Goal: Information Seeking & Learning: Learn about a topic

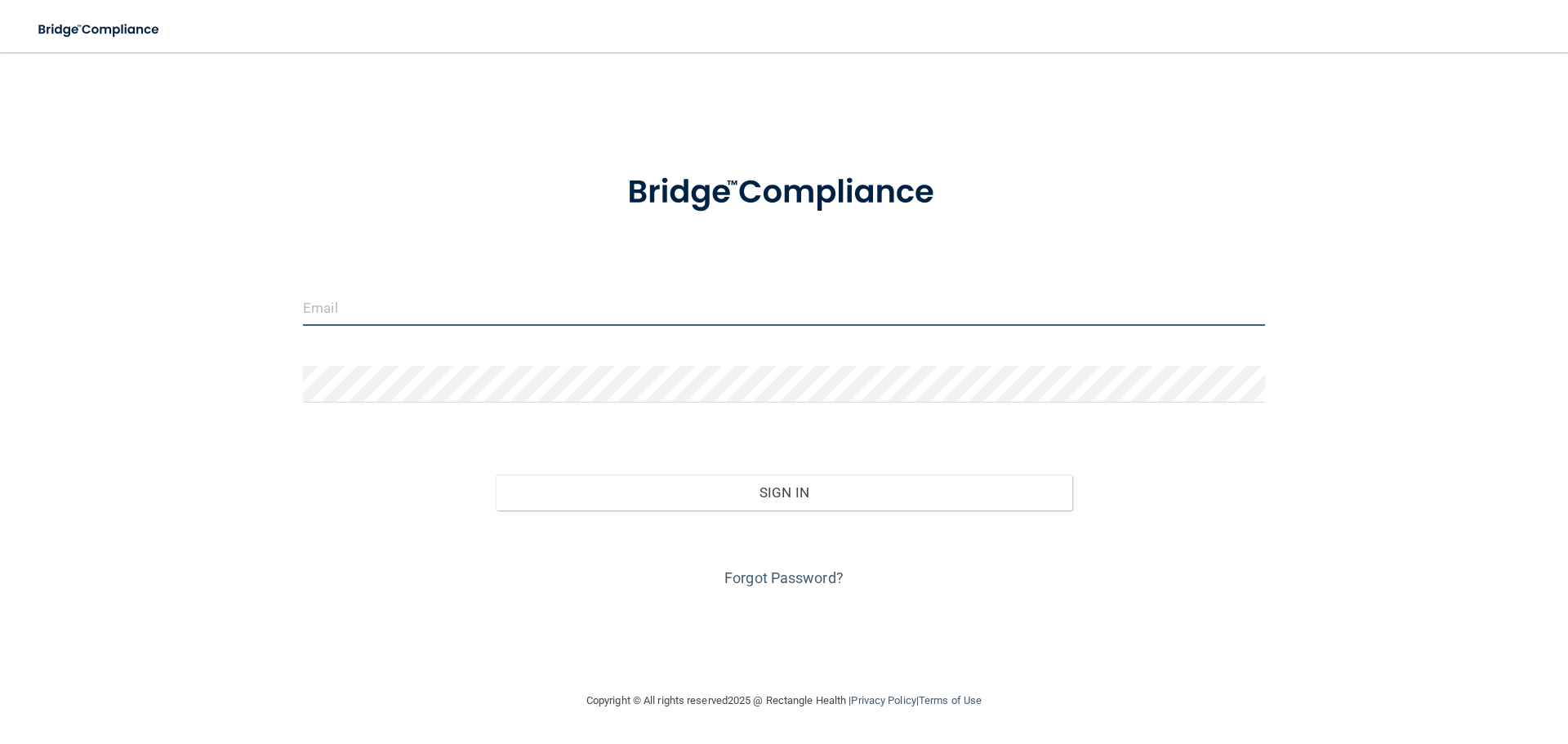
click at [553, 301] on input "email" at bounding box center [784, 307] width 962 height 36
type input "[PERSON_NAME][EMAIL_ADDRESS][DOMAIN_NAME]"
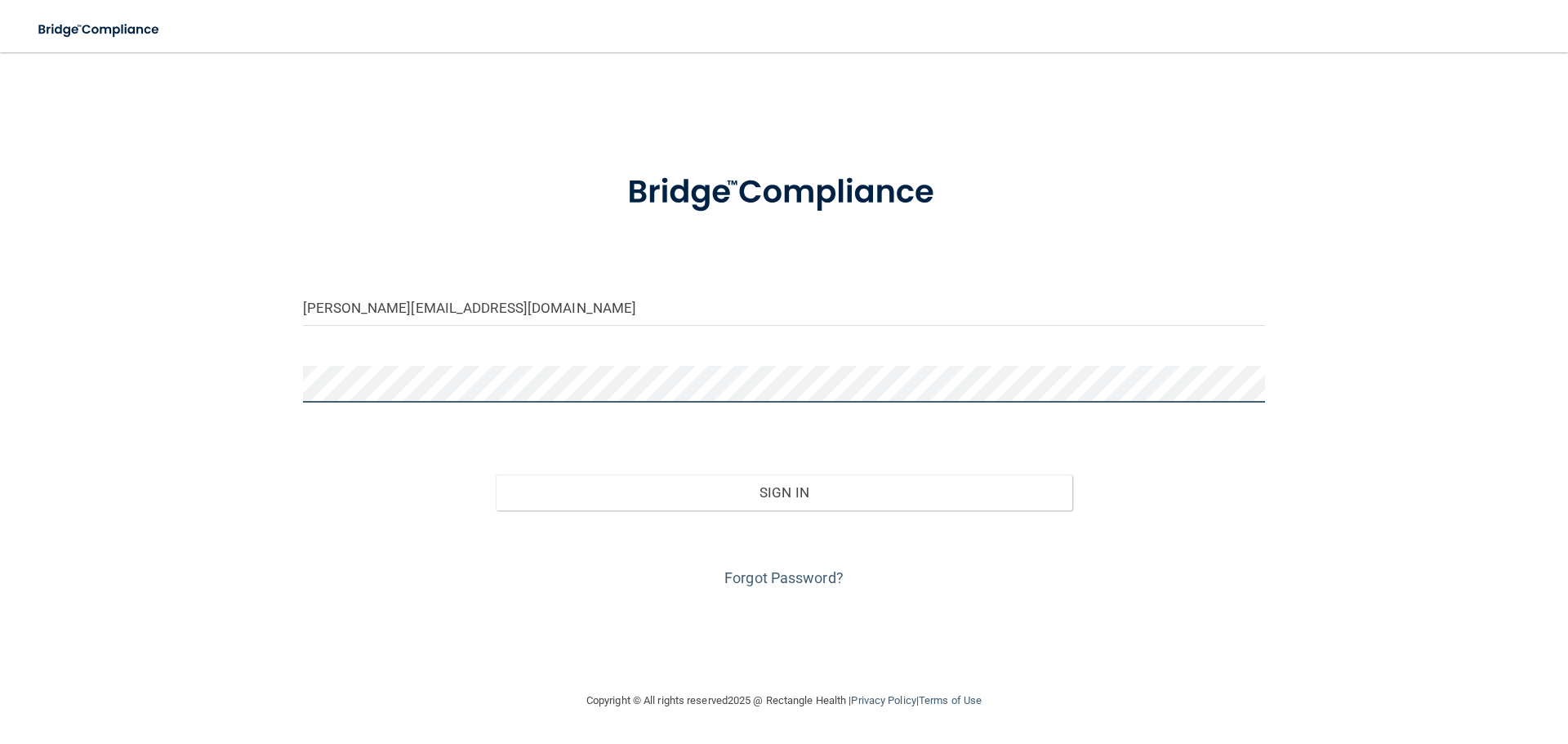
click at [496, 474] on button "Sign In" at bounding box center [784, 492] width 578 height 36
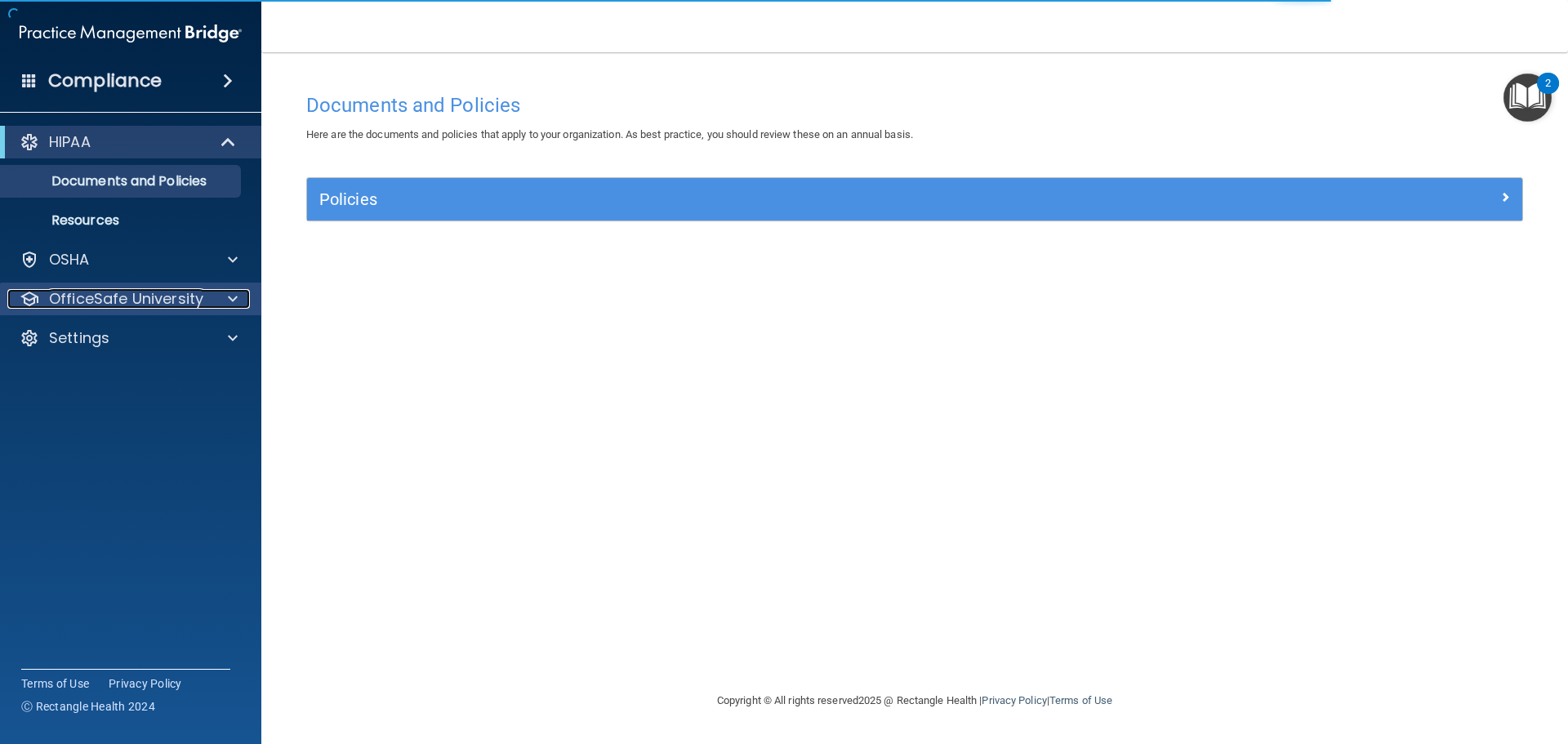
click at [239, 298] on div at bounding box center [229, 299] width 40 height 20
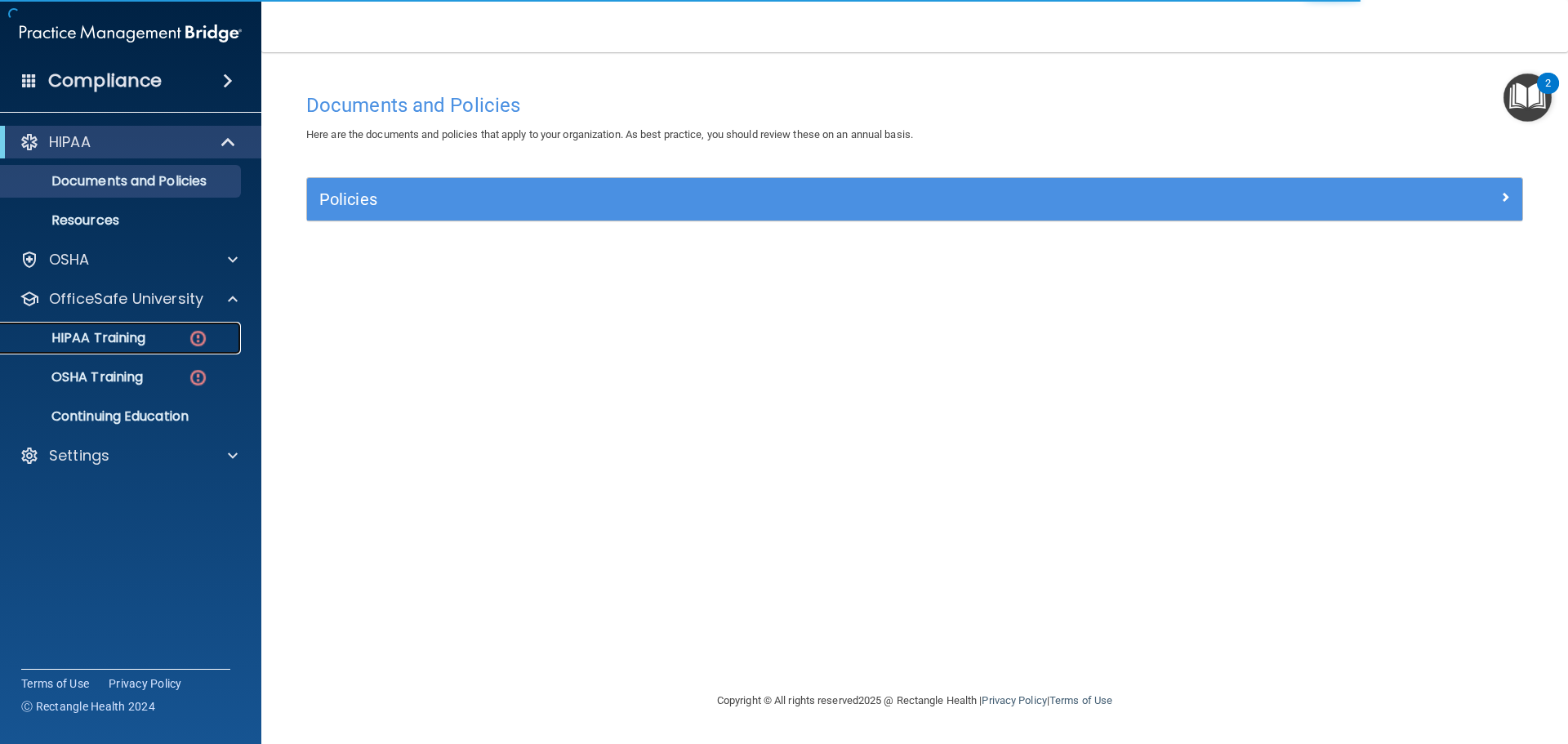
click at [198, 331] on img at bounding box center [198, 339] width 21 height 21
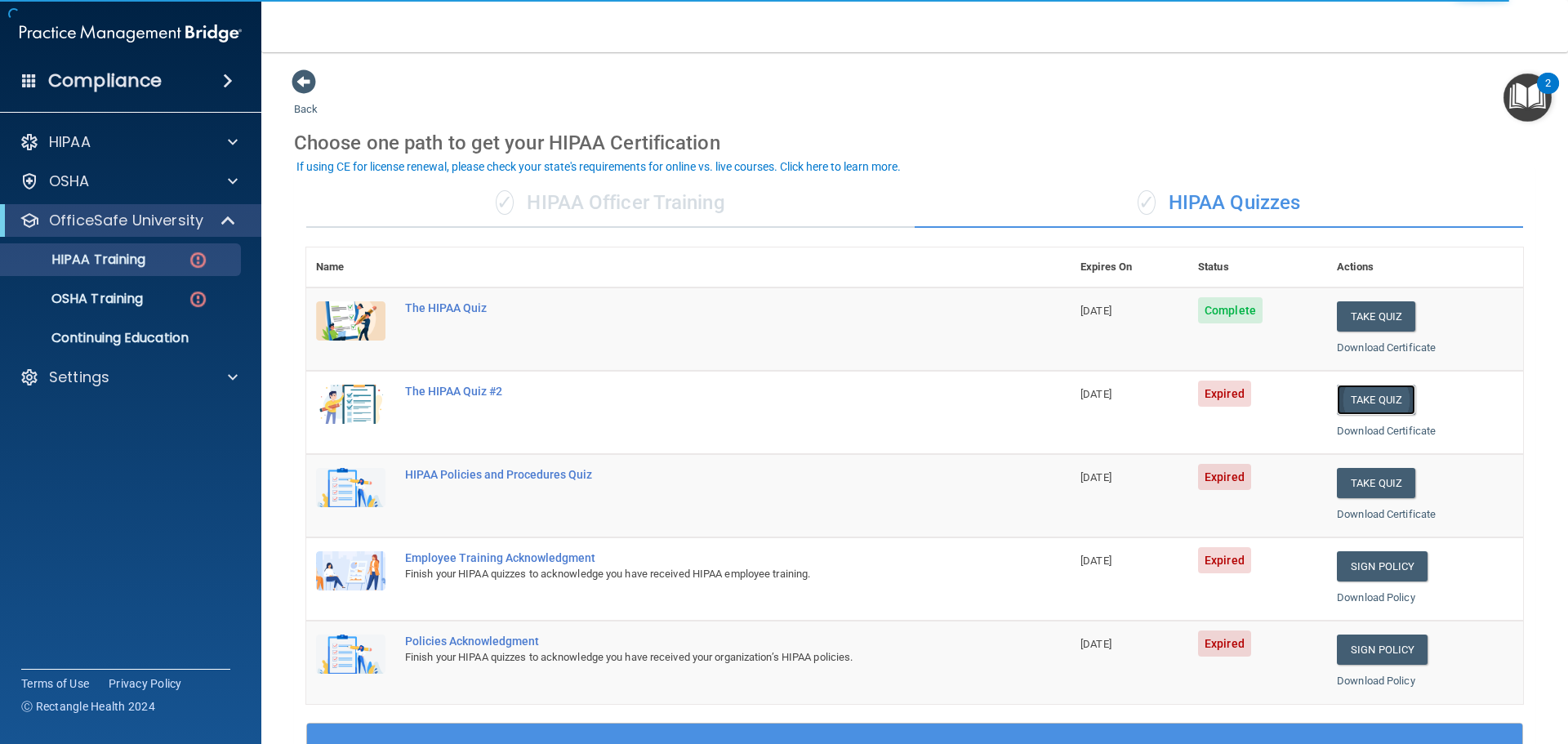
click at [1365, 396] on button "Take Quiz" at bounding box center [1376, 400] width 79 height 31
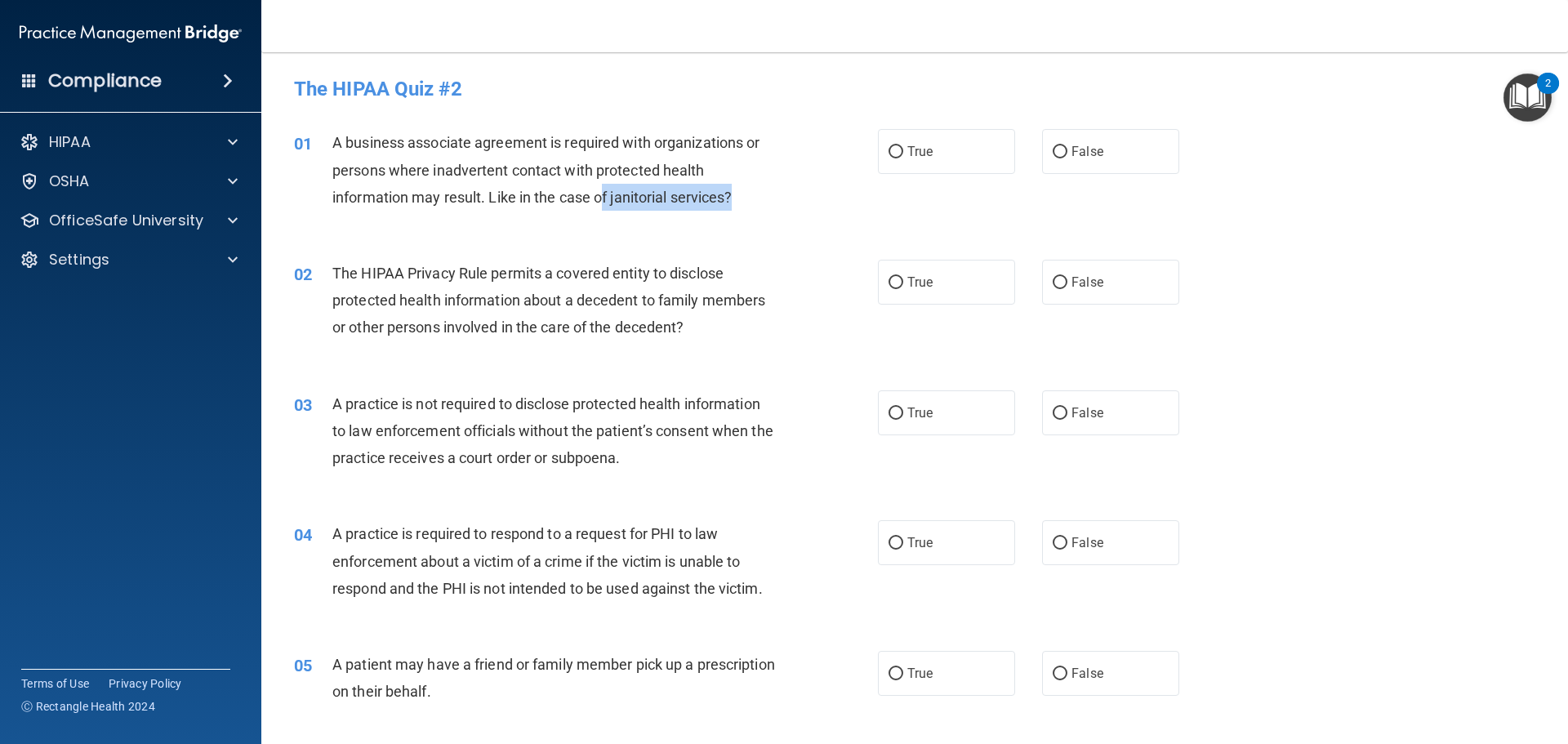
drag, startPoint x: 738, startPoint y: 192, endPoint x: 603, endPoint y: 195, distance: 135.0
click at [603, 195] on div "A business associate agreement is required with organizations or persons where …" at bounding box center [561, 169] width 457 height 82
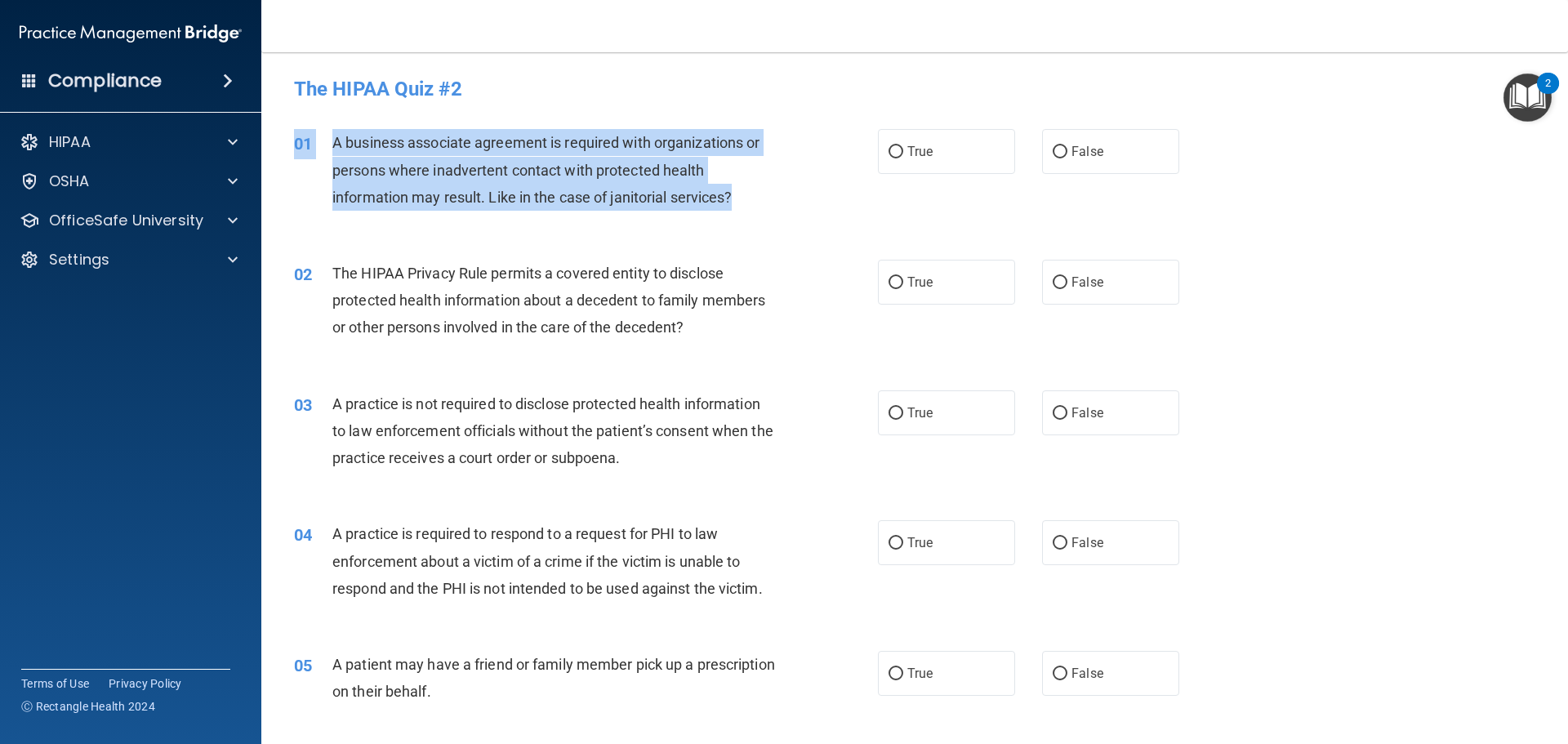
drag, startPoint x: 765, startPoint y: 224, endPoint x: 799, endPoint y: 216, distance: 34.9
click at [799, 216] on div "01 A business associate agreement is required with organizations or persons whe…" at bounding box center [914, 173] width 1266 height 131
copy div "01 A business associate agreement is required with organizations or persons whe…"
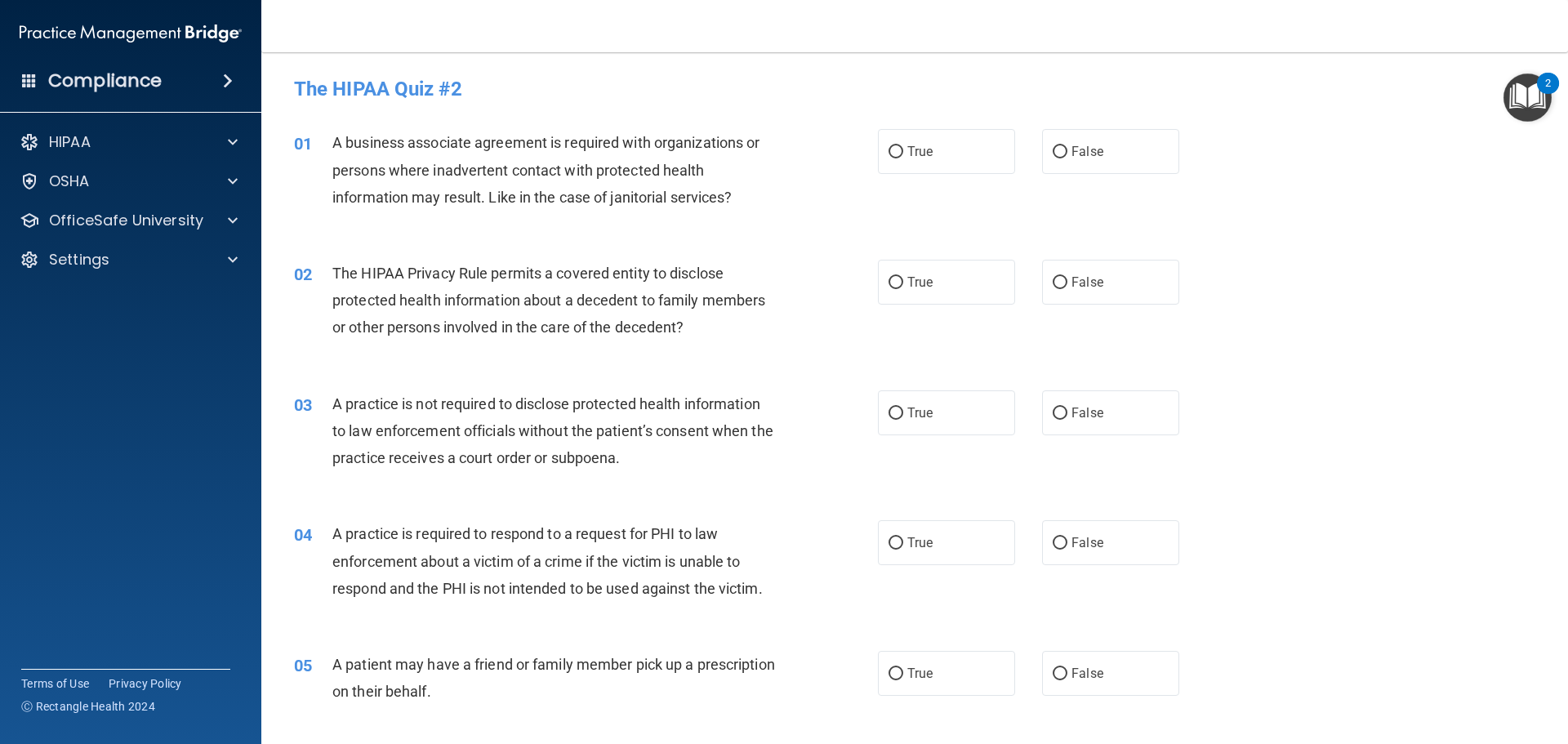
click at [786, 272] on div "02 The HIPAA Privacy Rule permits a covered entity to disclose protected health…" at bounding box center [586, 304] width 633 height 90
click at [1085, 154] on span "False" at bounding box center [1088, 152] width 31 height 16
click at [1057, 150] on input "False" at bounding box center [1060, 153] width 15 height 12
radio input "true"
click at [771, 231] on div "01 A business associate agreement is required with organizations or persons whe…" at bounding box center [914, 173] width 1266 height 131
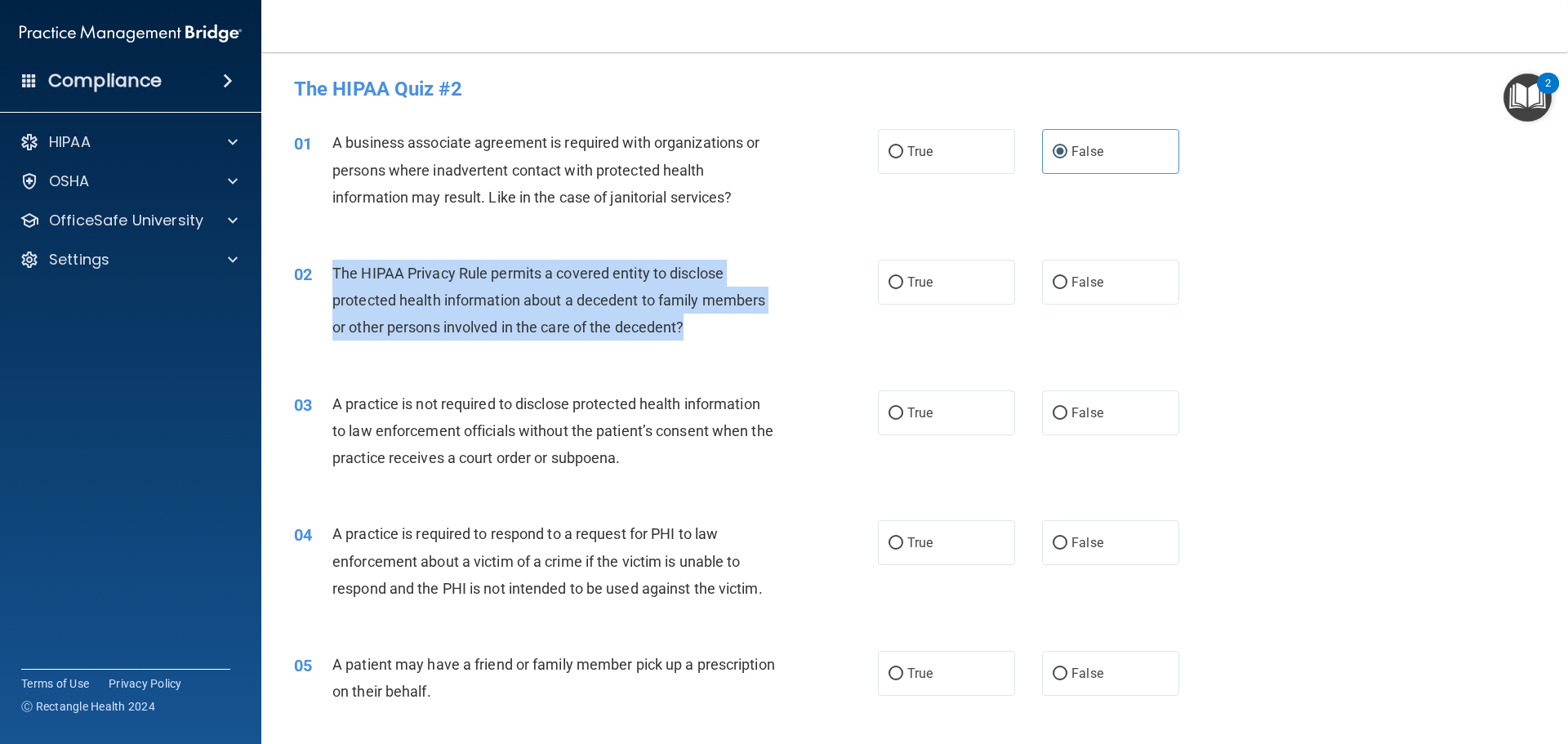
drag, startPoint x: 657, startPoint y: 324, endPoint x: 370, endPoint y: 285, distance: 289.6
click at [329, 270] on div "02 The HIPAA Privacy Rule permits a covered entity to disclose protected health…" at bounding box center [586, 304] width 633 height 90
copy div "The HIPAA Privacy Rule permits a covered entity to disclose protected health in…"
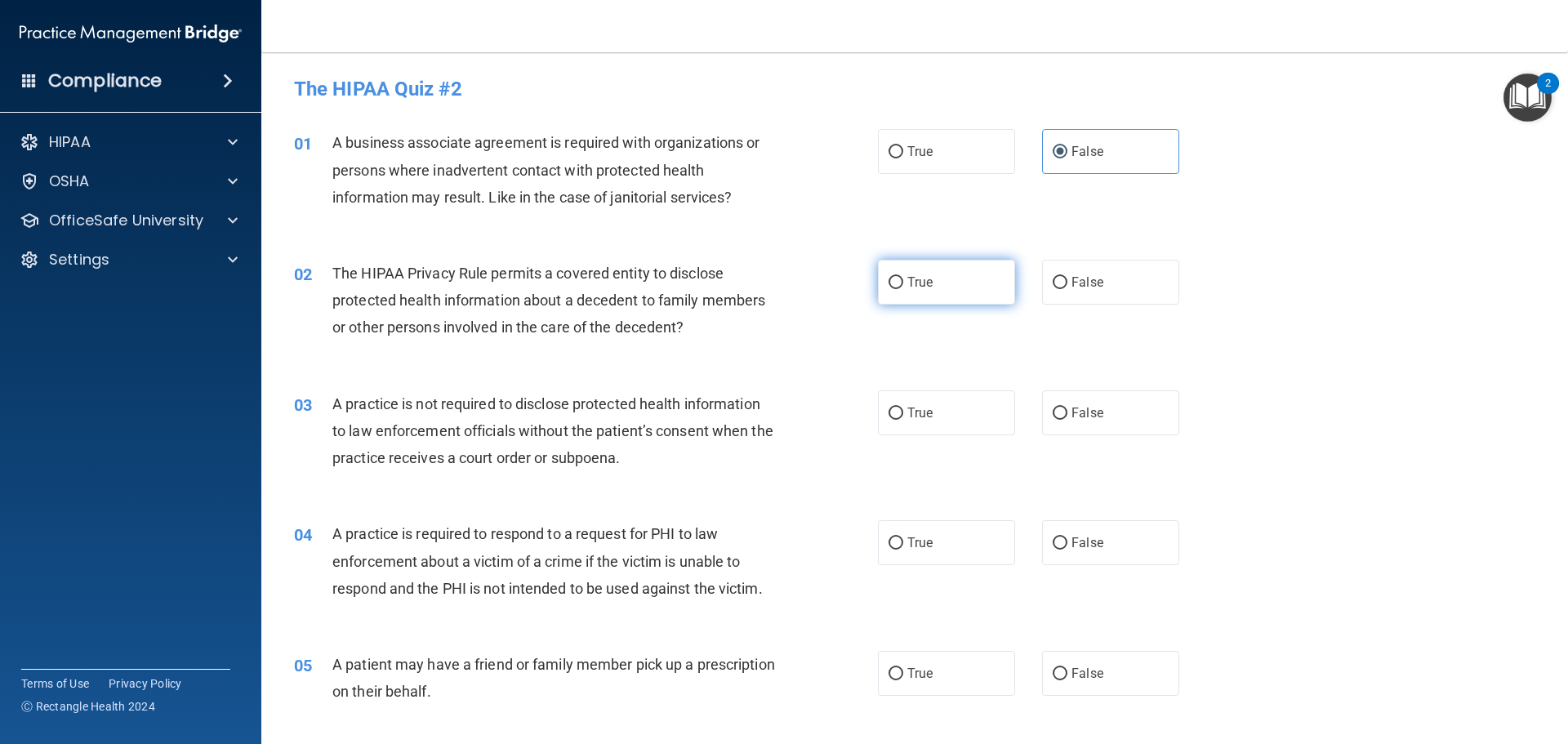
click at [908, 284] on span "True" at bounding box center [920, 282] width 26 height 16
click at [904, 284] on input "True" at bounding box center [896, 282] width 15 height 12
radio input "true"
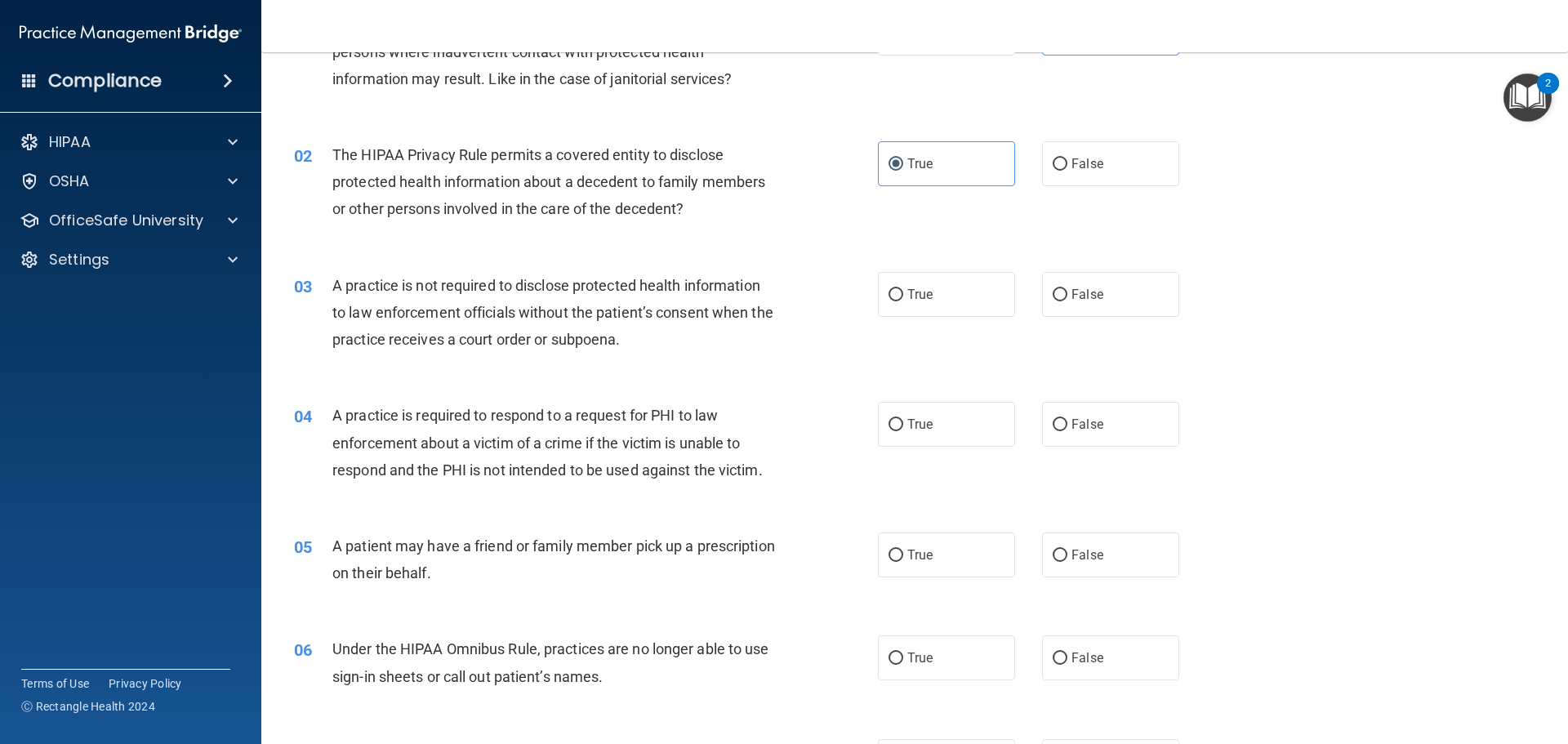
scroll to position [163, 0]
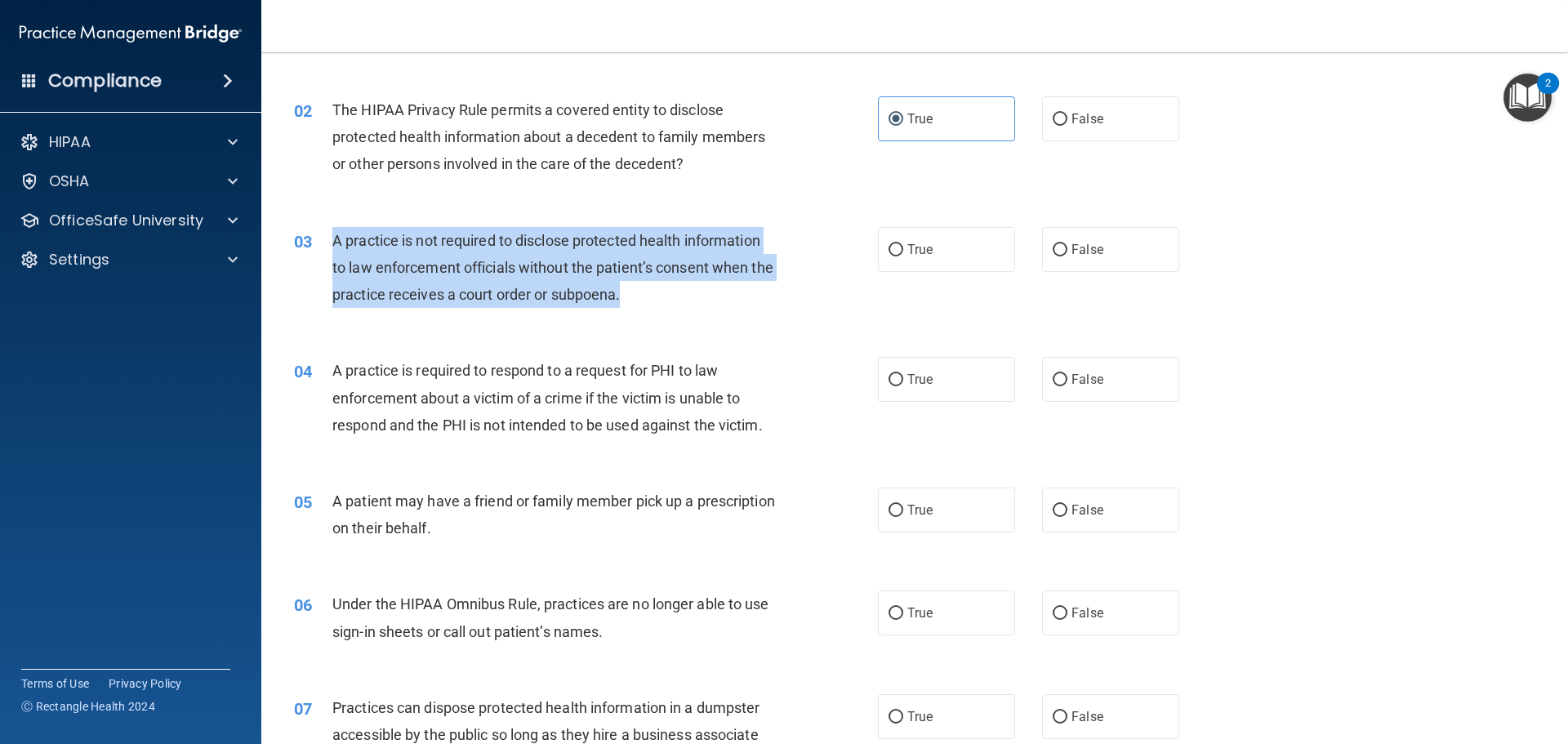
drag, startPoint x: 596, startPoint y: 280, endPoint x: 329, endPoint y: 235, distance: 270.8
click at [329, 235] on div "03 A practice is not required to disclose protected health information to law e…" at bounding box center [586, 272] width 633 height 90
copy div "A practice is not required to disclose protected health information to law enfo…"
click at [1054, 251] on input "False" at bounding box center [1060, 250] width 15 height 12
radio input "true"
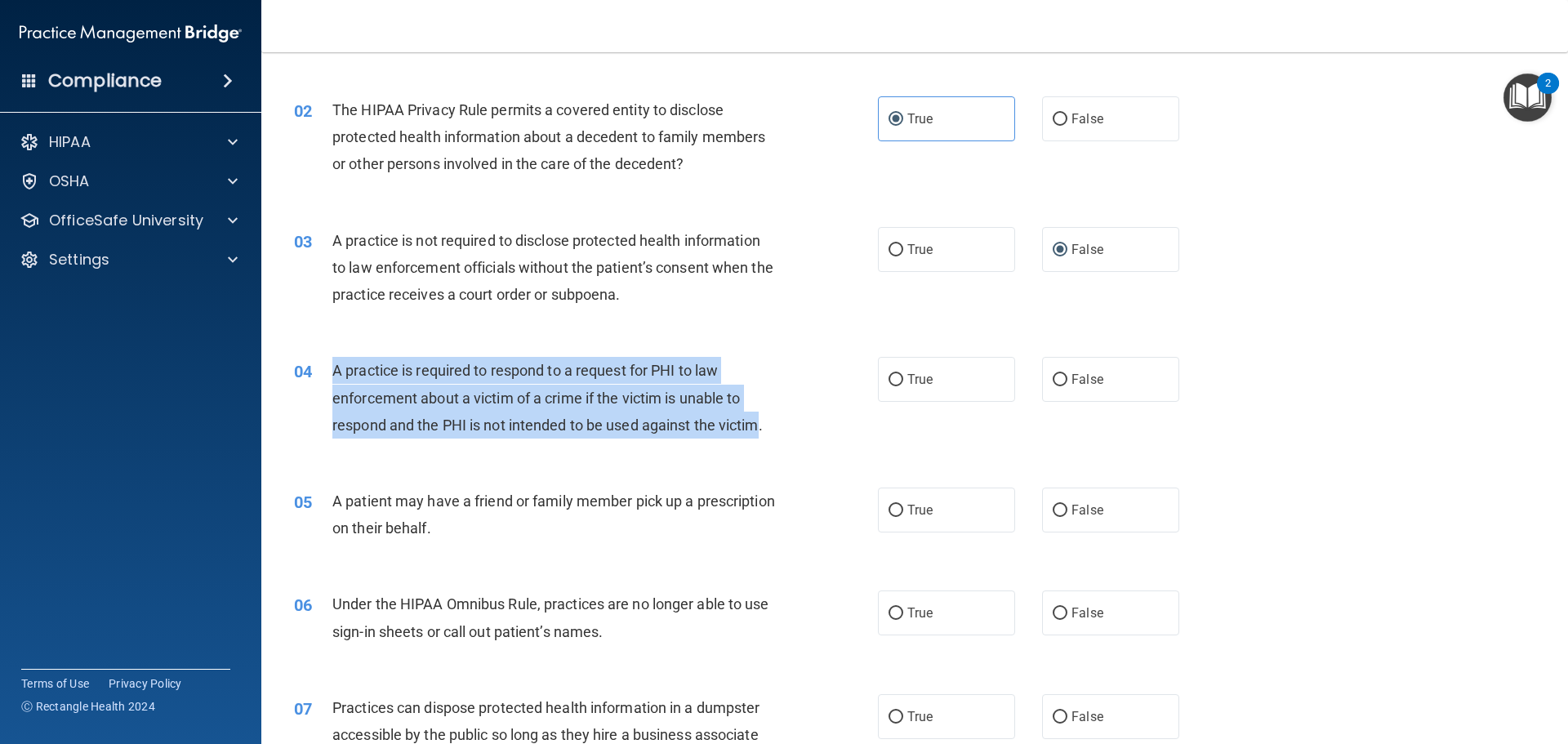
drag, startPoint x: 758, startPoint y: 420, endPoint x: 331, endPoint y: 371, distance: 429.8
click at [331, 371] on div "04 A practice is required to respond to a request for PHI to law enforcement ab…" at bounding box center [586, 402] width 633 height 90
copy div "A practice is required to respond to a request for PHI to law enforcement about…"
click at [895, 375] on input "True" at bounding box center [896, 380] width 15 height 12
radio input "true"
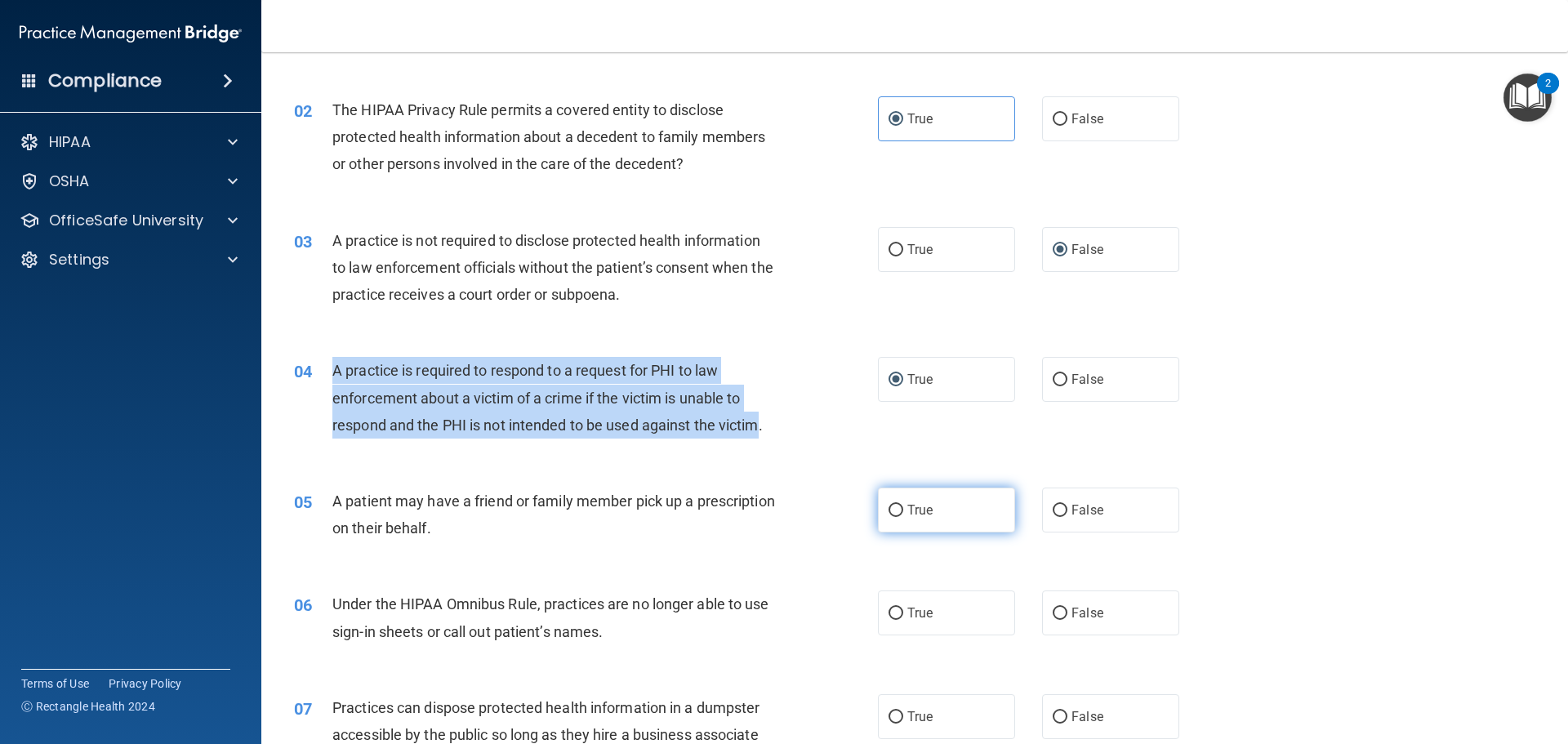
click at [891, 515] on input "True" at bounding box center [896, 511] width 15 height 12
radio input "true"
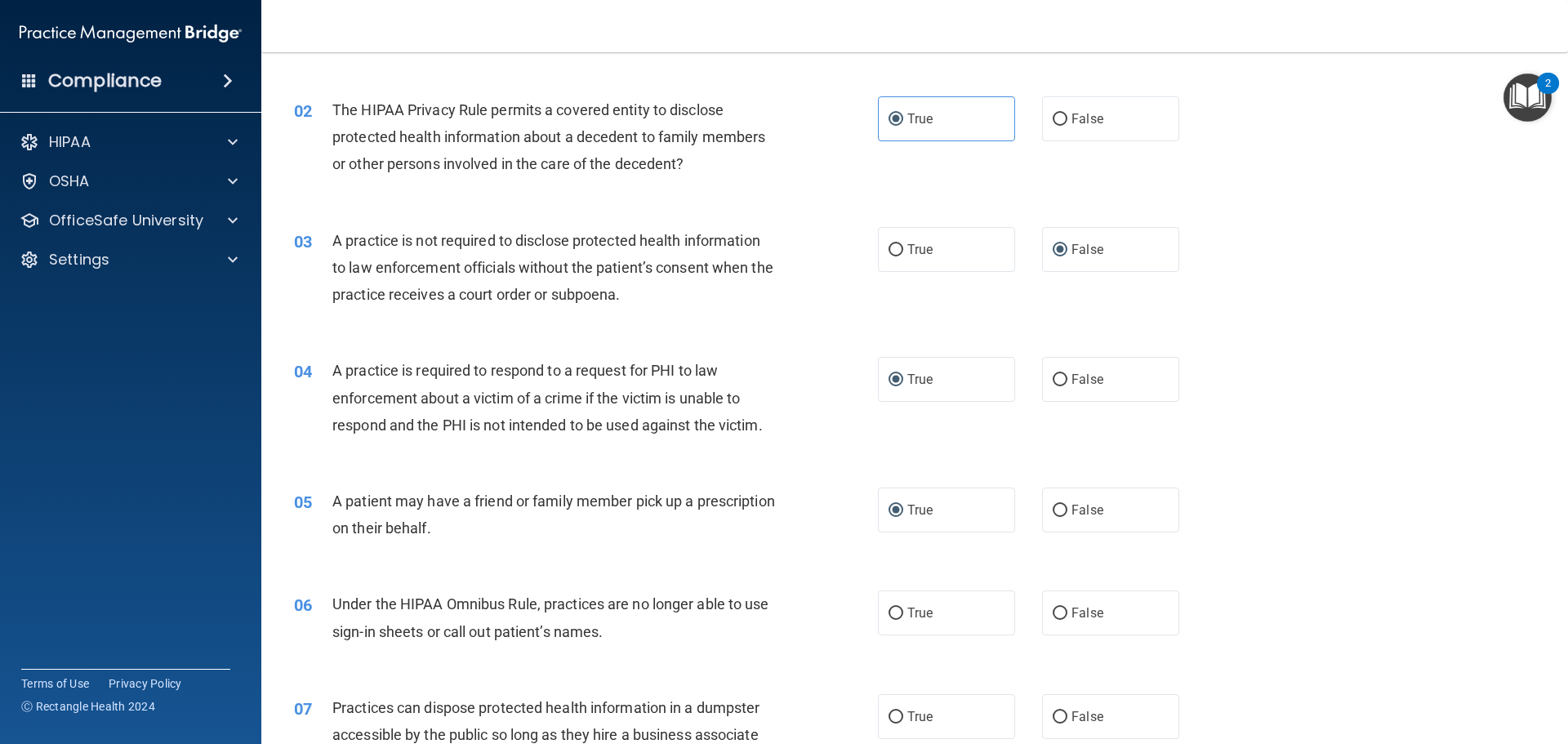
click at [811, 555] on div "05 A patient may have a friend or family member pick up a prescription on their…" at bounding box center [914, 519] width 1266 height 103
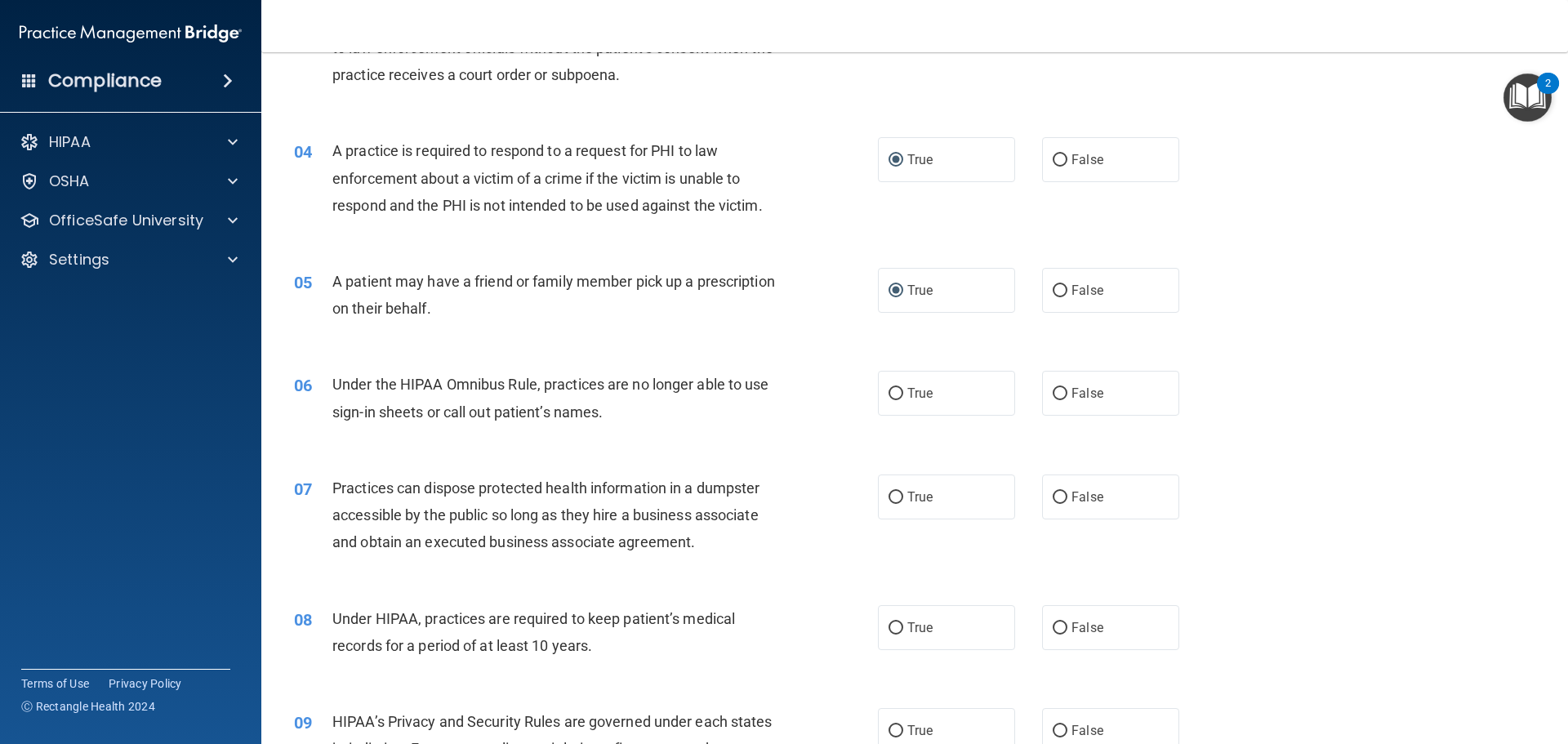
scroll to position [490, 0]
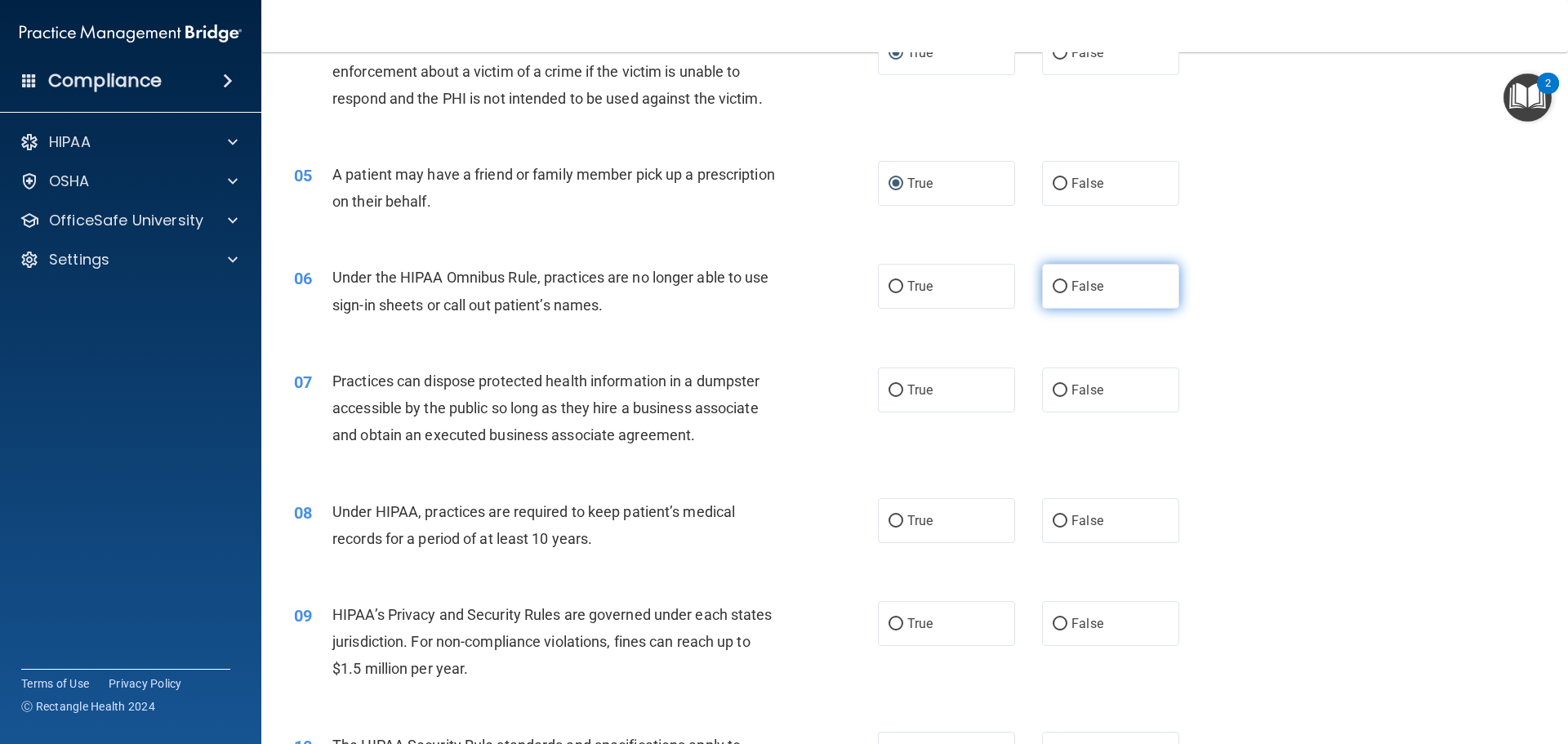
click at [1059, 288] on input "False" at bounding box center [1060, 286] width 15 height 12
radio input "true"
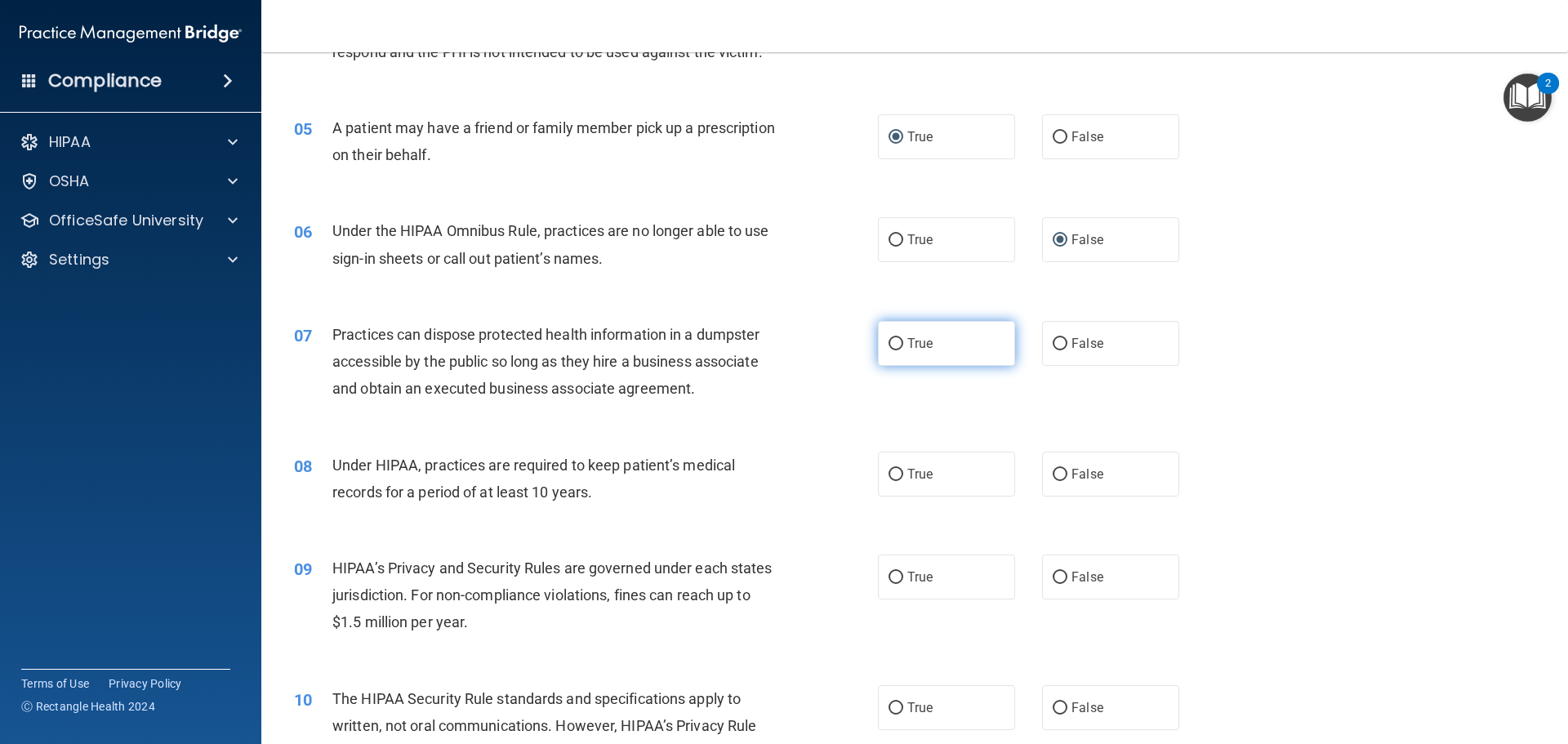
scroll to position [653, 0]
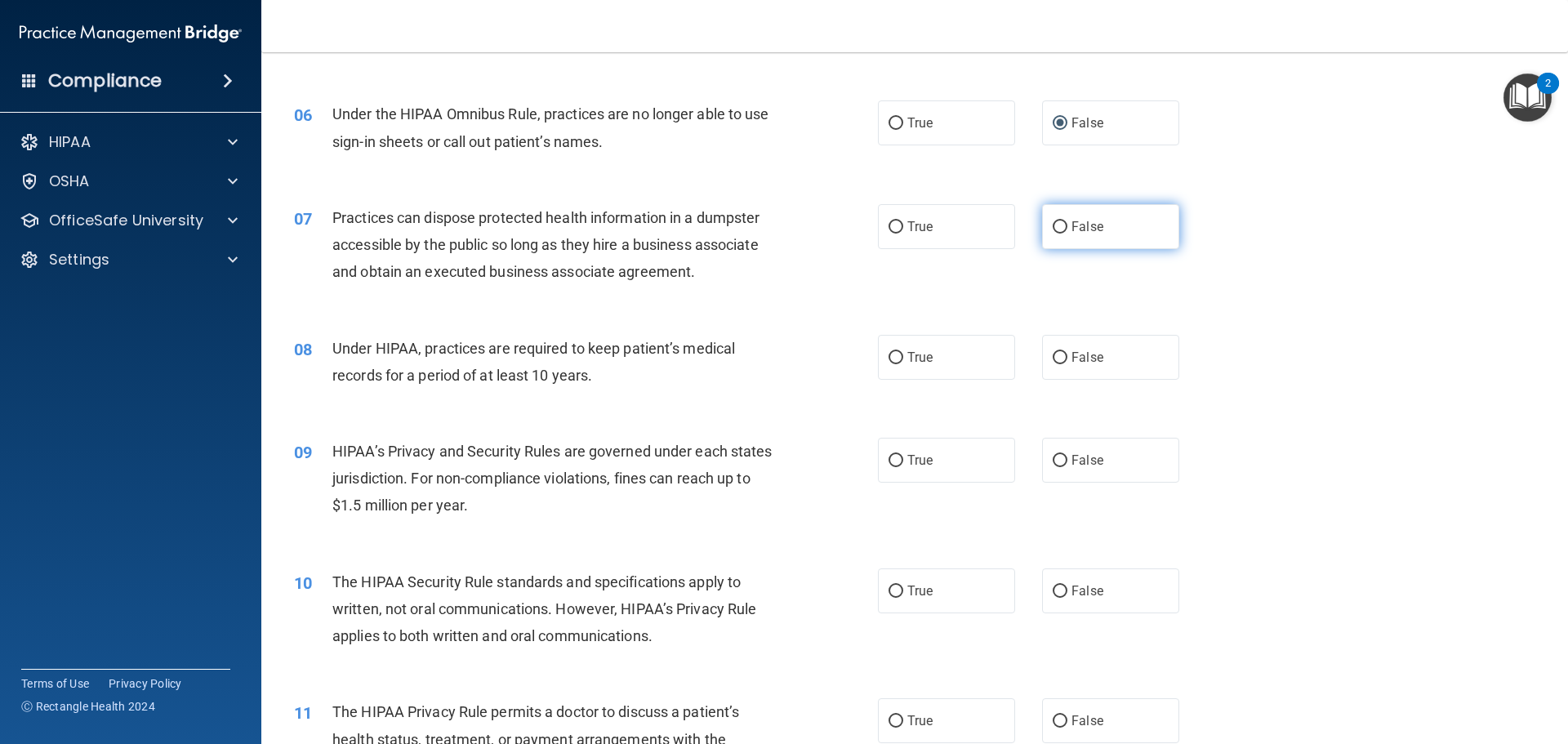
click at [1053, 224] on input "False" at bounding box center [1060, 227] width 15 height 12
radio input "true"
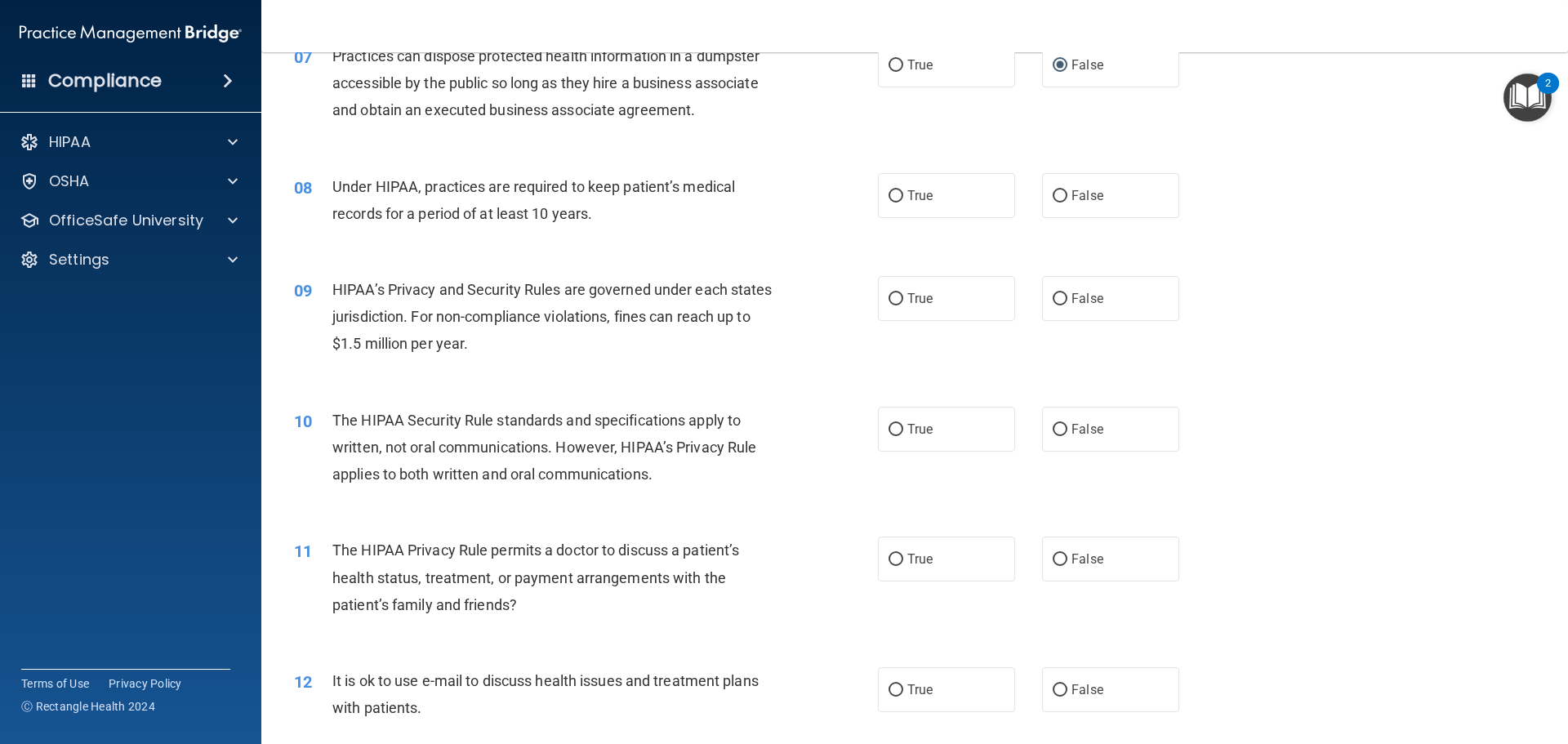
scroll to position [817, 0]
click at [894, 194] on input "True" at bounding box center [896, 195] width 15 height 12
radio input "true"
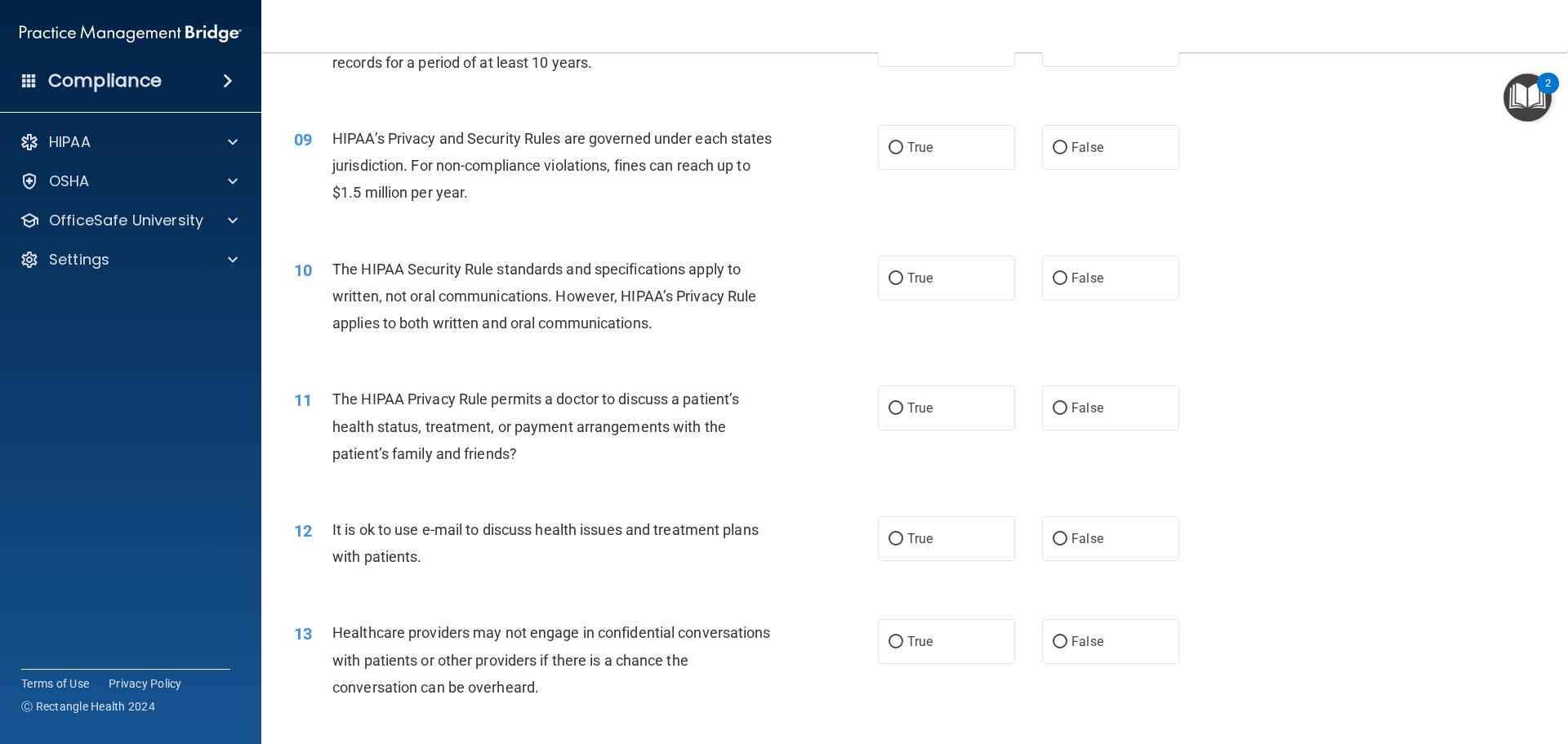
scroll to position [980, 0]
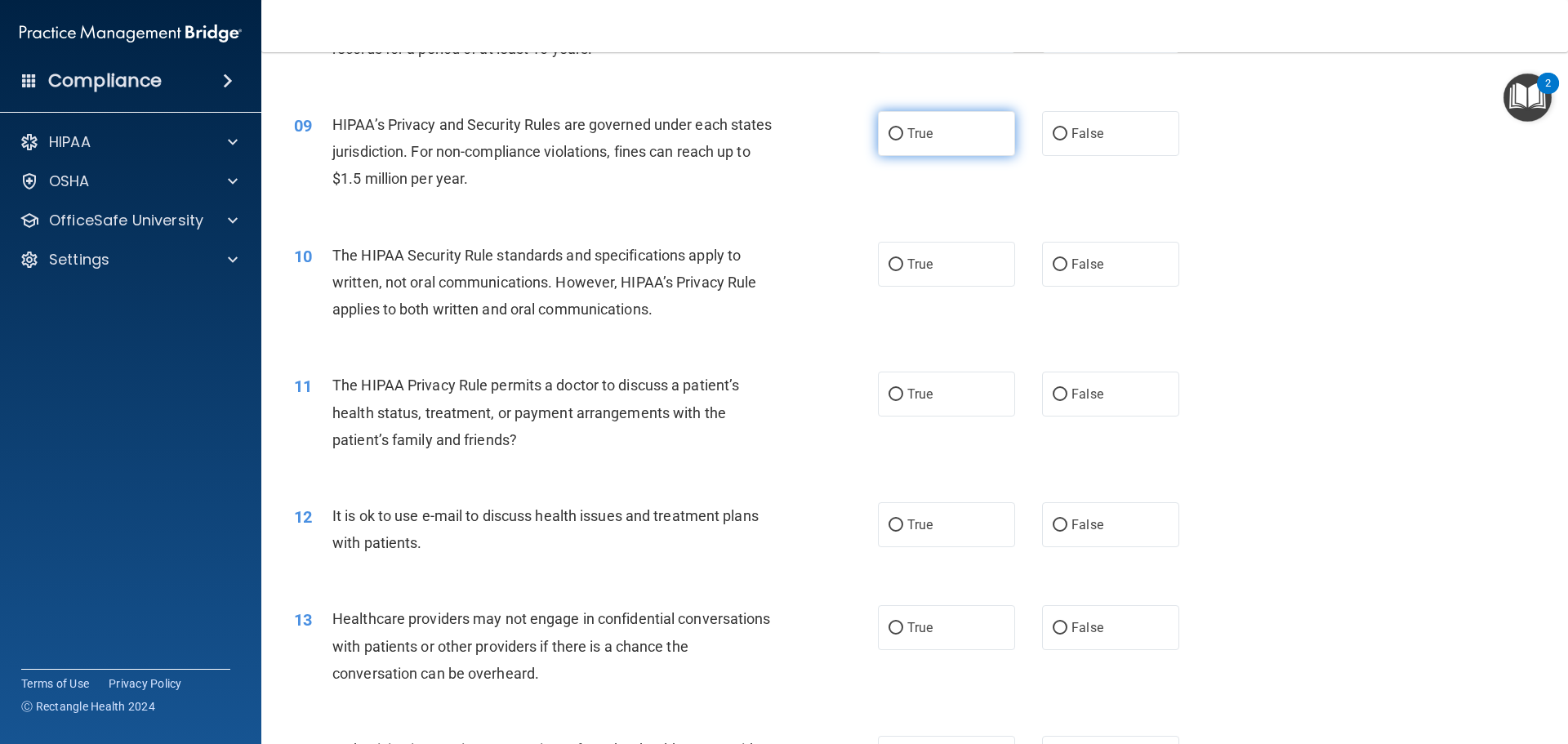
click at [892, 135] on input "True" at bounding box center [896, 134] width 15 height 12
radio input "true"
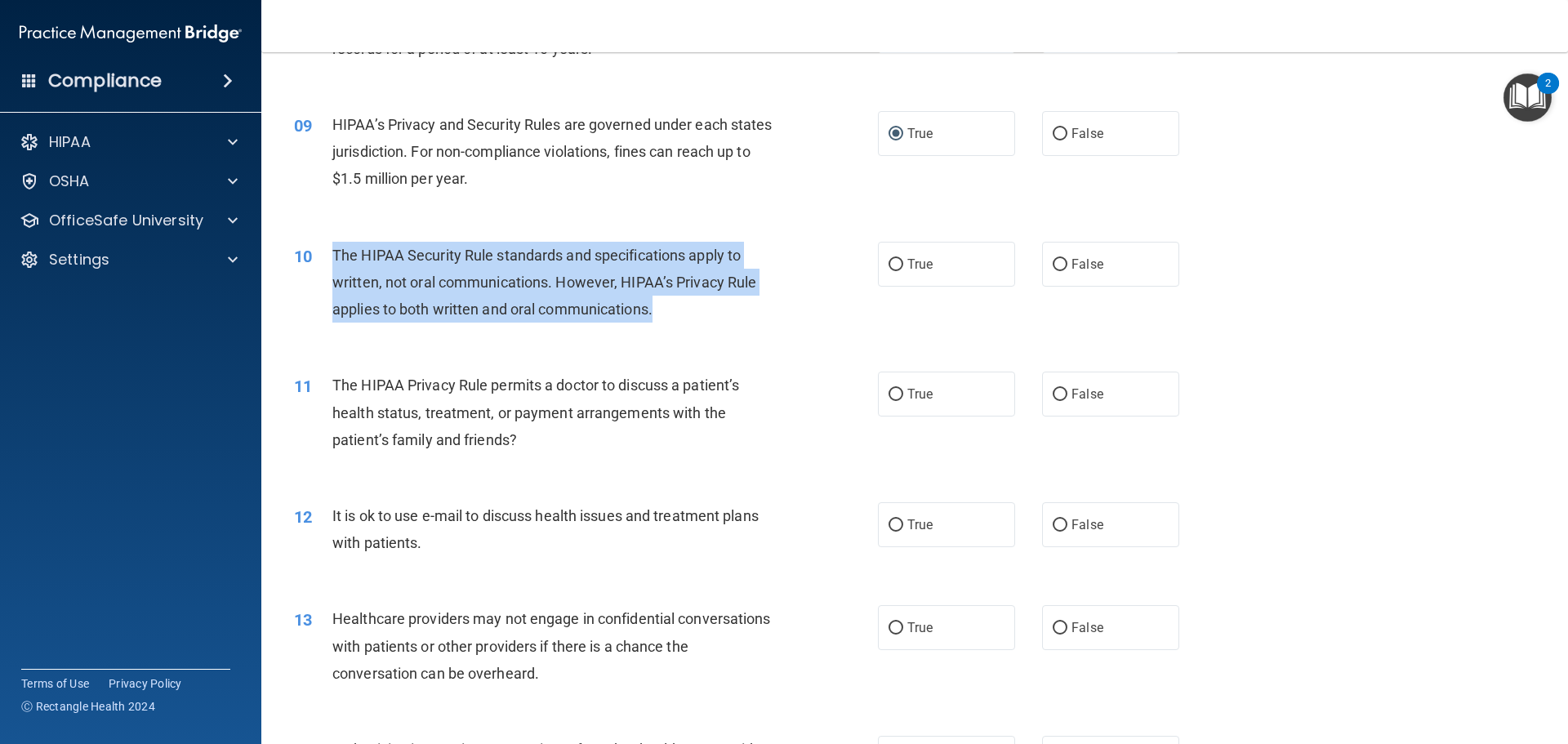
drag, startPoint x: 658, startPoint y: 308, endPoint x: 334, endPoint y: 249, distance: 329.3
click at [334, 249] on div "The HIPAA Security Rule standards and specifications apply to written, not oral…" at bounding box center [561, 282] width 457 height 82
copy span "The HIPAA Security Rule standards and specifications apply to written, not oral…"
click at [1058, 261] on input "False" at bounding box center [1060, 265] width 15 height 12
radio input "true"
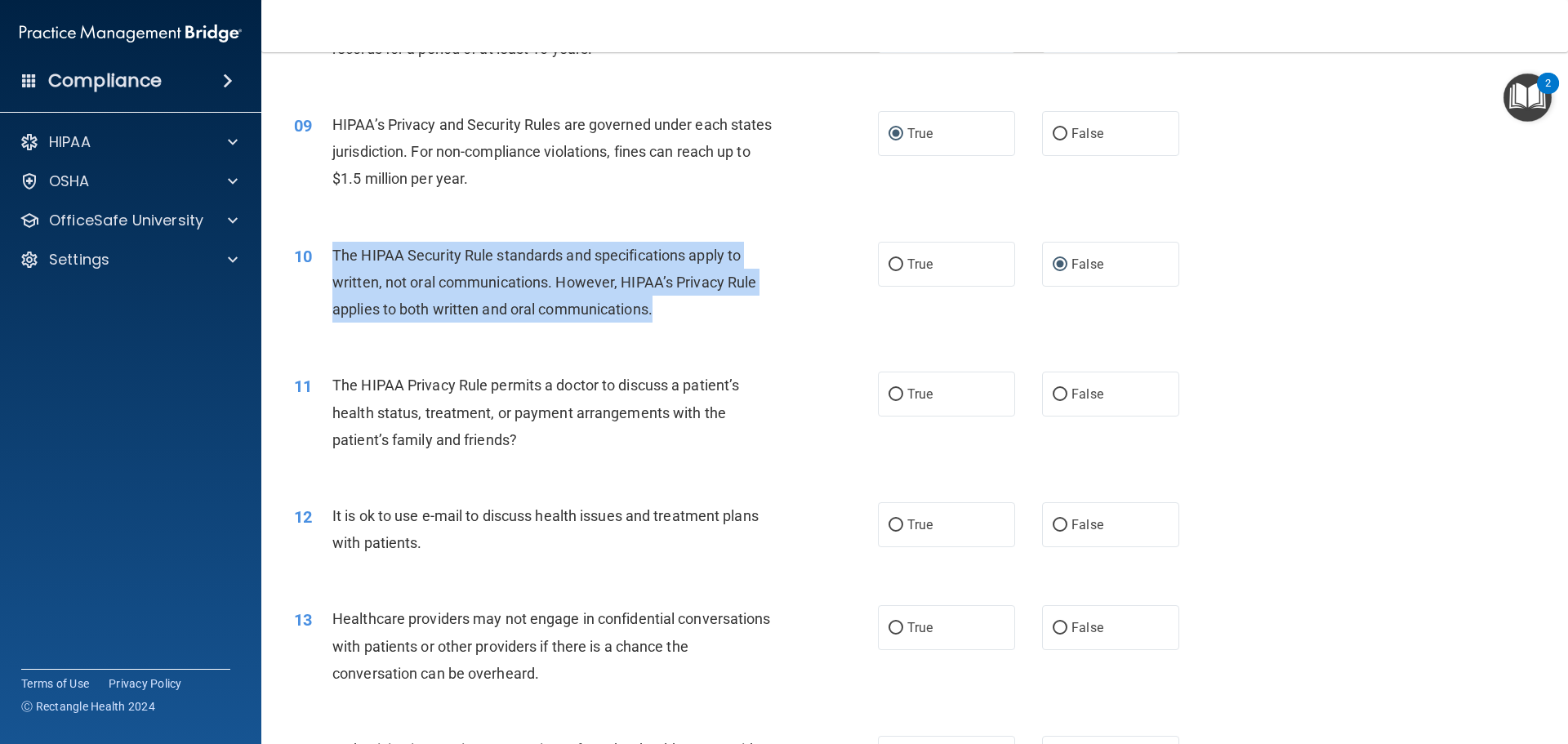
click at [822, 279] on div "10 The HIPAA Security Rule standards and specifications apply to written, not o…" at bounding box center [586, 286] width 633 height 90
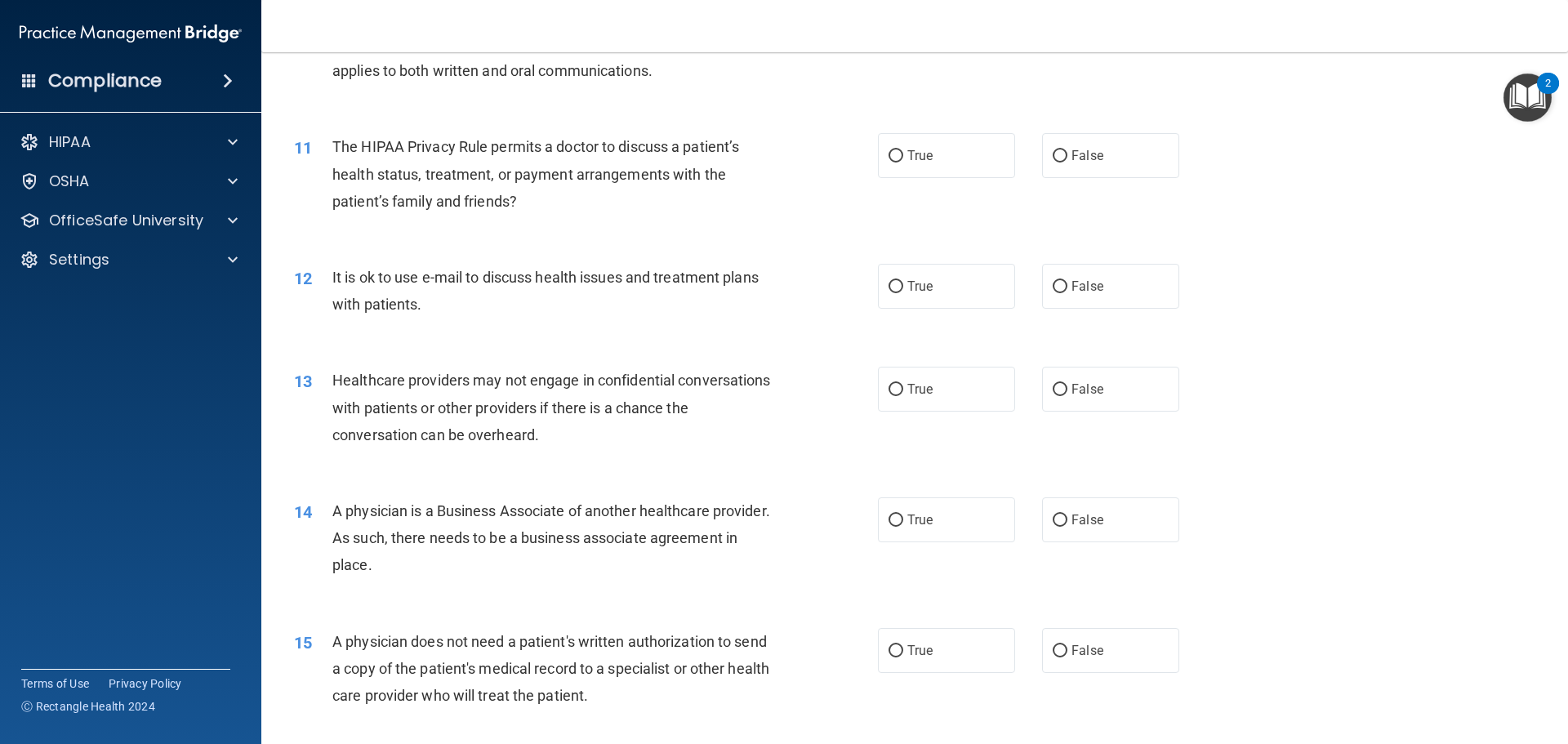
scroll to position [1225, 0]
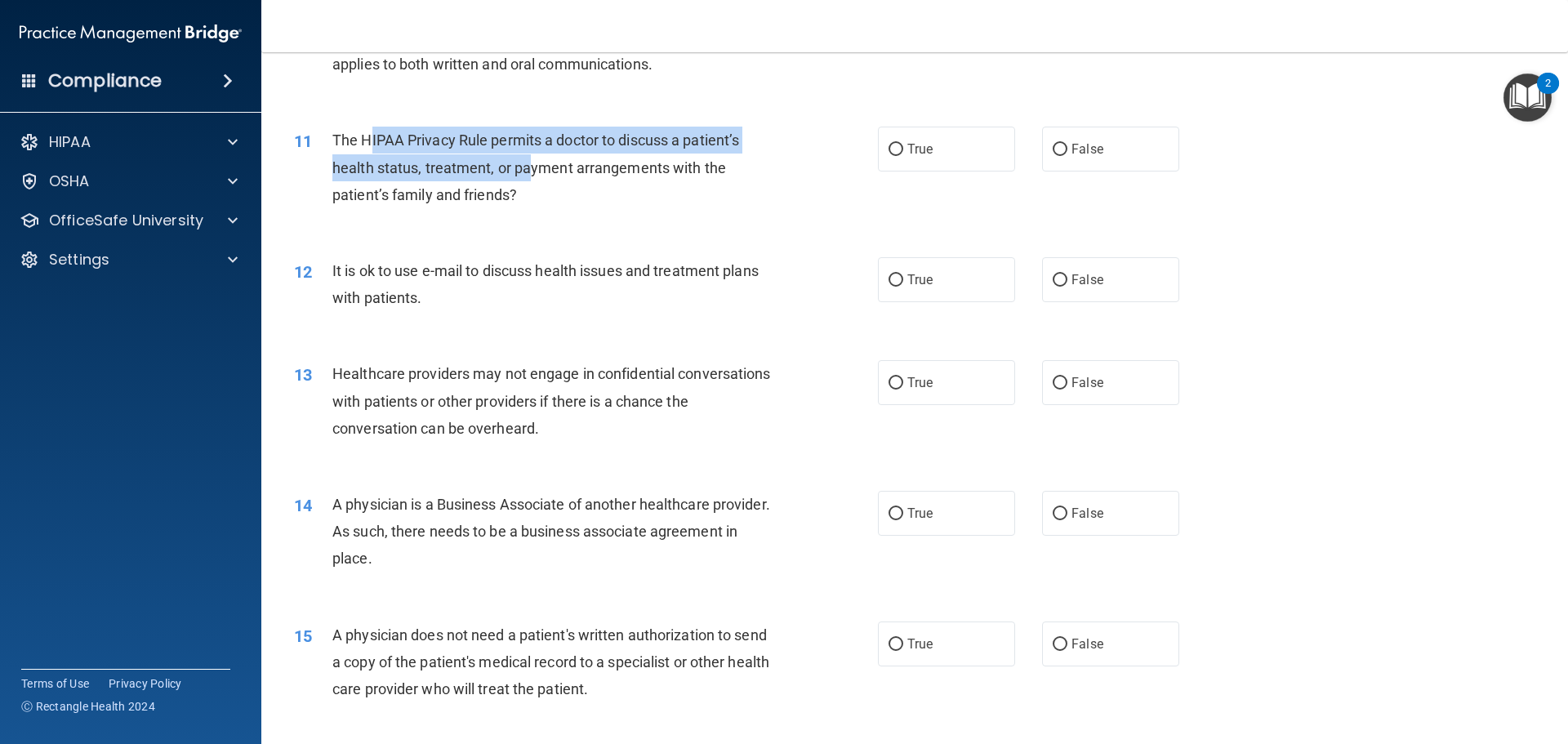
drag, startPoint x: 527, startPoint y: 180, endPoint x: 369, endPoint y: 150, distance: 160.8
click at [369, 150] on div "The HIPAA Privacy Rule permits a doctor to discuss a patient’s health status, t…" at bounding box center [561, 167] width 457 height 82
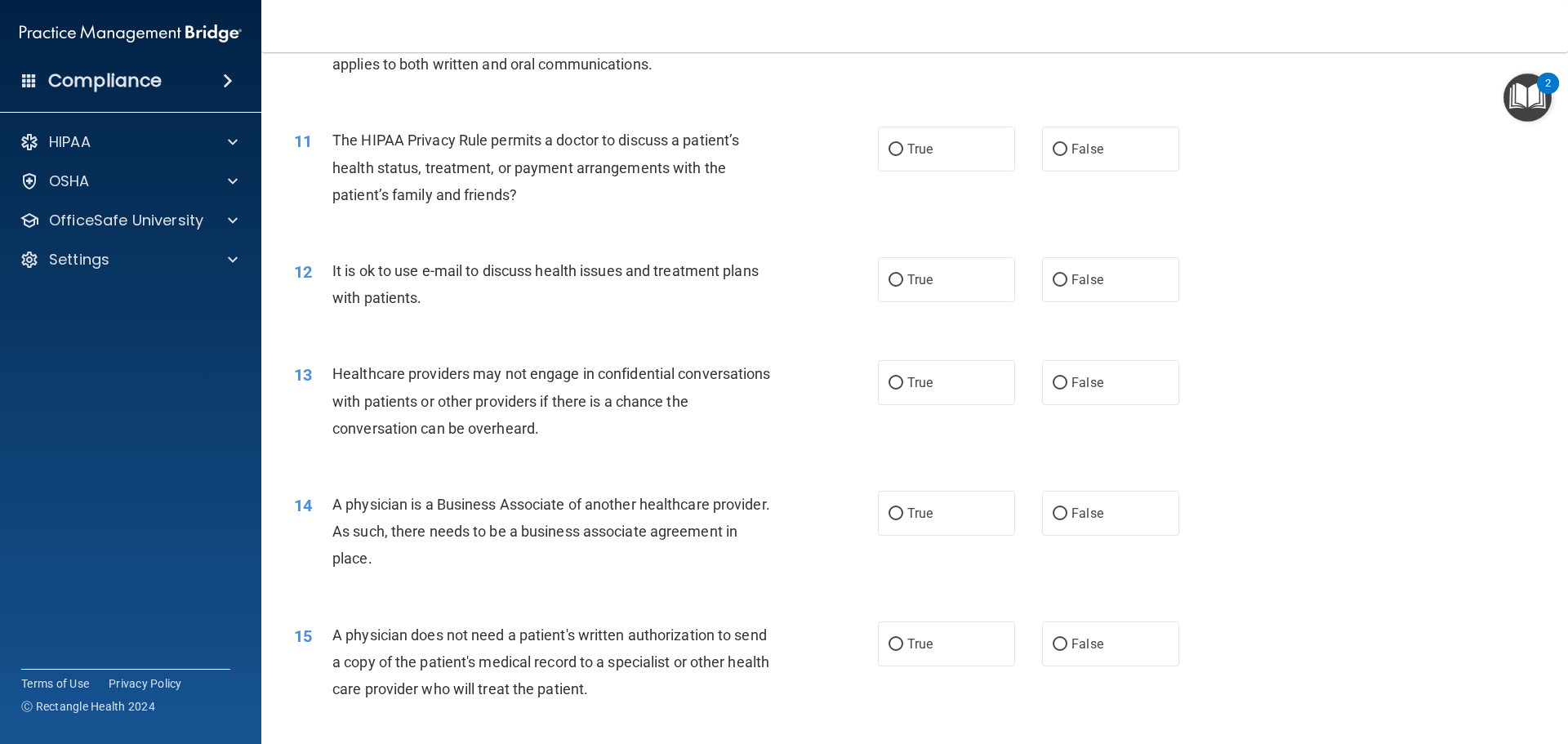
click at [638, 222] on div "11 The HIPAA Privacy Rule permits a doctor to discuss a patient’s health status…" at bounding box center [914, 171] width 1266 height 131
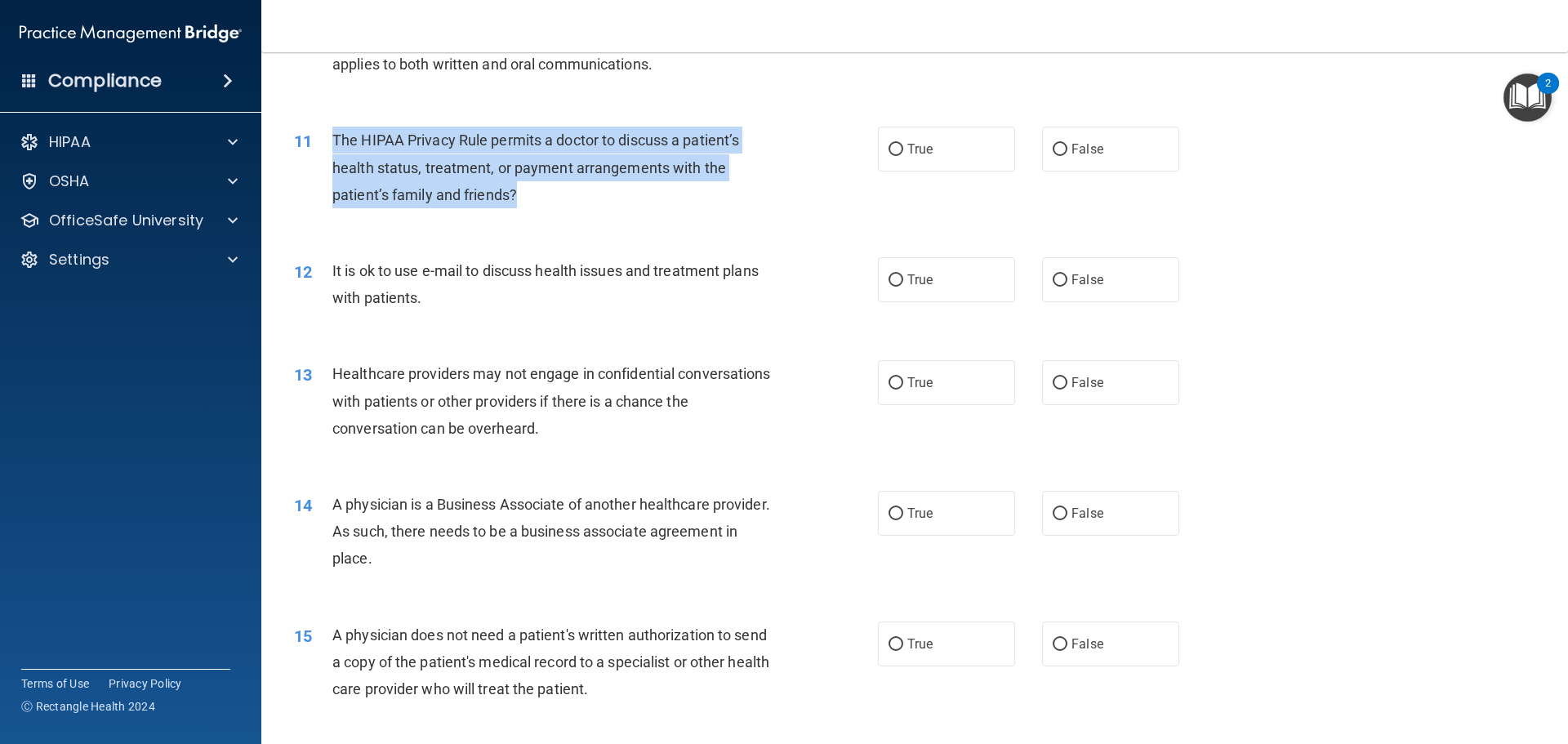
drag, startPoint x: 542, startPoint y: 204, endPoint x: 336, endPoint y: 140, distance: 215.7
click at [336, 140] on div "The HIPAA Privacy Rule permits a doctor to discuss a patient’s health status, t…" at bounding box center [561, 167] width 457 height 82
copy span "The HIPAA Privacy Rule permits a doctor to discuss a patient’s health status, t…"
click at [891, 154] on input "True" at bounding box center [896, 150] width 15 height 12
radio input "true"
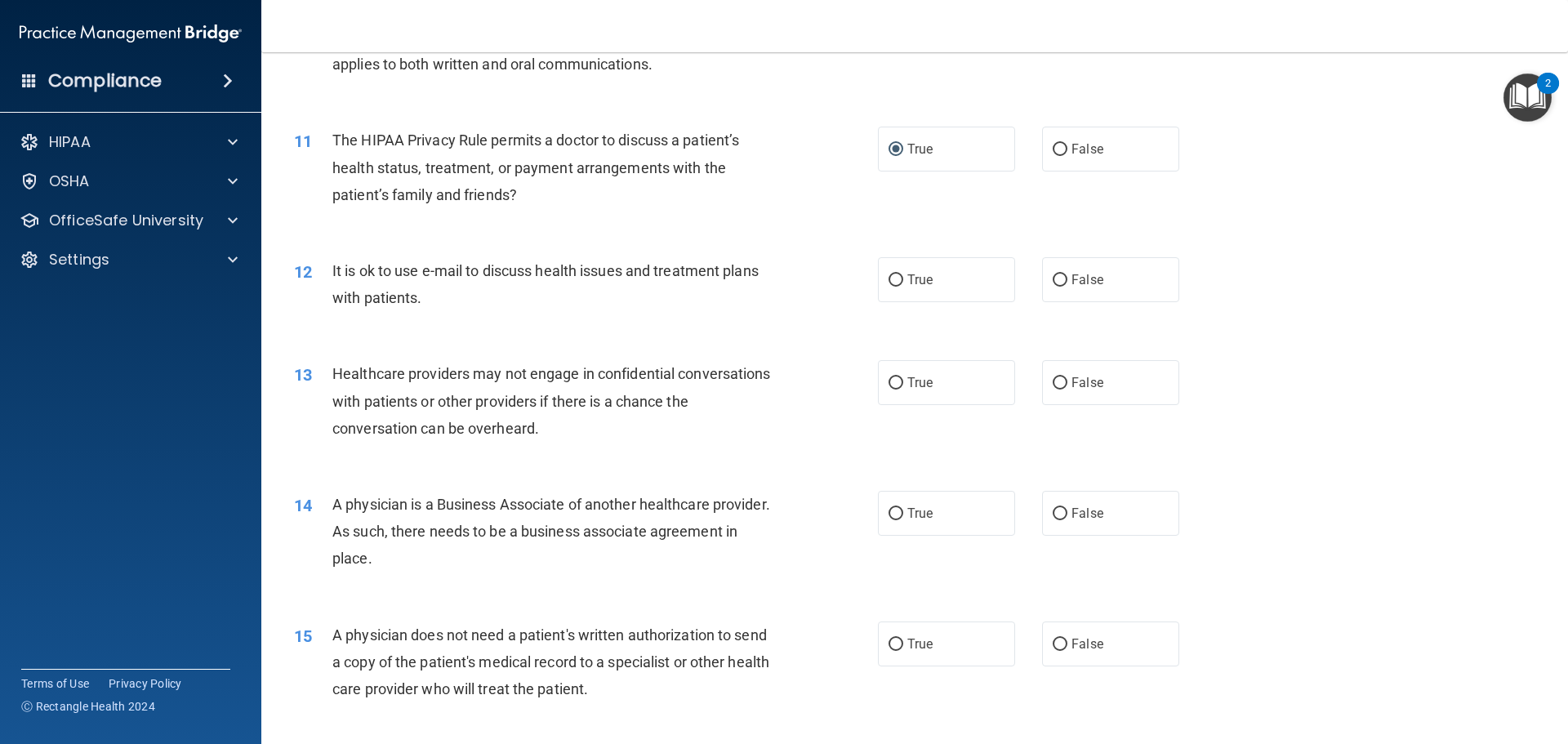
click at [824, 319] on div "12 It is ok to use e-mail to discuss health issues and treatment plans with pat…" at bounding box center [586, 287] width 633 height 62
click at [895, 279] on input "True" at bounding box center [896, 280] width 15 height 12
radio input "true"
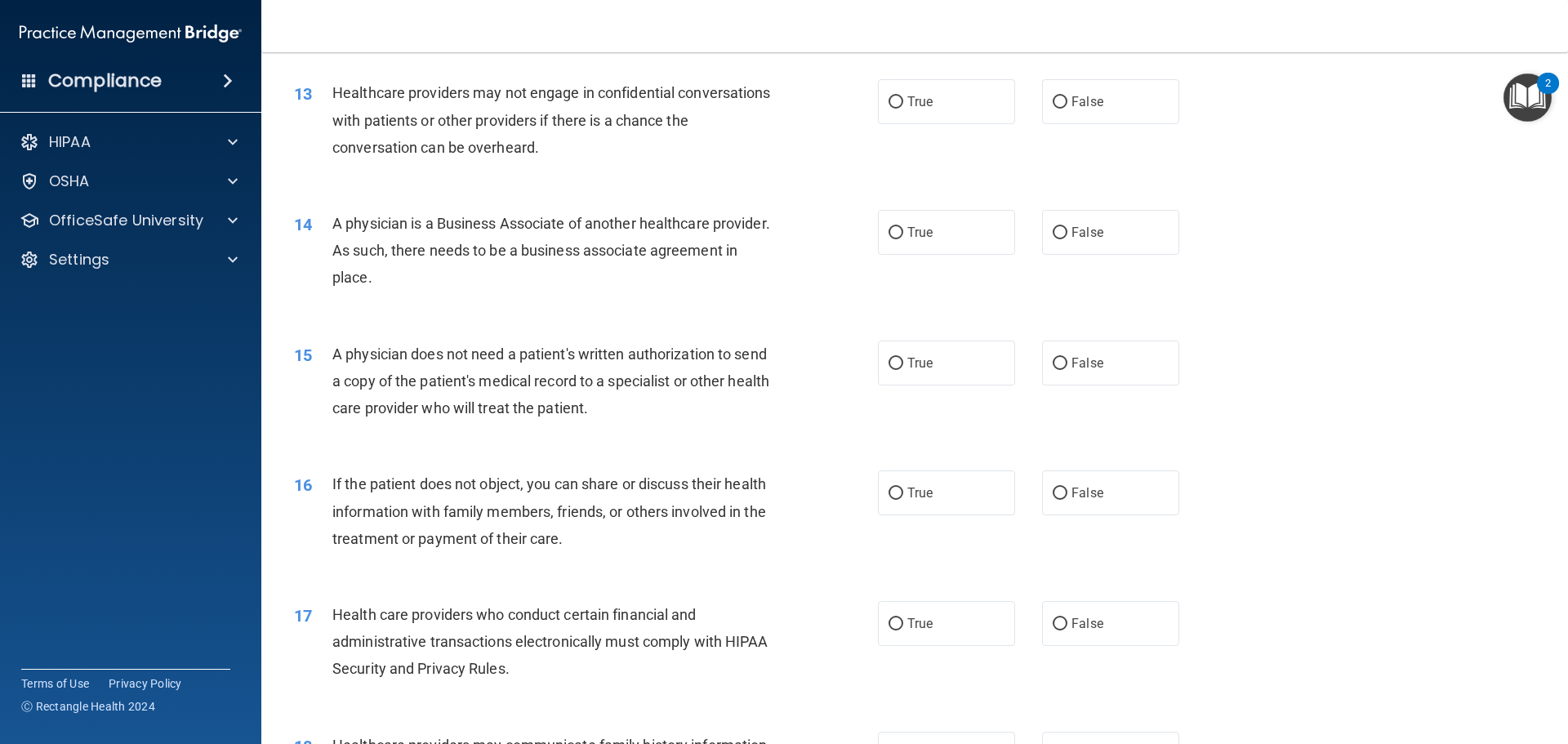
scroll to position [1470, 0]
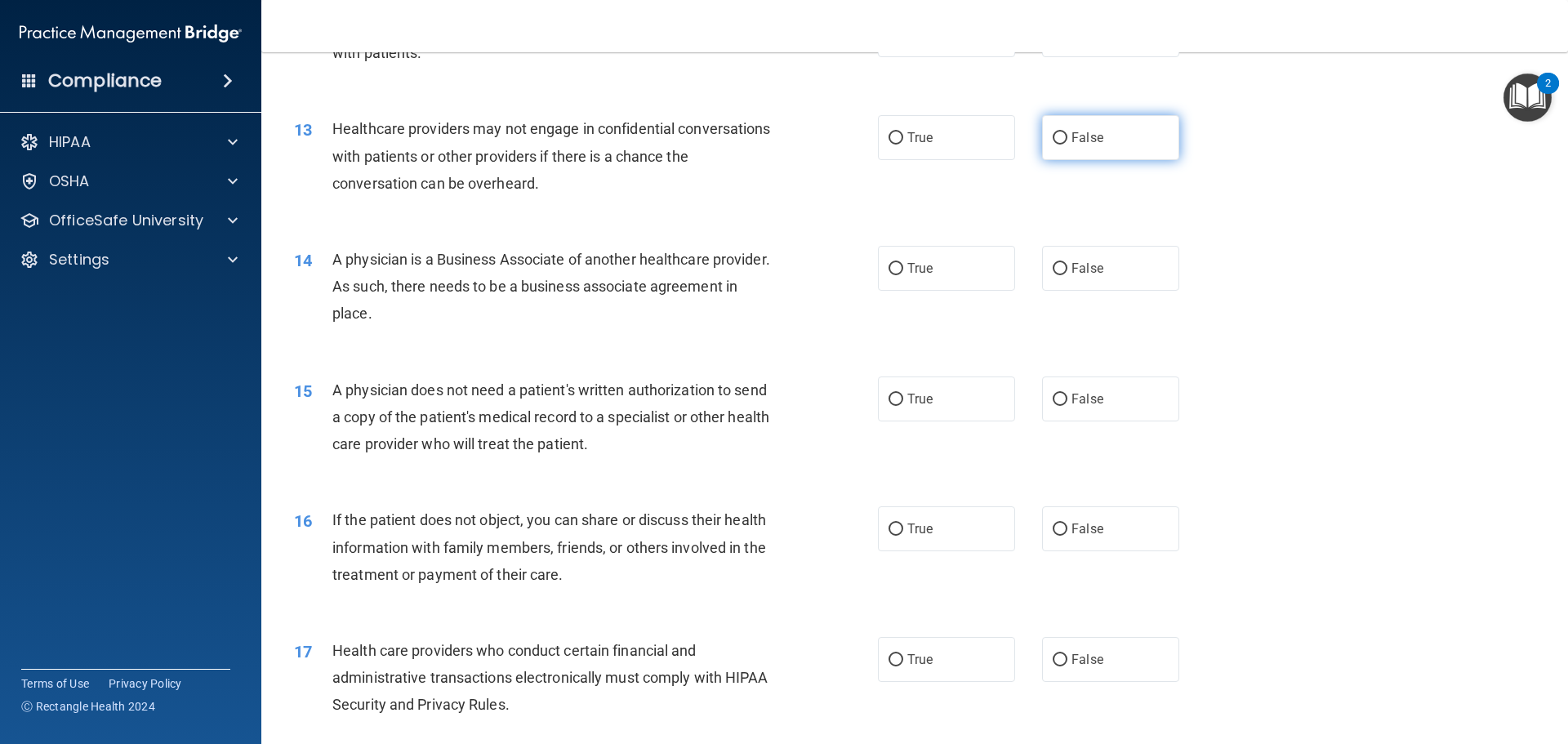
click at [1053, 135] on input "False" at bounding box center [1060, 138] width 15 height 12
radio input "true"
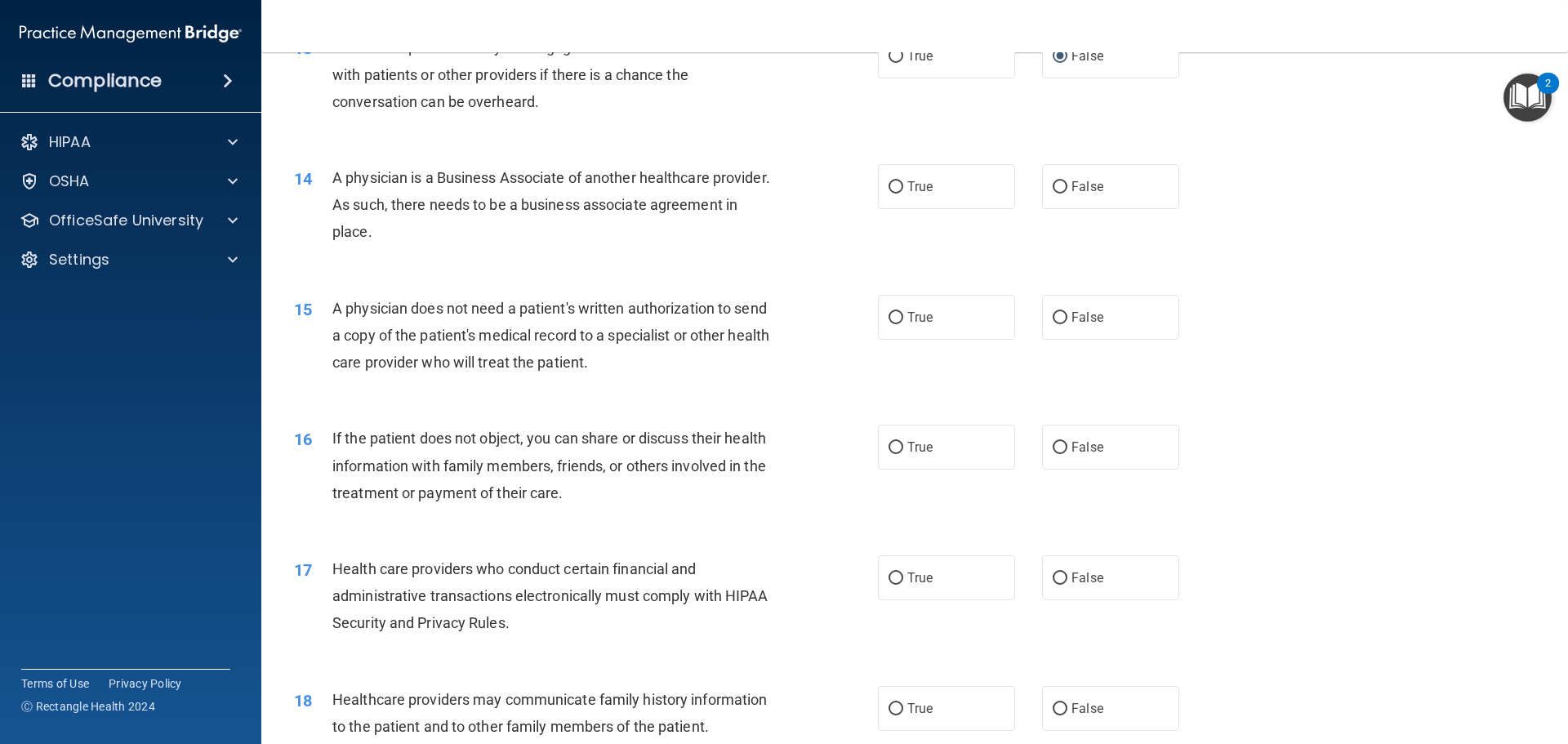
scroll to position [1633, 0]
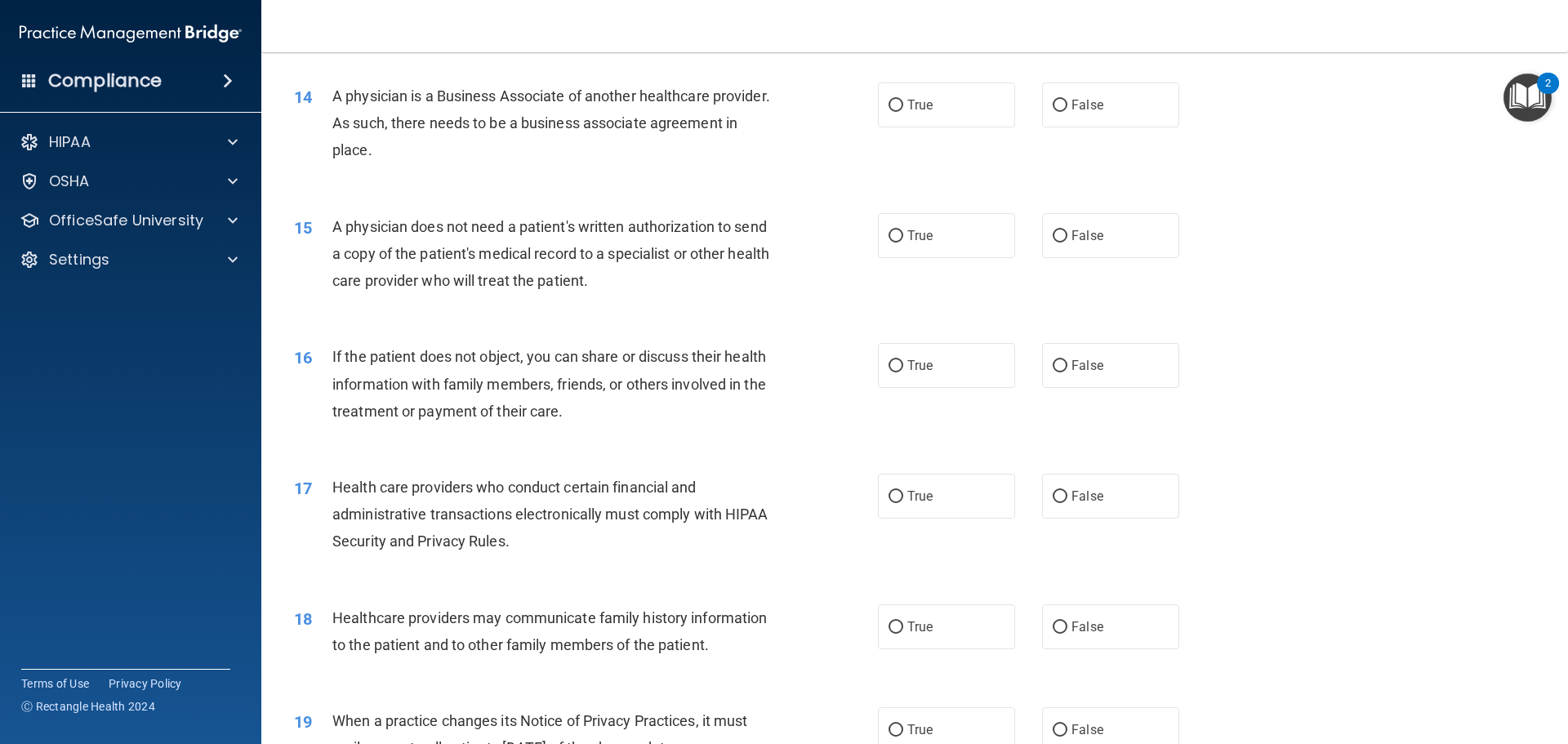
drag, startPoint x: 486, startPoint y: 146, endPoint x: 335, endPoint y: 99, distance: 158.1
click at [335, 99] on div "A physician is a Business Associate of another healthcare provider. As such, th…" at bounding box center [561, 123] width 457 height 82
copy span "A physician is a Business Associate of another healthcare provider. As such, th…"
click at [890, 101] on input "True" at bounding box center [896, 105] width 15 height 12
radio input "true"
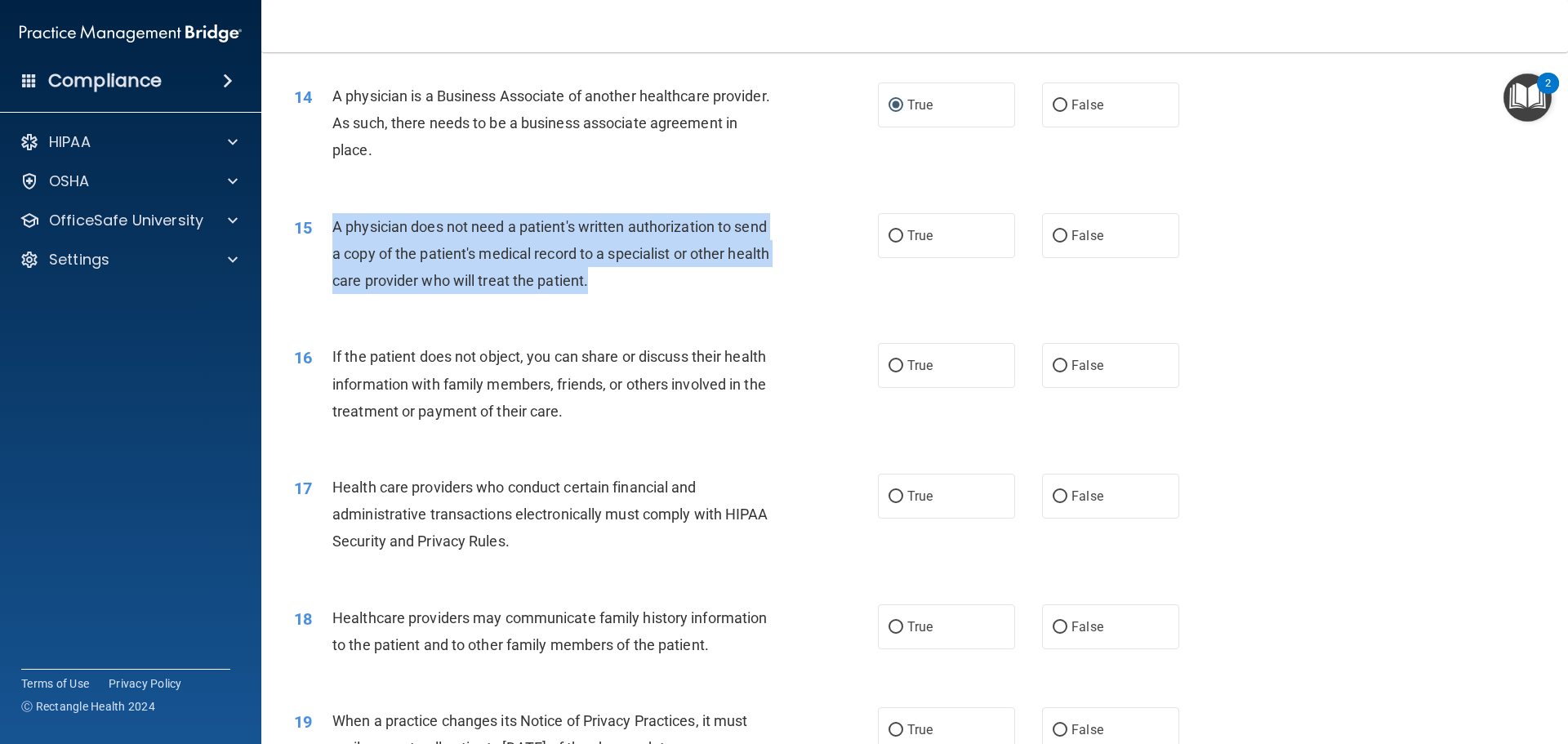
drag, startPoint x: 672, startPoint y: 290, endPoint x: 334, endPoint y: 227, distance: 343.8
click at [334, 227] on div "A physician does not need a patient's written authorization to send a copy of t…" at bounding box center [561, 254] width 457 height 82
click at [664, 300] on div "15 A physician does not need a patient's written authorization to send a copy o…" at bounding box center [586, 258] width 633 height 90
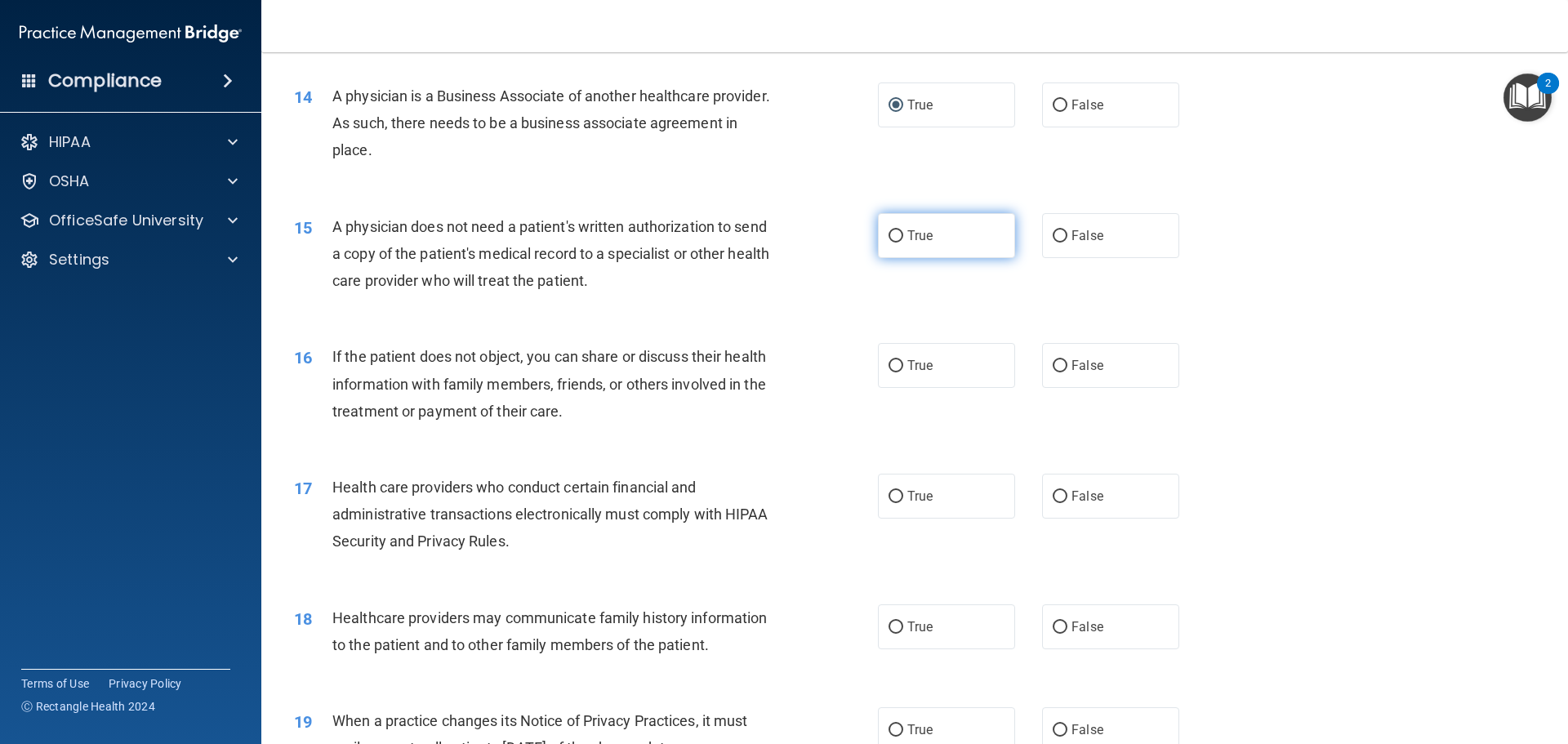
click at [890, 232] on input "True" at bounding box center [896, 236] width 15 height 12
radio input "true"
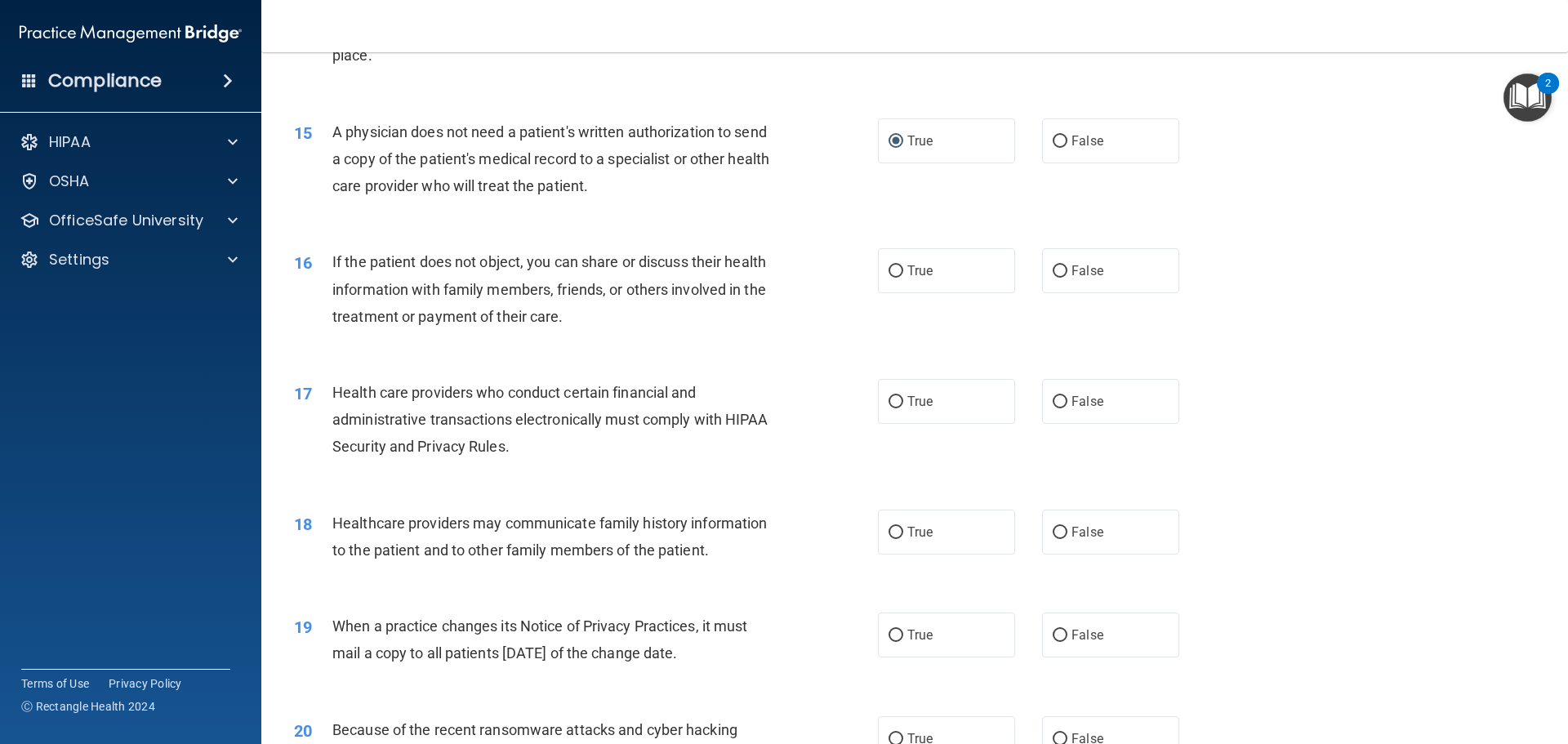
scroll to position [1714, 0]
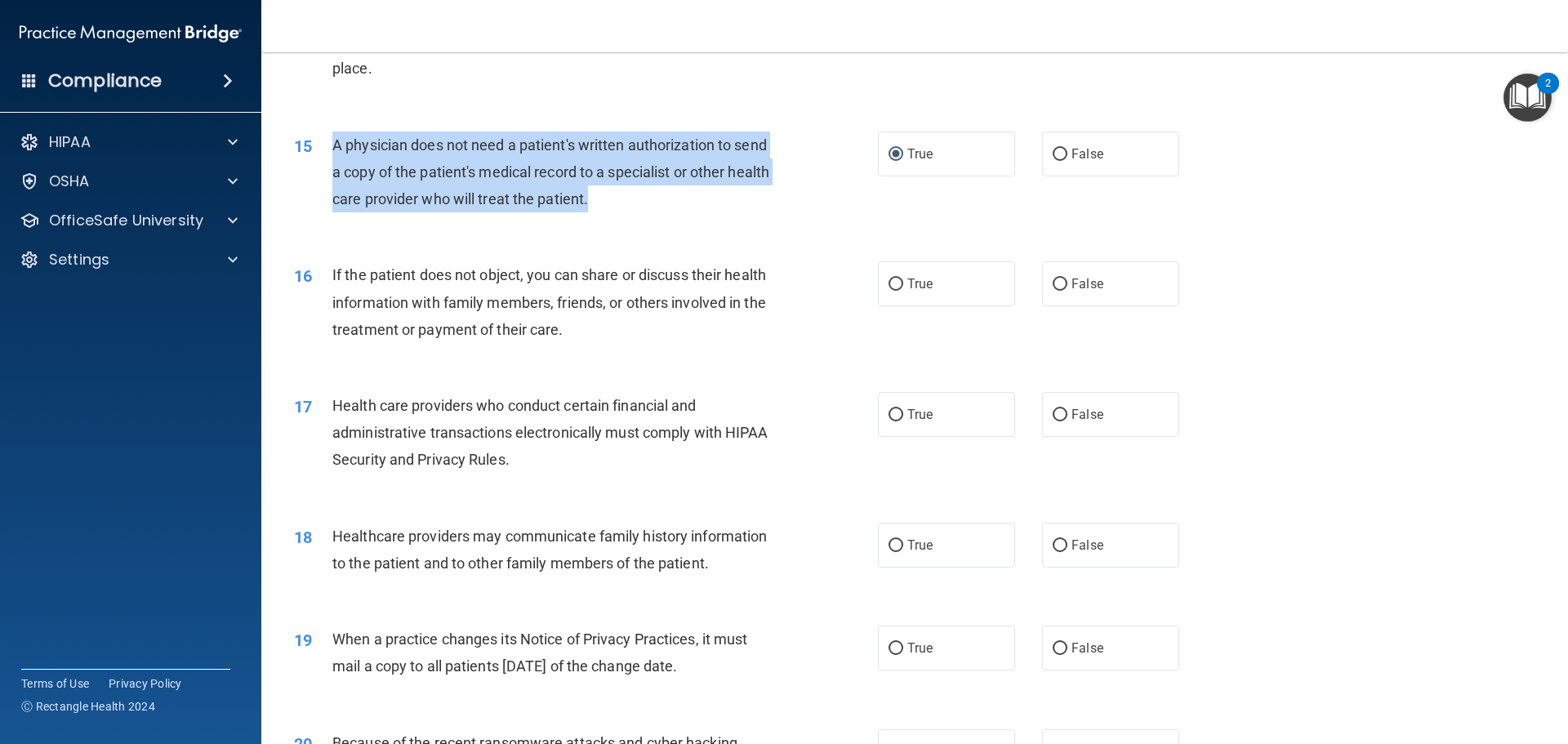
drag, startPoint x: 656, startPoint y: 199, endPoint x: 319, endPoint y: 144, distance: 341.5
click at [319, 144] on div "15 A physician does not need a patient's written authorization to send a copy o…" at bounding box center [586, 176] width 633 height 90
copy div "A physician does not need a patient's written authorization to send a copy of t…"
click at [784, 216] on div "15 A physician does not need a patient's written authorization to send a copy o…" at bounding box center [586, 176] width 633 height 90
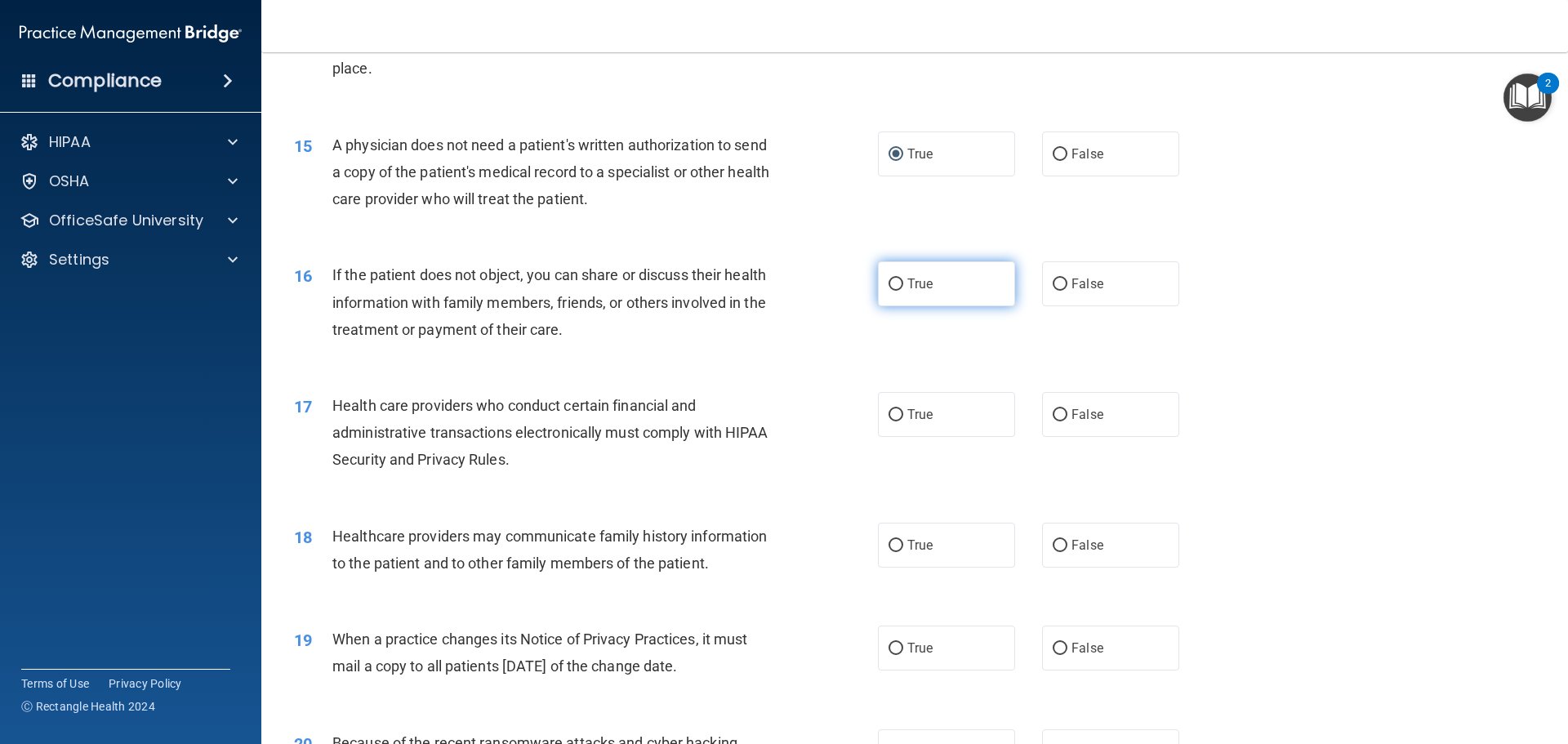
click at [892, 286] on input "True" at bounding box center [896, 284] width 15 height 12
radio input "true"
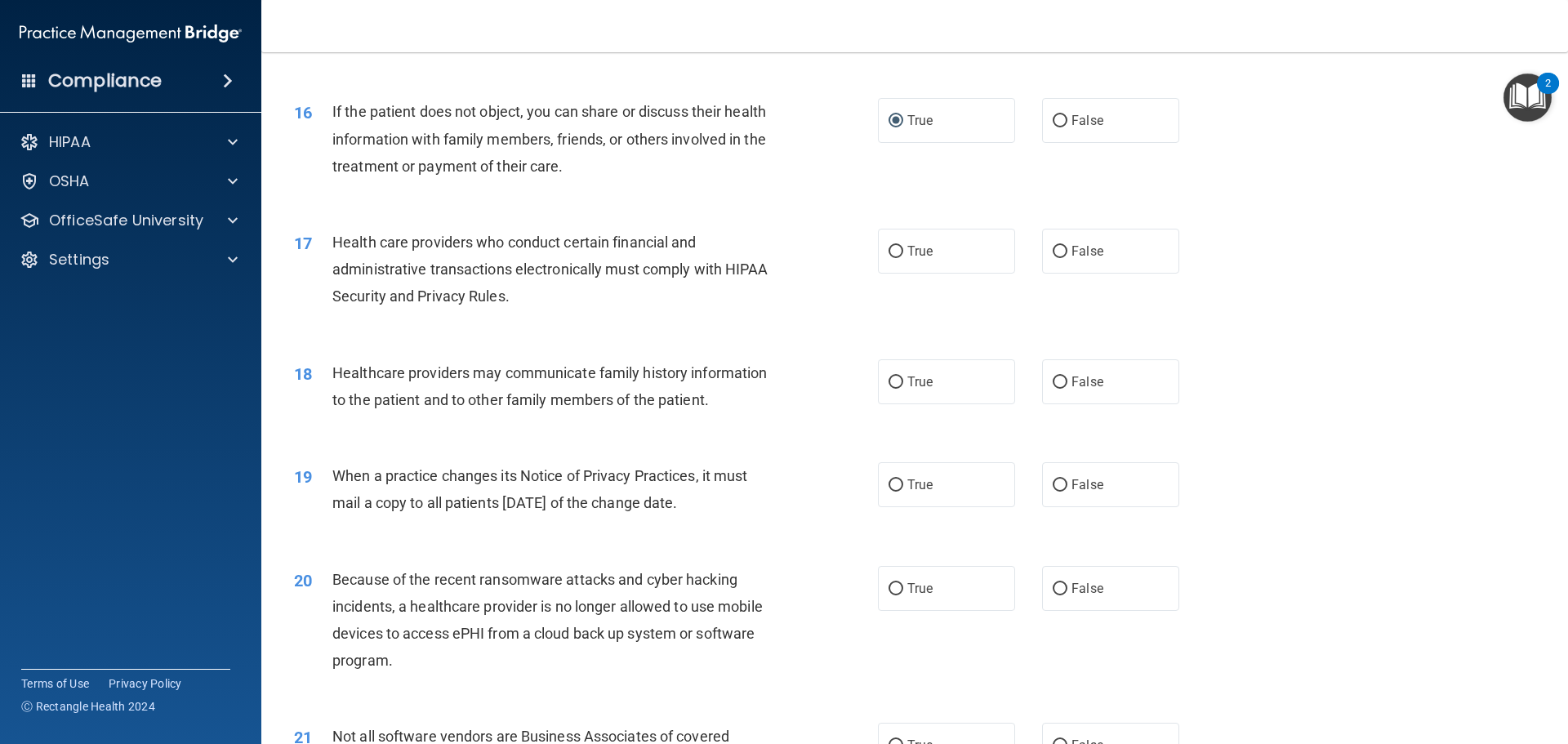
scroll to position [1959, 0]
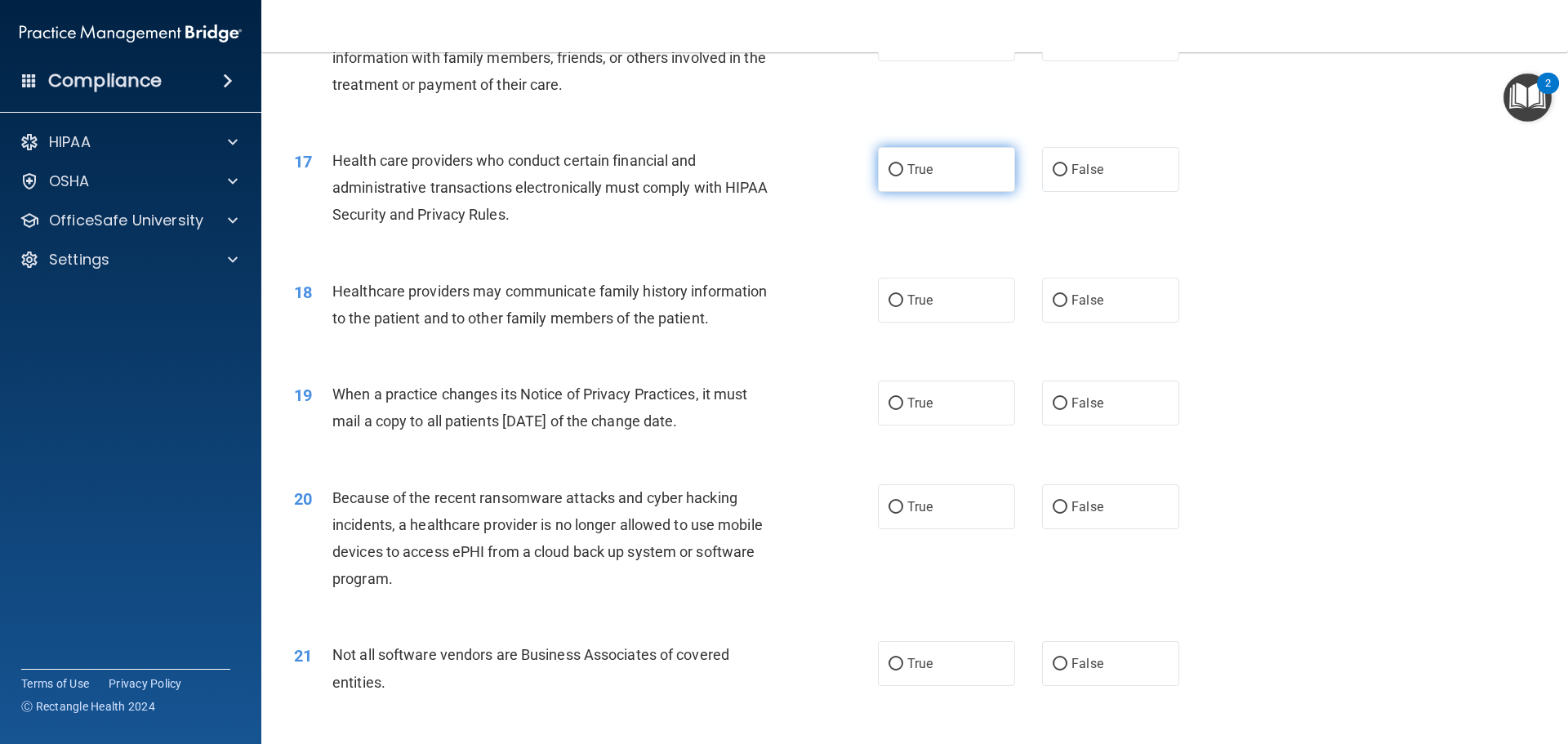
click at [895, 175] on input "True" at bounding box center [896, 170] width 15 height 12
radio input "true"
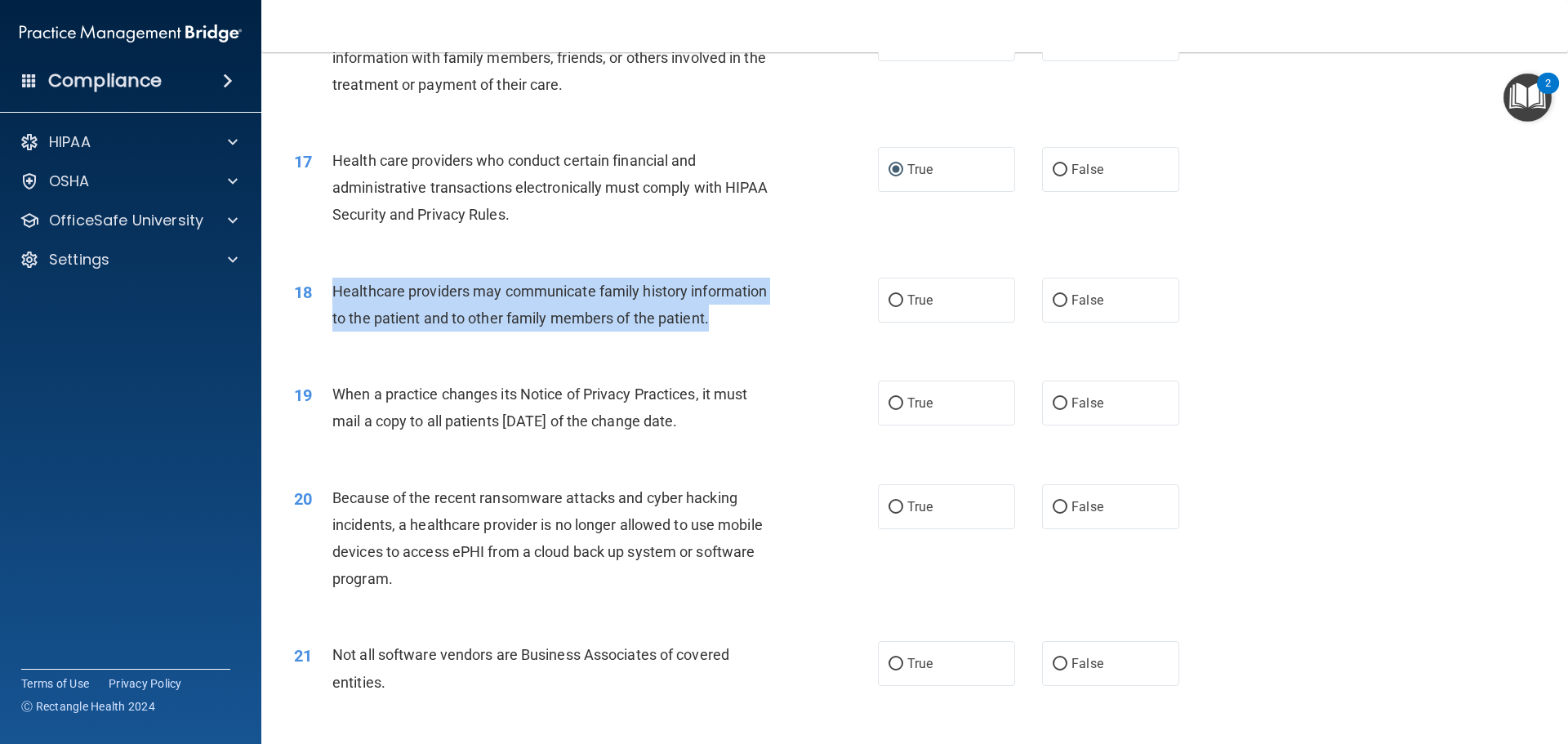
drag, startPoint x: 684, startPoint y: 314, endPoint x: 335, endPoint y: 279, distance: 350.8
click at [335, 279] on div "Healthcare providers may communicate family history information to the patient …" at bounding box center [561, 304] width 457 height 54
copy span "Healthcare providers may communicate family history information to the patient …"
click at [896, 304] on input "True" at bounding box center [896, 301] width 15 height 12
radio input "true"
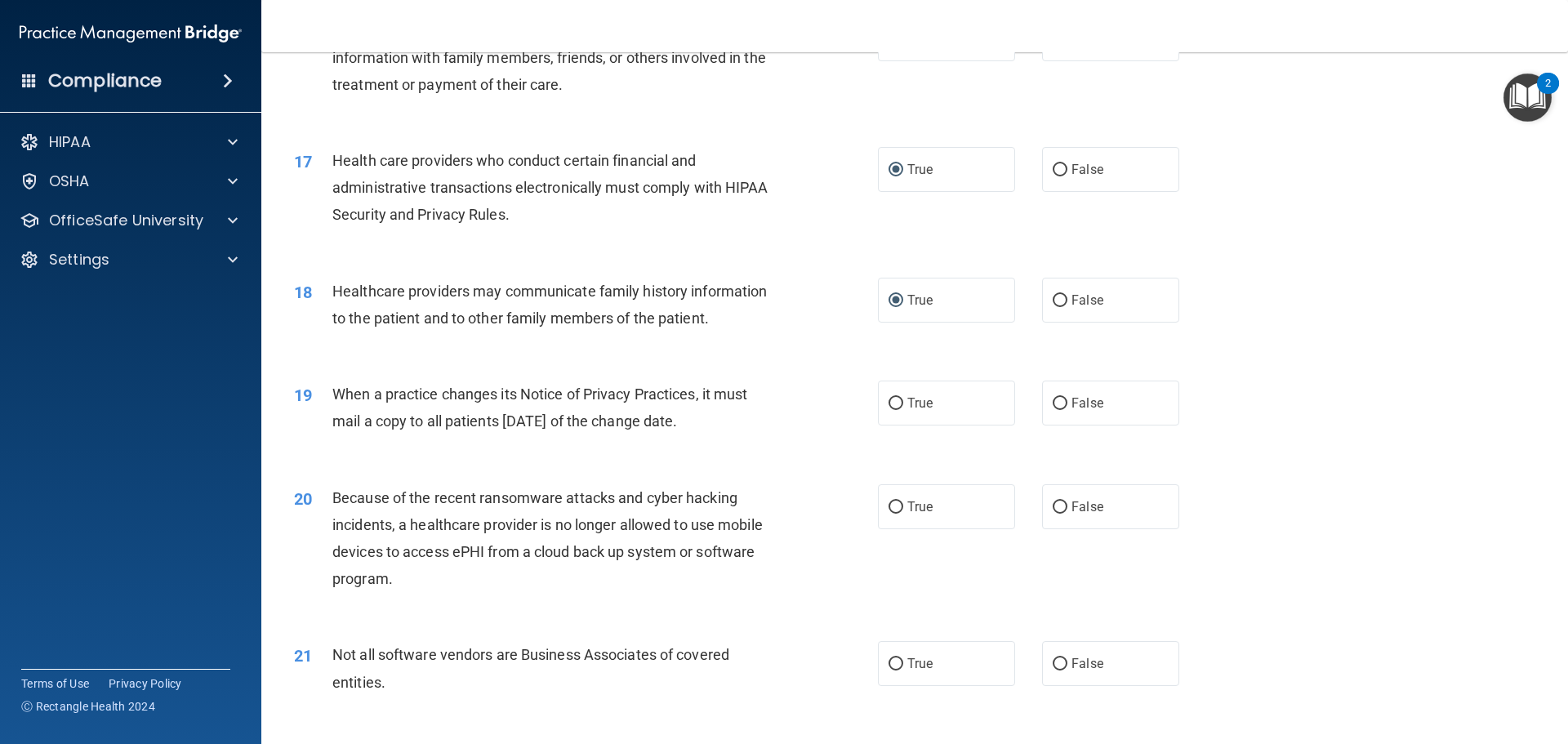
click at [748, 438] on div "19 When a practice changes its Notice of Privacy Practices, it must mail a copy…" at bounding box center [586, 411] width 633 height 62
click at [912, 405] on span "True" at bounding box center [920, 403] width 26 height 16
click at [904, 405] on input "True" at bounding box center [896, 403] width 15 height 12
radio input "true"
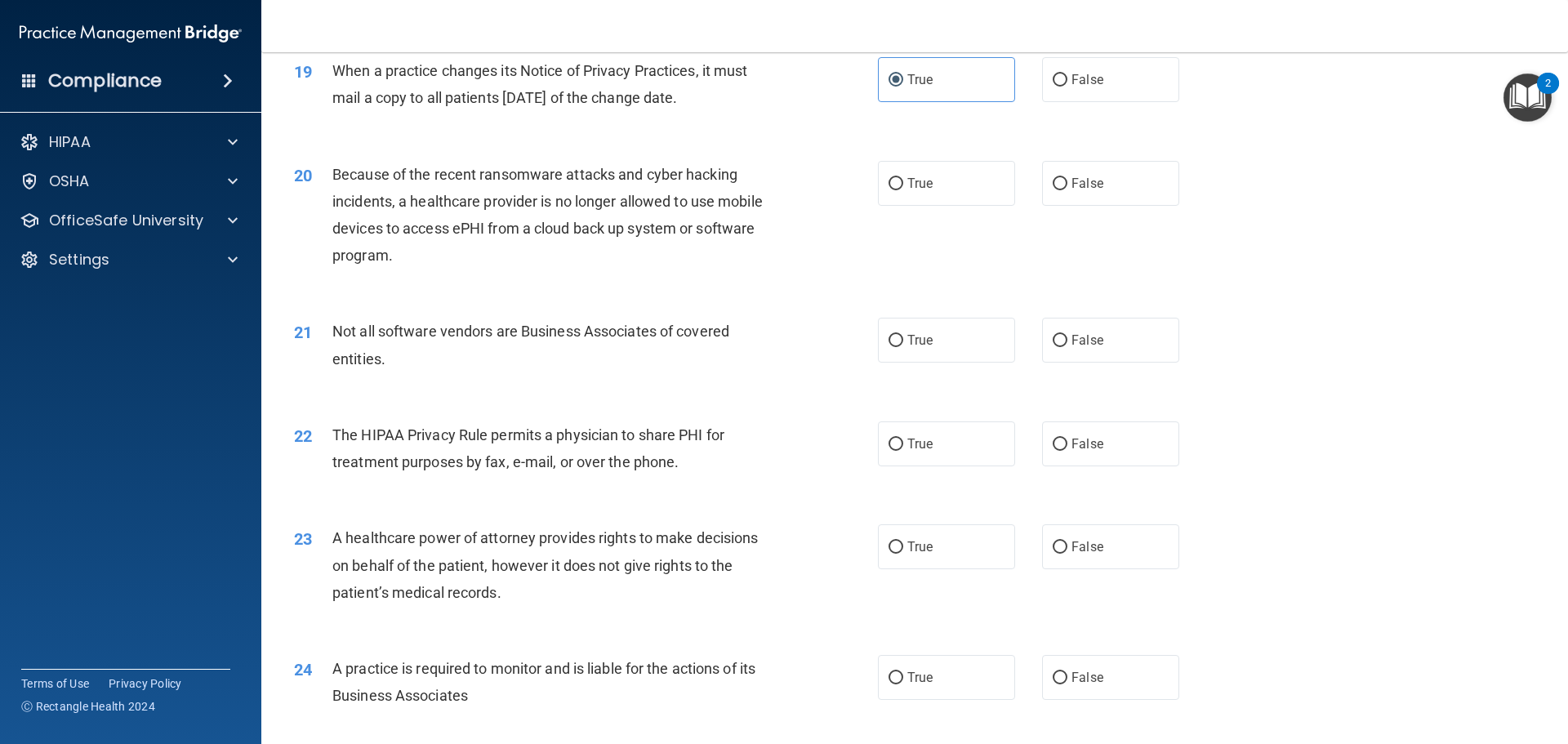
scroll to position [2286, 0]
click at [921, 185] on span "True" at bounding box center [920, 180] width 26 height 16
click at [904, 185] on input "True" at bounding box center [896, 181] width 15 height 12
radio input "true"
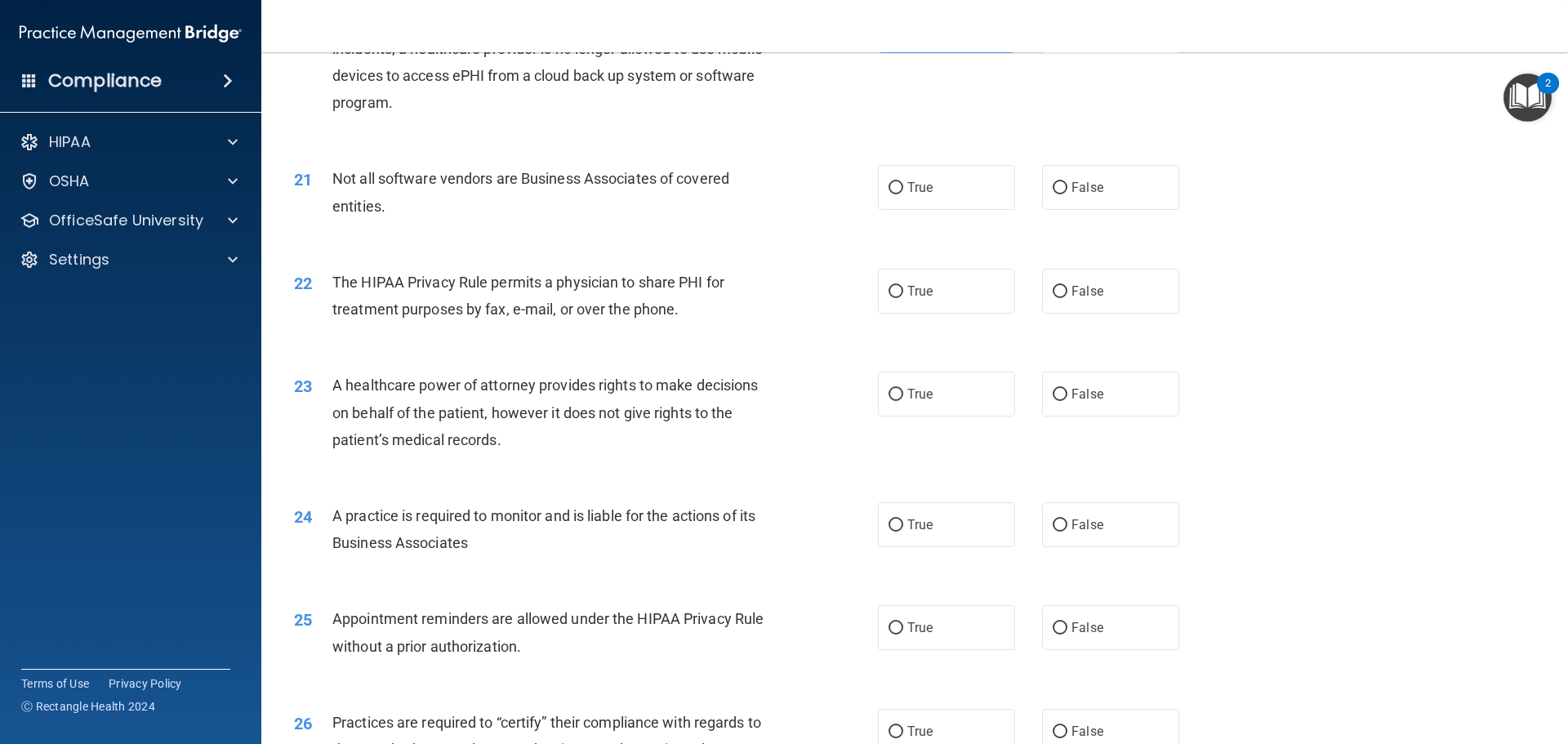
scroll to position [2449, 0]
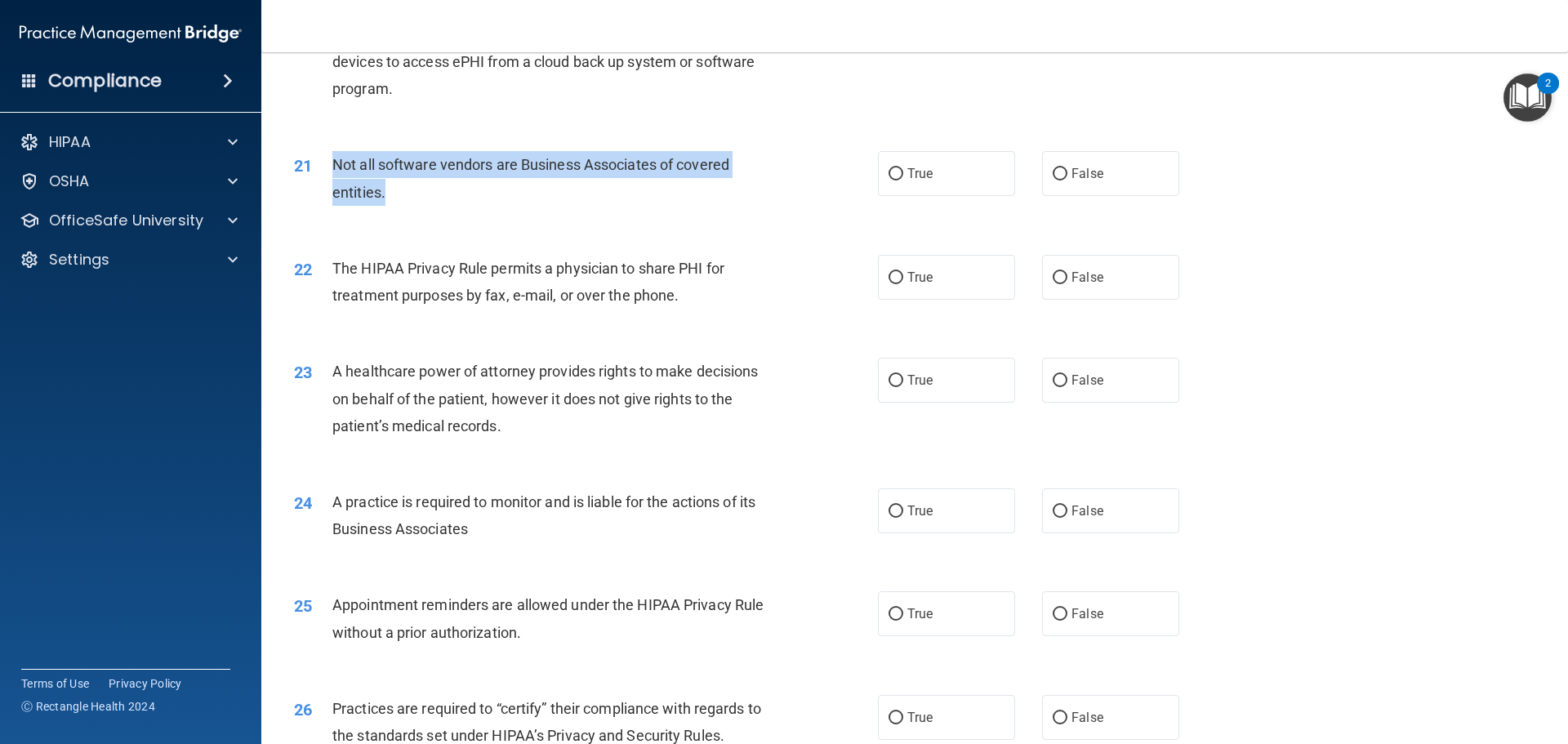
drag, startPoint x: 395, startPoint y: 195, endPoint x: 326, endPoint y: 167, distance: 74.5
click at [325, 167] on div "21 Not all software vendors are Business Associates of covered entities." at bounding box center [586, 182] width 633 height 62
copy div "Not all software vendors are Business Associates of covered entities."
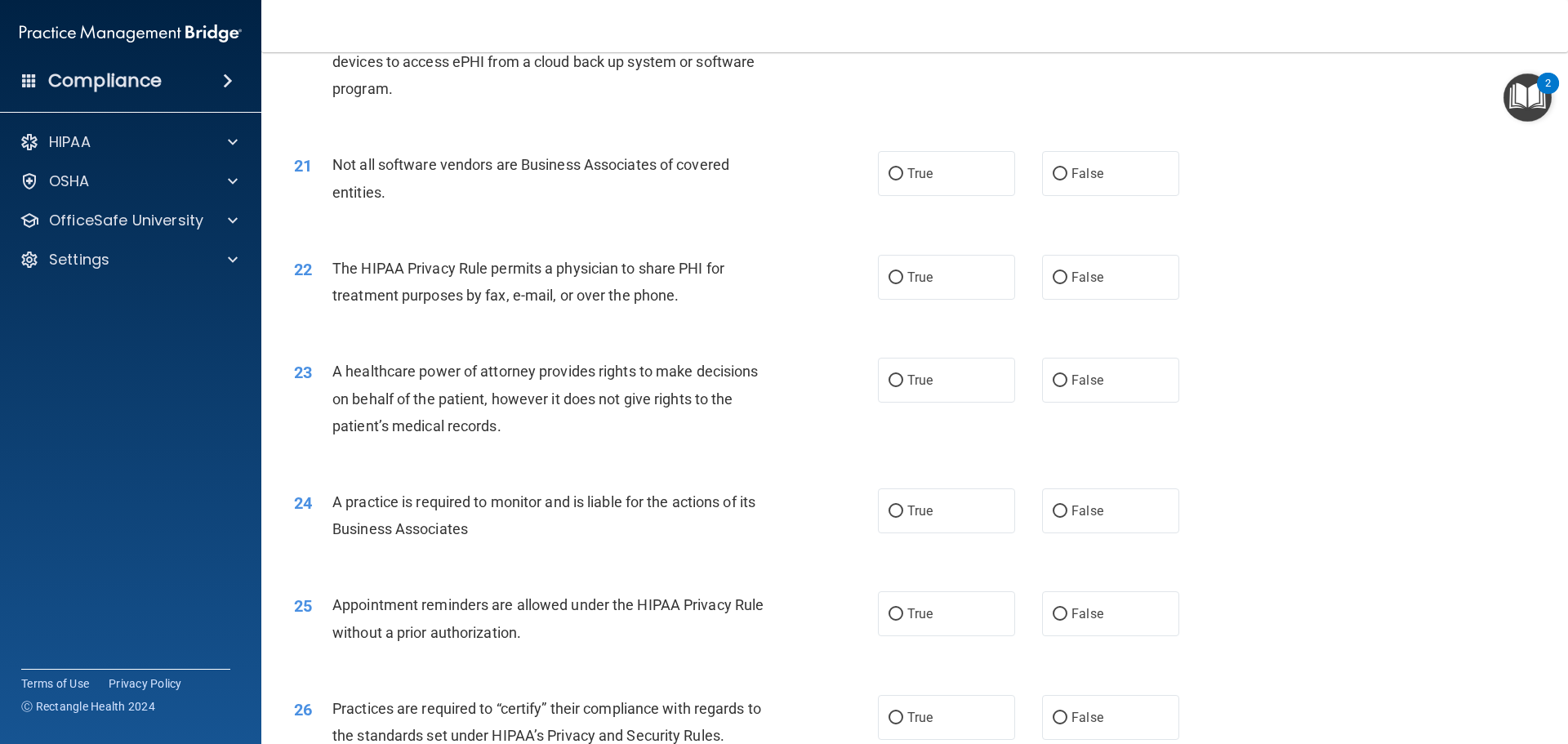
drag, startPoint x: 580, startPoint y: 215, endPoint x: 763, endPoint y: 223, distance: 183.2
click at [583, 215] on div "21 Not all software vendors are Business Associates of covered entities. True F…" at bounding box center [914, 182] width 1266 height 103
click at [908, 180] on span "True" at bounding box center [920, 173] width 26 height 16
click at [904, 180] on input "True" at bounding box center [896, 174] width 15 height 12
radio input "true"
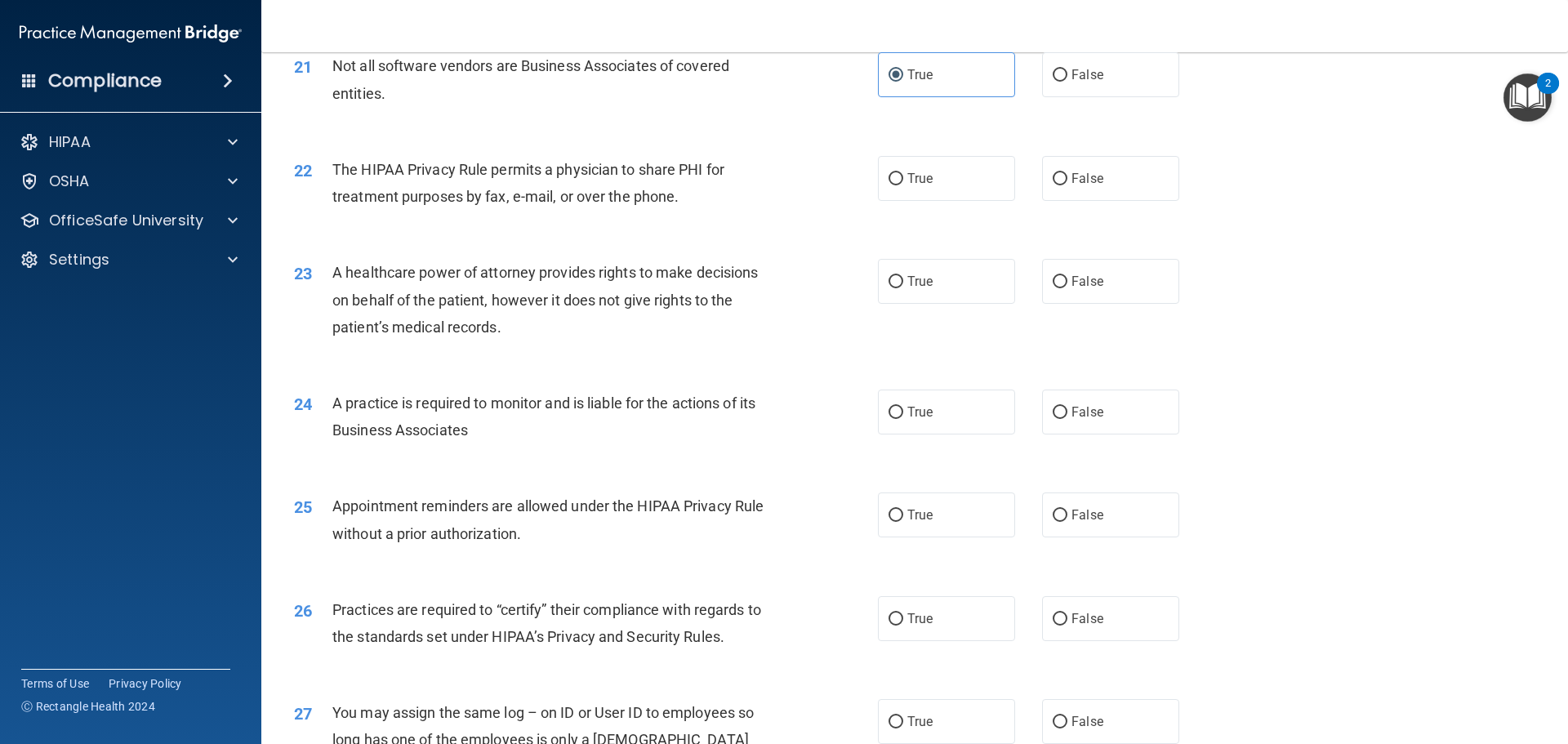
scroll to position [2531, 0]
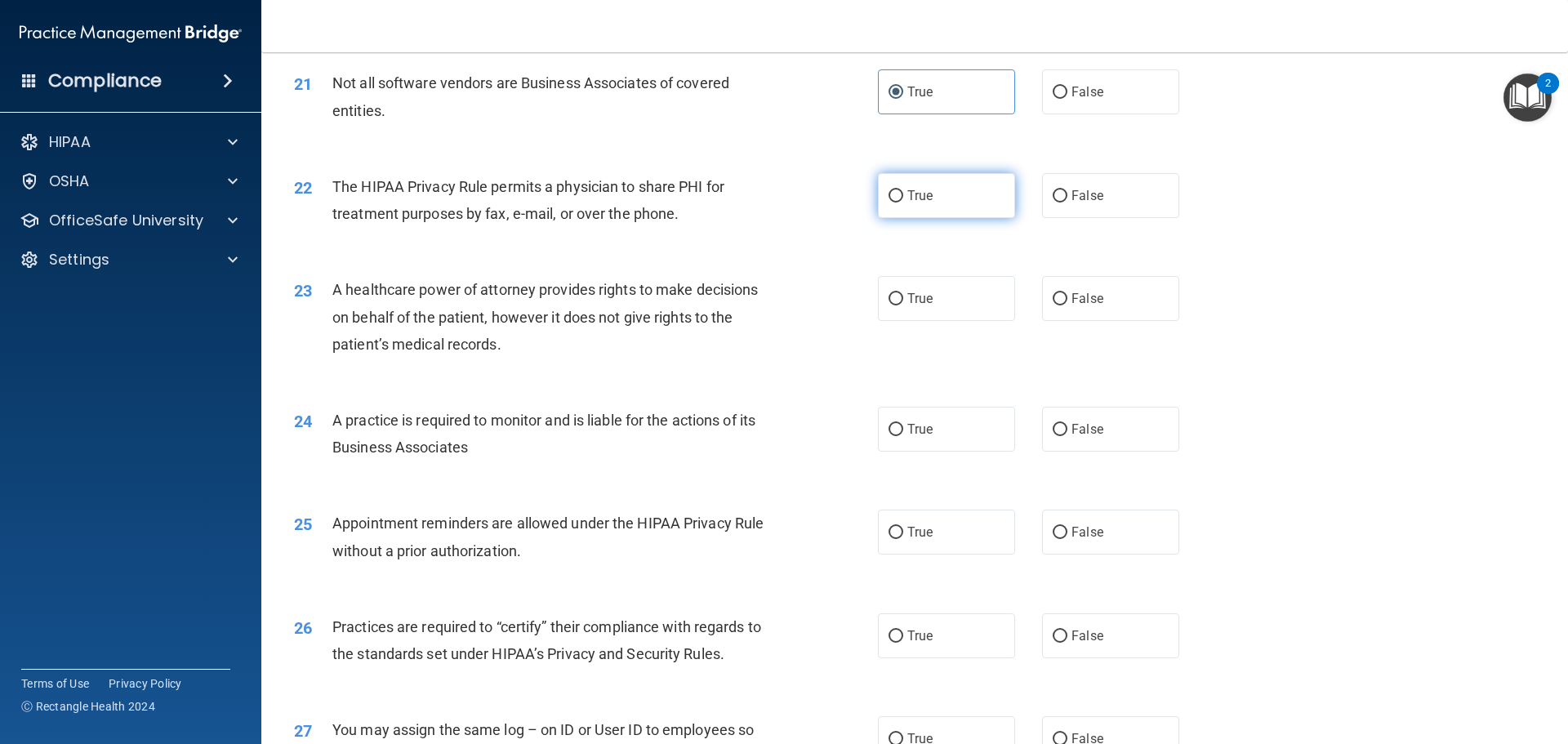
click at [893, 199] on input "True" at bounding box center [896, 196] width 15 height 12
radio input "true"
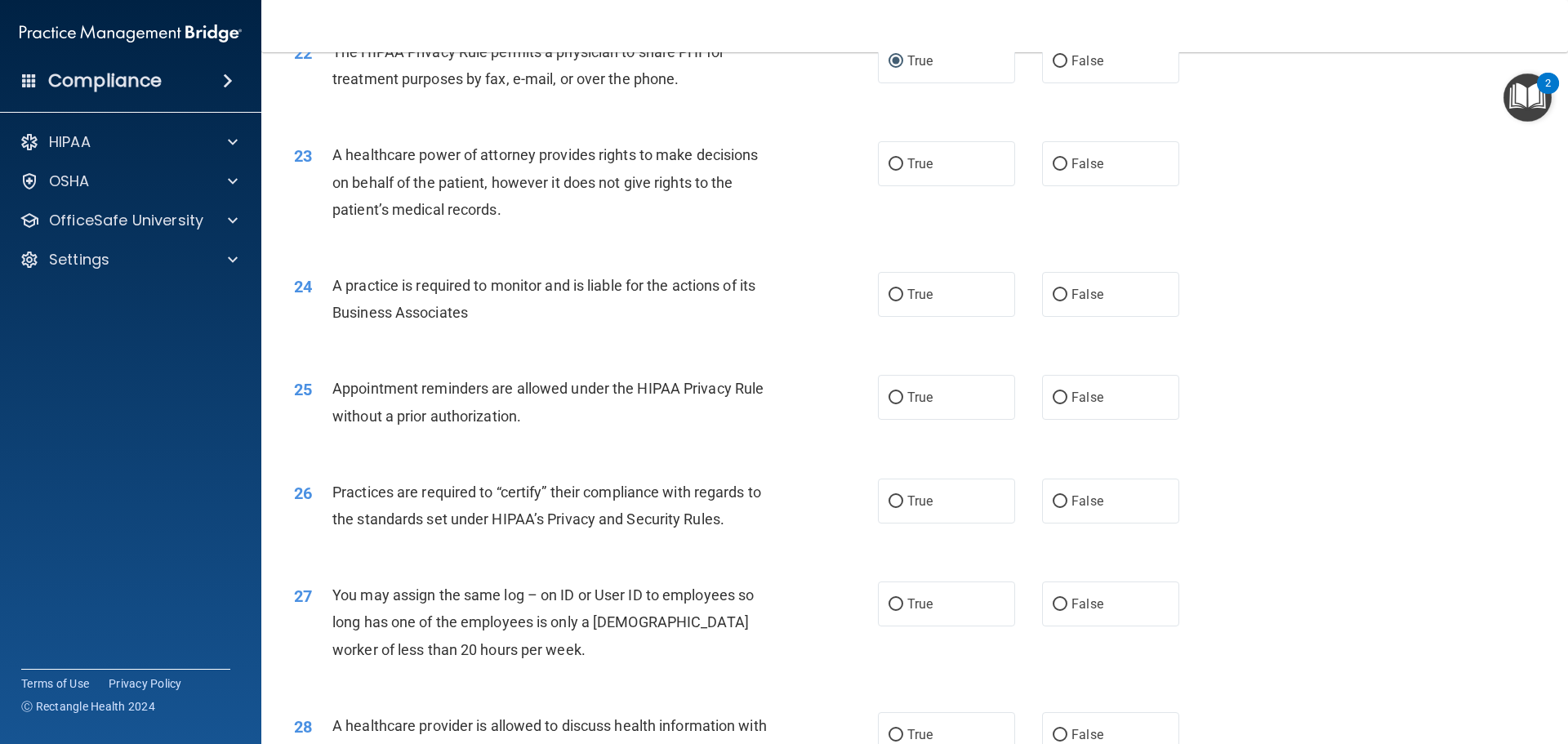
scroll to position [2695, 0]
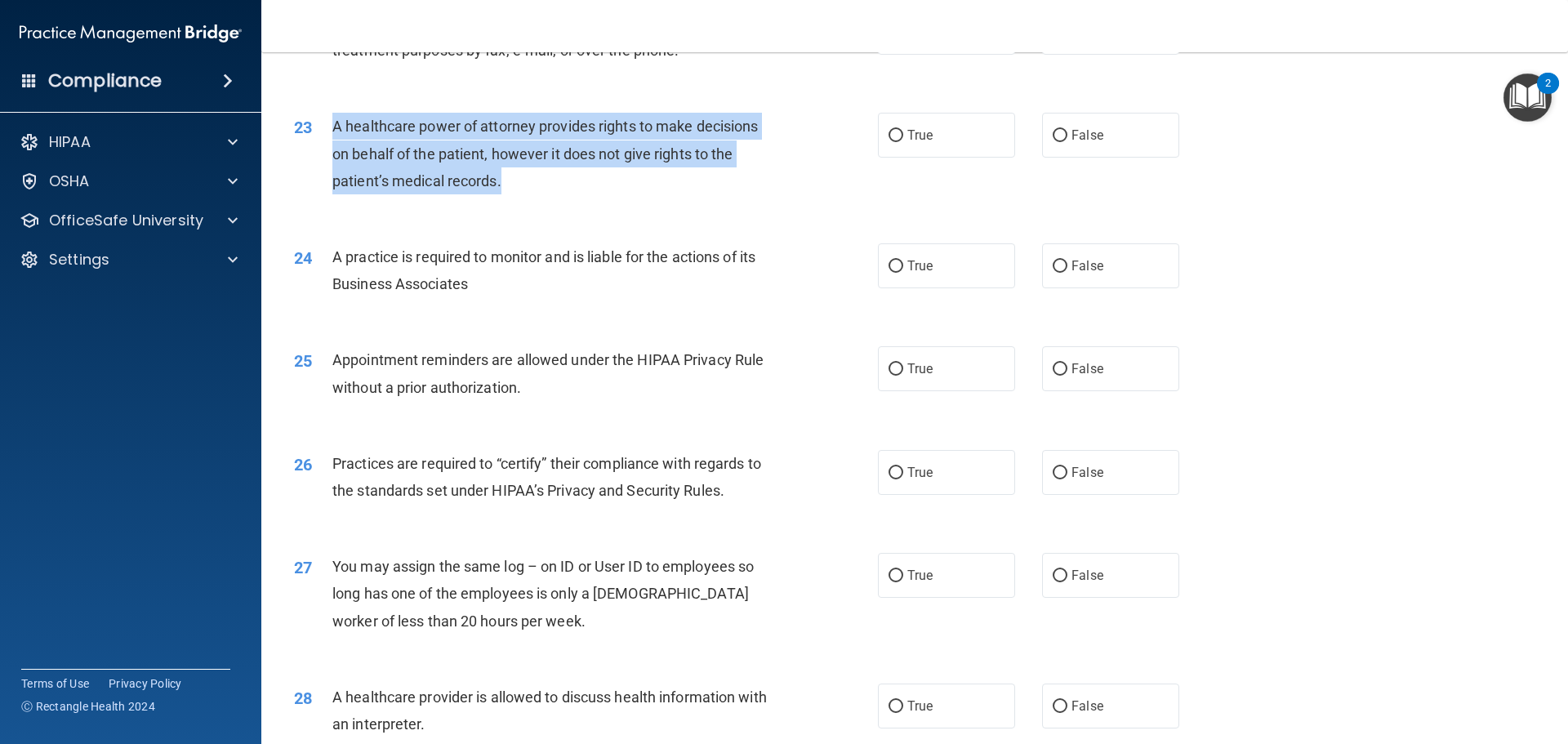
drag, startPoint x: 507, startPoint y: 179, endPoint x: 329, endPoint y: 121, distance: 187.2
click at [329, 121] on div "23 A healthcare power of attorney provides rights to make decisions on behalf o…" at bounding box center [586, 157] width 633 height 90
click at [1053, 137] on input "False" at bounding box center [1060, 136] width 15 height 12
radio input "true"
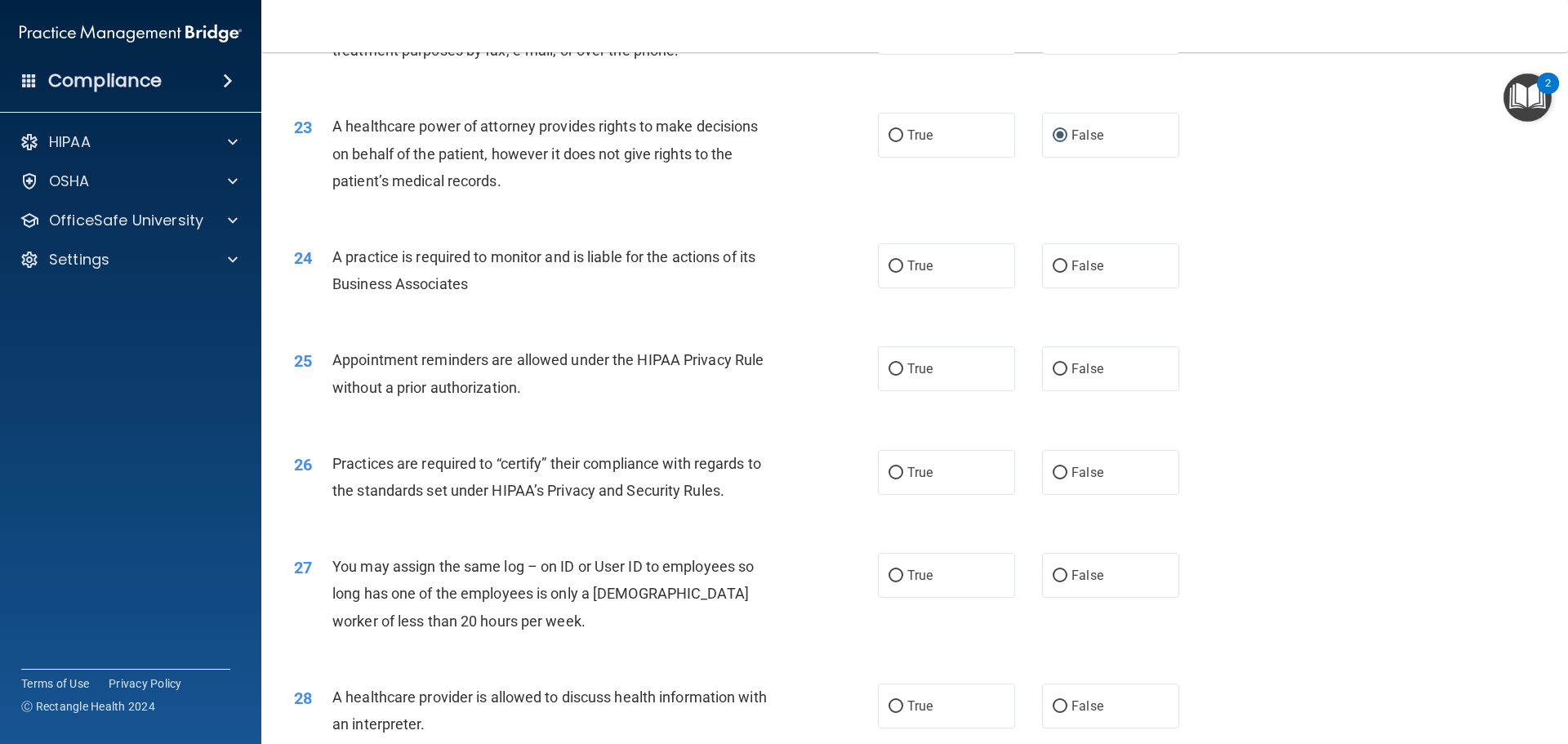
click at [705, 306] on div "24 A practice is required to monitor and is liable for the actions of its Busin…" at bounding box center [914, 275] width 1266 height 103
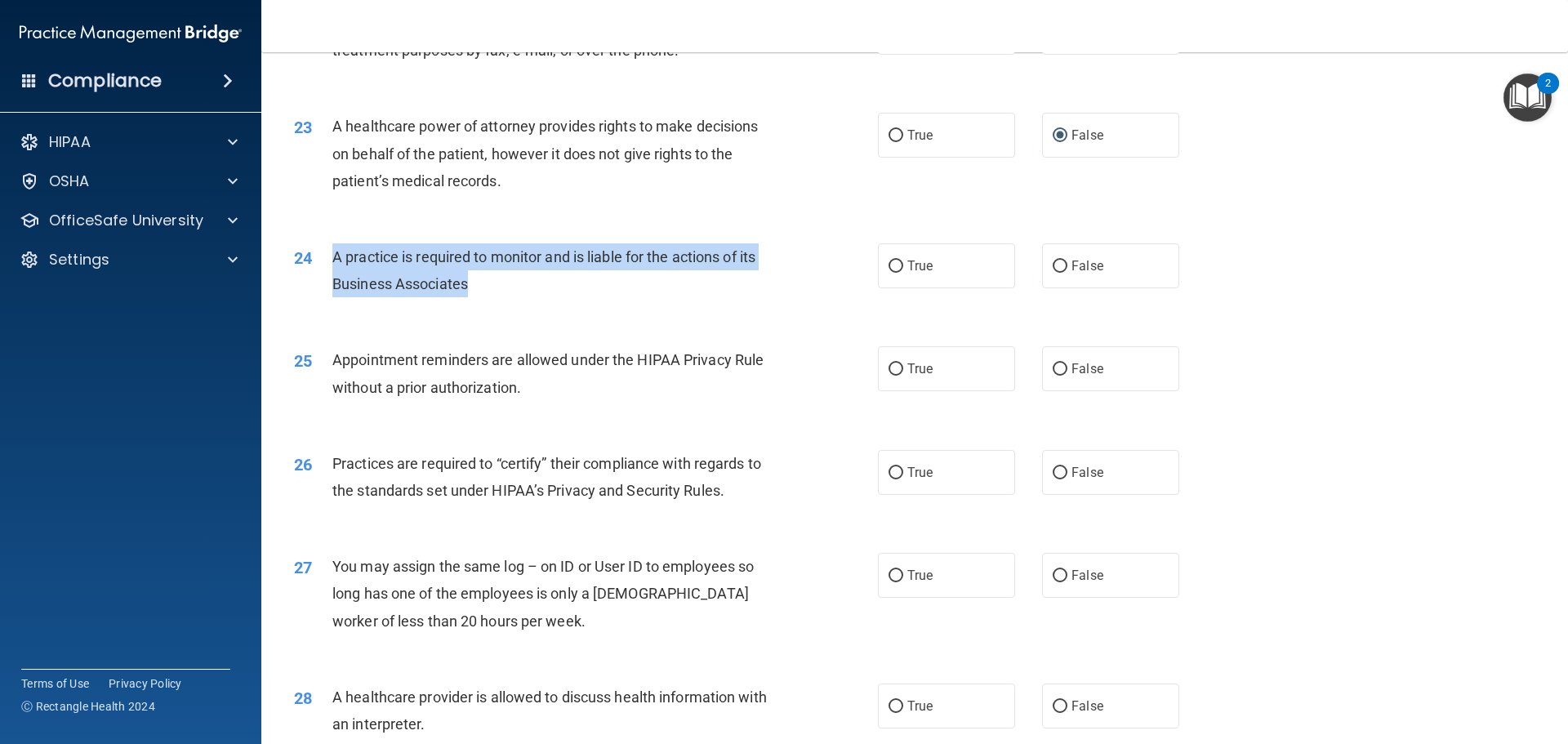
drag, startPoint x: 471, startPoint y: 277, endPoint x: 318, endPoint y: 250, distance: 155.4
click at [318, 250] on div "24 A practice is required to monitor and is liable for the actions of its Busin…" at bounding box center [586, 274] width 633 height 62
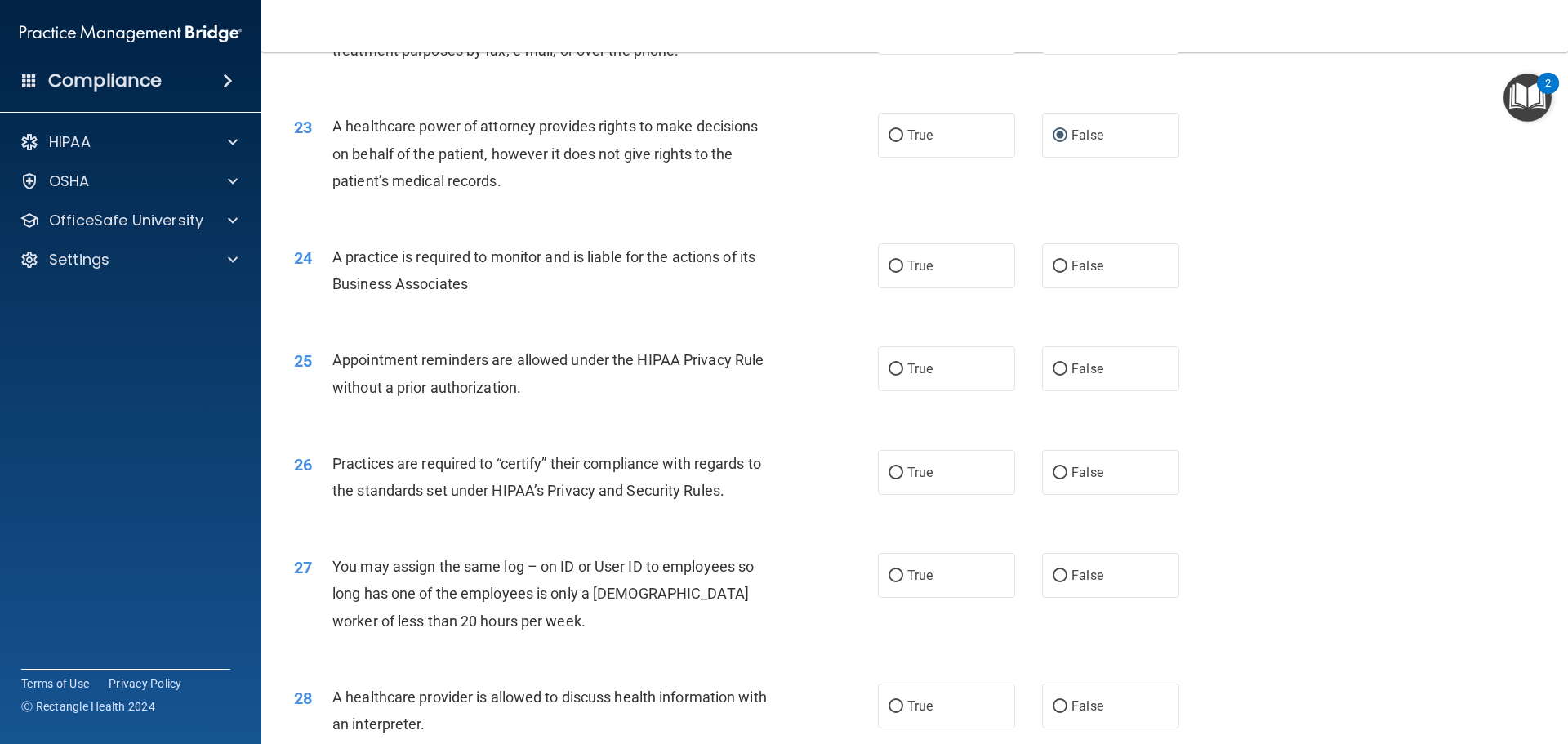
drag, startPoint x: 359, startPoint y: 259, endPoint x: 612, endPoint y: 216, distance: 256.6
click at [612, 216] on div "23 A healthcare power of attorney provides rights to make decisions on behalf o…" at bounding box center [914, 157] width 1266 height 131
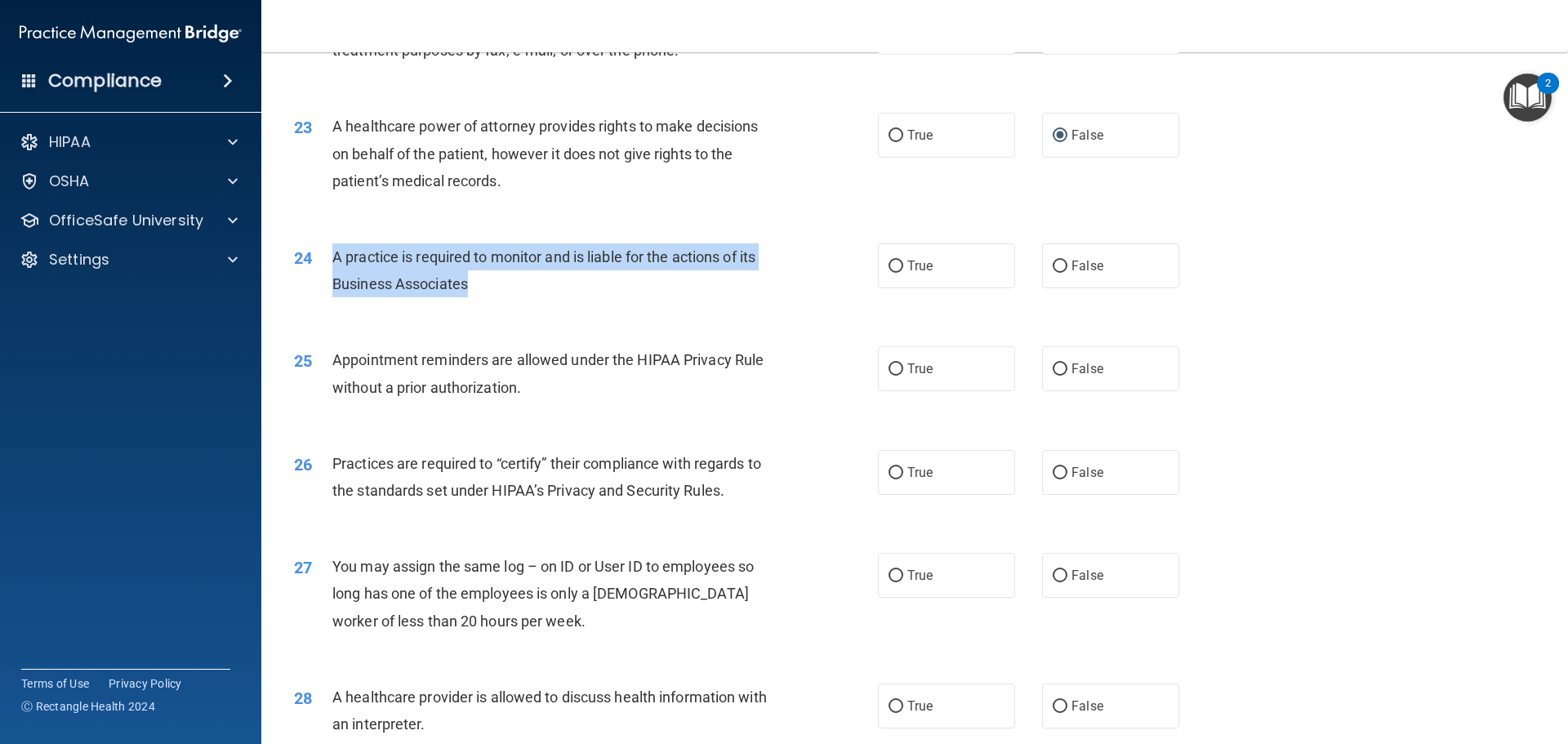
drag, startPoint x: 448, startPoint y: 282, endPoint x: 331, endPoint y: 253, distance: 120.5
click at [331, 253] on div "24 A practice is required to monitor and is liable for the actions of its Busin…" at bounding box center [586, 274] width 633 height 62
click at [1053, 267] on input "False" at bounding box center [1060, 267] width 15 height 12
radio input "true"
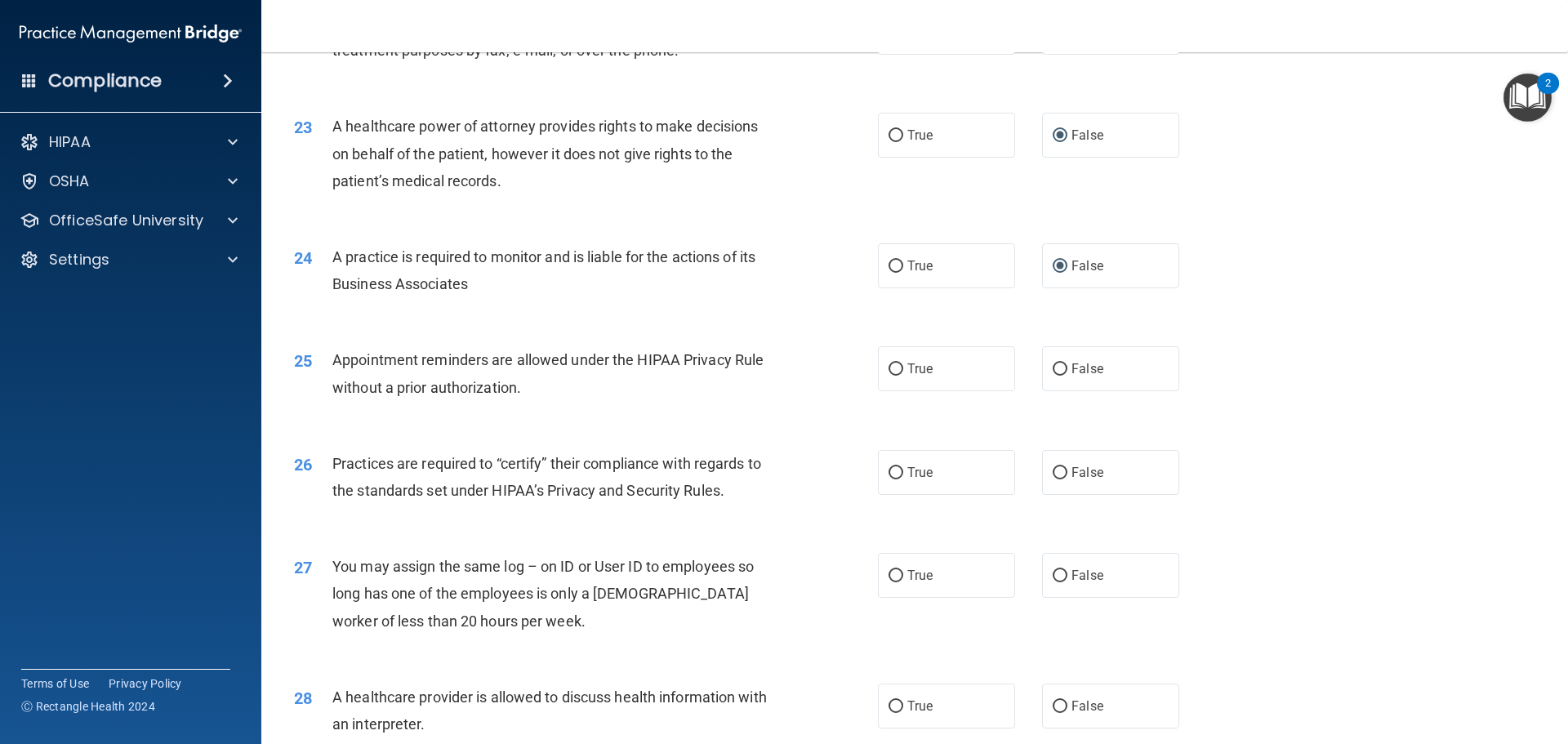
click at [740, 318] on div "24 A practice is required to monitor and is liable for the actions of its Busin…" at bounding box center [914, 275] width 1266 height 103
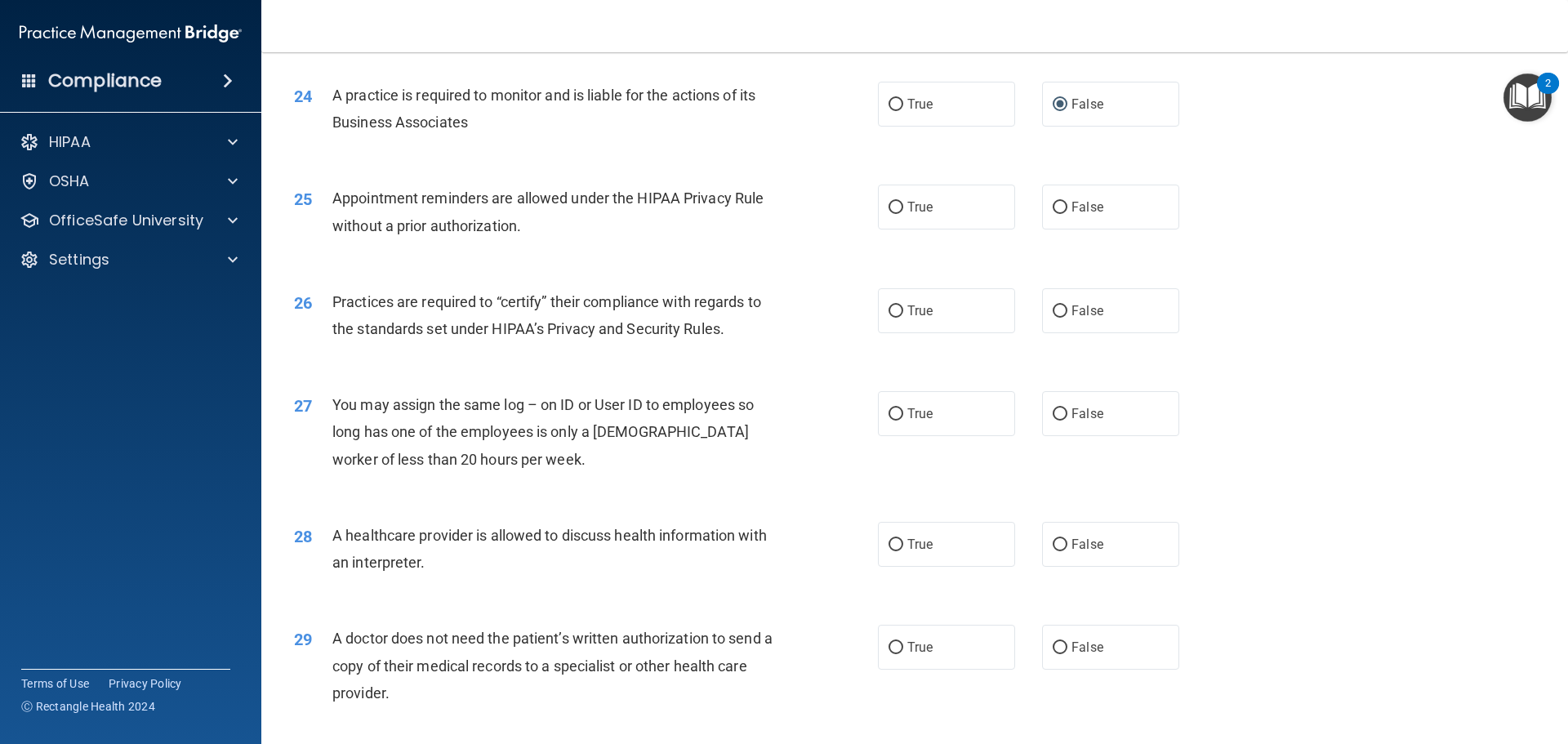
scroll to position [2858, 0]
click at [896, 205] on input "True" at bounding box center [896, 206] width 15 height 12
radio input "true"
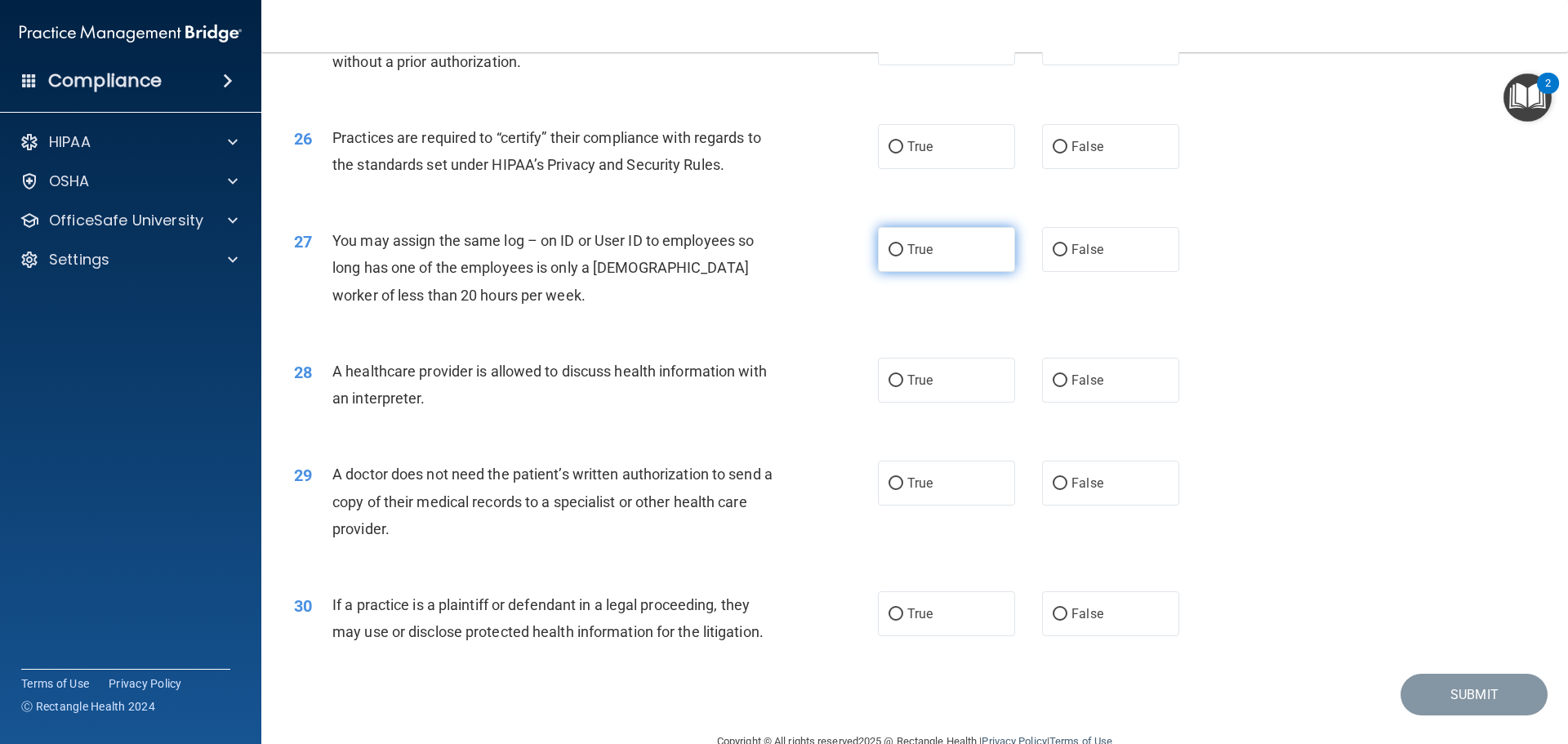
scroll to position [3021, 0]
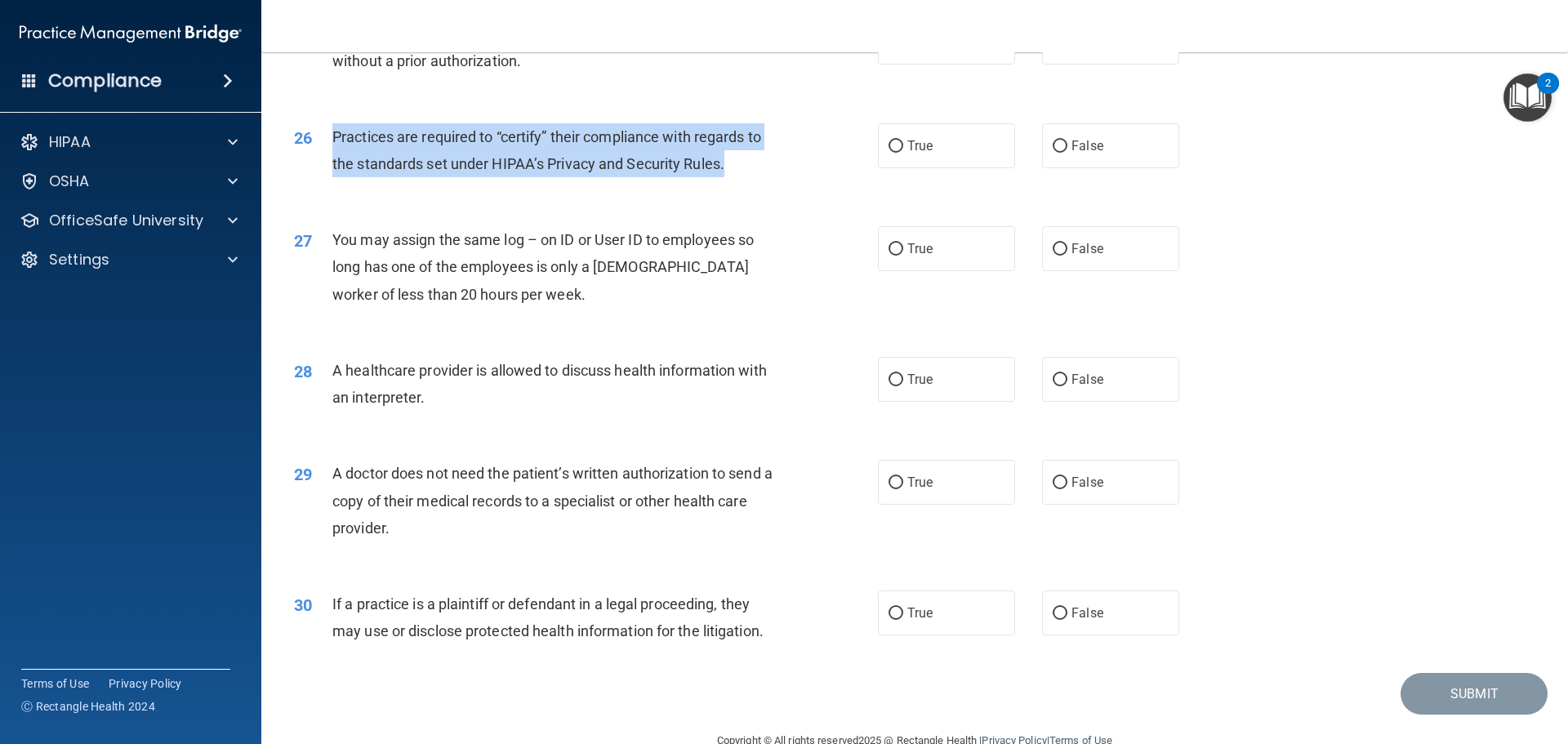
drag, startPoint x: 738, startPoint y: 169, endPoint x: 331, endPoint y: 147, distance: 407.6
click at [331, 147] on div "26 Practices are required to “certify” their compliance with regards to the sta…" at bounding box center [586, 154] width 633 height 62
click at [894, 150] on input "True" at bounding box center [896, 147] width 15 height 12
radio input "true"
click at [1054, 145] on input "False" at bounding box center [1060, 147] width 15 height 12
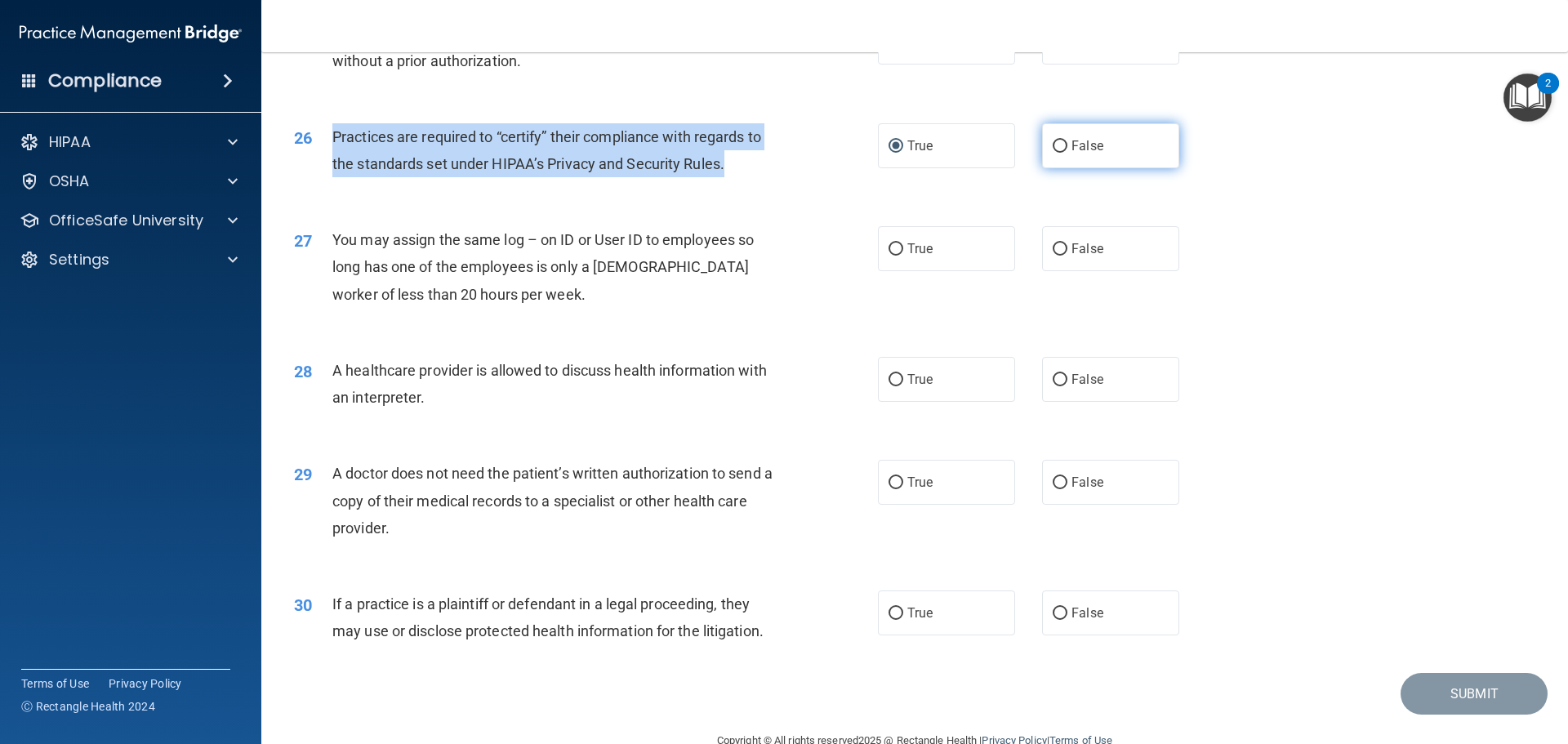
radio input "true"
radio input "false"
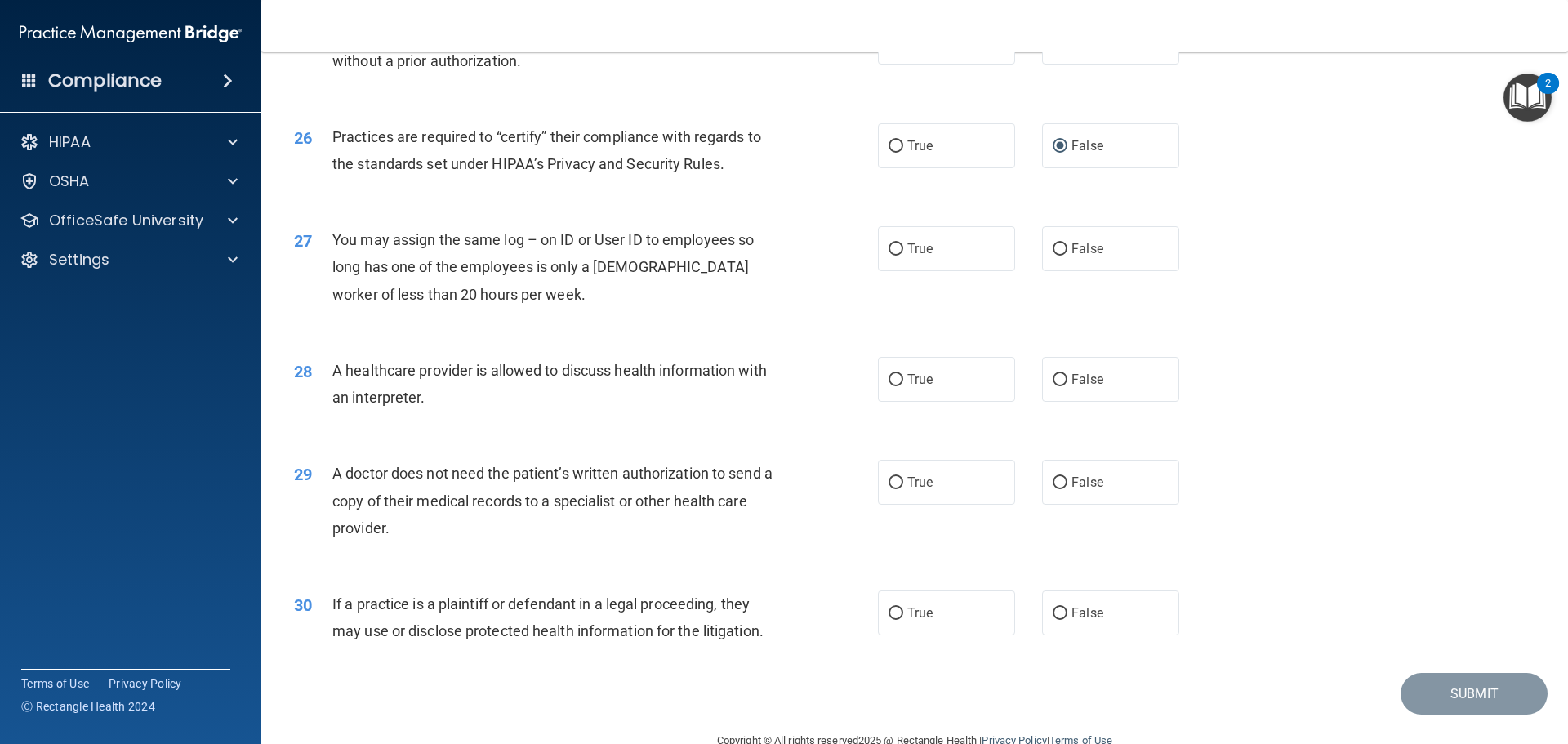
click at [737, 304] on div "You may assign the same log – on ID or User ID to employees so long has one of …" at bounding box center [561, 267] width 457 height 82
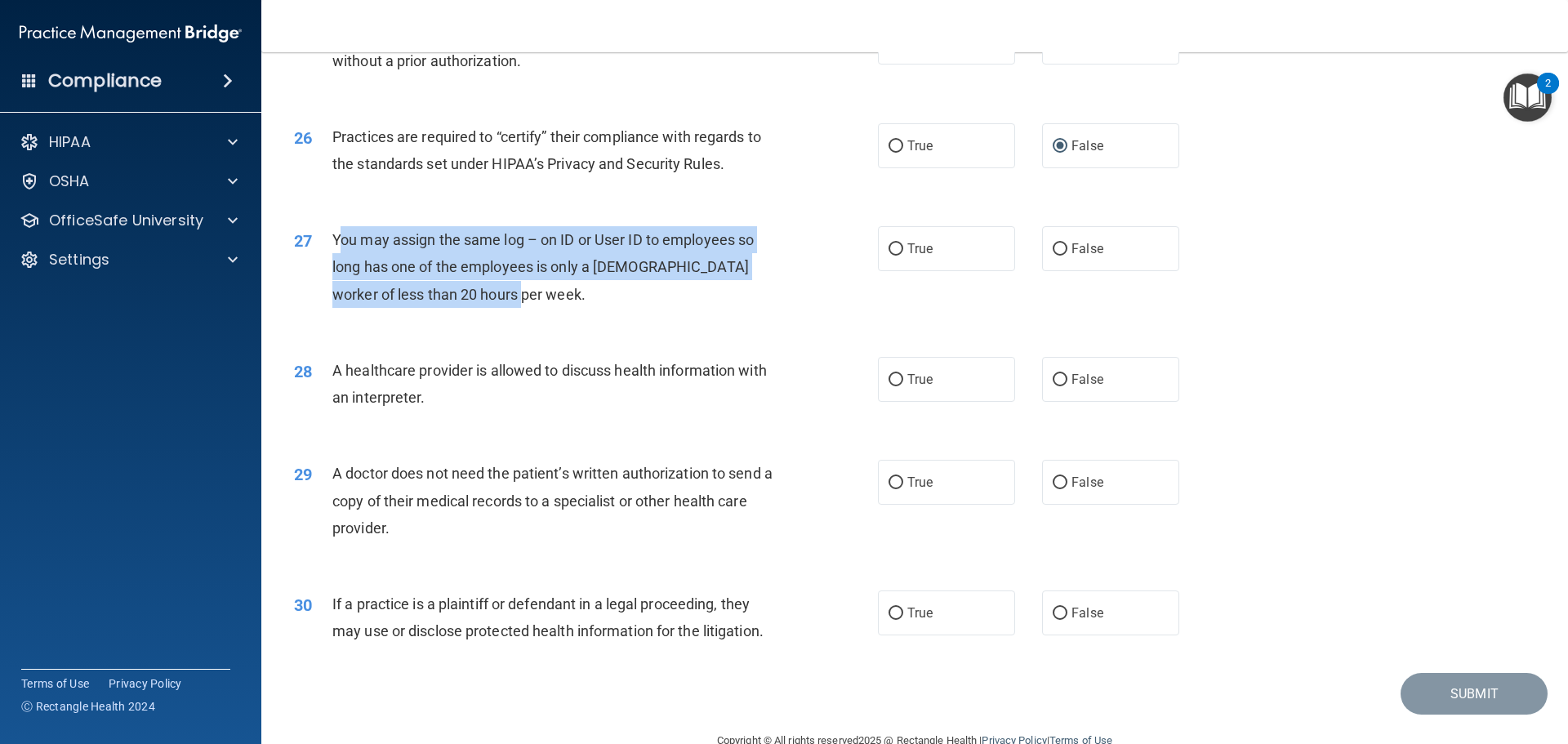
drag, startPoint x: 507, startPoint y: 285, endPoint x: 337, endPoint y: 242, distance: 175.4
click at [337, 242] on div "You may assign the same log – on ID or User ID to employees so long has one of …" at bounding box center [561, 267] width 457 height 82
click at [602, 341] on div "28 A healthcare provider is allowed to discuss health information with an inter…" at bounding box center [914, 388] width 1266 height 103
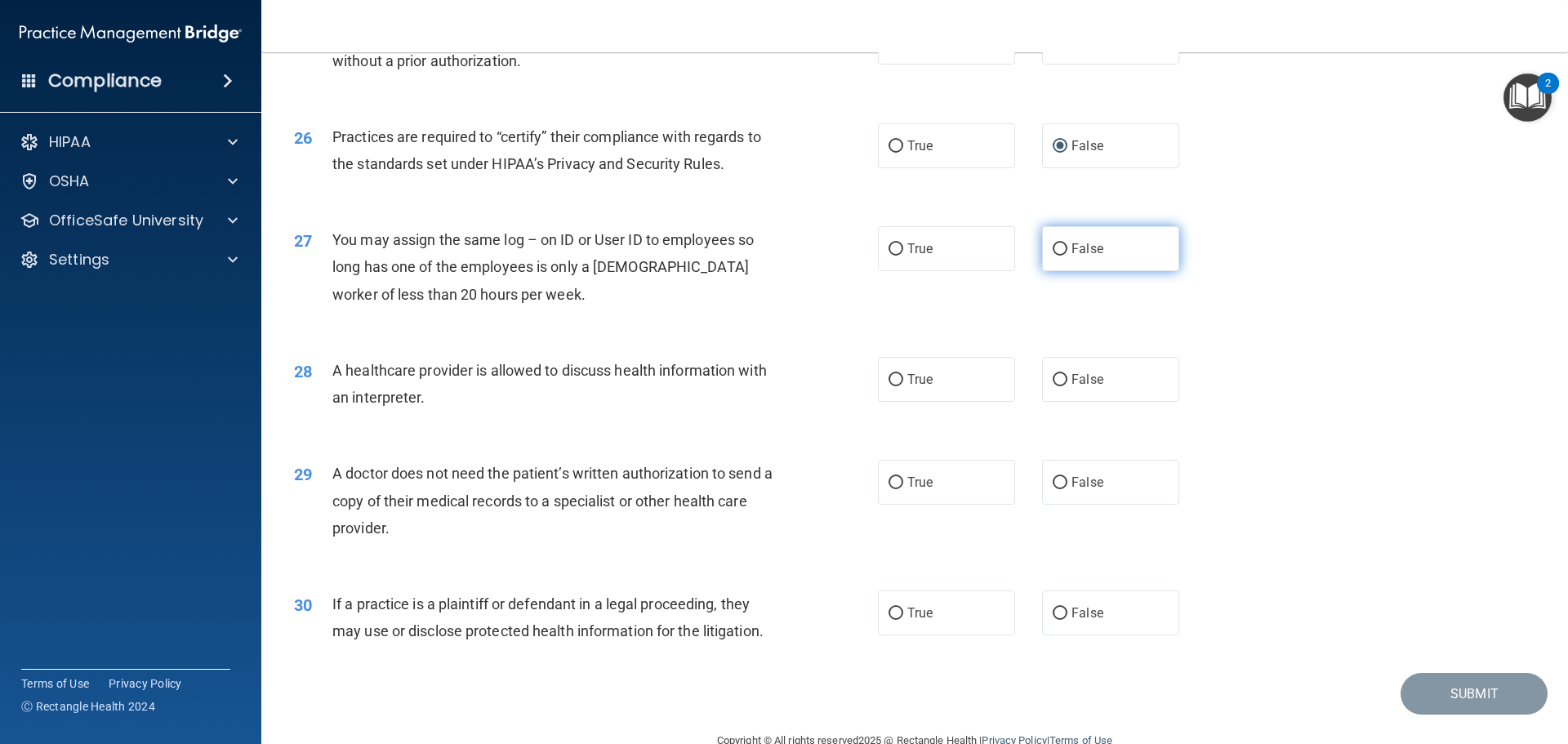
click at [1061, 248] on label "False" at bounding box center [1110, 249] width 137 height 45
click at [1061, 248] on input "False" at bounding box center [1060, 249] width 15 height 12
radio input "true"
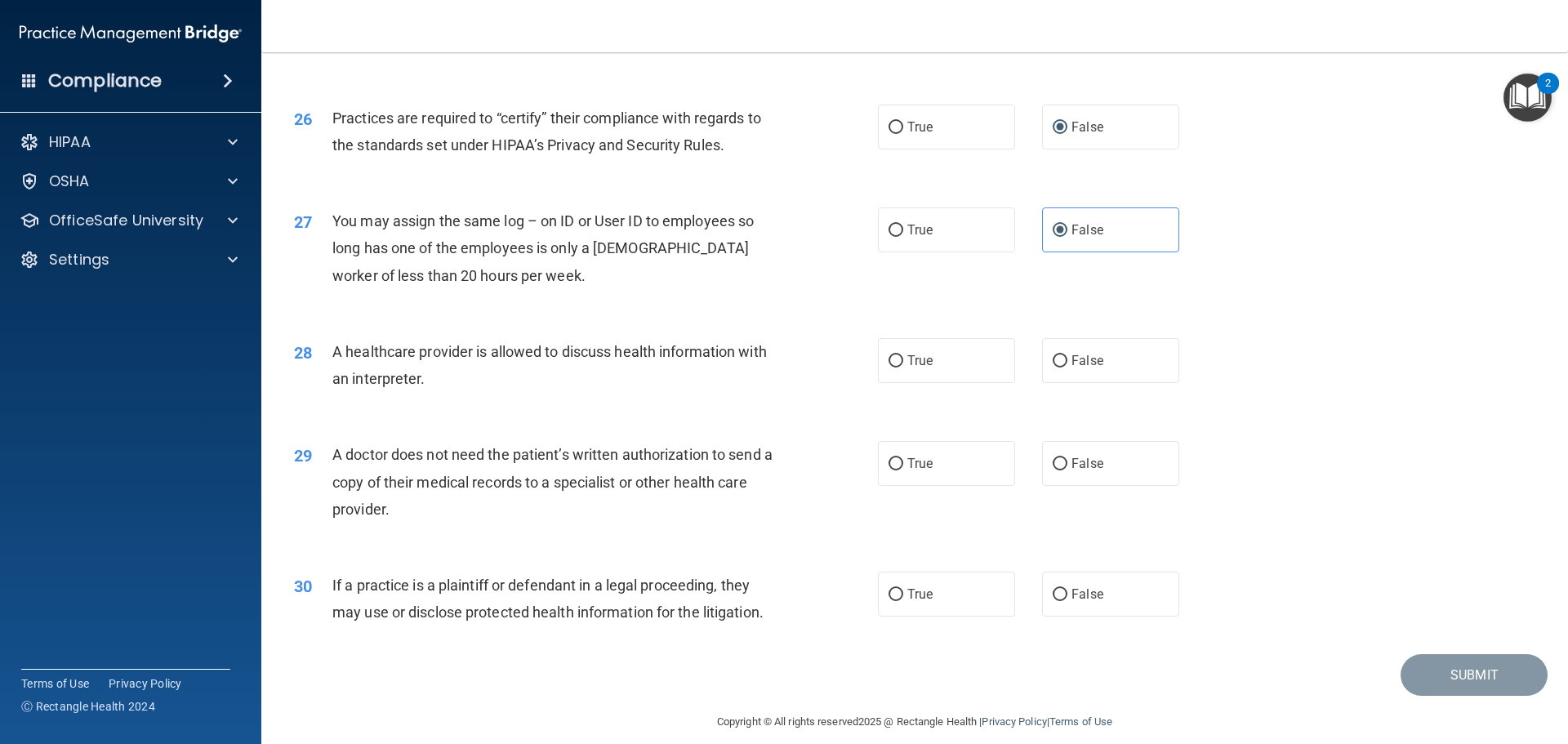
scroll to position [3058, 0]
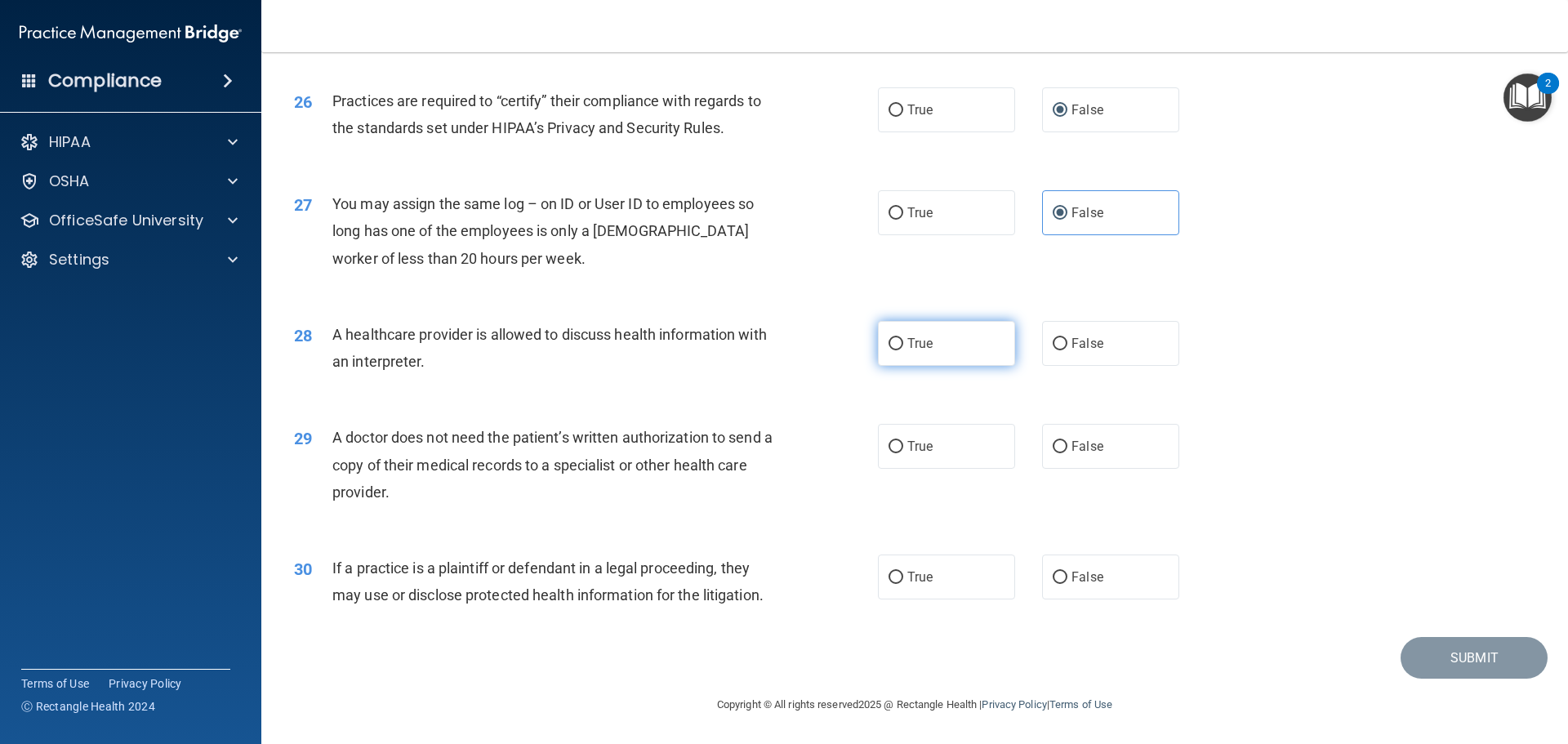
click at [895, 339] on input "True" at bounding box center [896, 344] width 15 height 12
radio input "true"
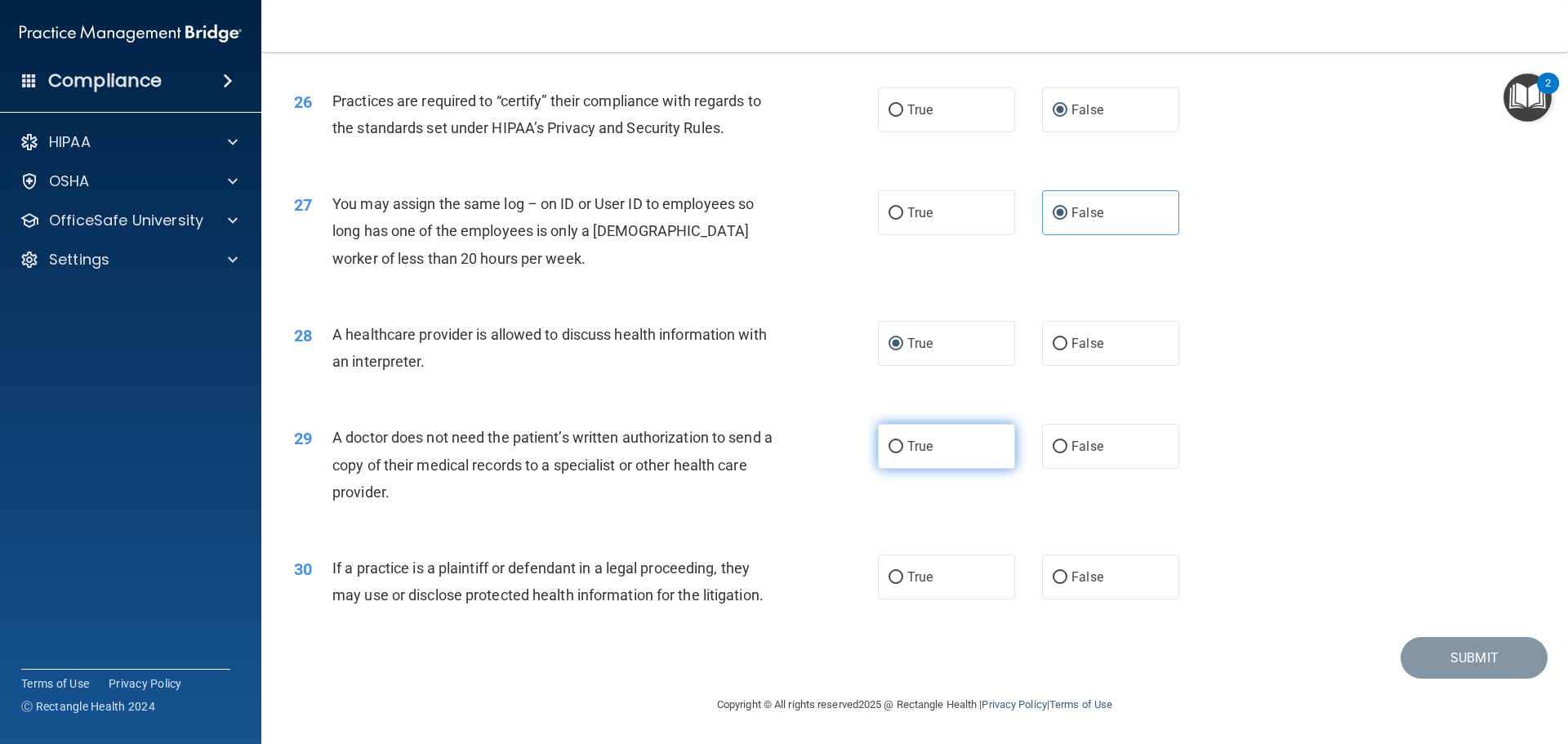
click at [899, 443] on label "True" at bounding box center [946, 447] width 137 height 45
click at [899, 443] on input "True" at bounding box center [896, 447] width 15 height 12
radio input "true"
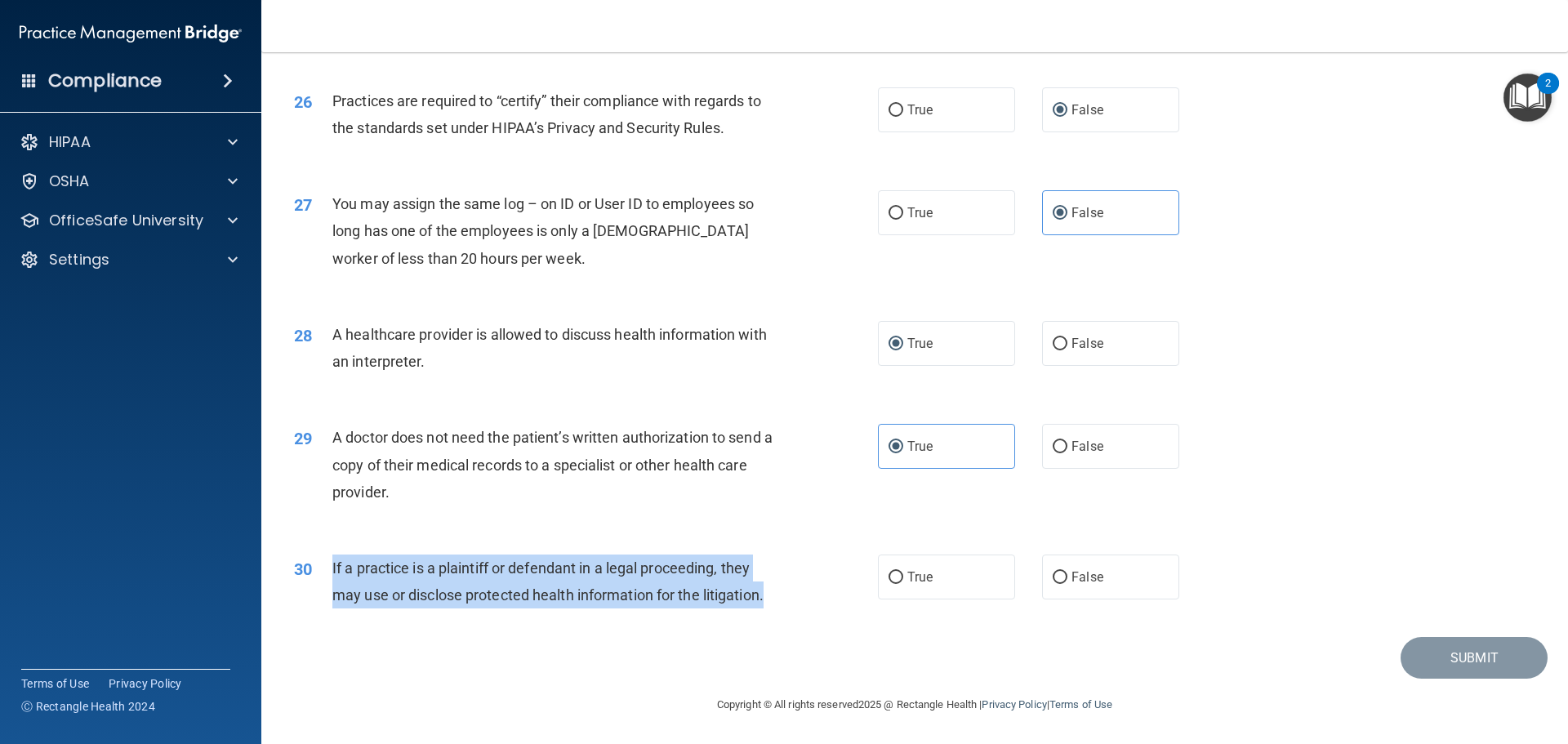
drag, startPoint x: 776, startPoint y: 597, endPoint x: 334, endPoint y: 562, distance: 443.4
click at [334, 562] on div "If a practice is a plaintiff or defendant in a legal proceeding, they may use o…" at bounding box center [561, 581] width 457 height 54
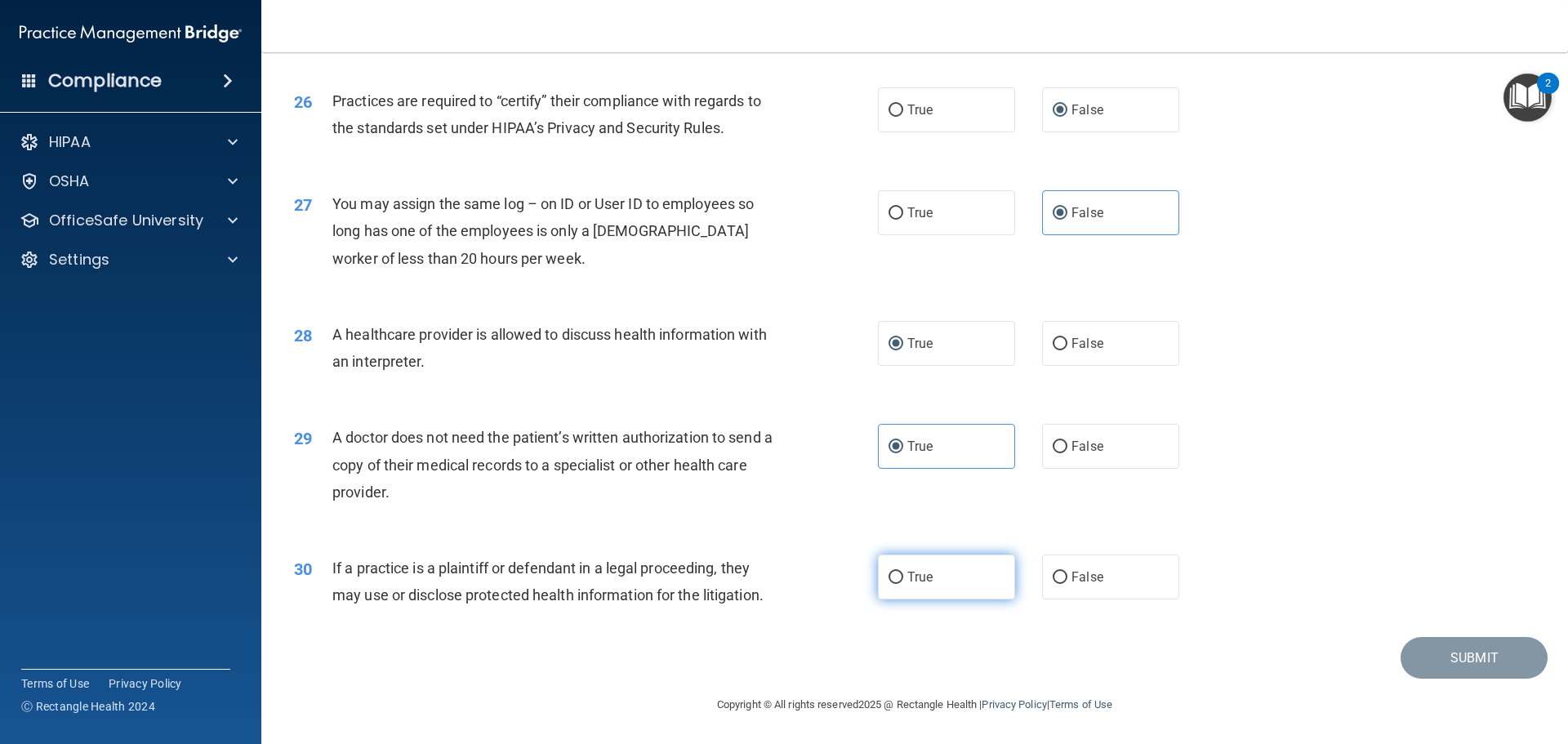
drag, startPoint x: 895, startPoint y: 566, endPoint x: 908, endPoint y: 573, distance: 14.8
click at [895, 567] on label "True" at bounding box center [946, 577] width 137 height 45
click at [895, 572] on input "True" at bounding box center [896, 578] width 15 height 12
radio input "true"
click at [1478, 669] on button "Submit" at bounding box center [1474, 657] width 147 height 41
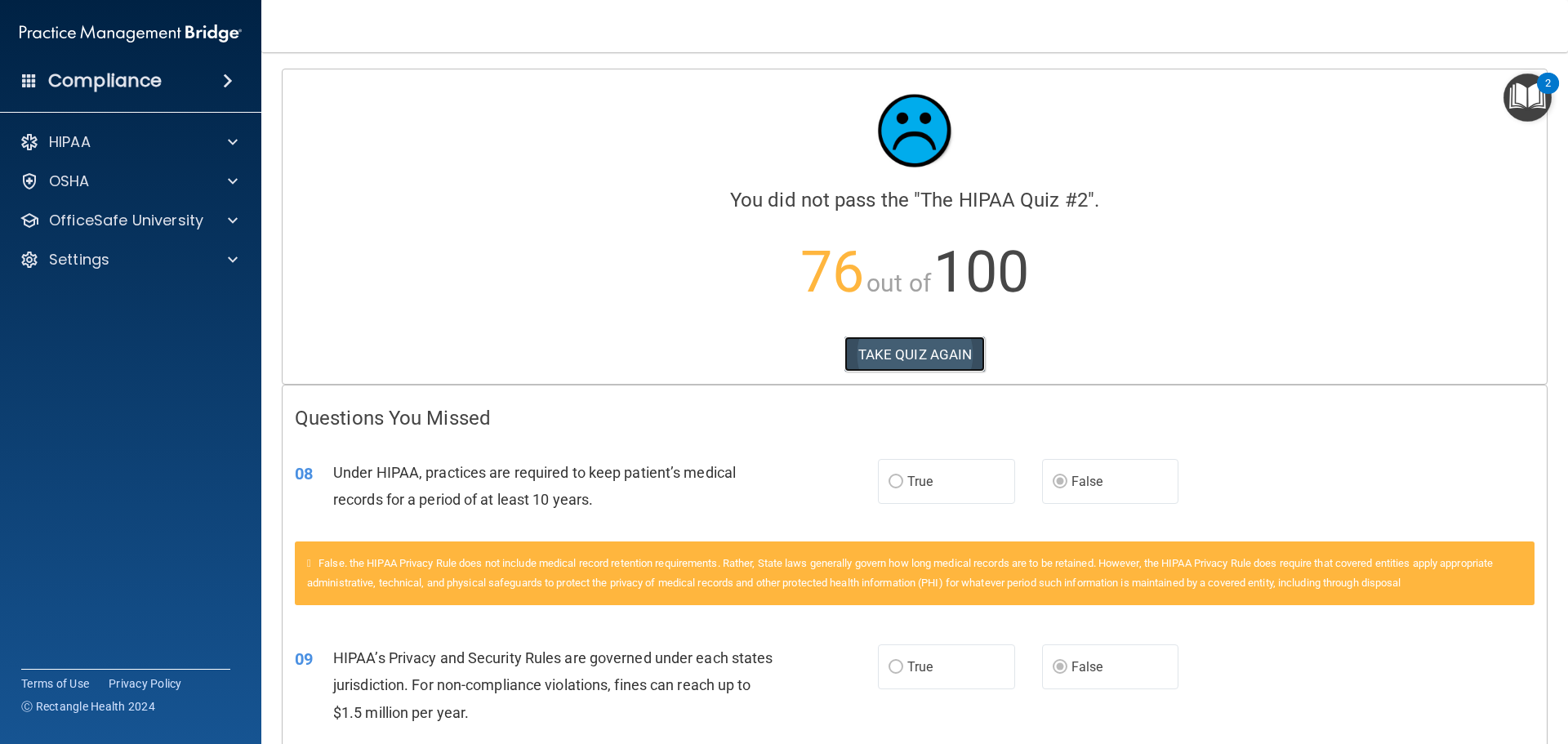
click at [874, 346] on button "TAKE QUIZ AGAIN" at bounding box center [915, 354] width 142 height 36
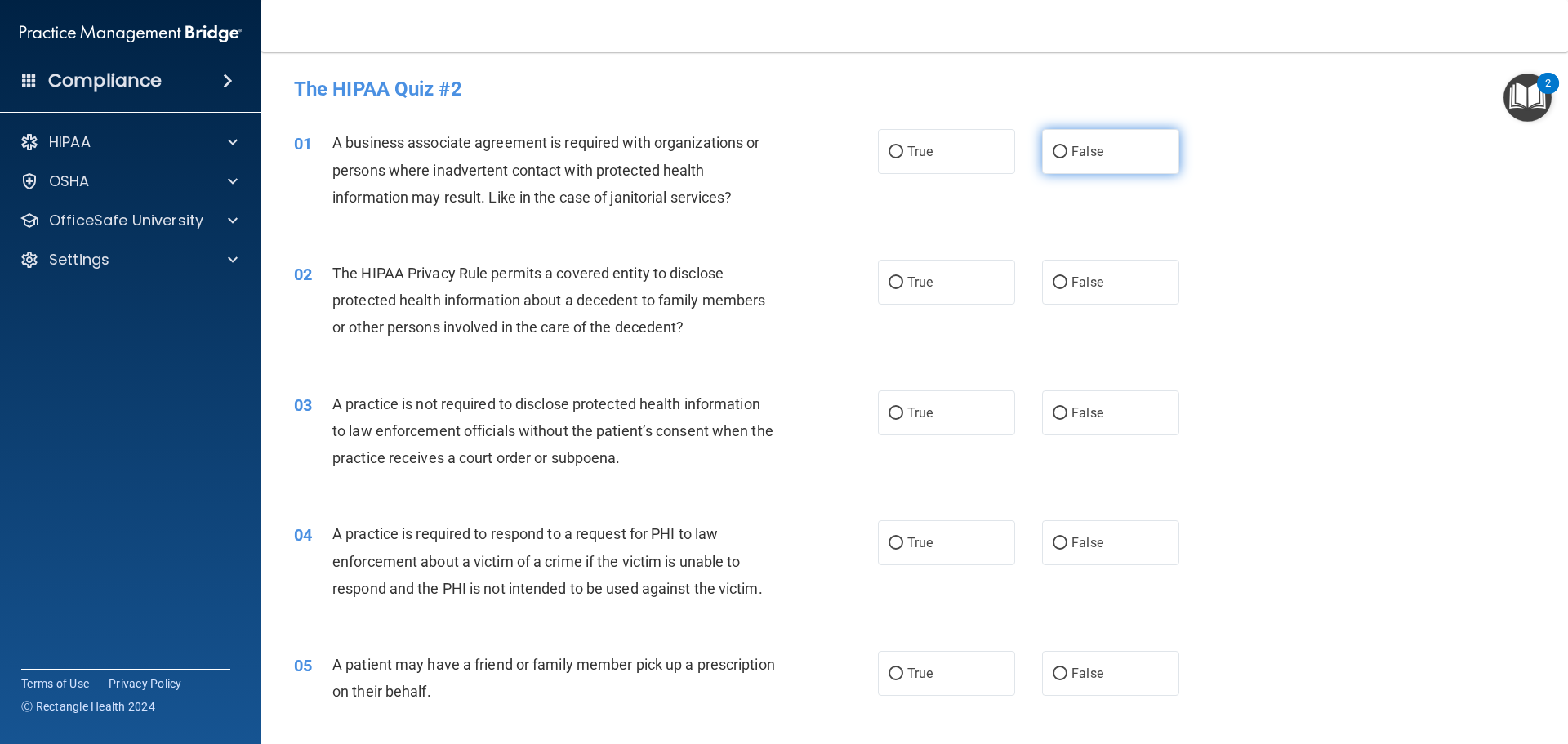
click at [1053, 155] on input "False" at bounding box center [1060, 153] width 15 height 12
radio input "true"
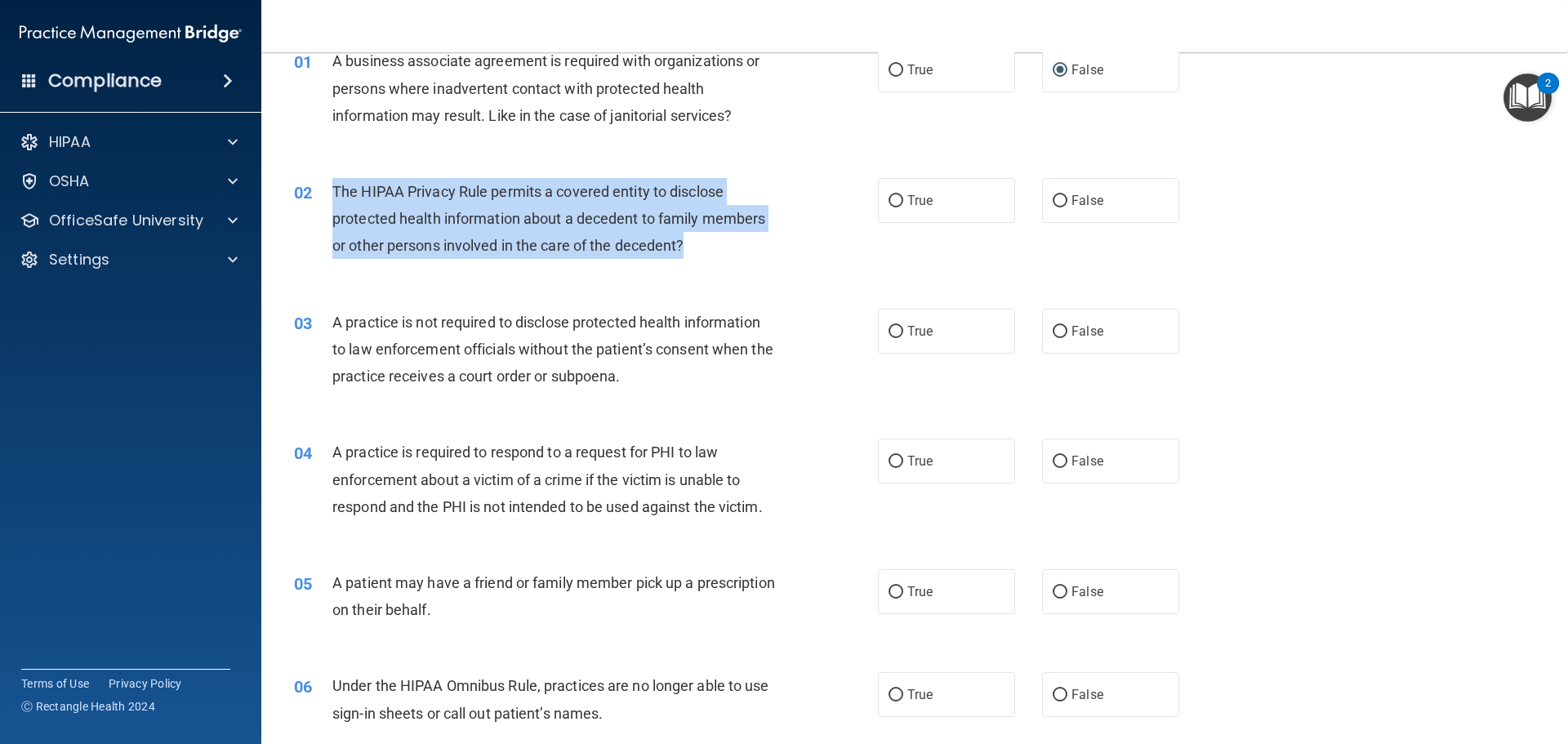
drag, startPoint x: 685, startPoint y: 241, endPoint x: 335, endPoint y: 192, distance: 353.4
click at [335, 192] on span "The HIPAA Privacy Rule permits a covered entity to disclose protected health in…" at bounding box center [549, 218] width 433 height 71
click at [895, 202] on input "True" at bounding box center [896, 201] width 15 height 12
radio input "true"
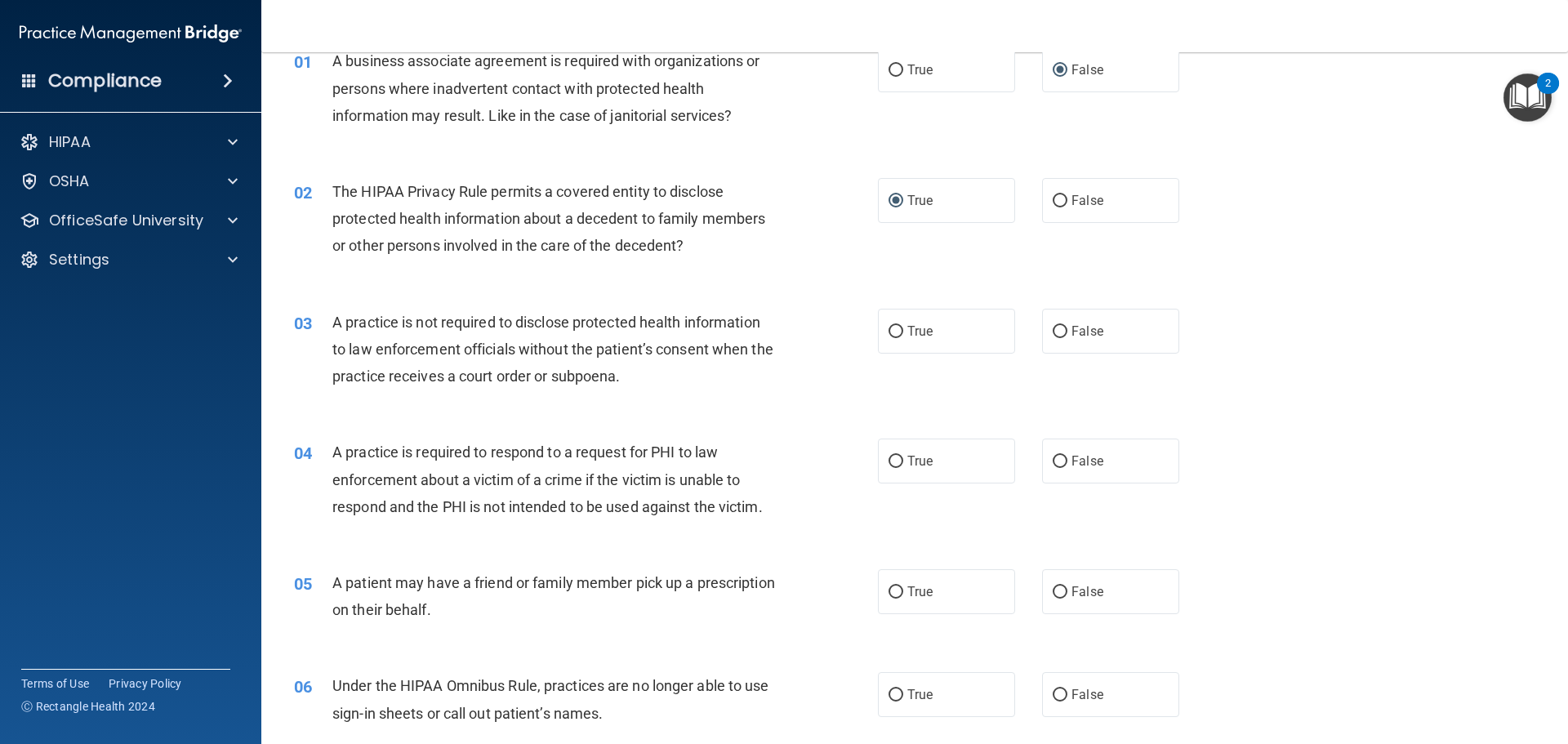
click at [761, 273] on div "02 The HIPAA Privacy Rule permits a covered entity to disclose protected health…" at bounding box center [914, 222] width 1266 height 131
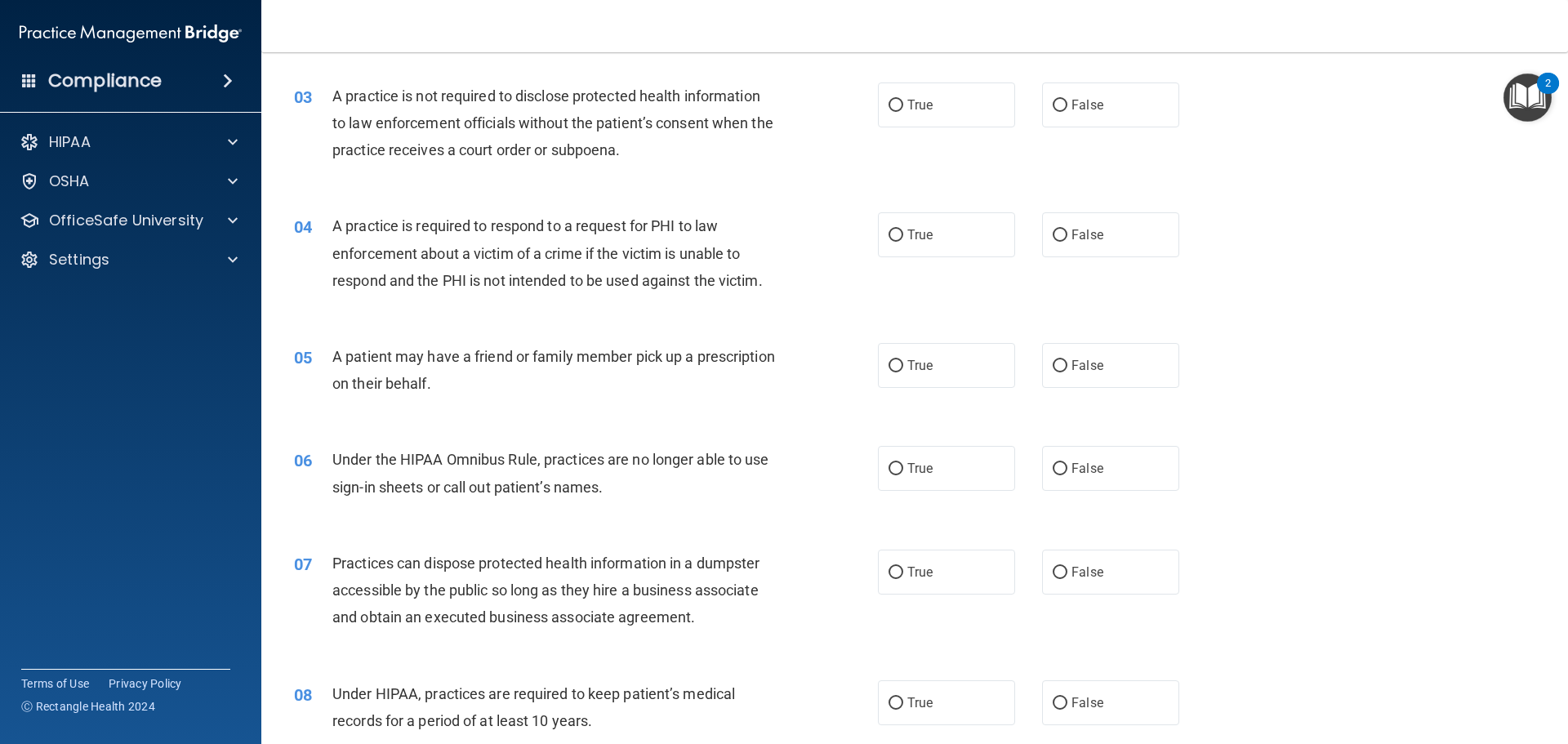
scroll to position [327, 0]
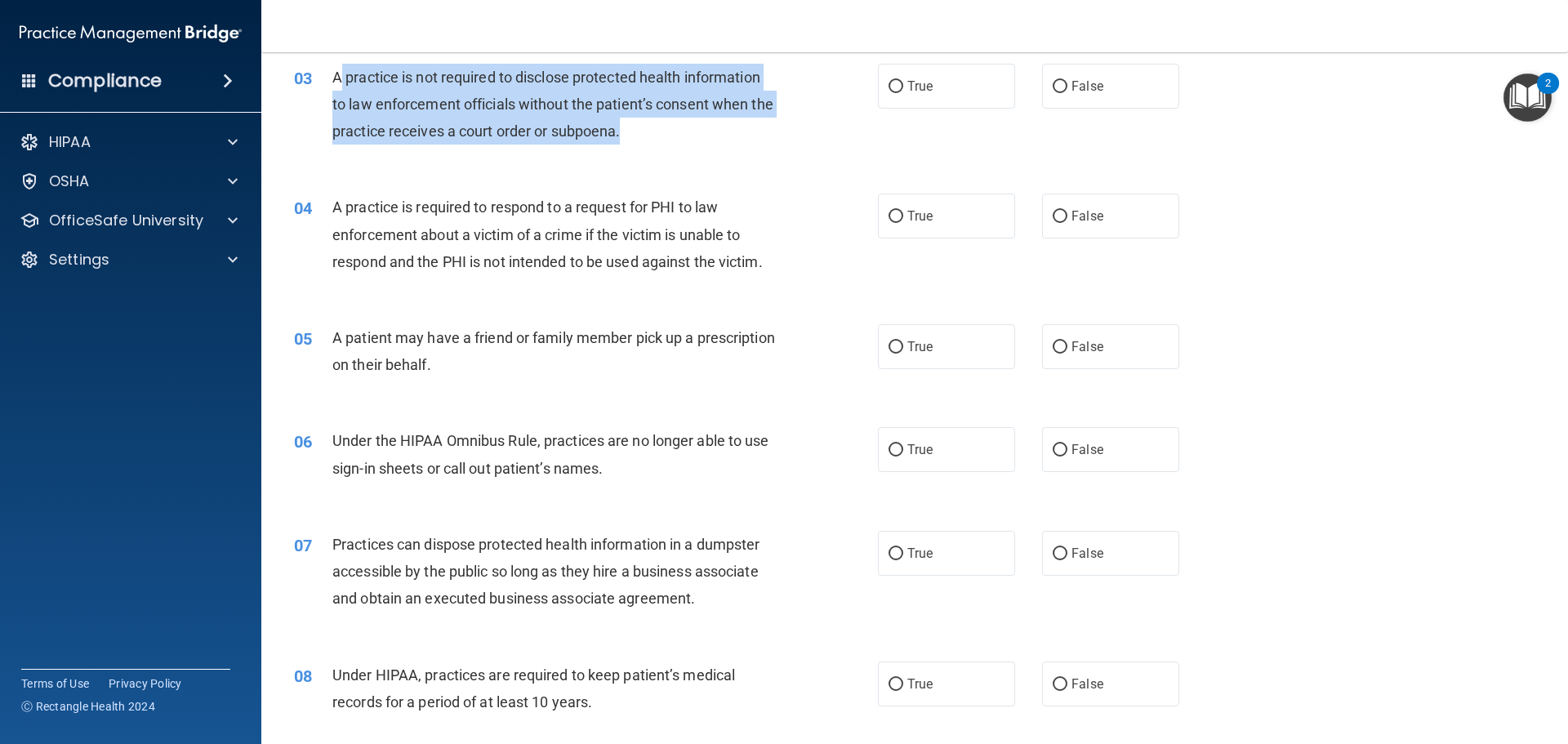
drag, startPoint x: 648, startPoint y: 133, endPoint x: 338, endPoint y: 79, distance: 314.7
click at [338, 79] on div "A practice is not required to disclose protected health information to law enfo…" at bounding box center [561, 104] width 457 height 82
click at [338, 80] on span "A practice is not required to disclose protected health information to law enfo…" at bounding box center [553, 104] width 441 height 71
drag, startPoint x: 333, startPoint y: 78, endPoint x: 650, endPoint y: 129, distance: 321.1
click at [650, 129] on div "A practice is not required to disclose protected health information to law enfo…" at bounding box center [561, 104] width 457 height 82
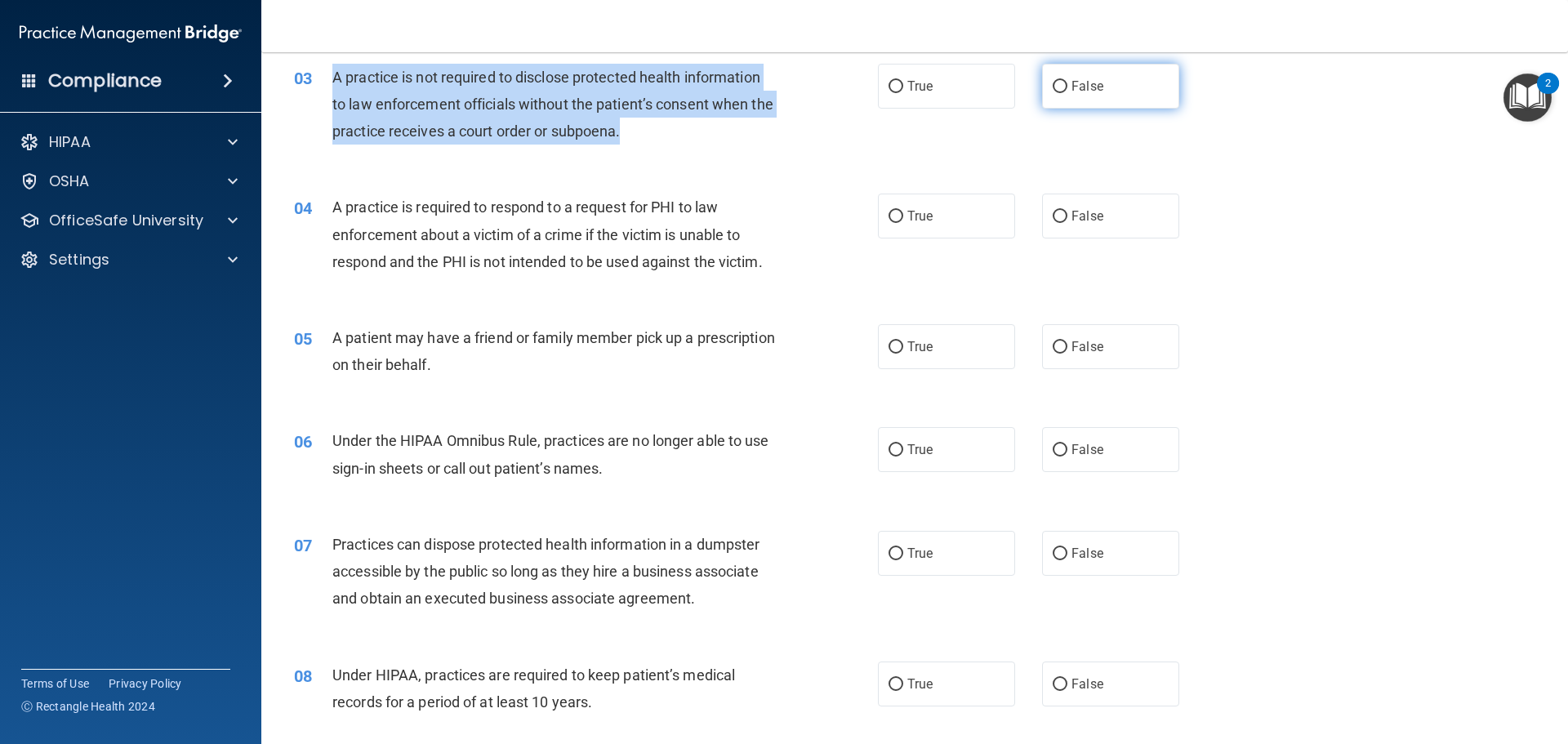
click at [1053, 84] on input "False" at bounding box center [1060, 87] width 15 height 12
radio input "true"
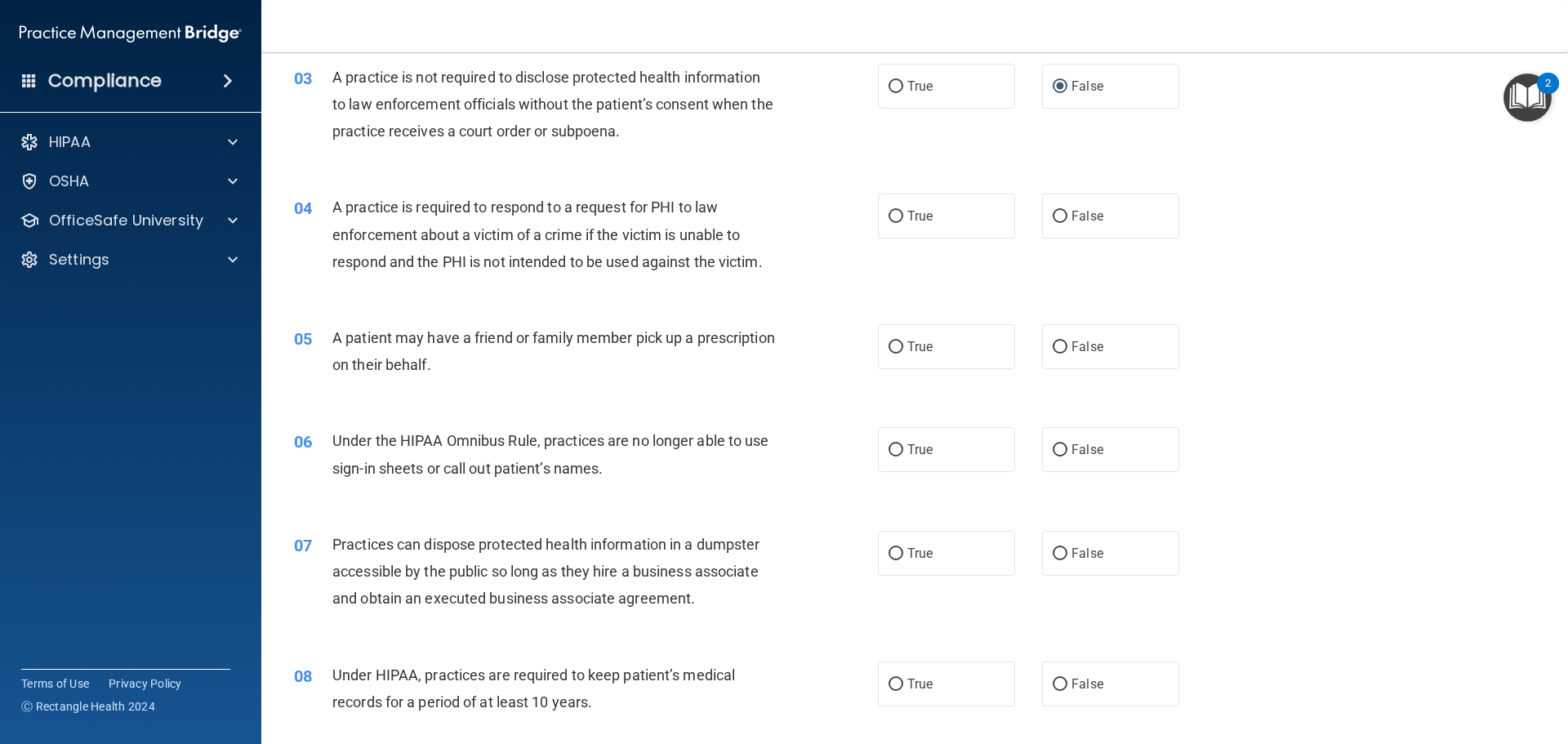
click at [801, 318] on div "05 A patient may have a friend or family member pick up a prescription on their…" at bounding box center [914, 355] width 1266 height 103
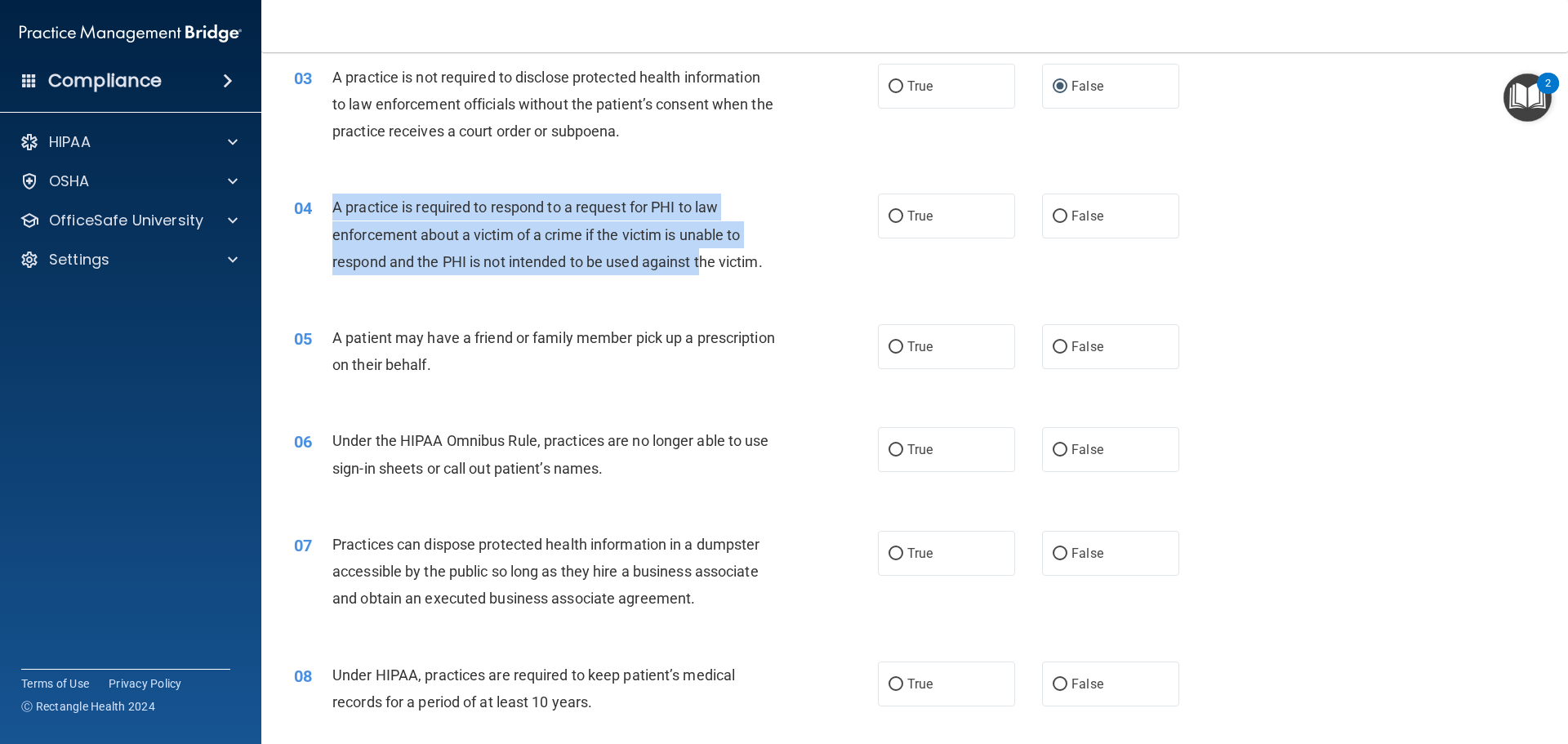
drag, startPoint x: 703, startPoint y: 275, endPoint x: 333, endPoint y: 206, distance: 376.4
click at [333, 206] on div "A practice is required to respond to a request for PHI to law enforcement about…" at bounding box center [561, 234] width 457 height 82
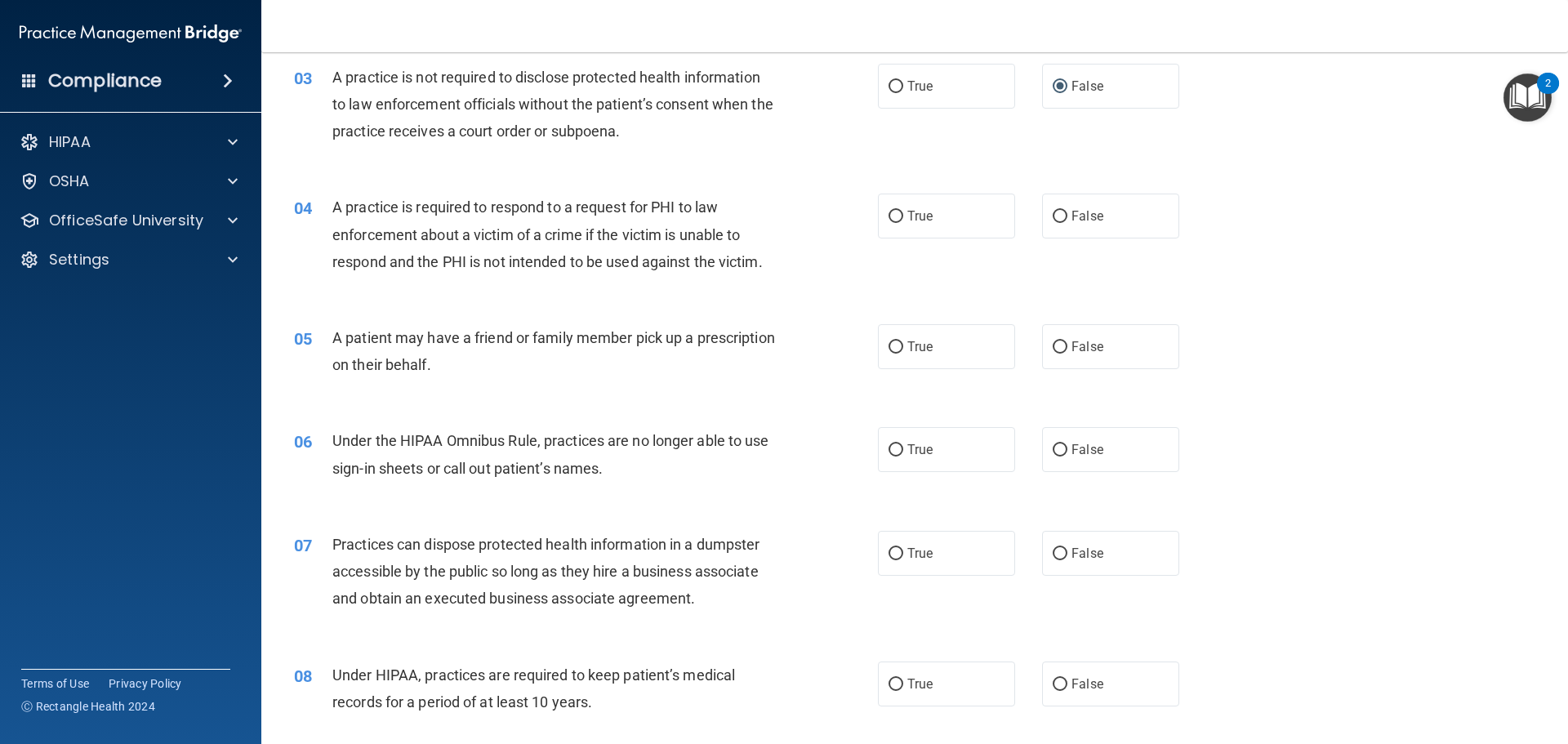
click at [765, 295] on div "04 A practice is required to respond to a request for PHI to law enforcement ab…" at bounding box center [914, 238] width 1266 height 131
click at [893, 215] on input "True" at bounding box center [896, 217] width 15 height 12
radio input "true"
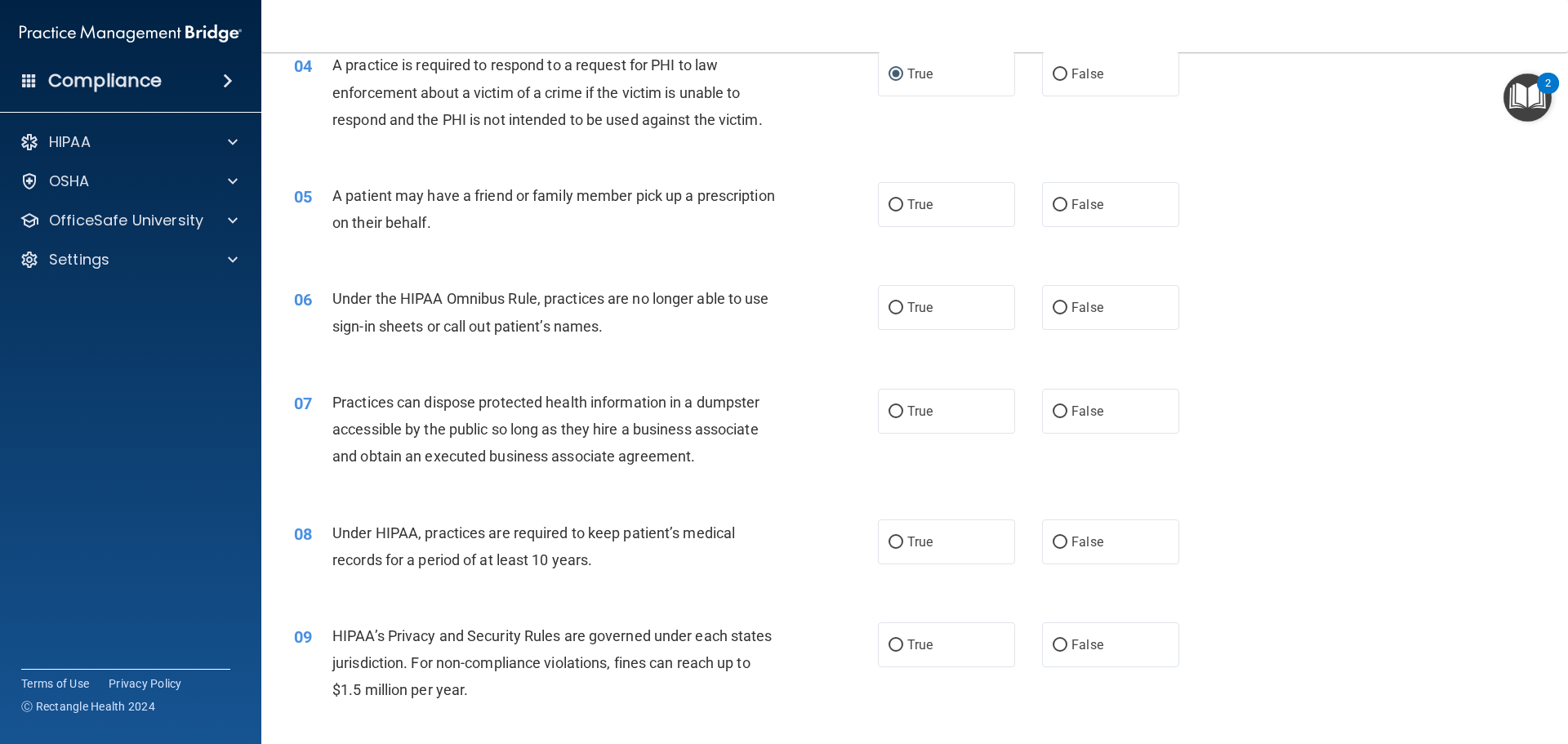
scroll to position [490, 0]
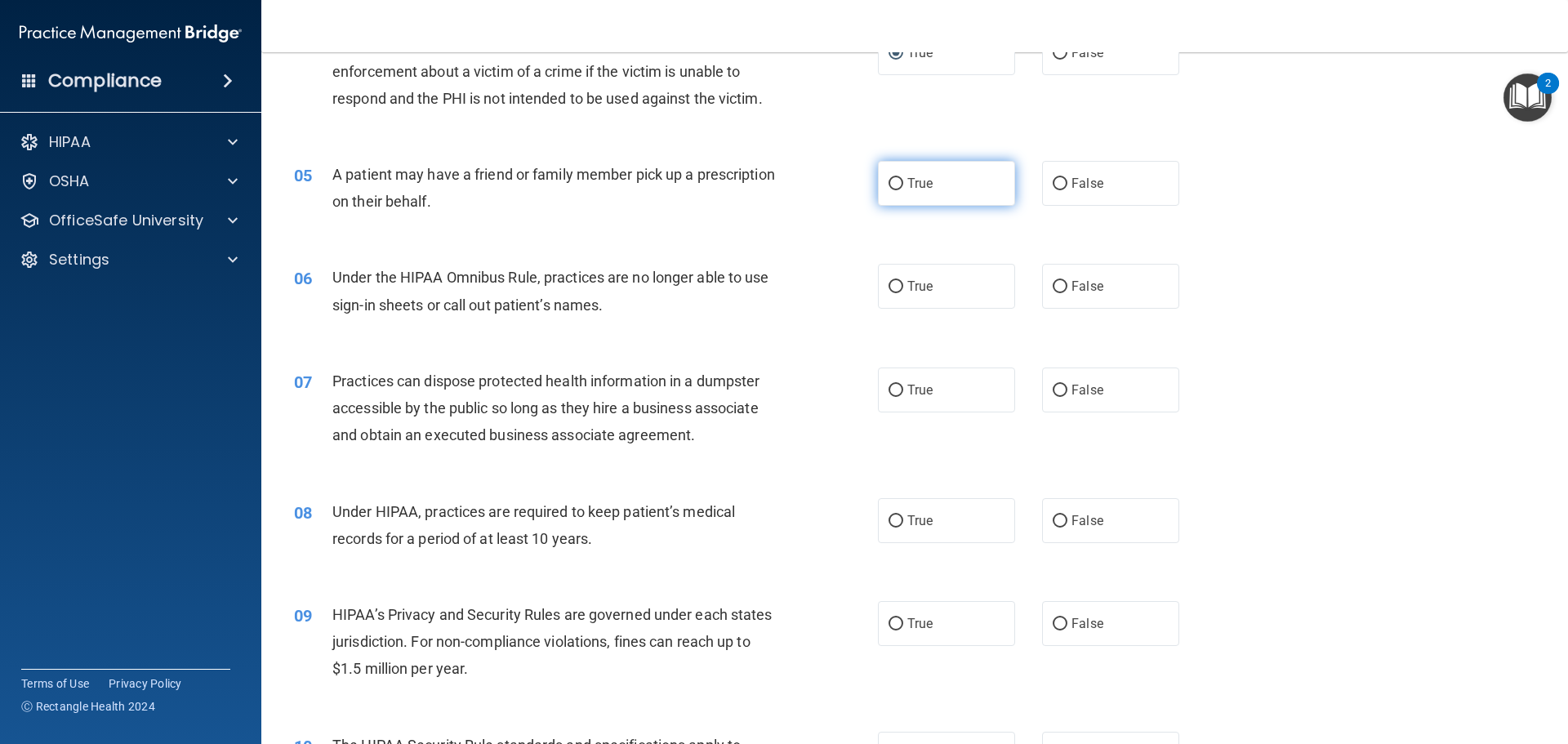
click at [890, 181] on input "True" at bounding box center [896, 184] width 15 height 12
radio input "true"
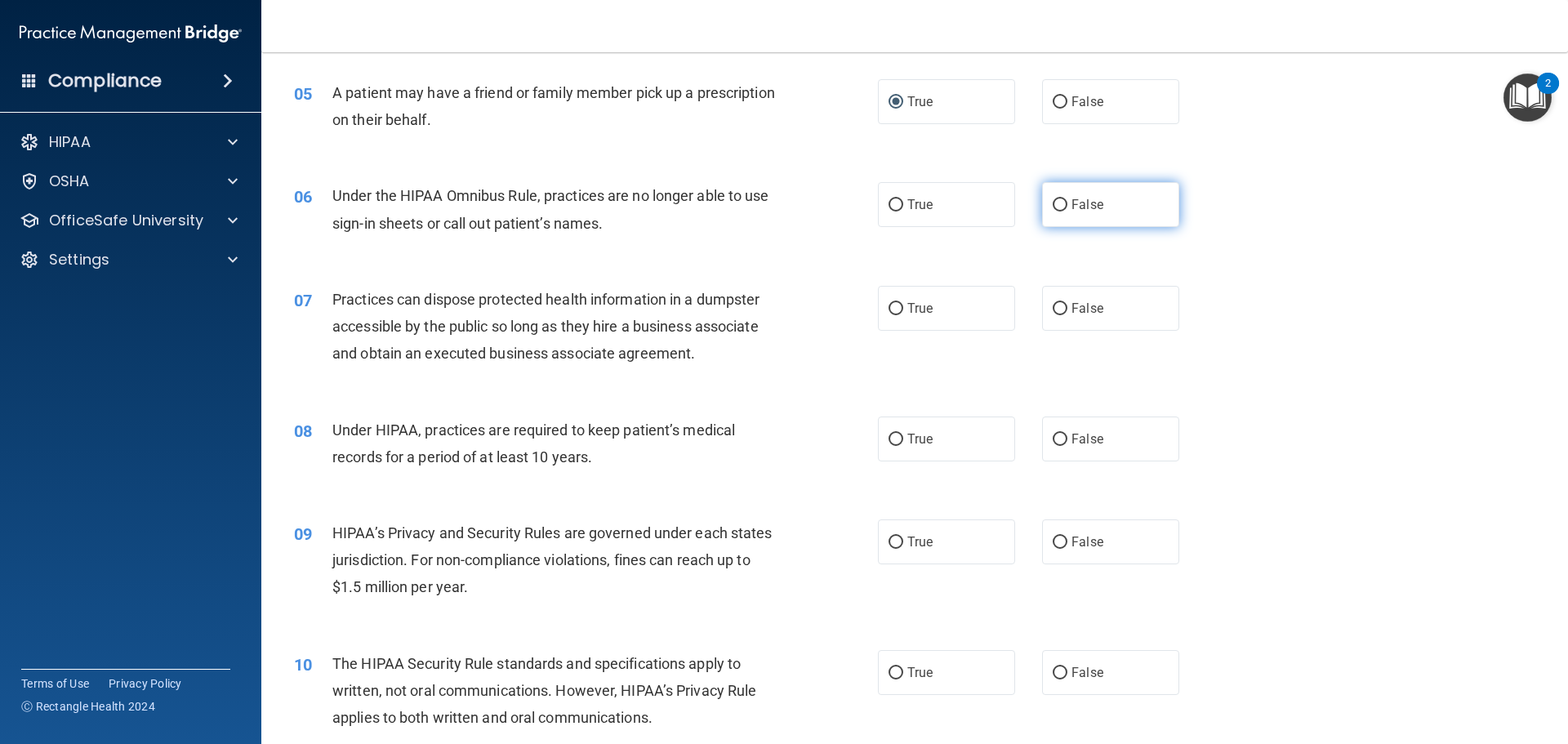
click at [1056, 204] on input "False" at bounding box center [1060, 205] width 15 height 12
radio input "true"
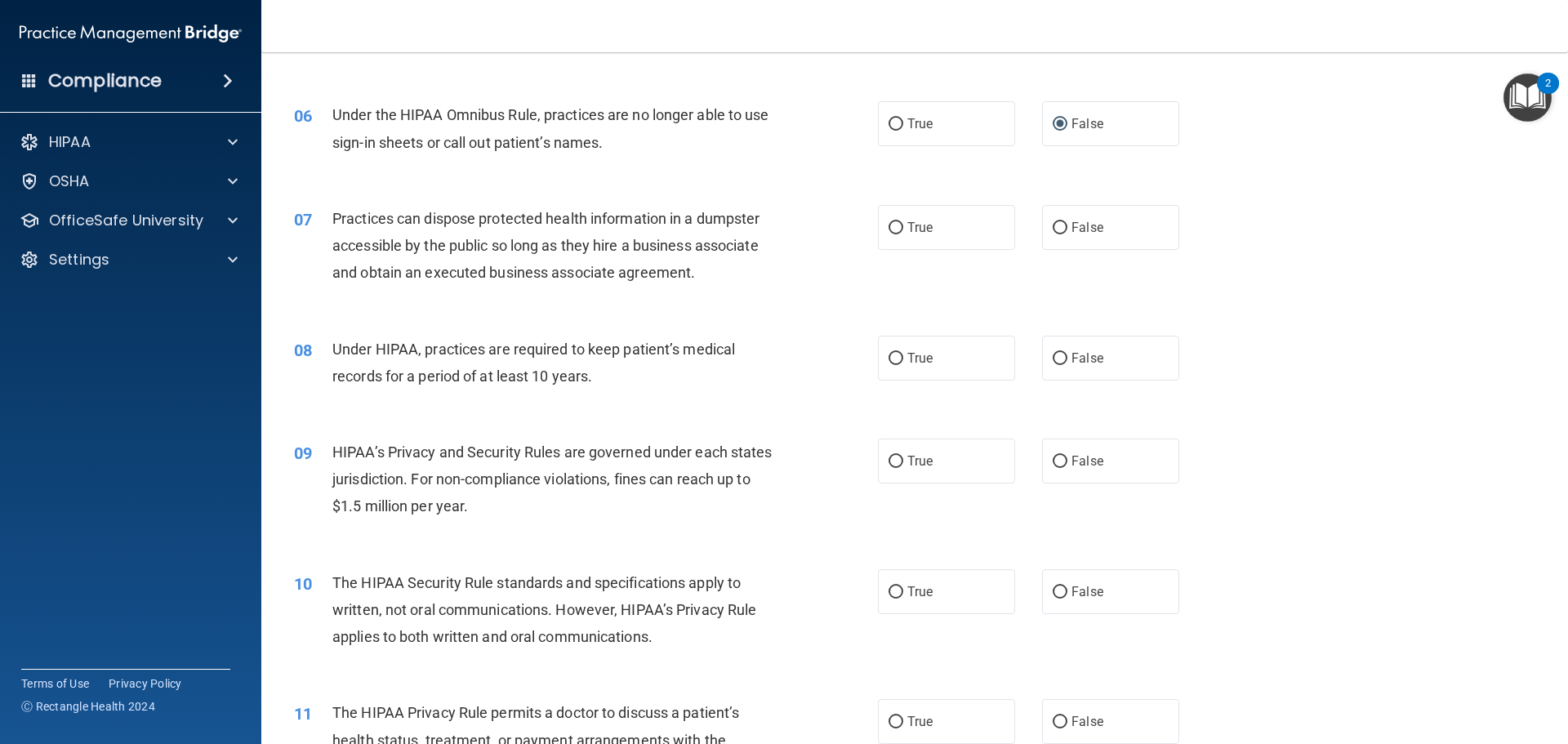
scroll to position [653, 0]
click at [1053, 224] on input "False" at bounding box center [1060, 227] width 15 height 12
radio input "true"
click at [1054, 355] on input "False" at bounding box center [1060, 358] width 15 height 12
radio input "true"
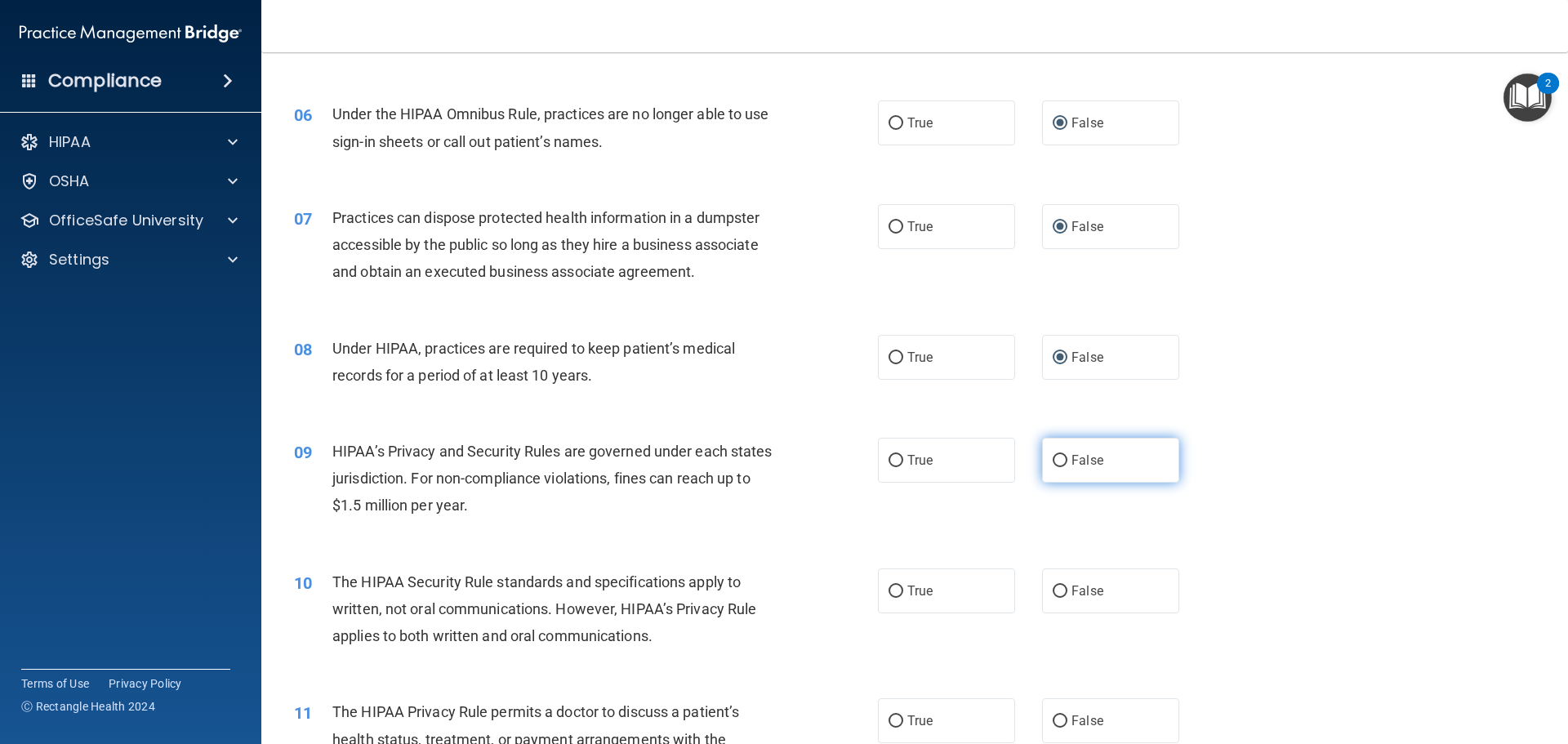
click at [1053, 458] on input "False" at bounding box center [1060, 461] width 15 height 12
radio input "true"
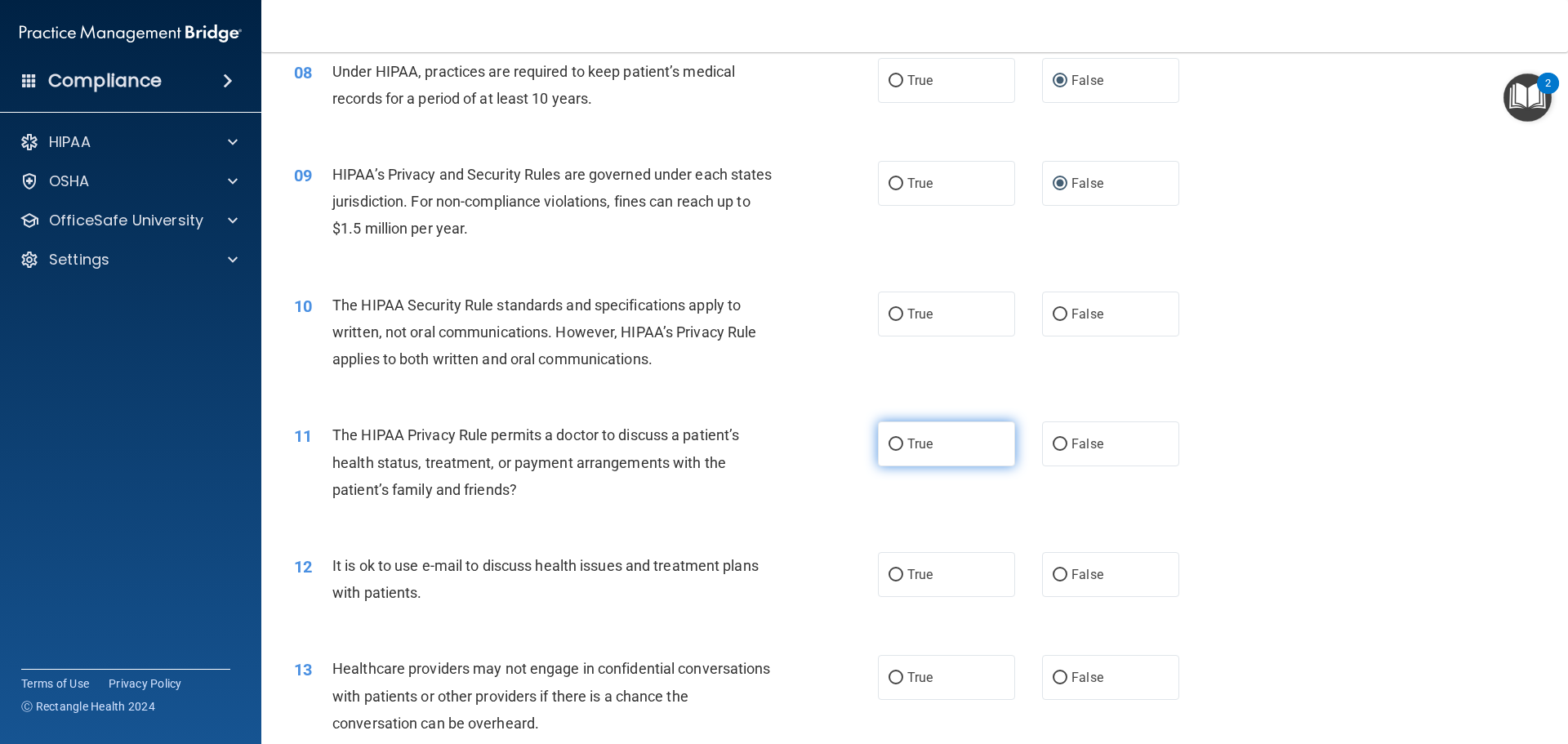
scroll to position [1062, 0]
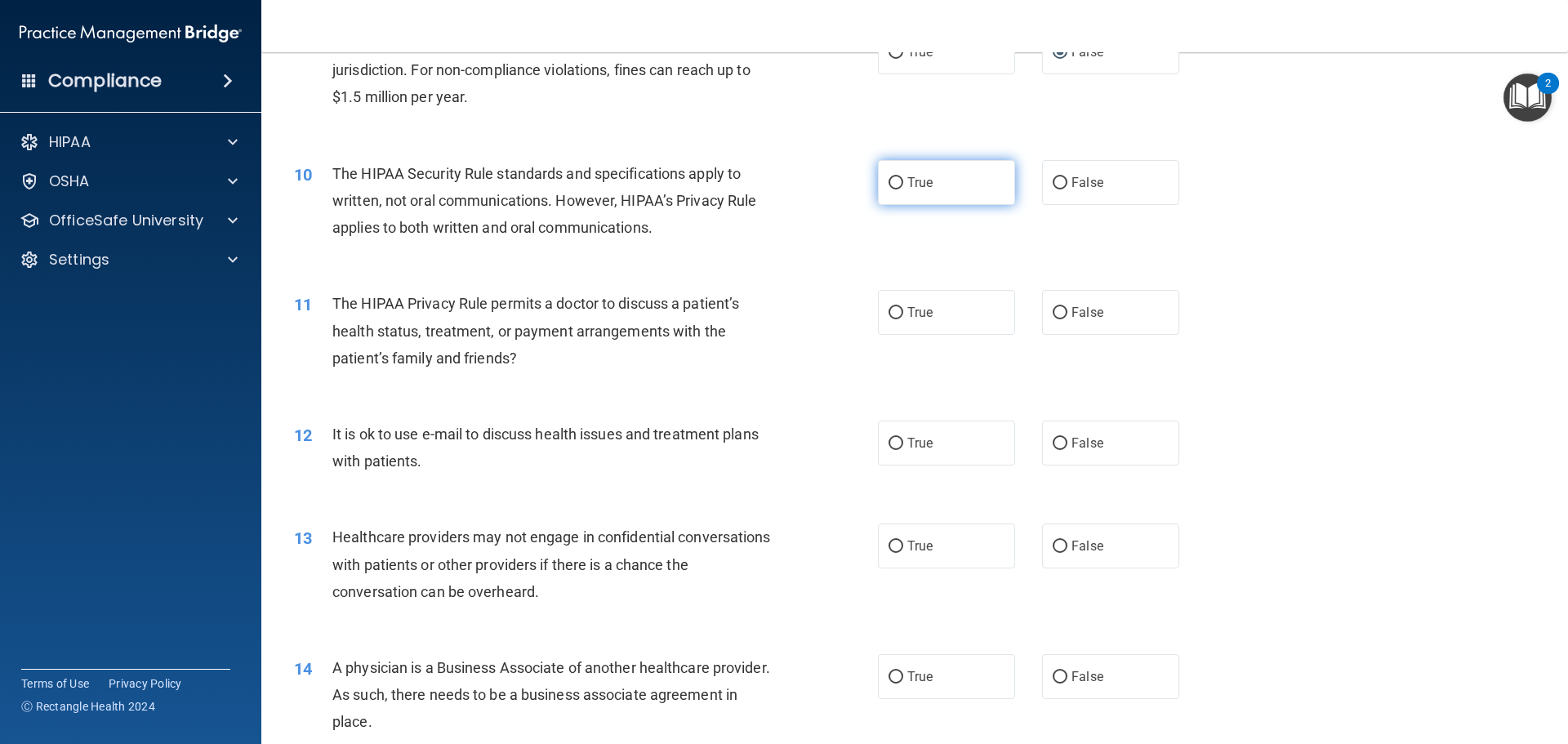
click at [890, 181] on input "True" at bounding box center [896, 183] width 15 height 12
radio input "true"
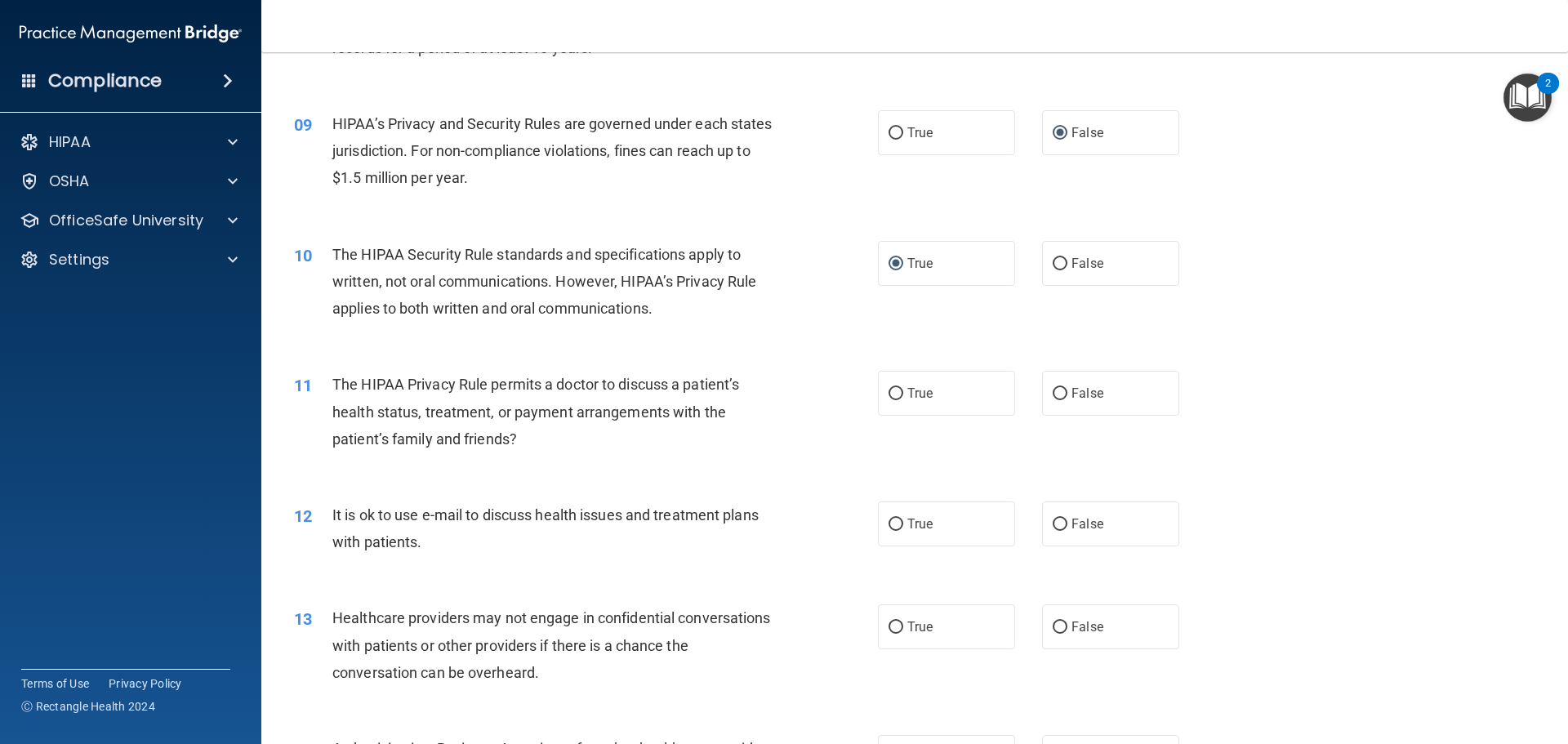
scroll to position [980, 0]
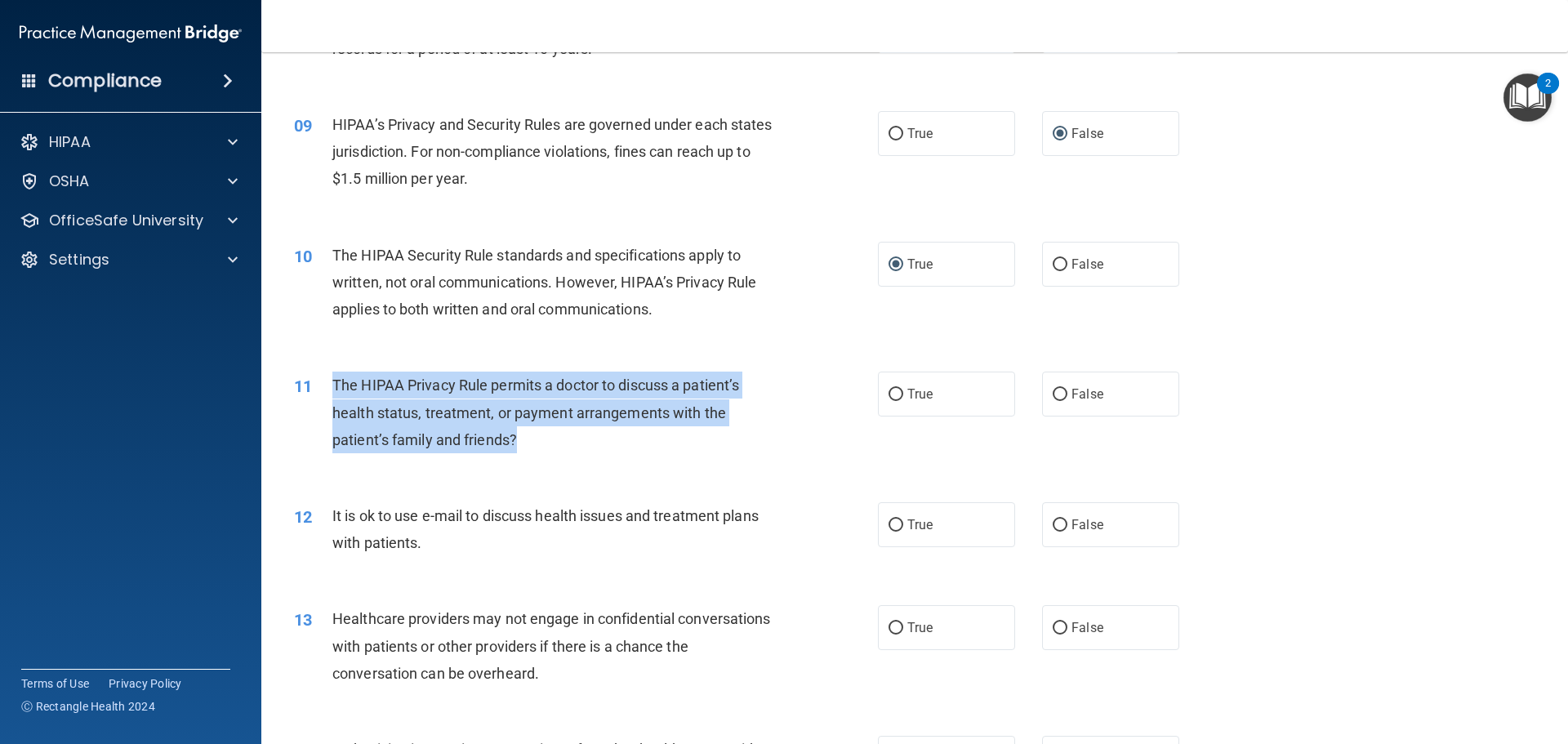
drag, startPoint x: 529, startPoint y: 434, endPoint x: 329, endPoint y: 376, distance: 208.2
click at [329, 376] on div "11 The HIPAA Privacy Rule permits a doctor to discuss a patient’s health status…" at bounding box center [586, 416] width 633 height 90
click at [895, 396] on input "True" at bounding box center [896, 395] width 15 height 12
radio input "true"
click at [847, 444] on div "11 The HIPAA Privacy Rule permits a doctor to discuss a patient’s health status…" at bounding box center [586, 416] width 633 height 90
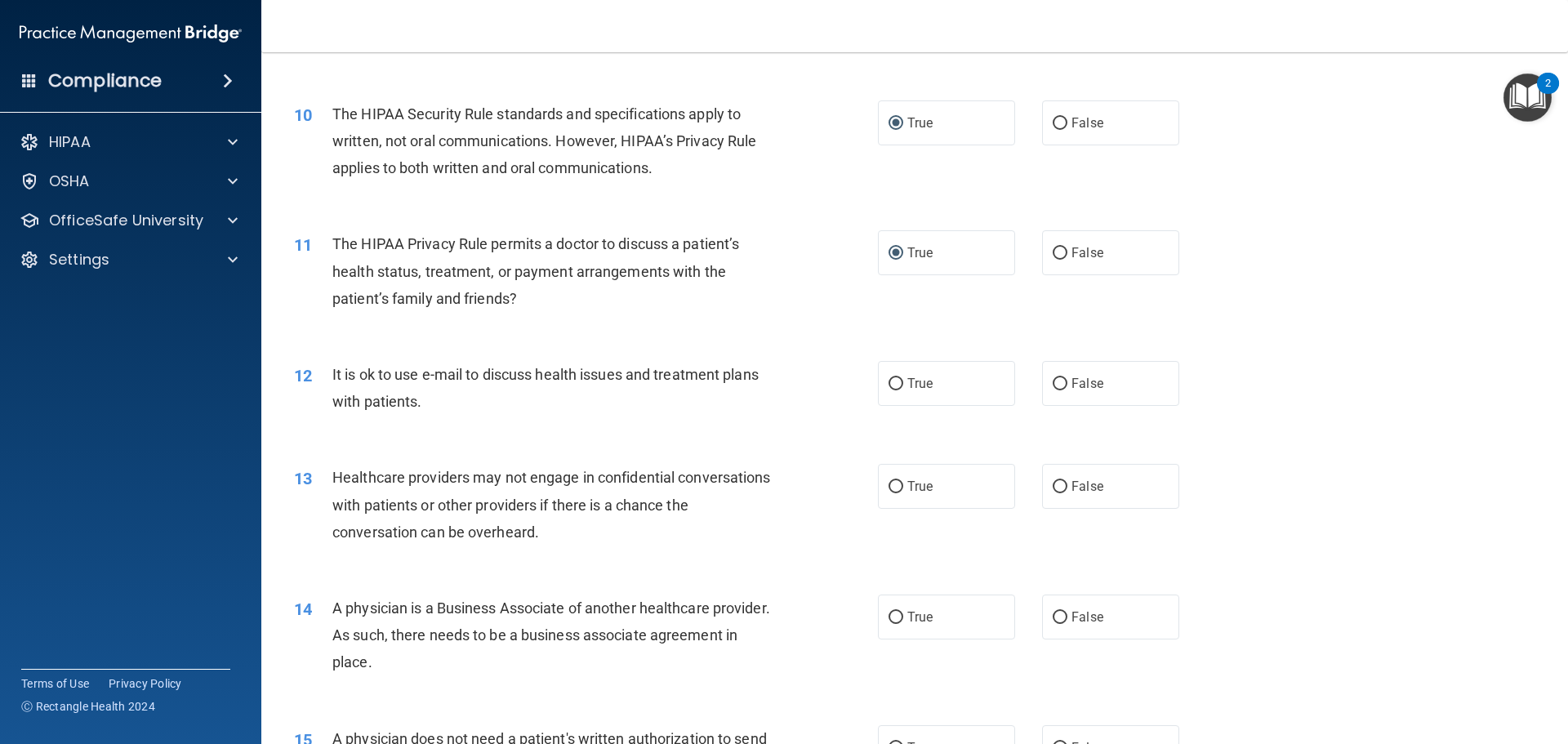
scroll to position [1144, 0]
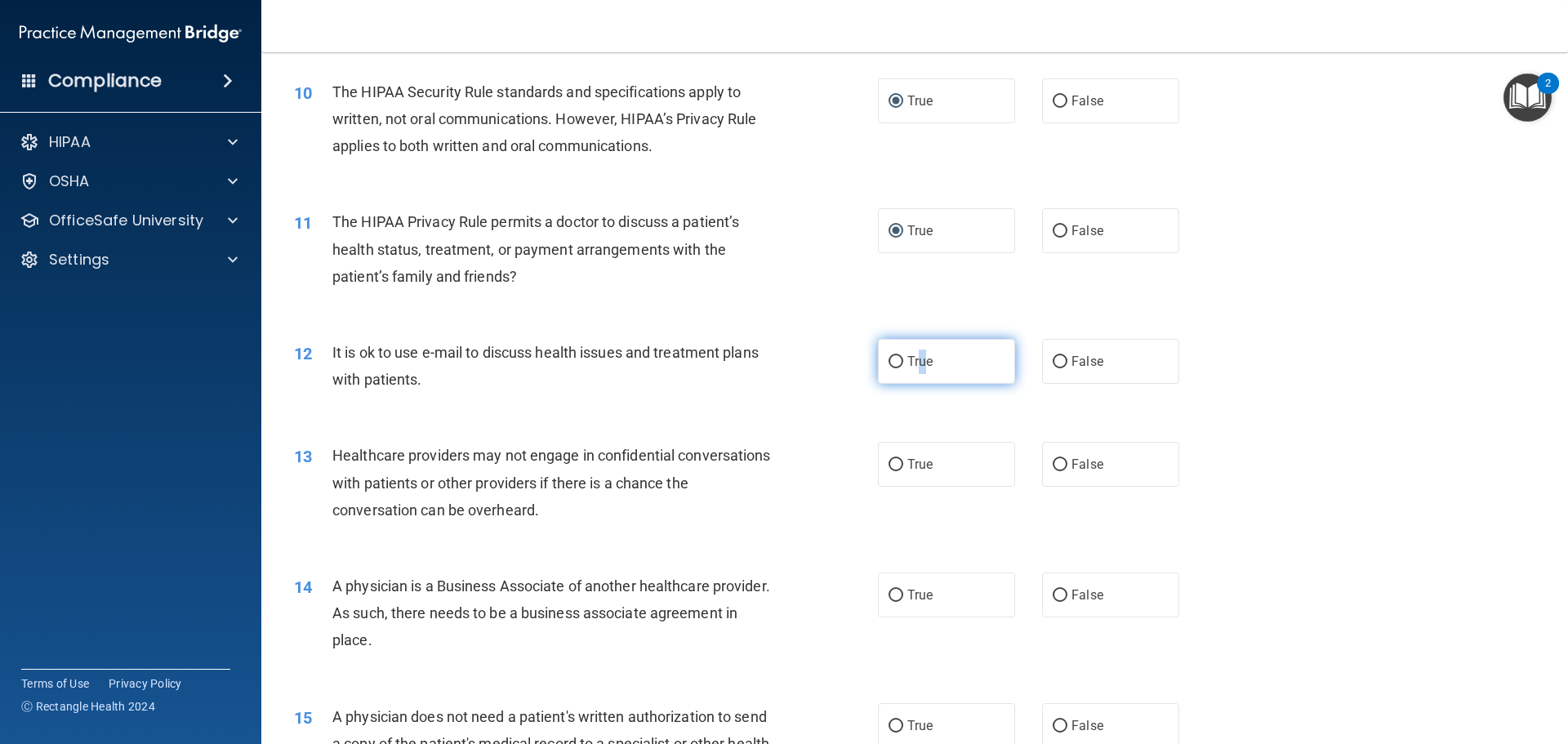
click at [916, 365] on span "True" at bounding box center [920, 361] width 26 height 16
click at [890, 366] on input "True" at bounding box center [896, 362] width 15 height 12
radio input "true"
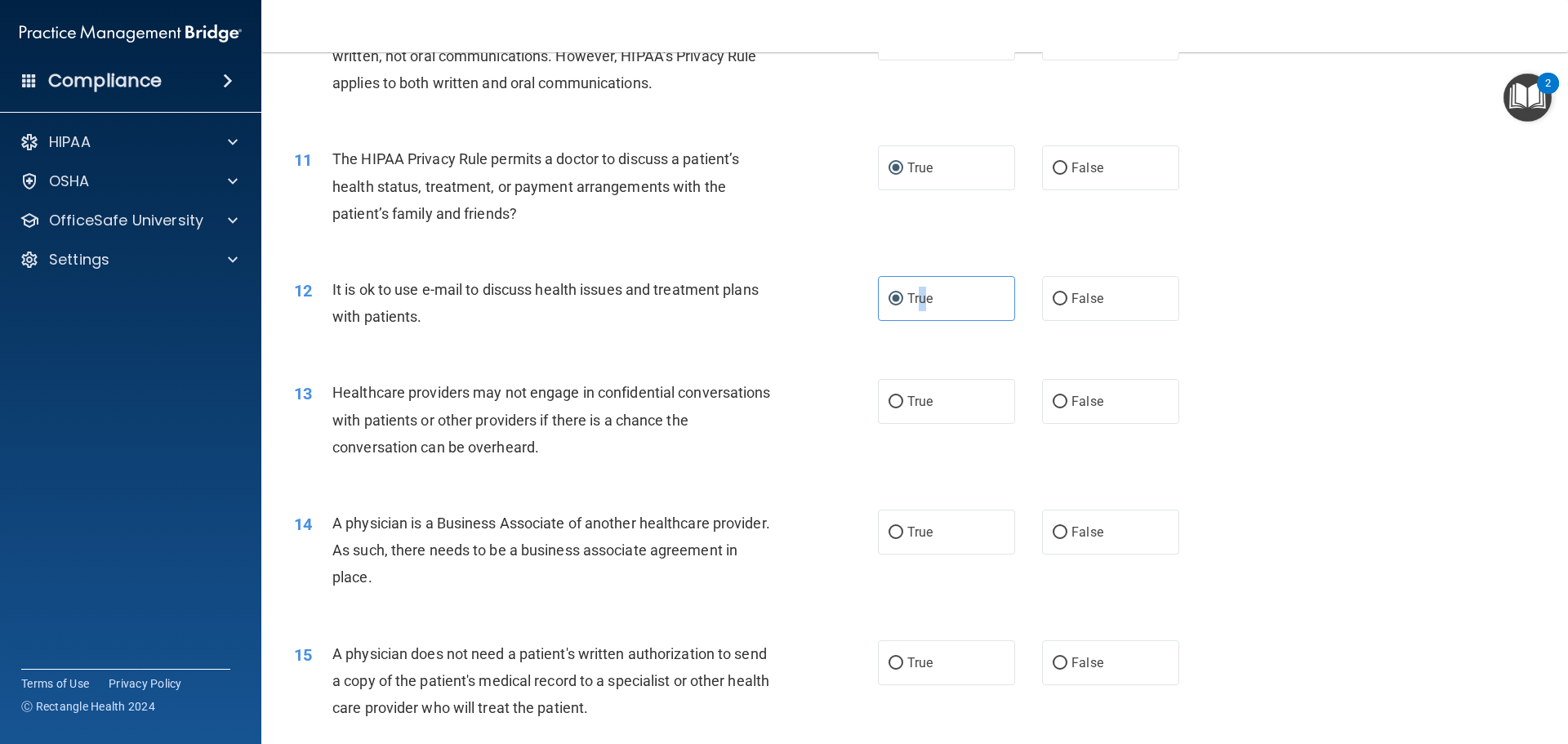
scroll to position [1307, 0]
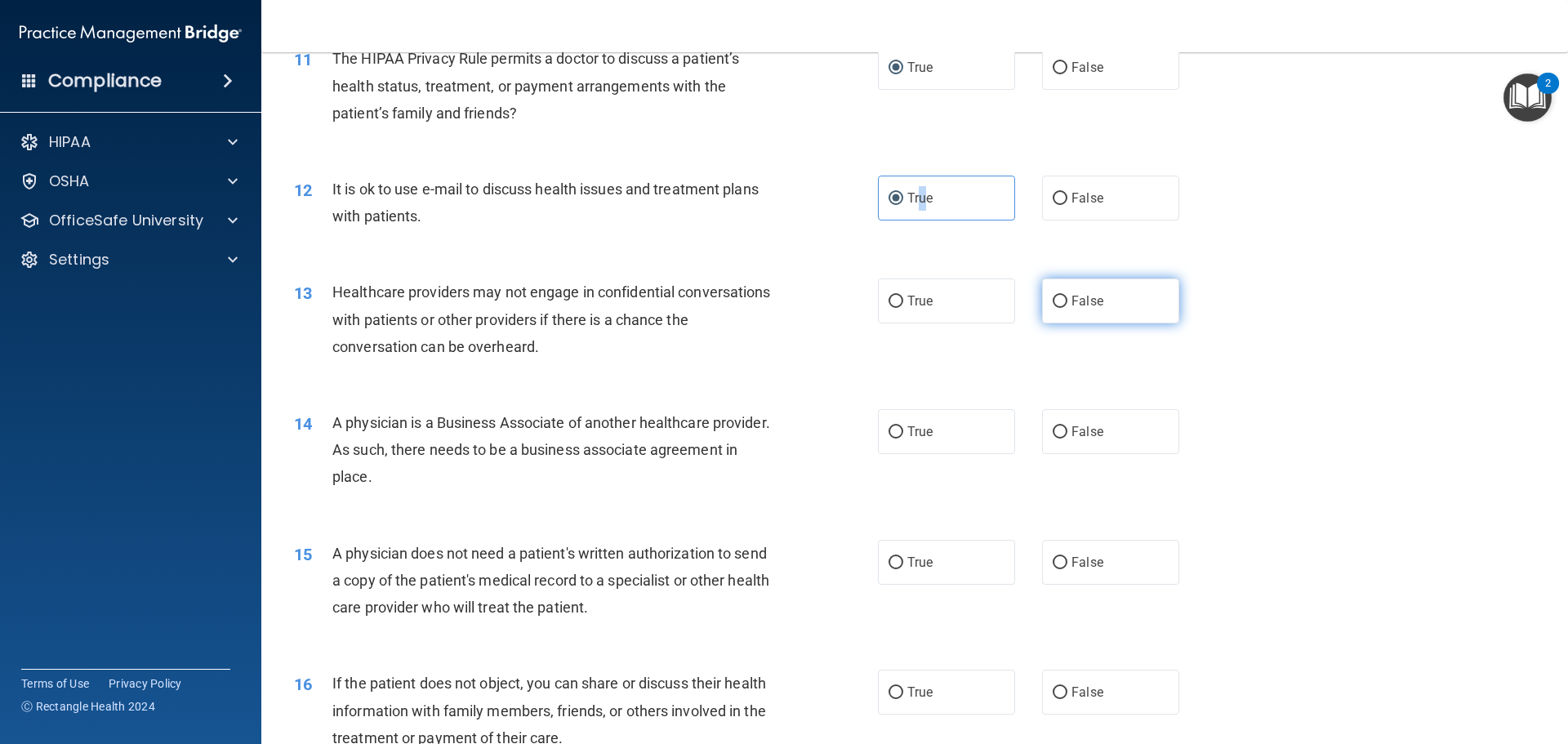
click at [1059, 304] on input "False" at bounding box center [1060, 301] width 15 height 12
radio input "true"
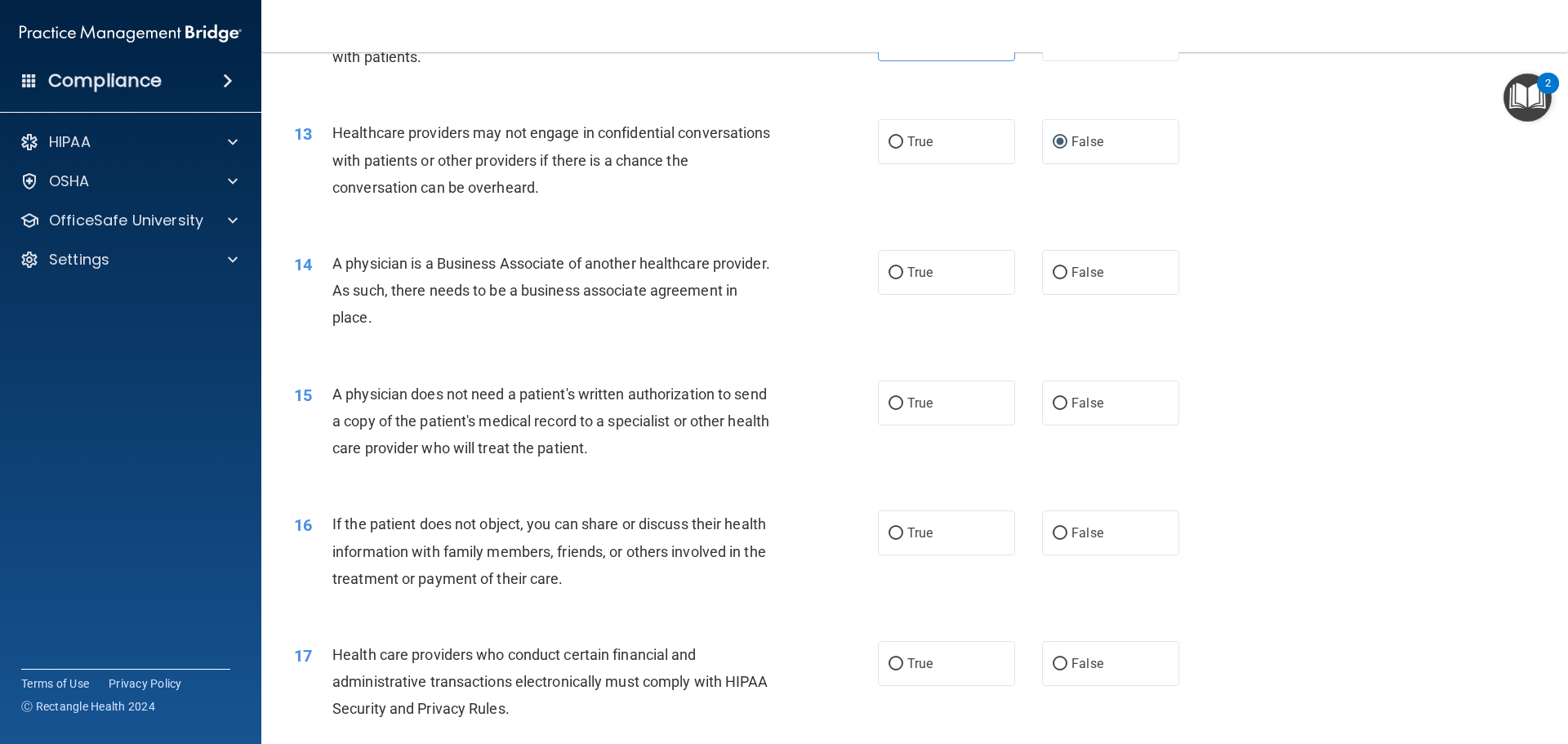
scroll to position [1470, 0]
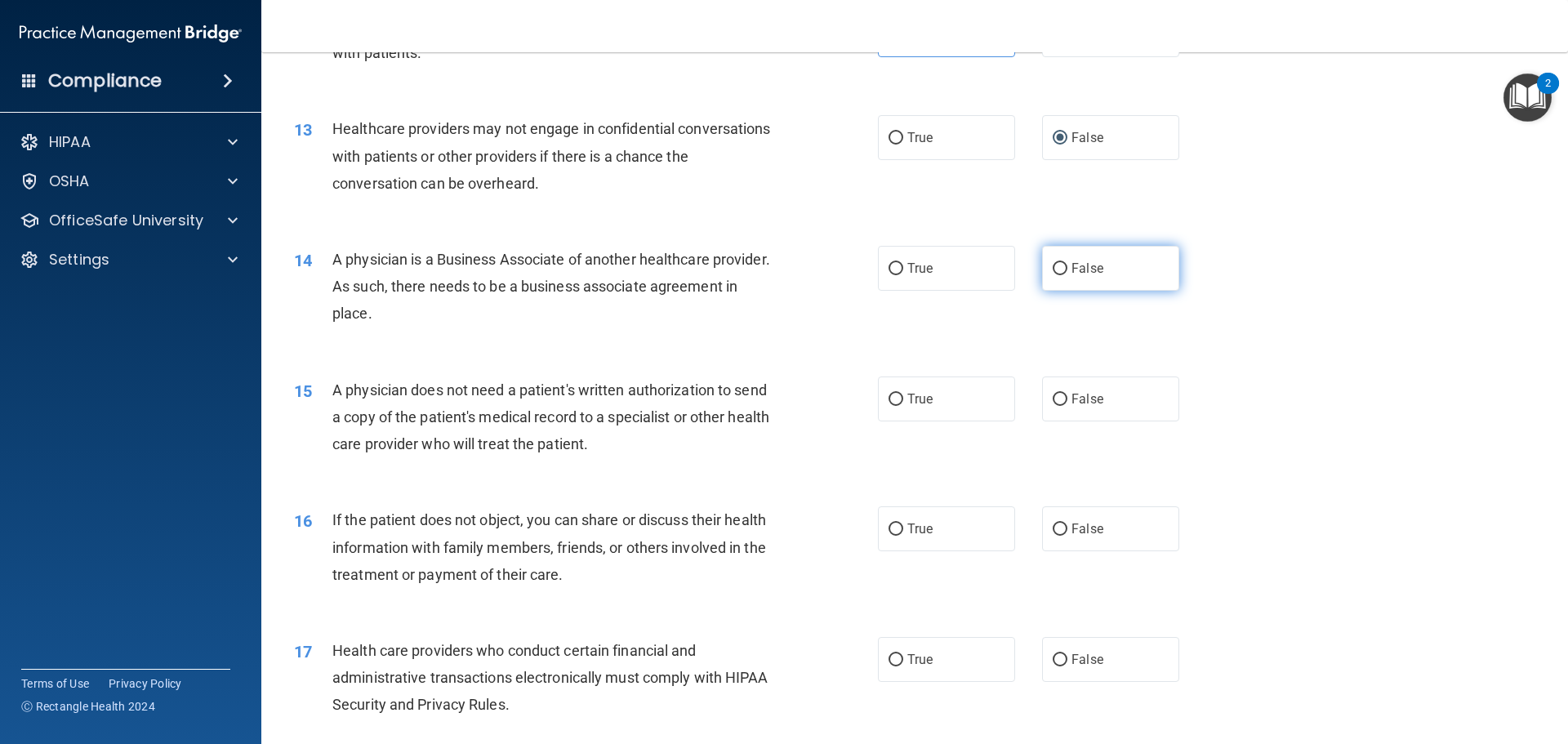
click at [1053, 268] on input "False" at bounding box center [1060, 269] width 15 height 12
radio input "true"
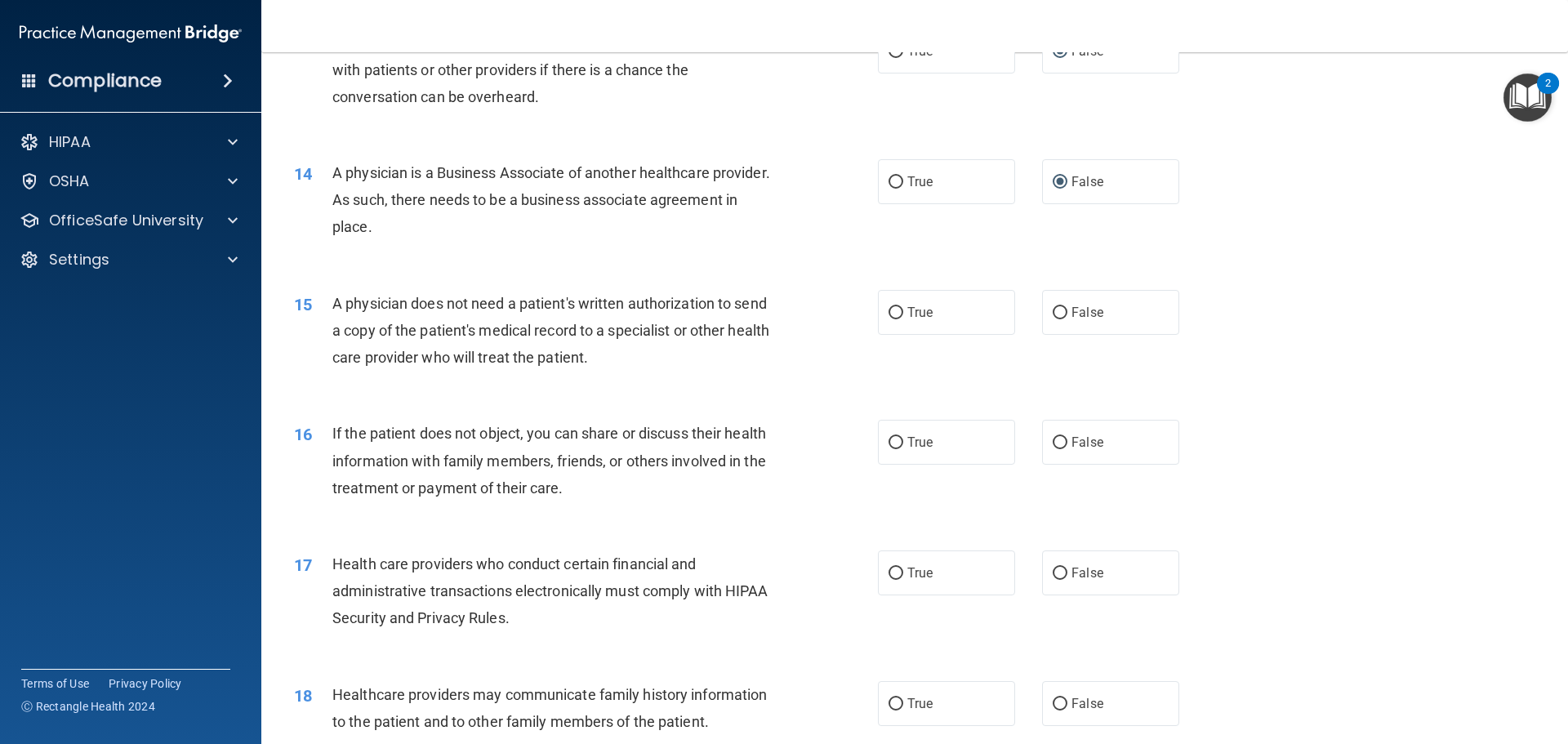
scroll to position [1633, 0]
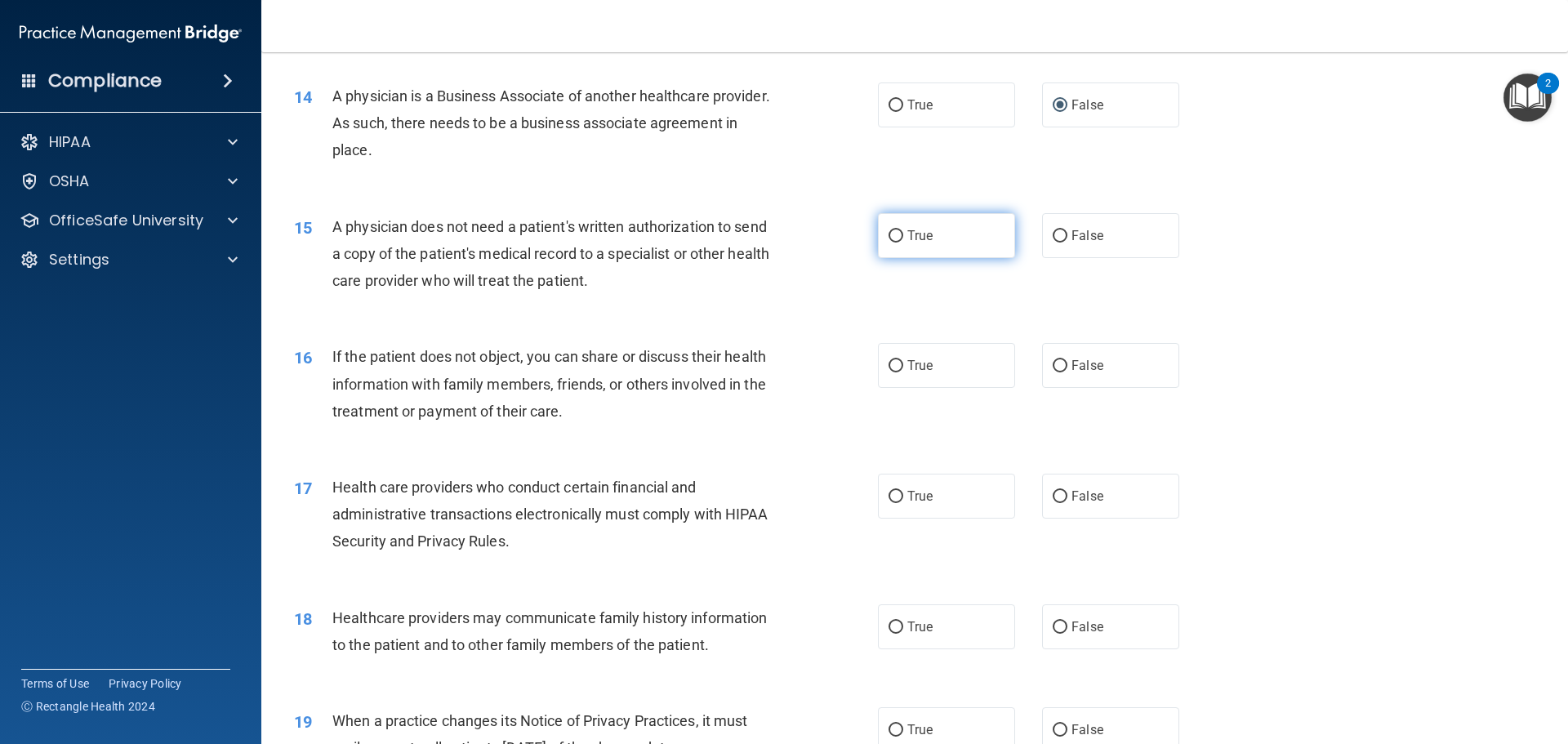
click at [898, 237] on label "True" at bounding box center [946, 236] width 137 height 45
click at [898, 237] on input "True" at bounding box center [896, 236] width 15 height 12
radio input "true"
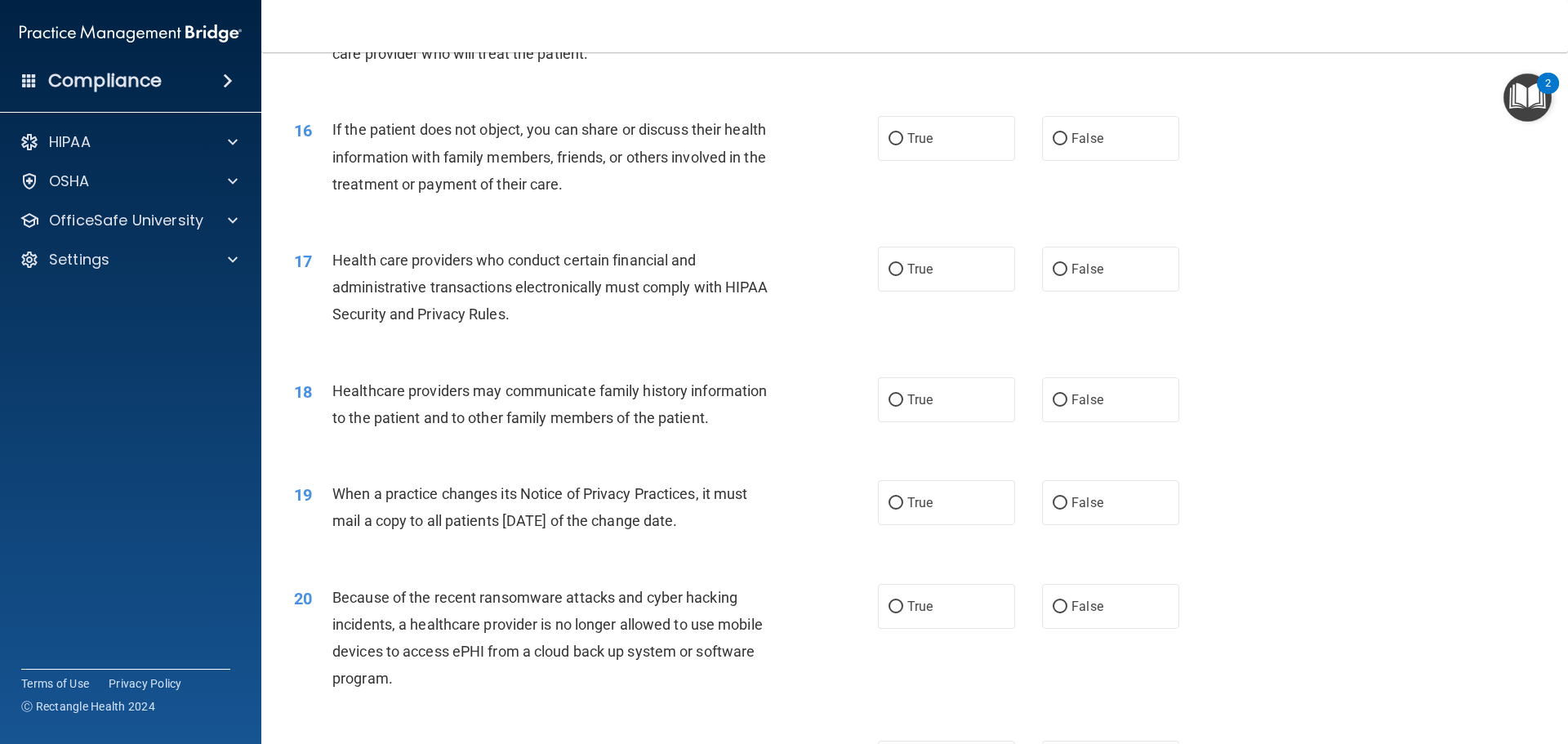
scroll to position [1878, 0]
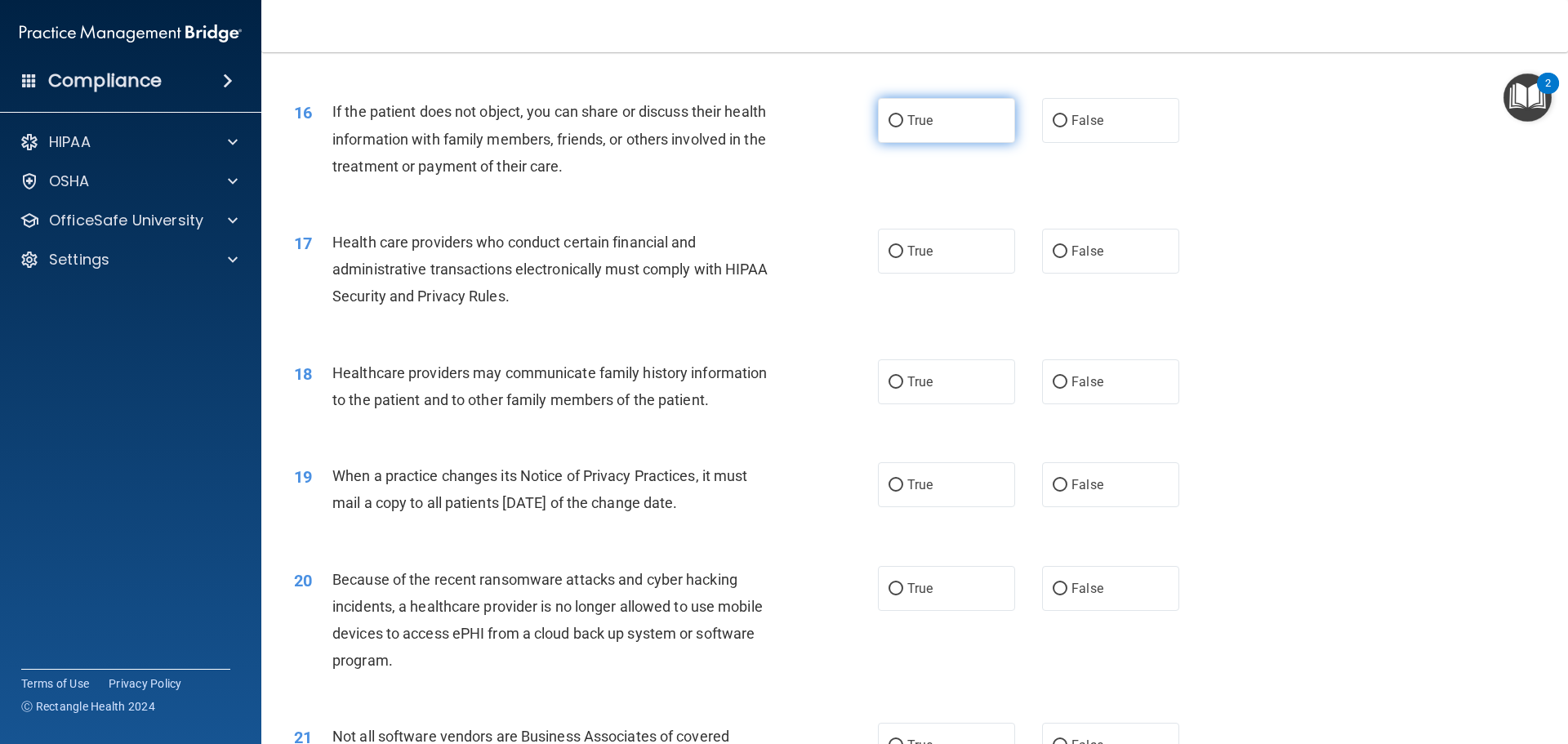
click at [893, 117] on input "True" at bounding box center [896, 121] width 15 height 12
radio input "true"
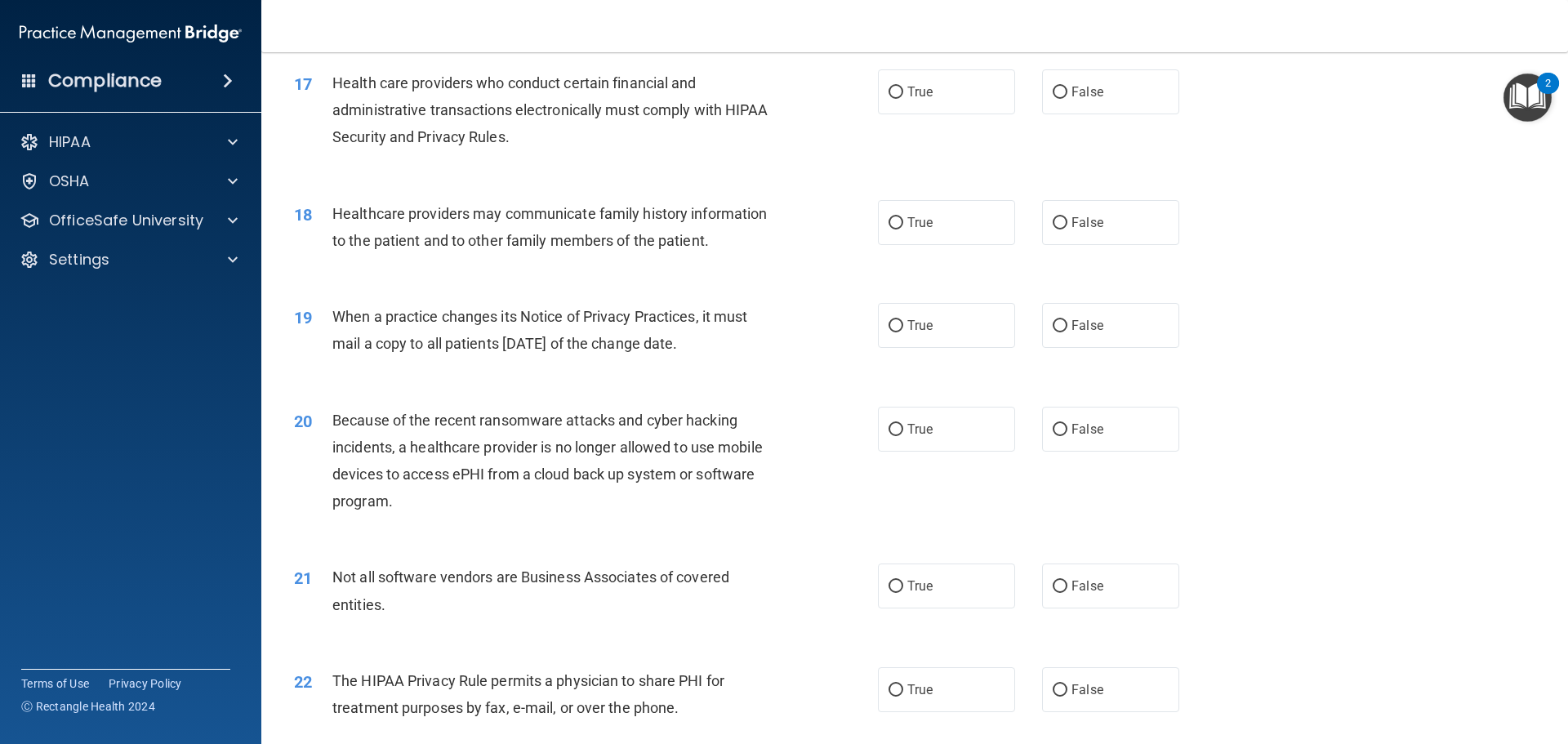
scroll to position [2041, 0]
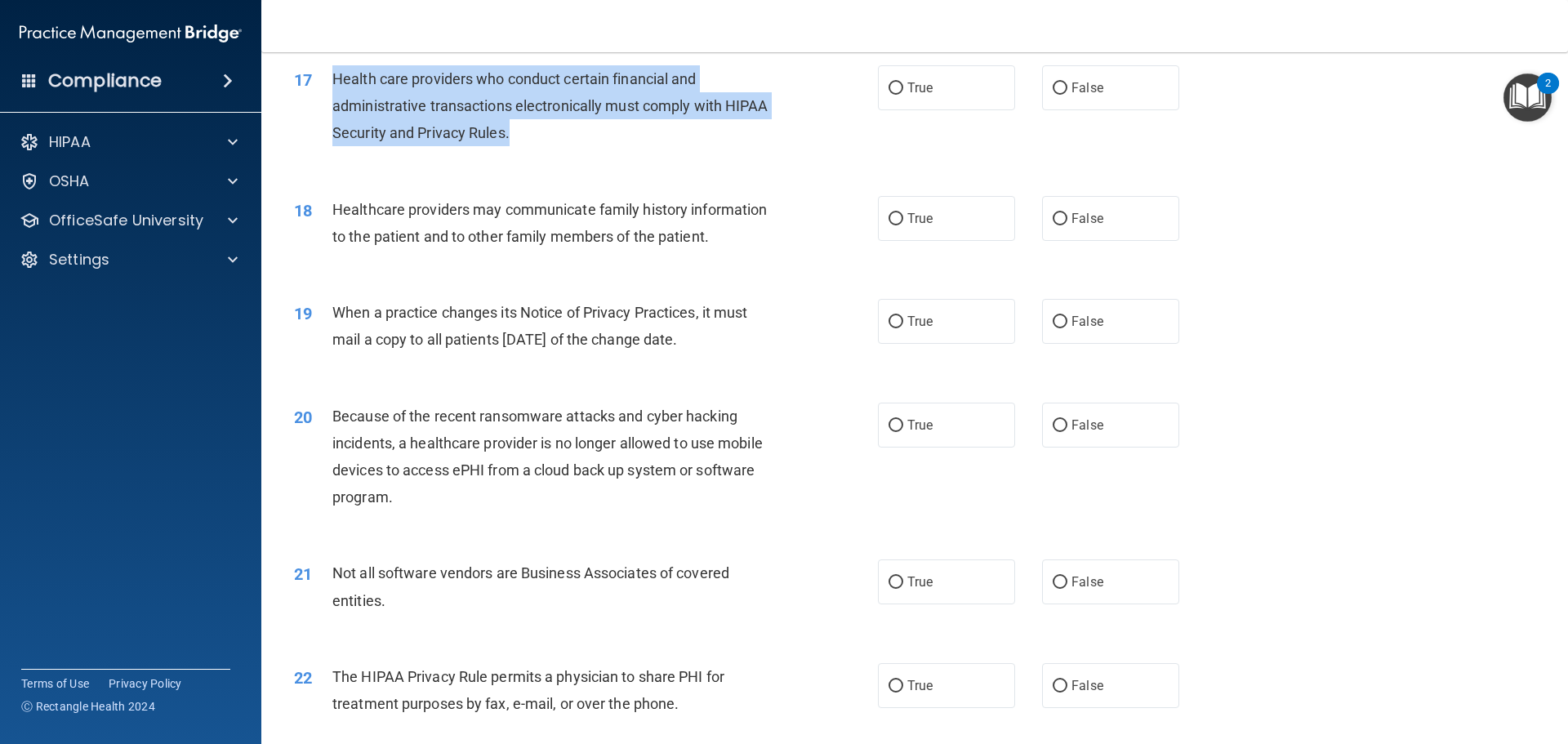
drag, startPoint x: 521, startPoint y: 132, endPoint x: 333, endPoint y: 82, distance: 194.5
click at [333, 82] on div "Health care providers who conduct certain financial and administrative transact…" at bounding box center [561, 105] width 457 height 82
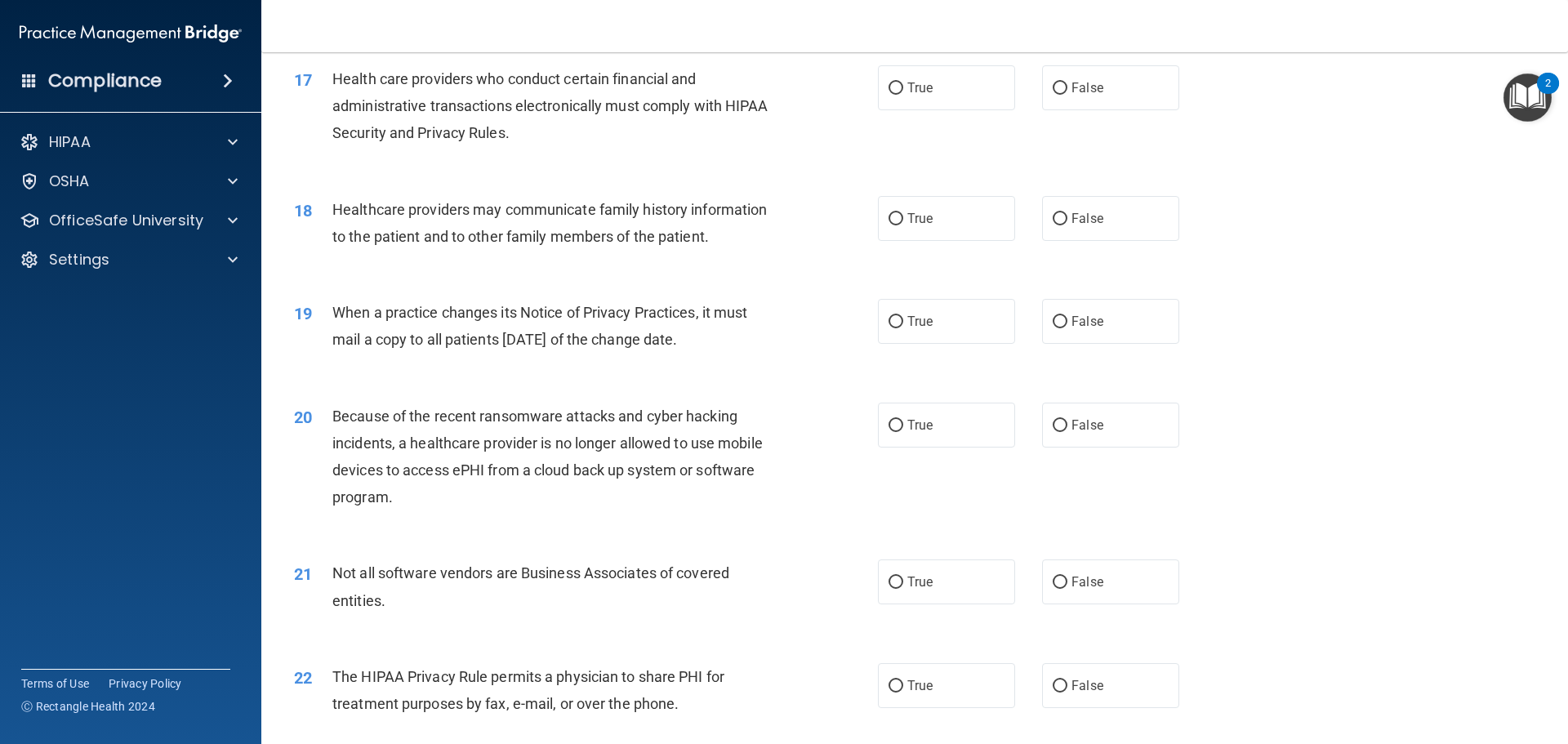
click at [741, 160] on div "17 Health care providers who conduct certain financial and administrative trans…" at bounding box center [914, 110] width 1266 height 131
click at [890, 84] on input "True" at bounding box center [896, 89] width 15 height 12
radio input "true"
click at [1053, 218] on input "False" at bounding box center [1060, 219] width 15 height 12
radio input "true"
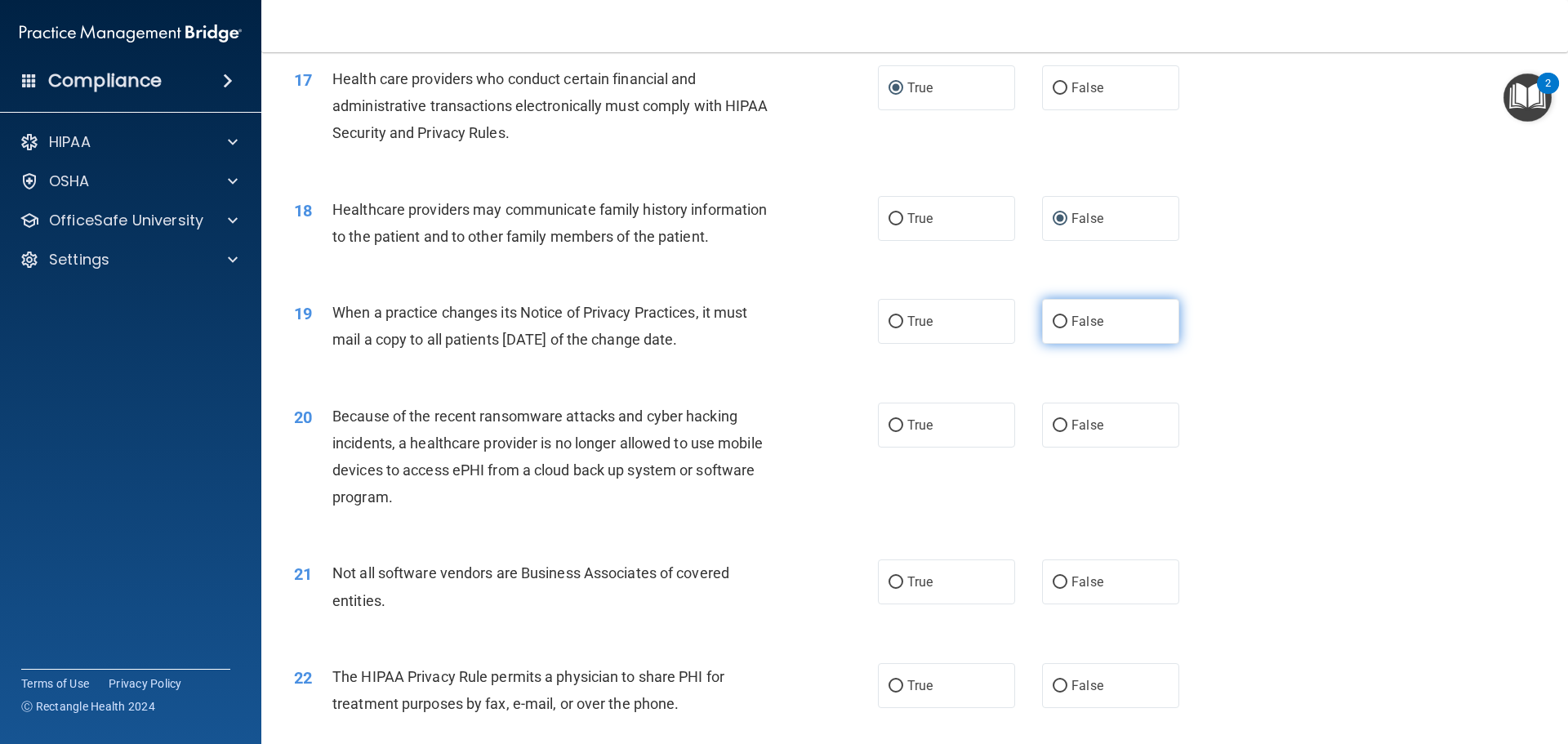
click at [1056, 329] on label "False" at bounding box center [1110, 322] width 137 height 45
click at [1056, 329] on input "False" at bounding box center [1060, 322] width 15 height 12
radio input "true"
click at [893, 423] on input "True" at bounding box center [896, 425] width 15 height 12
radio input "true"
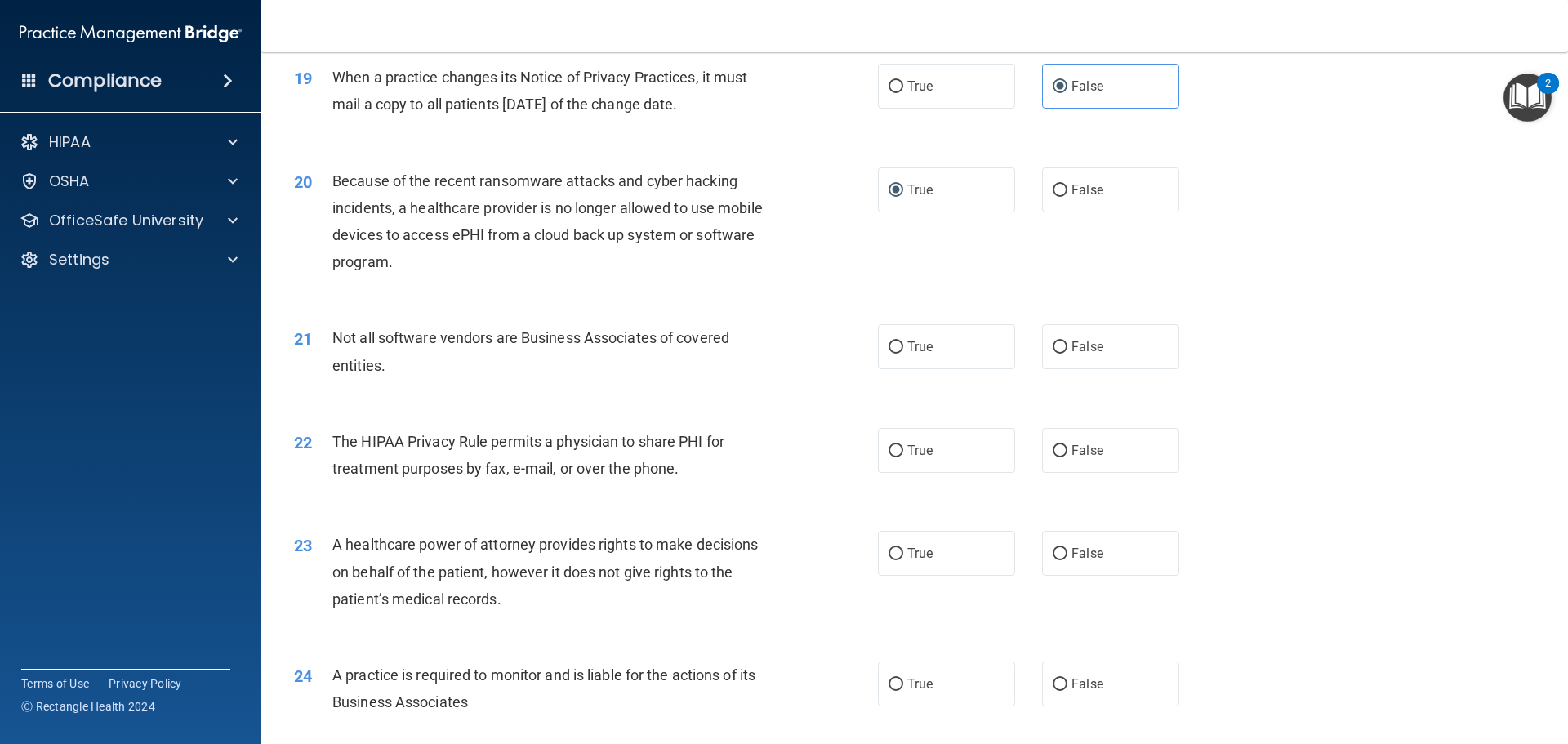
scroll to position [2286, 0]
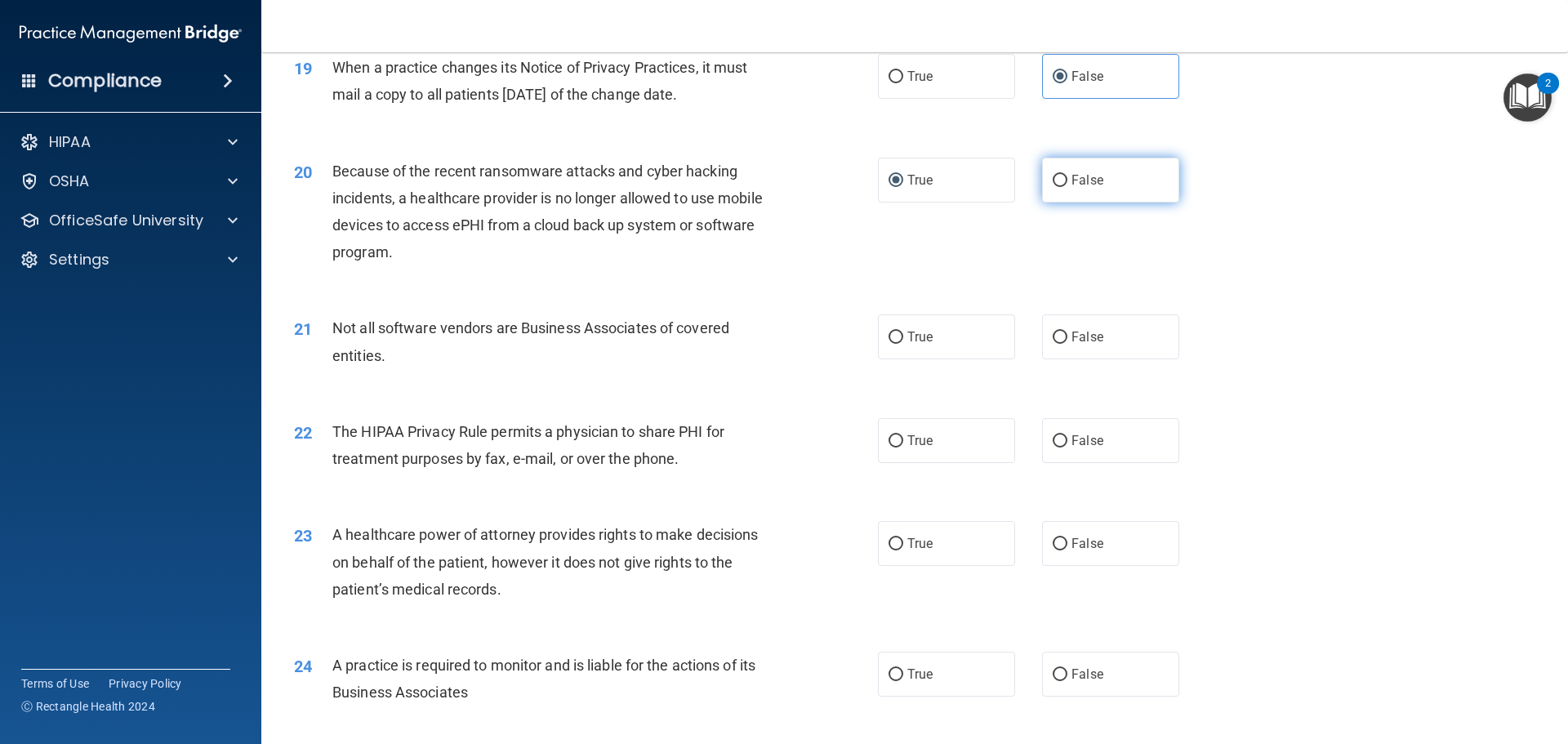
click at [1053, 180] on input "False" at bounding box center [1060, 181] width 15 height 12
radio input "true"
radio input "false"
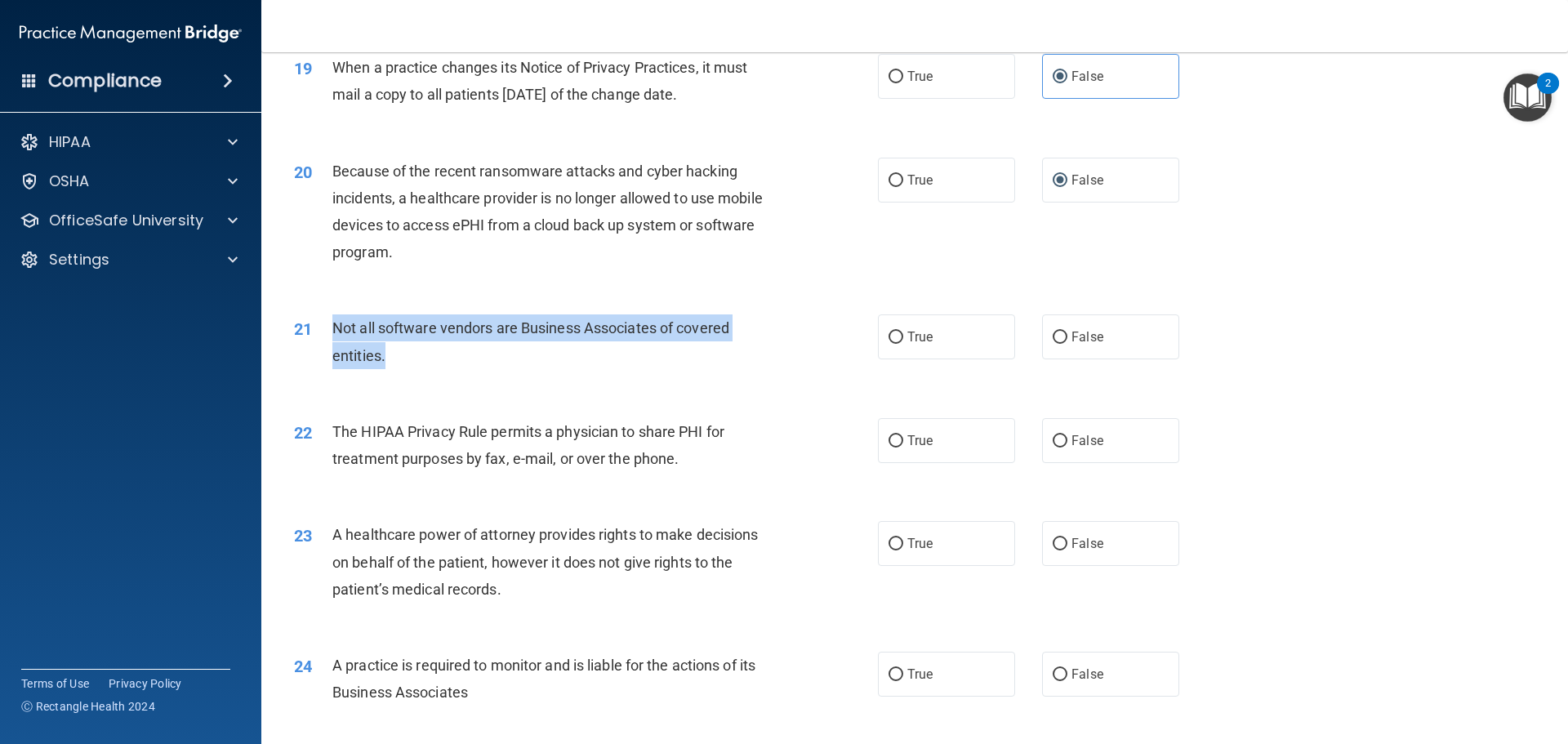
drag, startPoint x: 391, startPoint y: 352, endPoint x: 334, endPoint y: 319, distance: 65.9
click at [334, 319] on div "Not all software vendors are Business Associates of covered entities." at bounding box center [561, 341] width 457 height 54
click at [620, 356] on div "Not all software vendors are Business Associates of covered entities." at bounding box center [561, 341] width 457 height 54
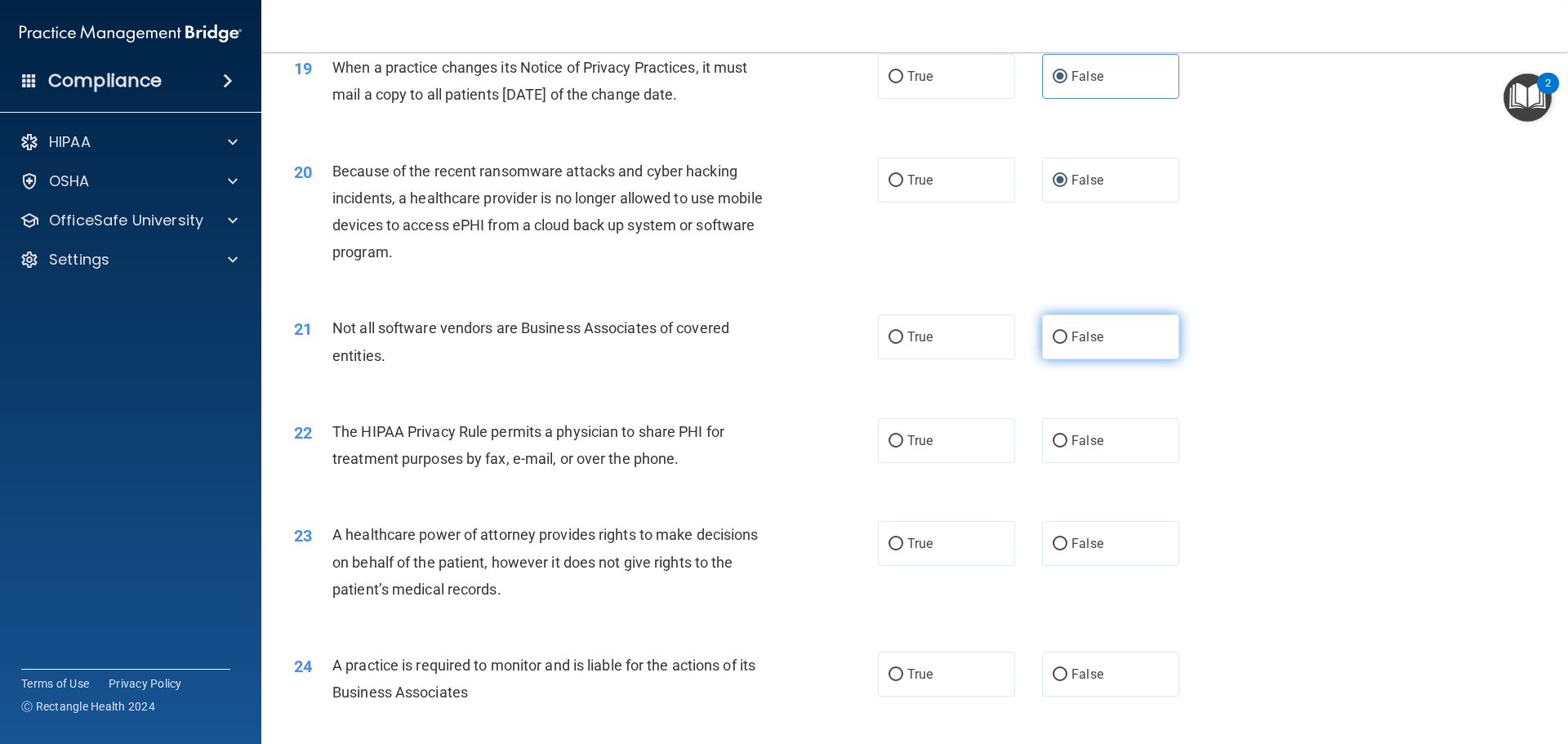
click at [1053, 335] on input "False" at bounding box center [1060, 338] width 15 height 12
radio input "true"
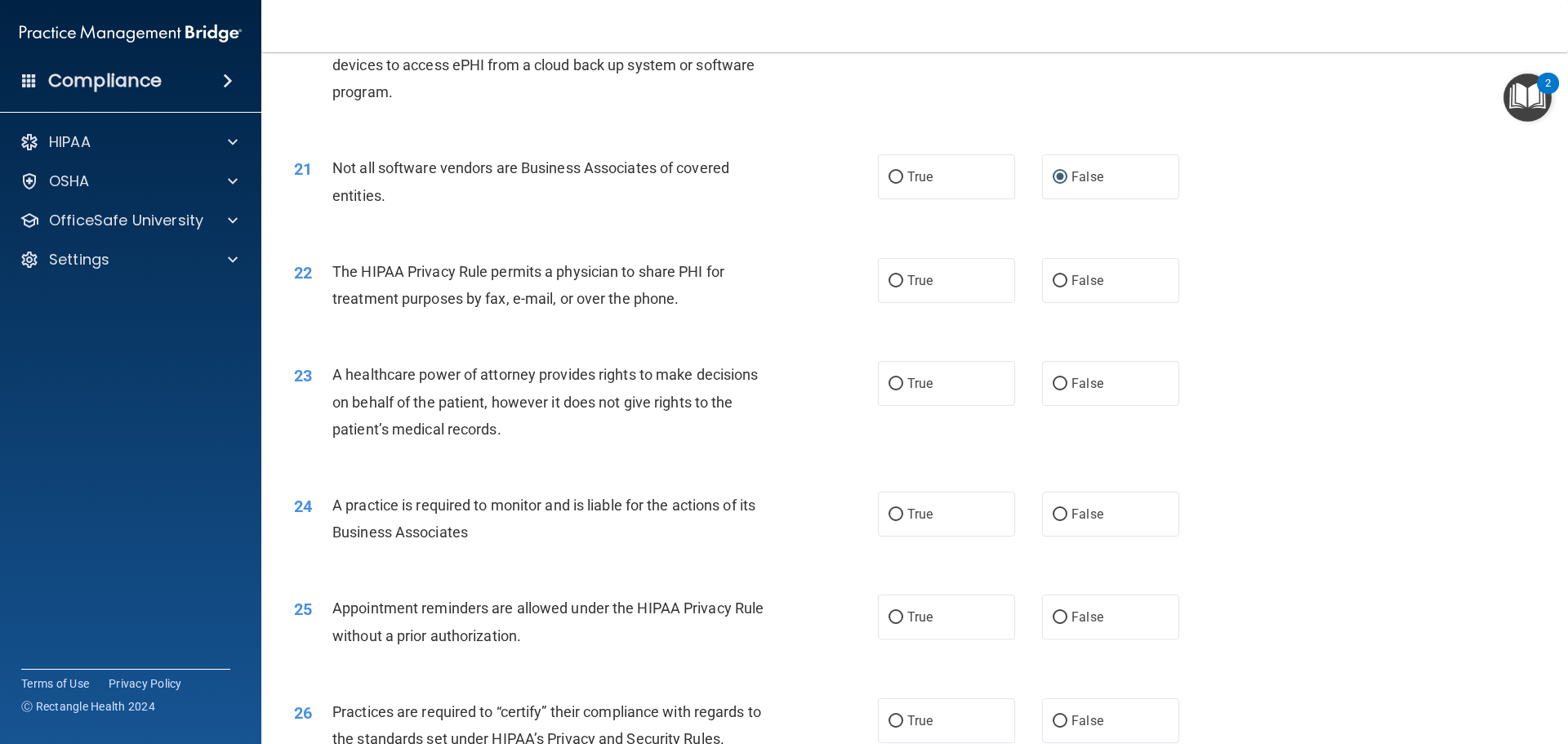
scroll to position [2449, 0]
click at [1053, 274] on input "False" at bounding box center [1060, 278] width 15 height 12
radio input "true"
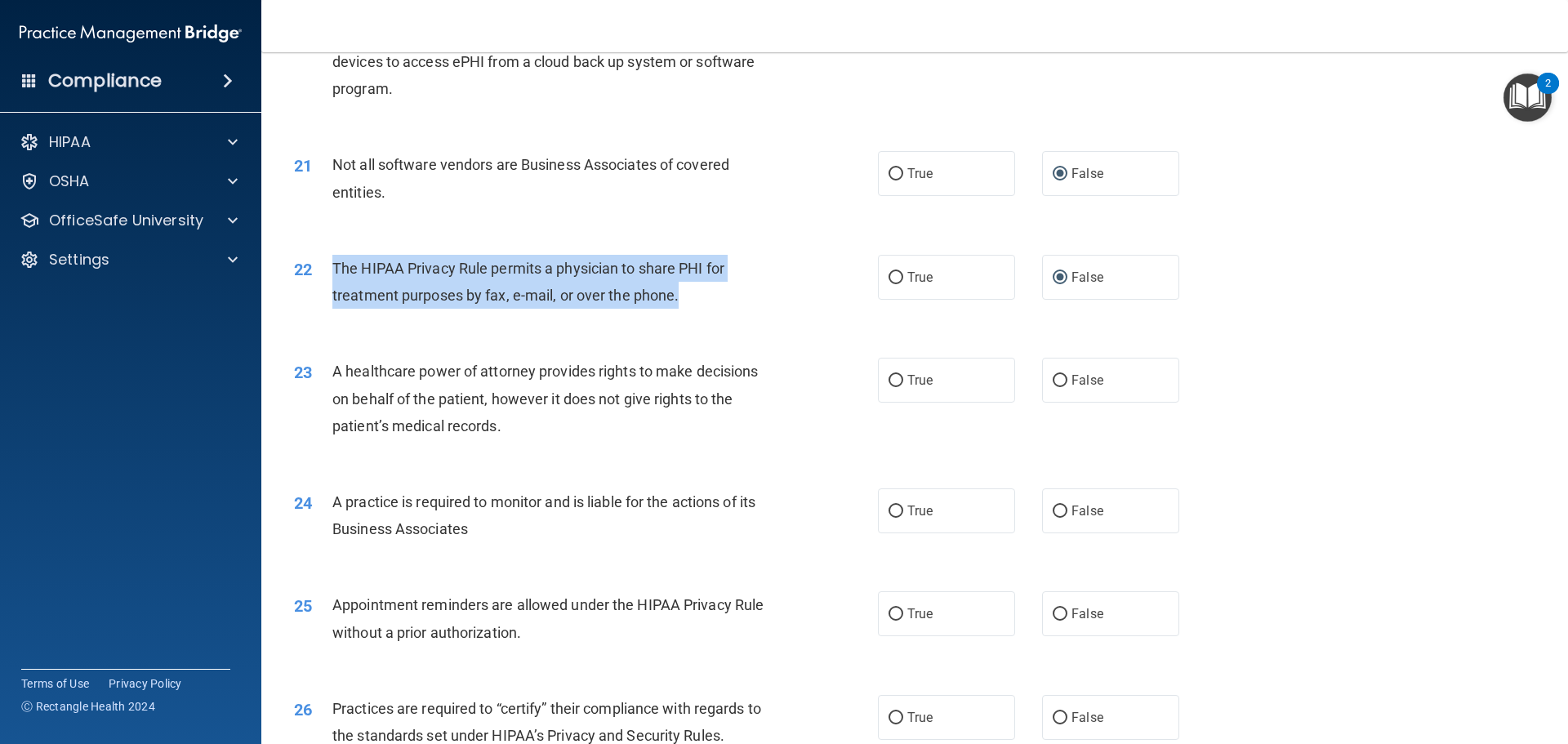
drag, startPoint x: 695, startPoint y: 297, endPoint x: 323, endPoint y: 267, distance: 373.2
click at [323, 267] on div "22 The HIPAA Privacy Rule permits a physician to share PHI for treatment purpos…" at bounding box center [586, 285] width 633 height 62
click at [890, 276] on input "True" at bounding box center [896, 278] width 15 height 12
radio input "true"
radio input "false"
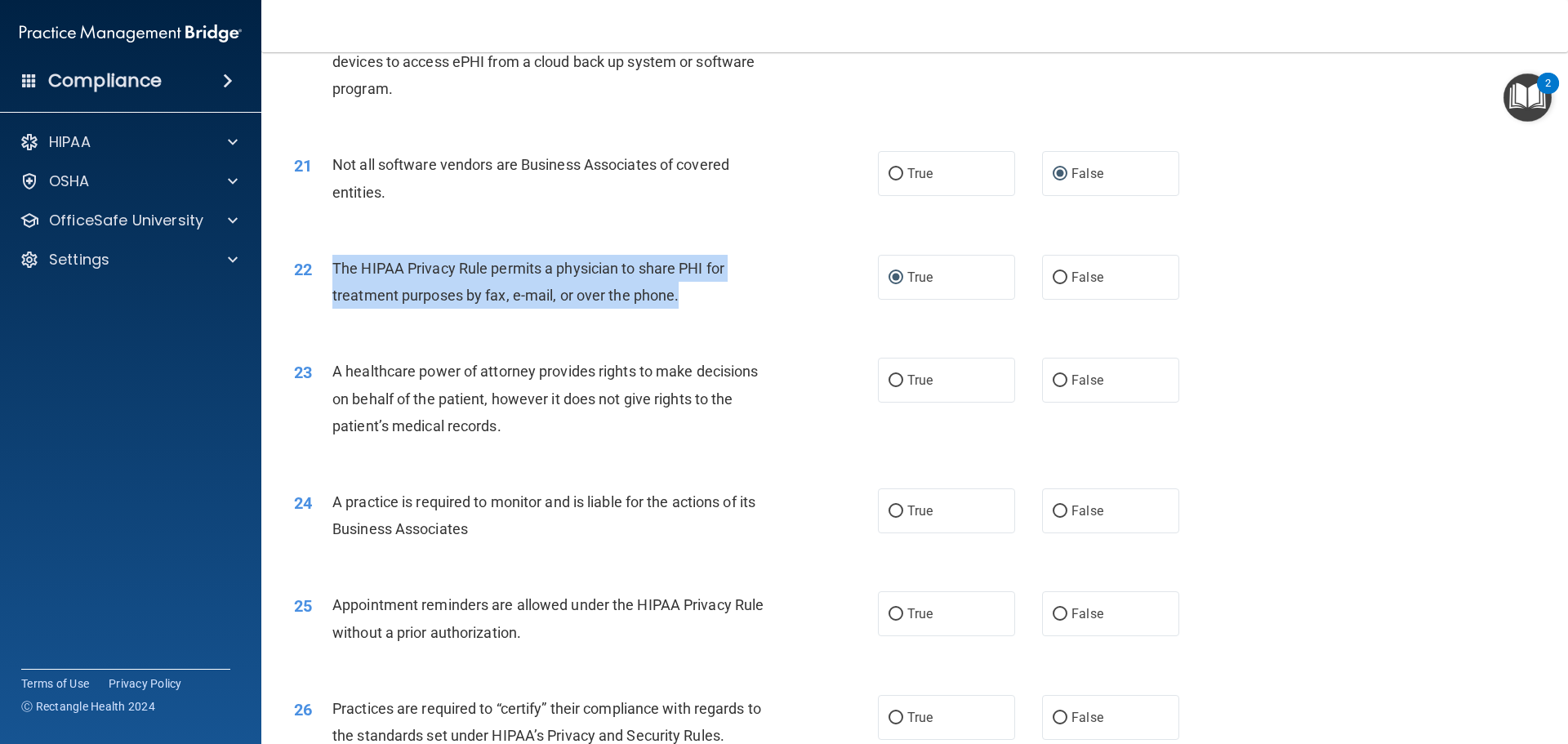
click at [813, 295] on div "22 The HIPAA Privacy Rule permits a physician to share PHI for treatment purpos…" at bounding box center [586, 285] width 633 height 62
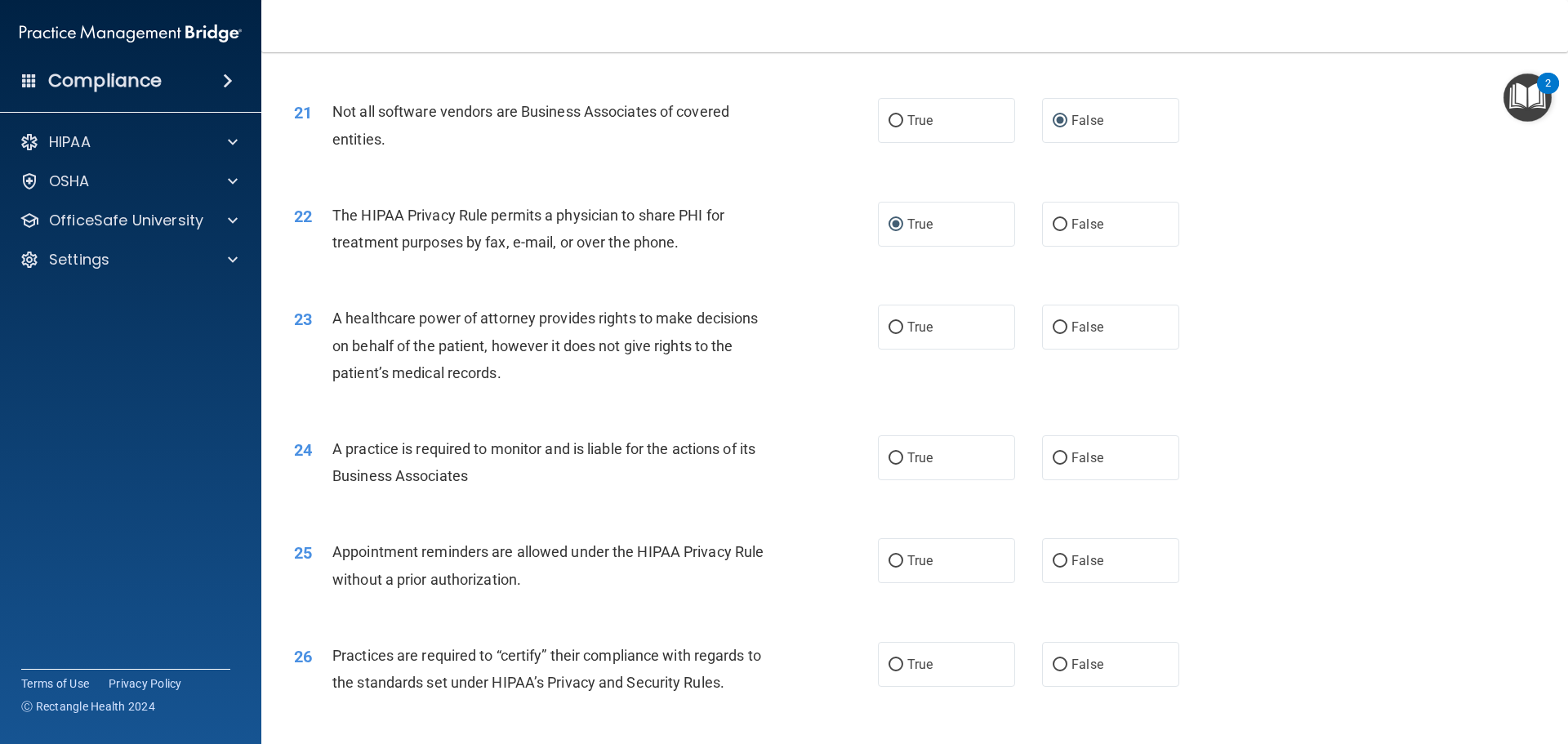
scroll to position [2613, 0]
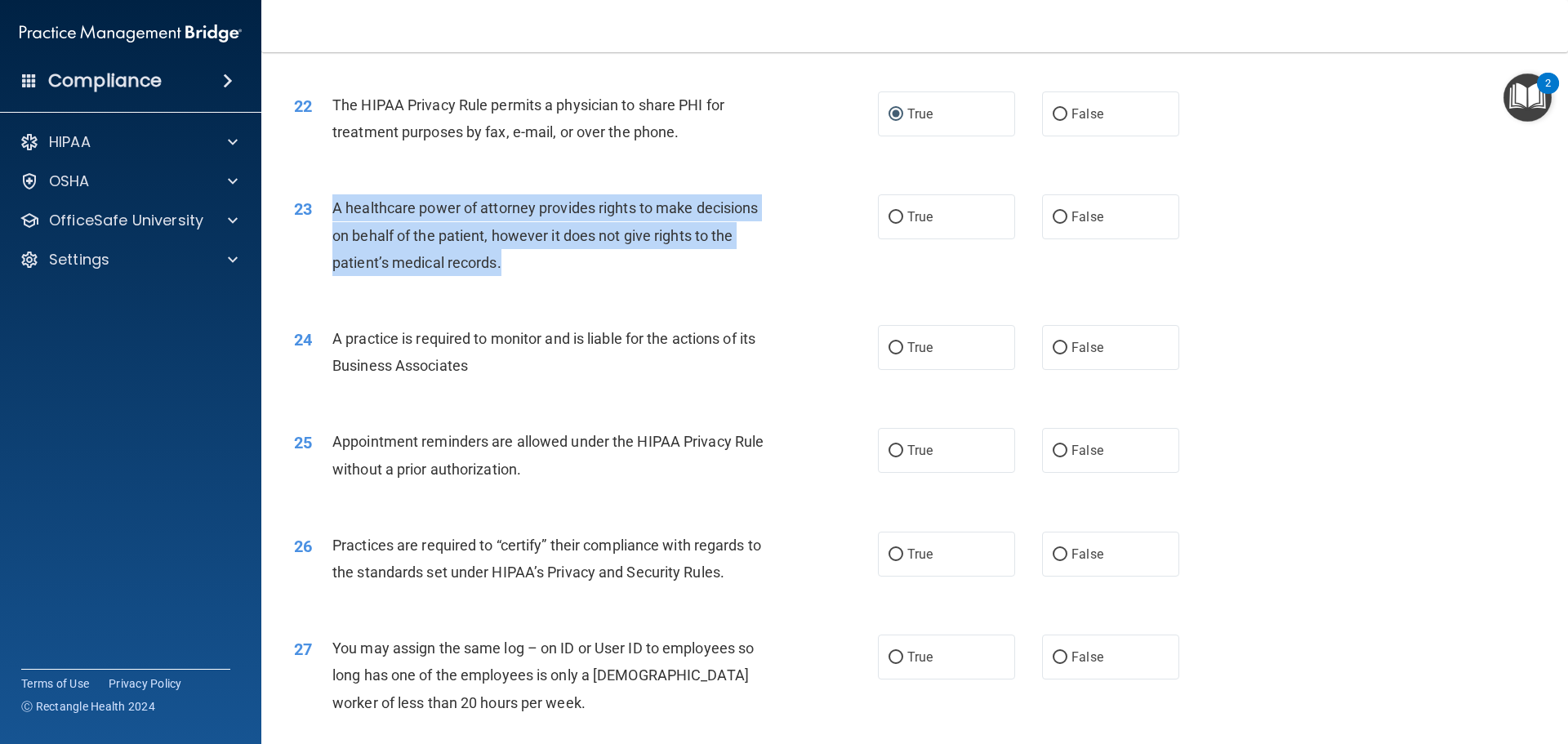
drag, startPoint x: 515, startPoint y: 260, endPoint x: 328, endPoint y: 204, distance: 195.2
click at [328, 204] on div "23 A healthcare power of attorney provides rights to make decisions on behalf o…" at bounding box center [586, 238] width 633 height 90
click at [1053, 218] on input "False" at bounding box center [1060, 217] width 15 height 12
radio input "true"
click at [770, 271] on div "A healthcare power of attorney provides rights to make decisions on behalf of t…" at bounding box center [561, 234] width 457 height 82
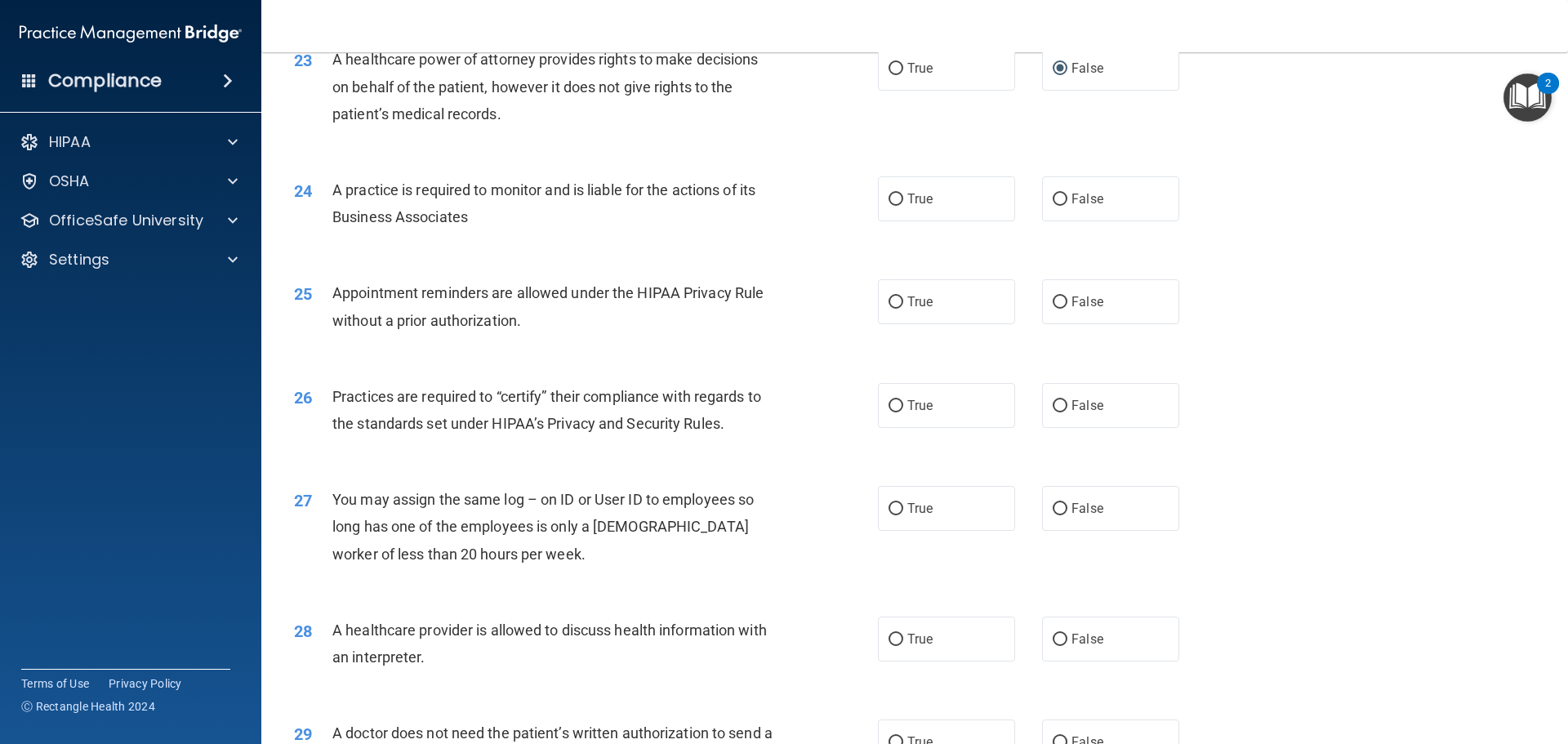
scroll to position [2776, 0]
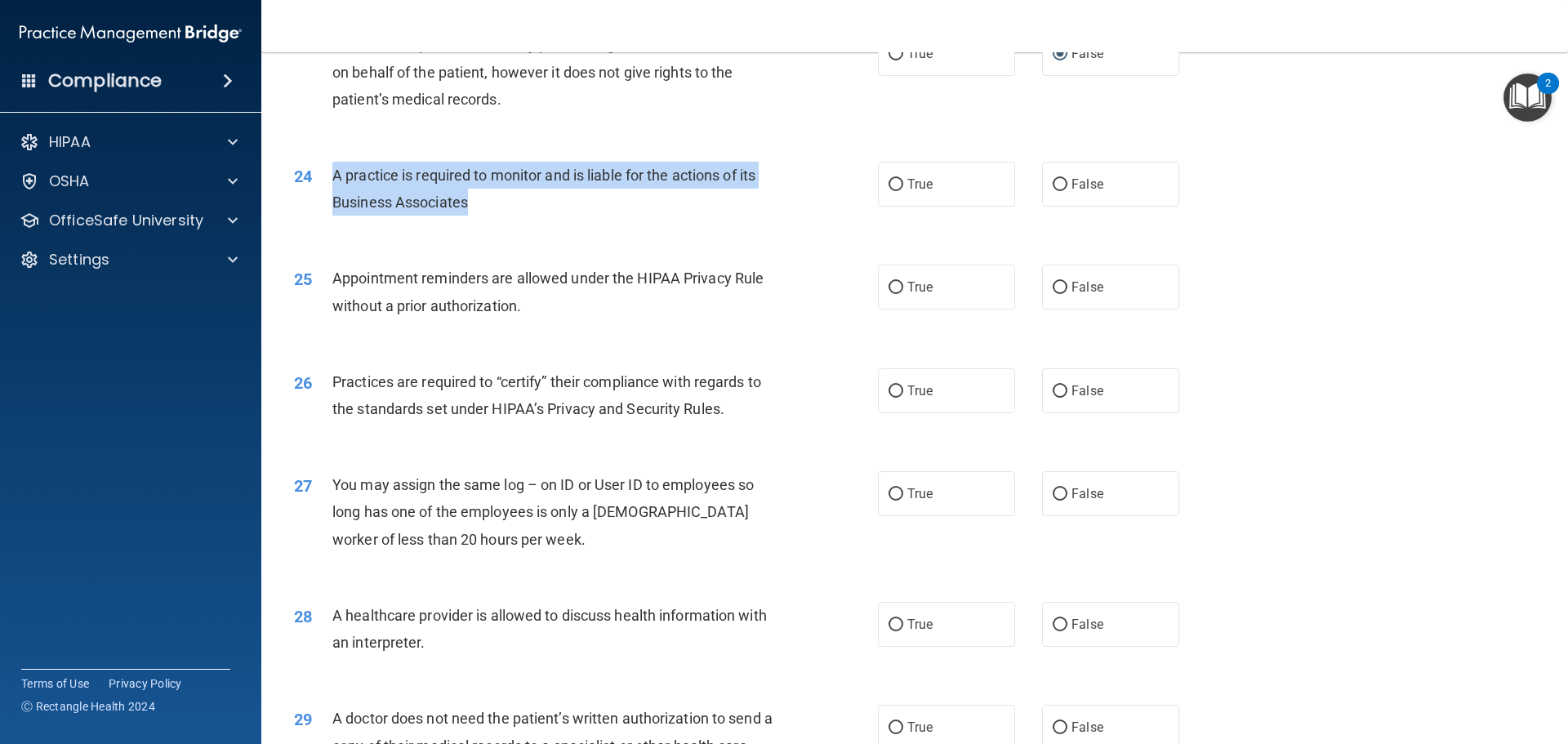
drag, startPoint x: 485, startPoint y: 199, endPoint x: 334, endPoint y: 179, distance: 152.3
click at [334, 179] on div "A practice is required to monitor and is liable for the actions of its Business…" at bounding box center [561, 188] width 457 height 54
click at [1057, 185] on input "False" at bounding box center [1060, 185] width 15 height 12
radio input "true"
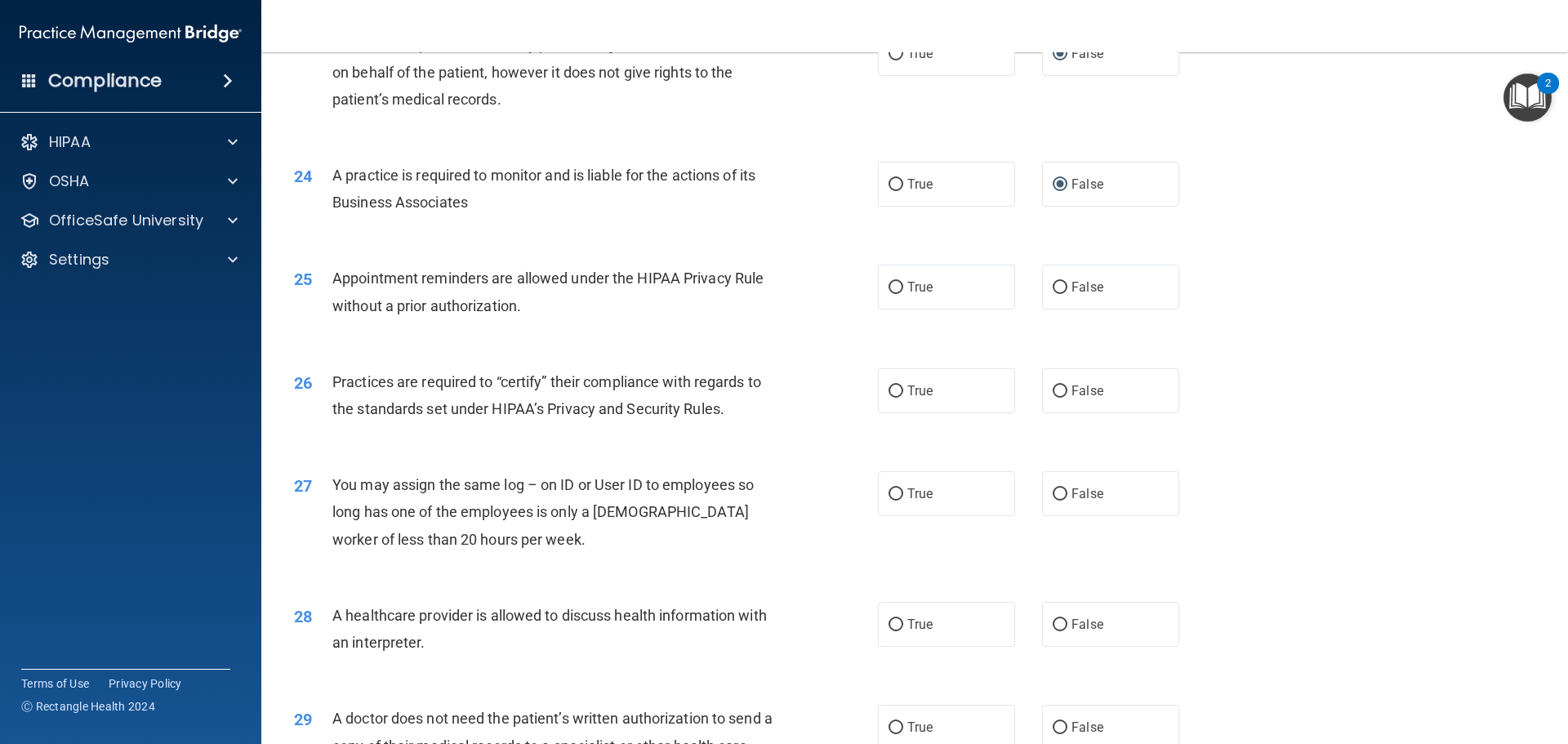
click at [728, 315] on div "Appointment reminders are allowed under the HIPAA Privacy Rule without a prior …" at bounding box center [561, 291] width 457 height 54
click at [889, 286] on input "True" at bounding box center [896, 287] width 15 height 12
radio input "true"
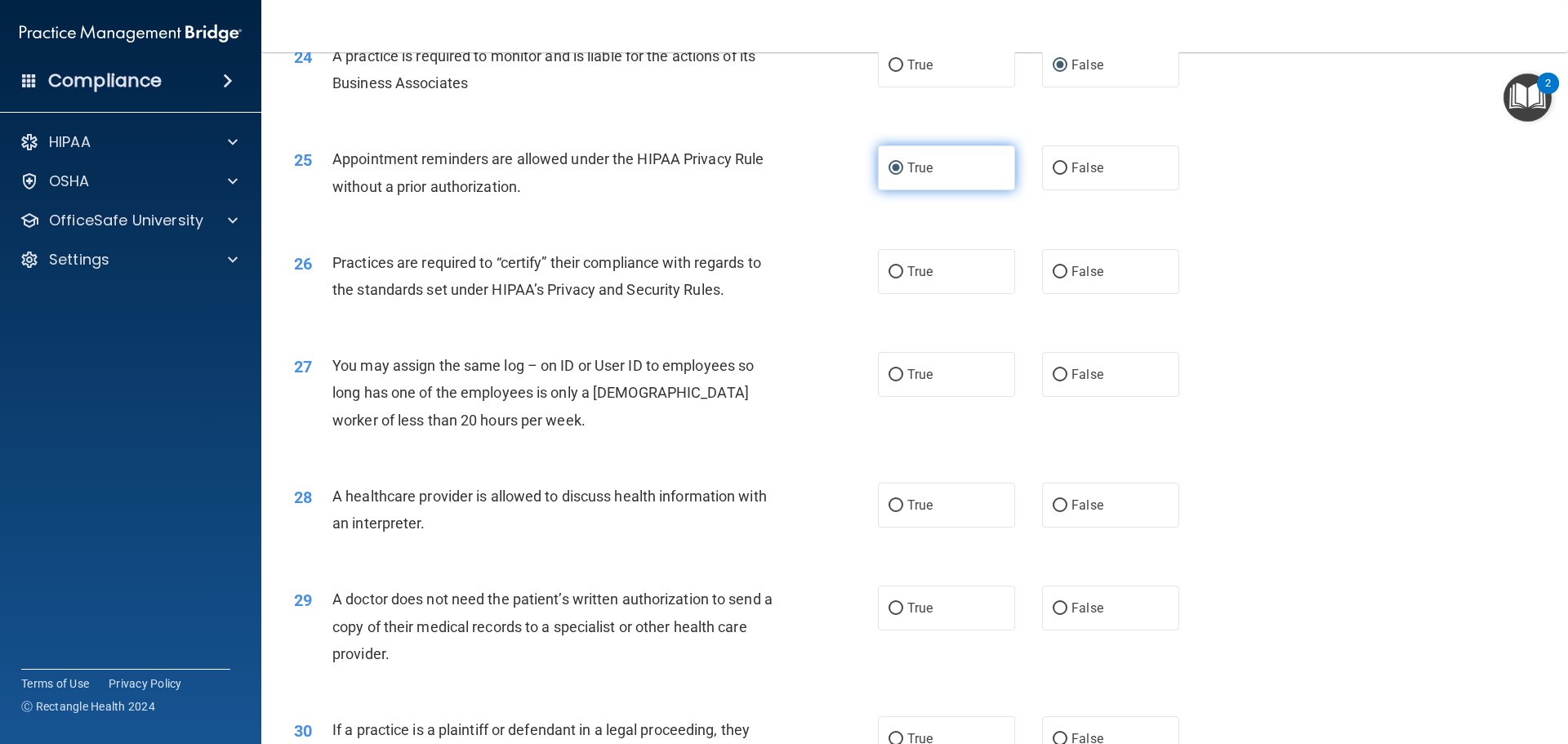
scroll to position [2940, 0]
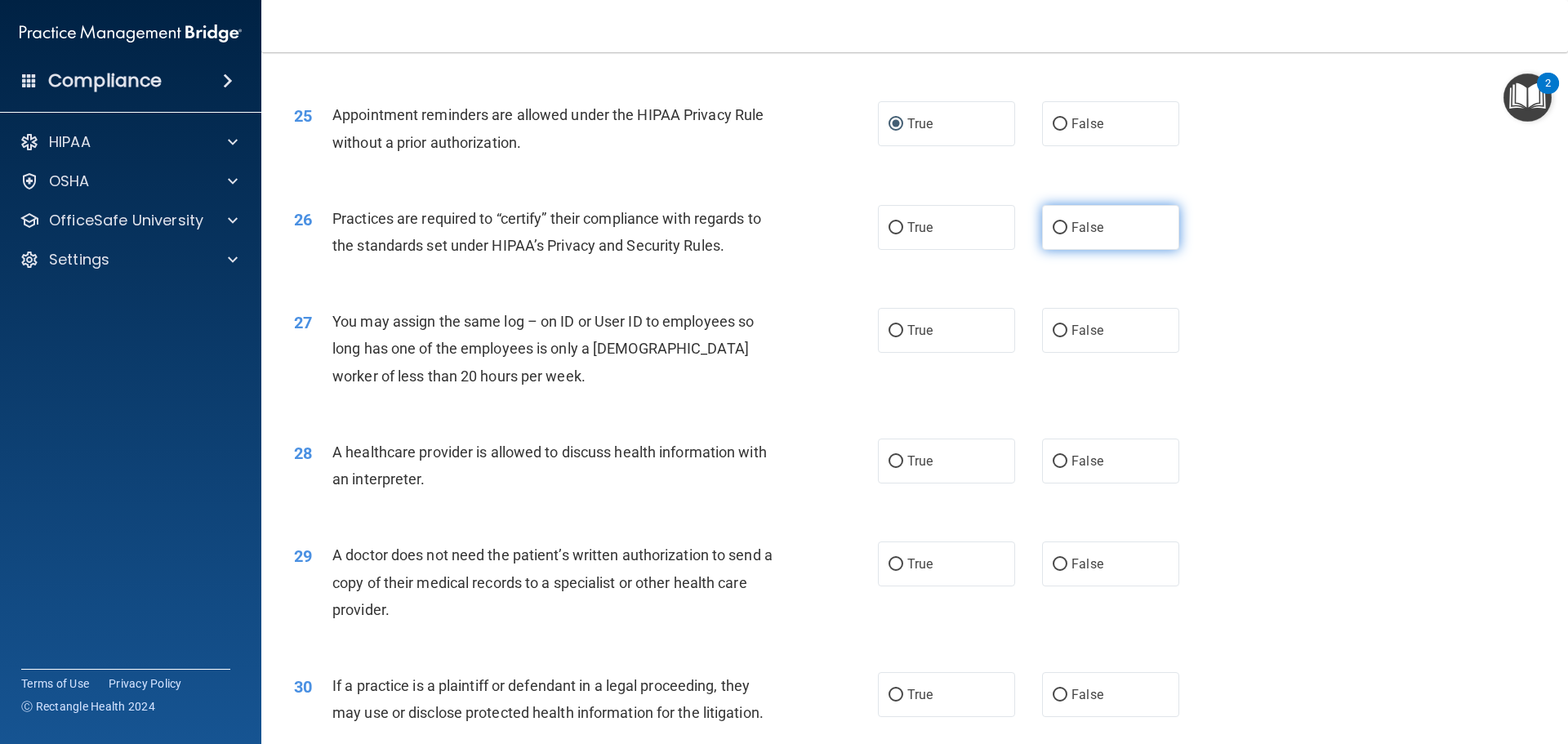
click at [1056, 229] on input "False" at bounding box center [1060, 228] width 15 height 12
radio input "true"
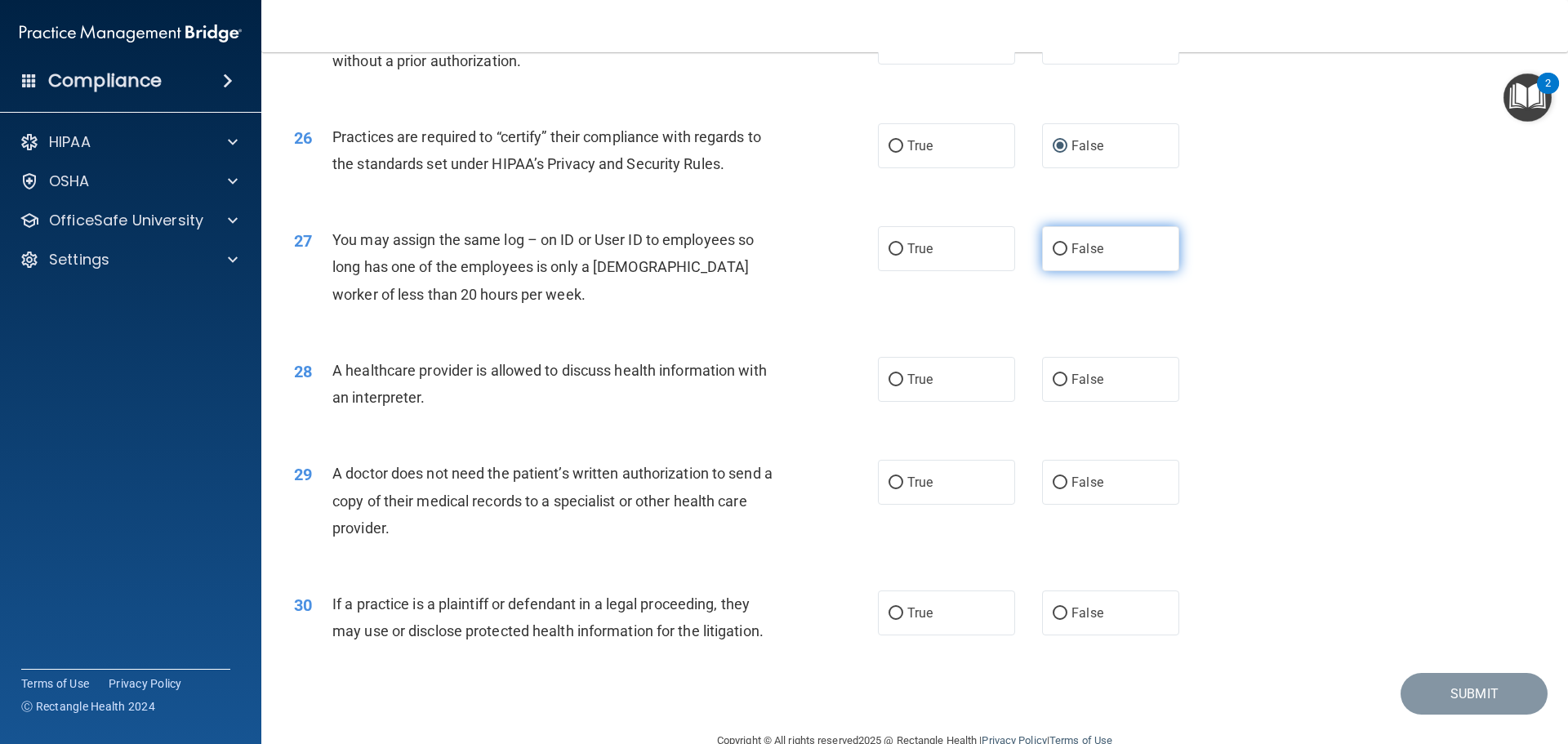
click at [1054, 250] on input "False" at bounding box center [1060, 249] width 15 height 12
radio input "true"
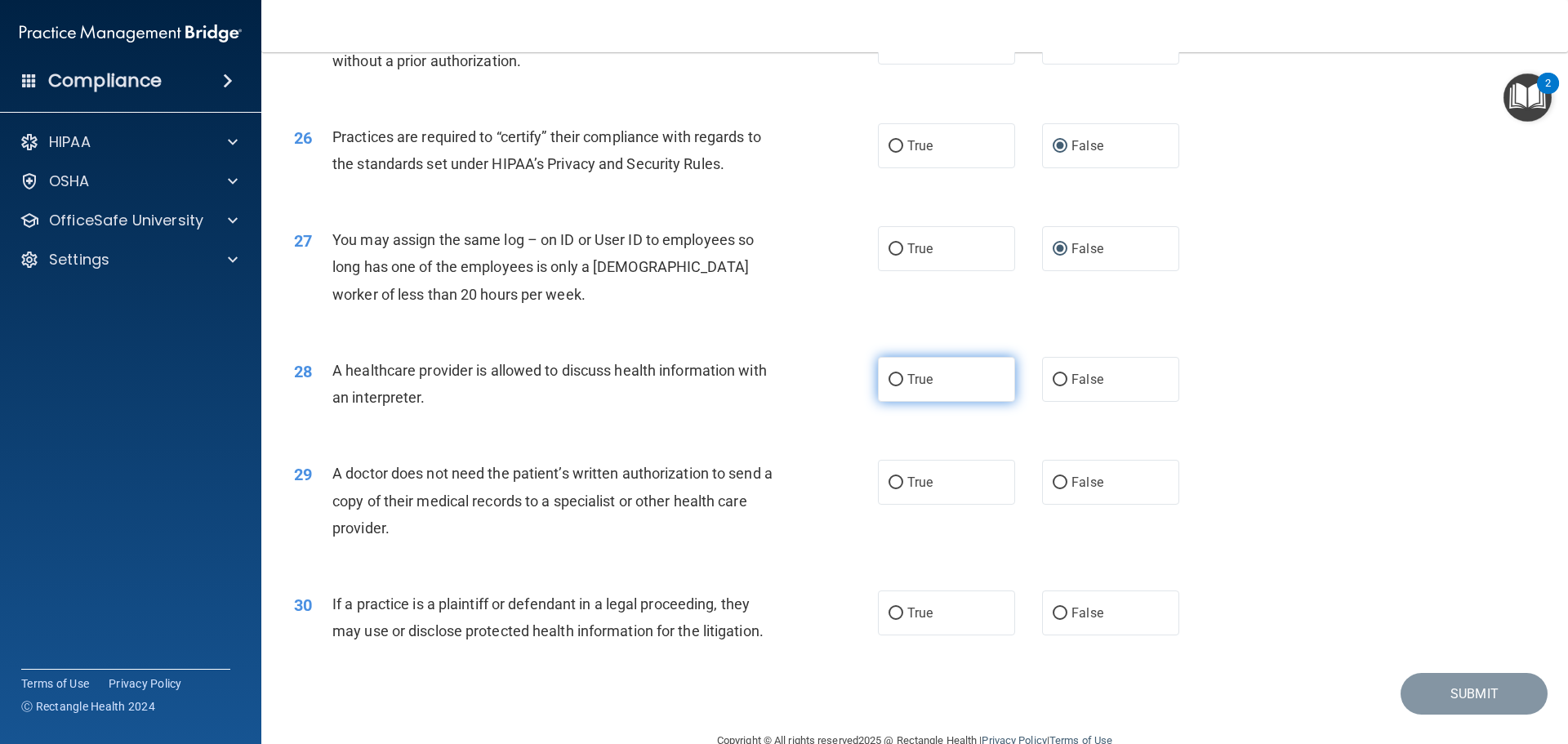
click at [893, 380] on input "True" at bounding box center [896, 380] width 15 height 12
radio input "true"
click at [892, 482] on input "True" at bounding box center [896, 483] width 15 height 12
radio input "true"
click at [891, 611] on input "True" at bounding box center [896, 613] width 15 height 12
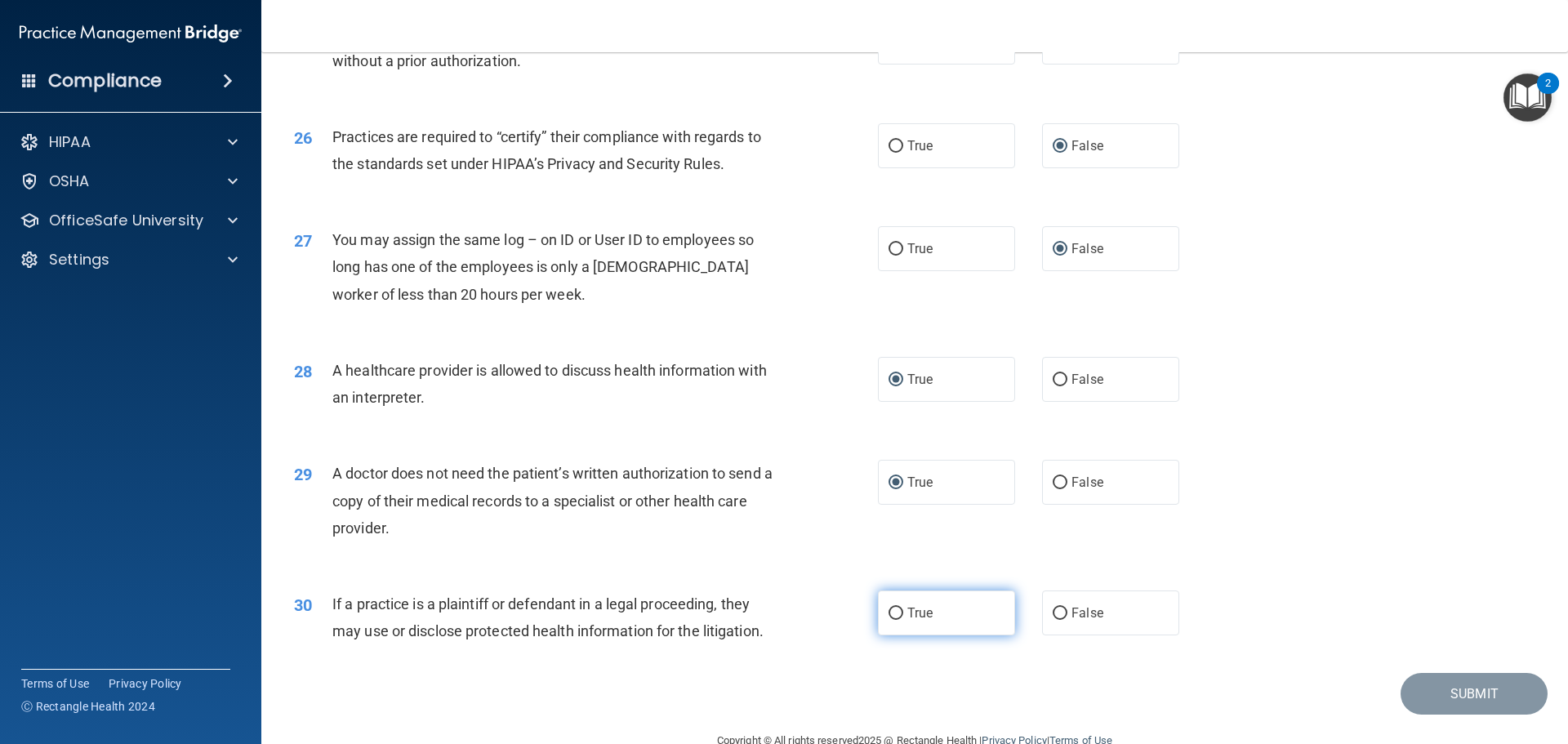
radio input "true"
click at [1471, 697] on button "Submit" at bounding box center [1474, 694] width 147 height 41
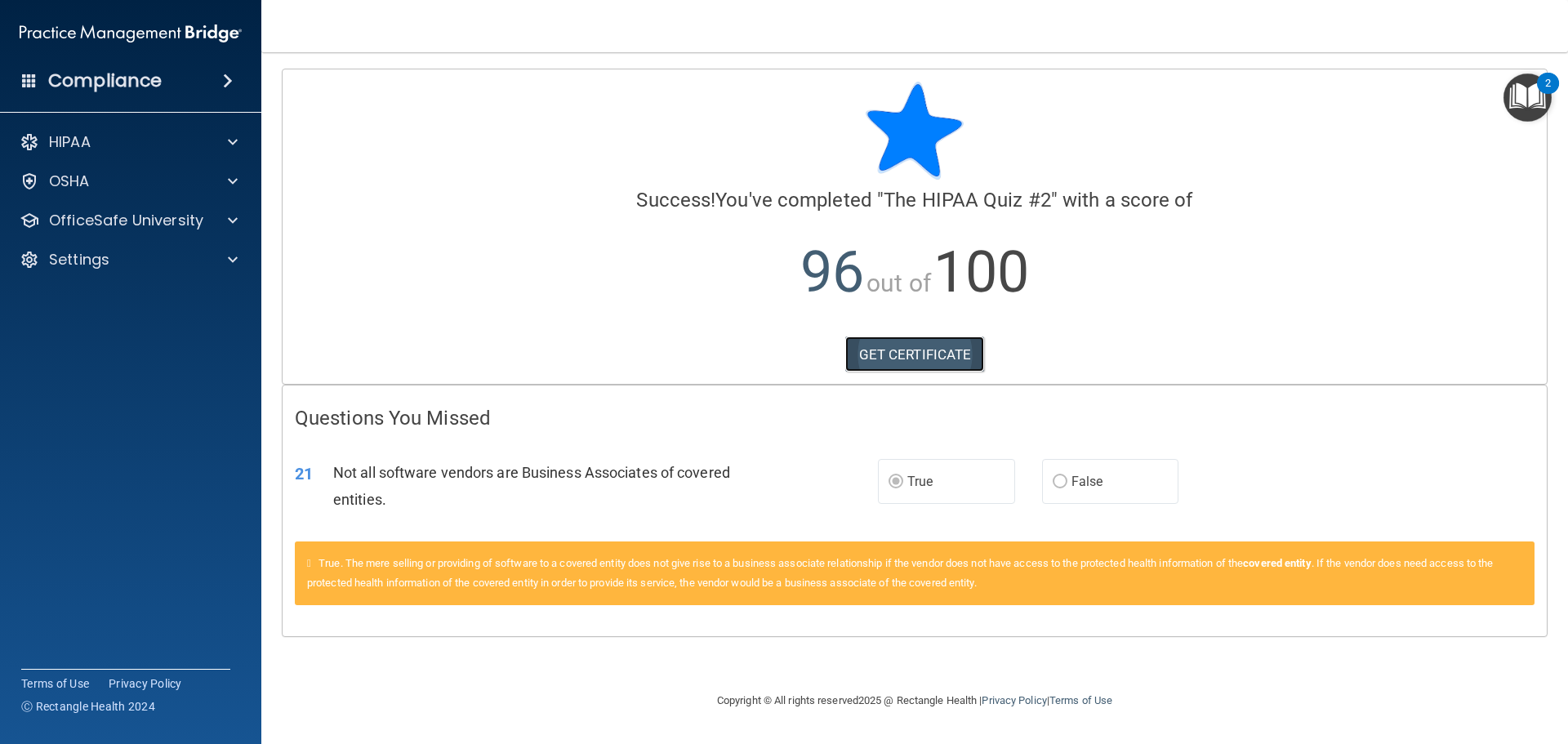
click at [951, 360] on link "GET CERTIFICATE" at bounding box center [915, 354] width 140 height 36
click at [220, 231] on div "OfficeSafe University" at bounding box center [131, 219] width 262 height 32
click at [231, 225] on span at bounding box center [232, 220] width 10 height 20
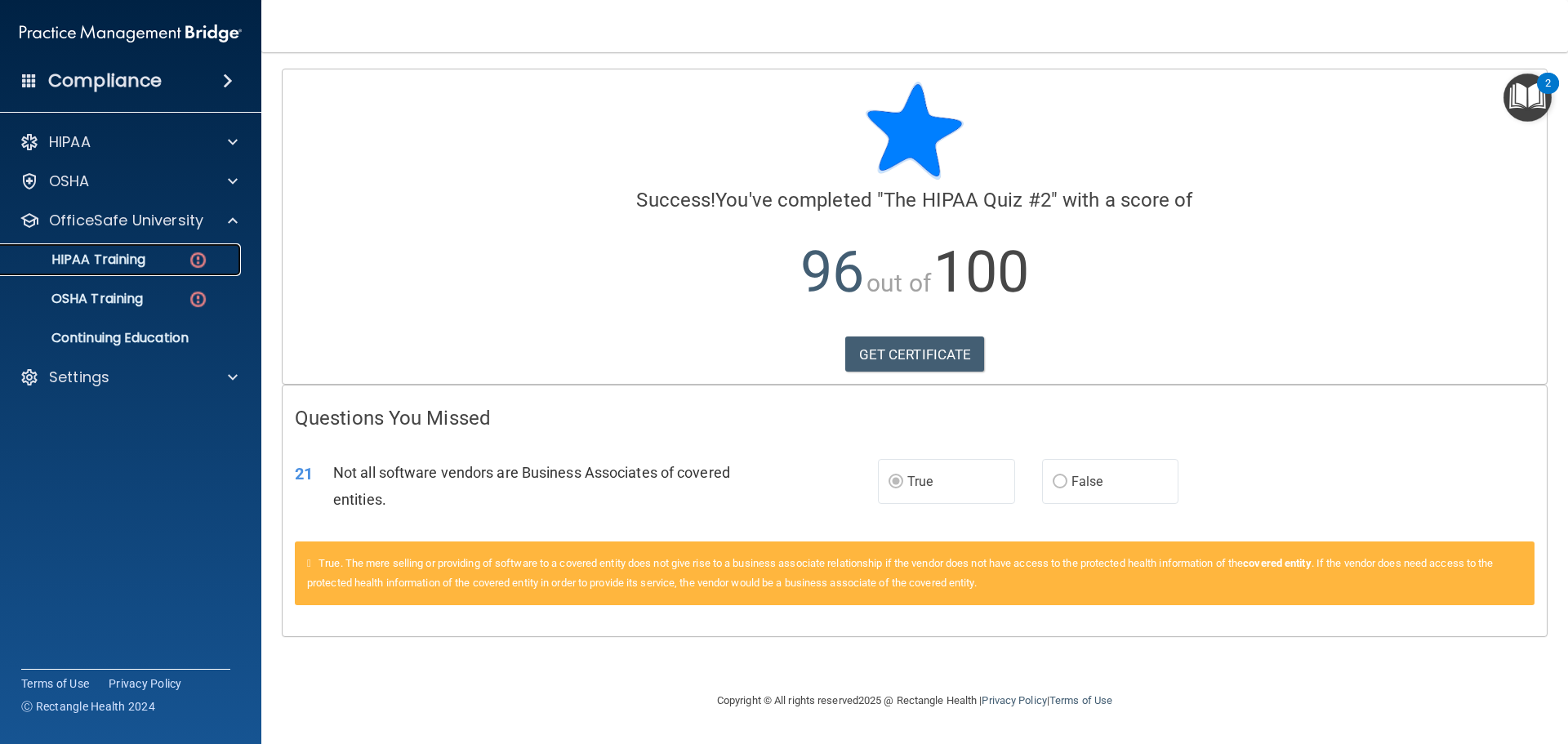
click at [202, 260] on img at bounding box center [198, 260] width 21 height 21
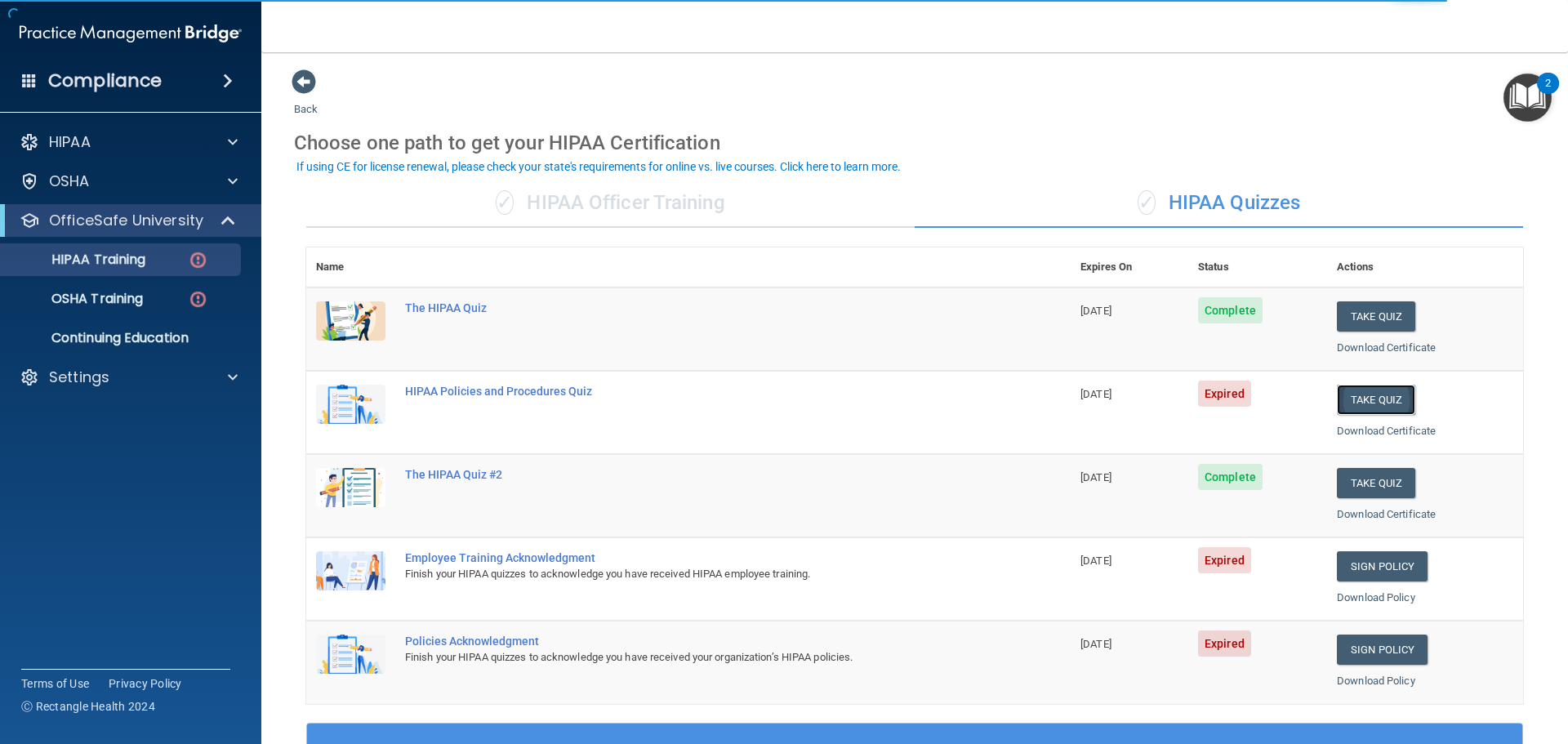
click at [1355, 401] on button "Take Quiz" at bounding box center [1376, 400] width 79 height 31
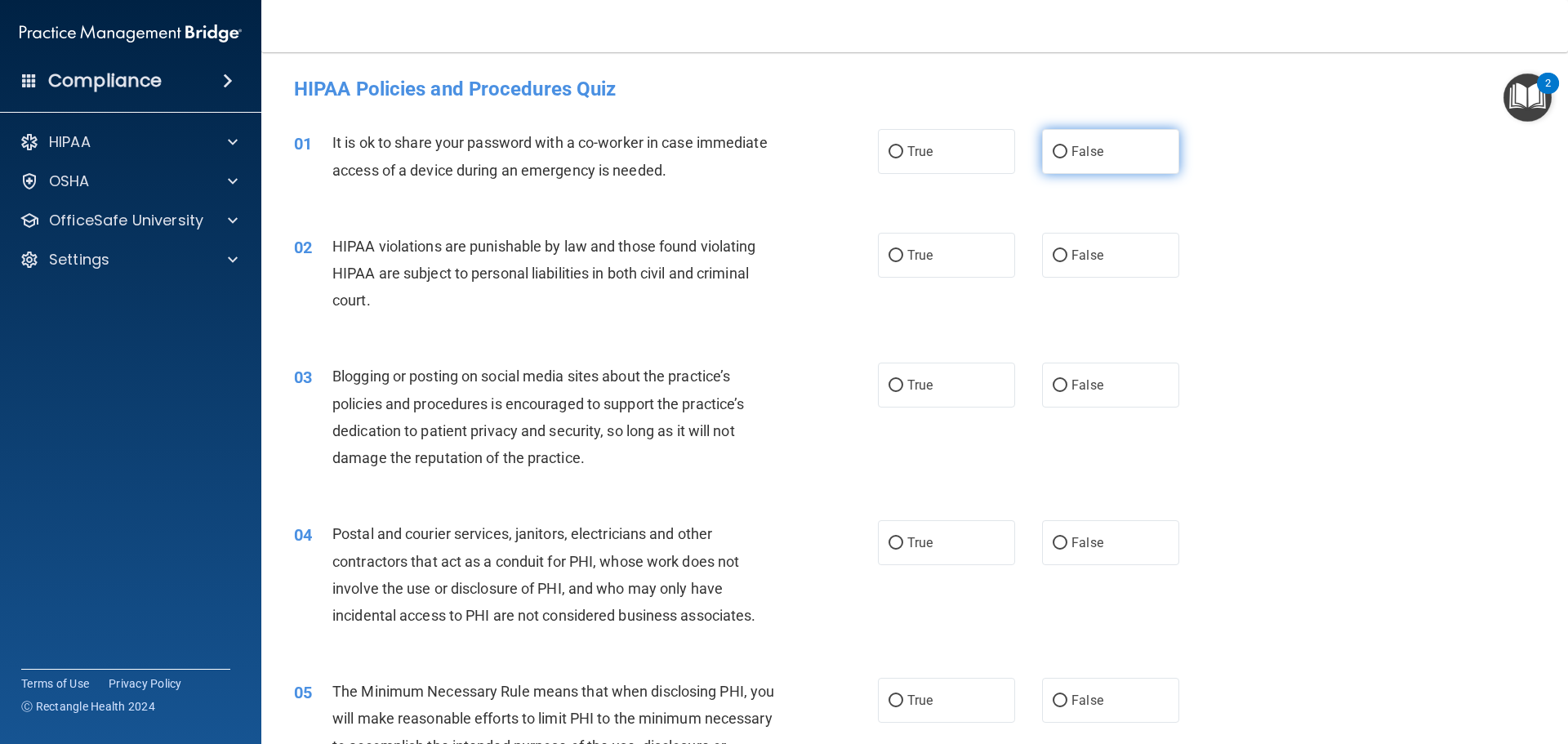
click at [1063, 152] on label "False" at bounding box center [1110, 152] width 137 height 45
click at [1063, 152] on input "False" at bounding box center [1060, 153] width 15 height 12
radio input "true"
click at [919, 260] on span "True" at bounding box center [920, 255] width 26 height 16
click at [904, 260] on input "True" at bounding box center [896, 256] width 15 height 12
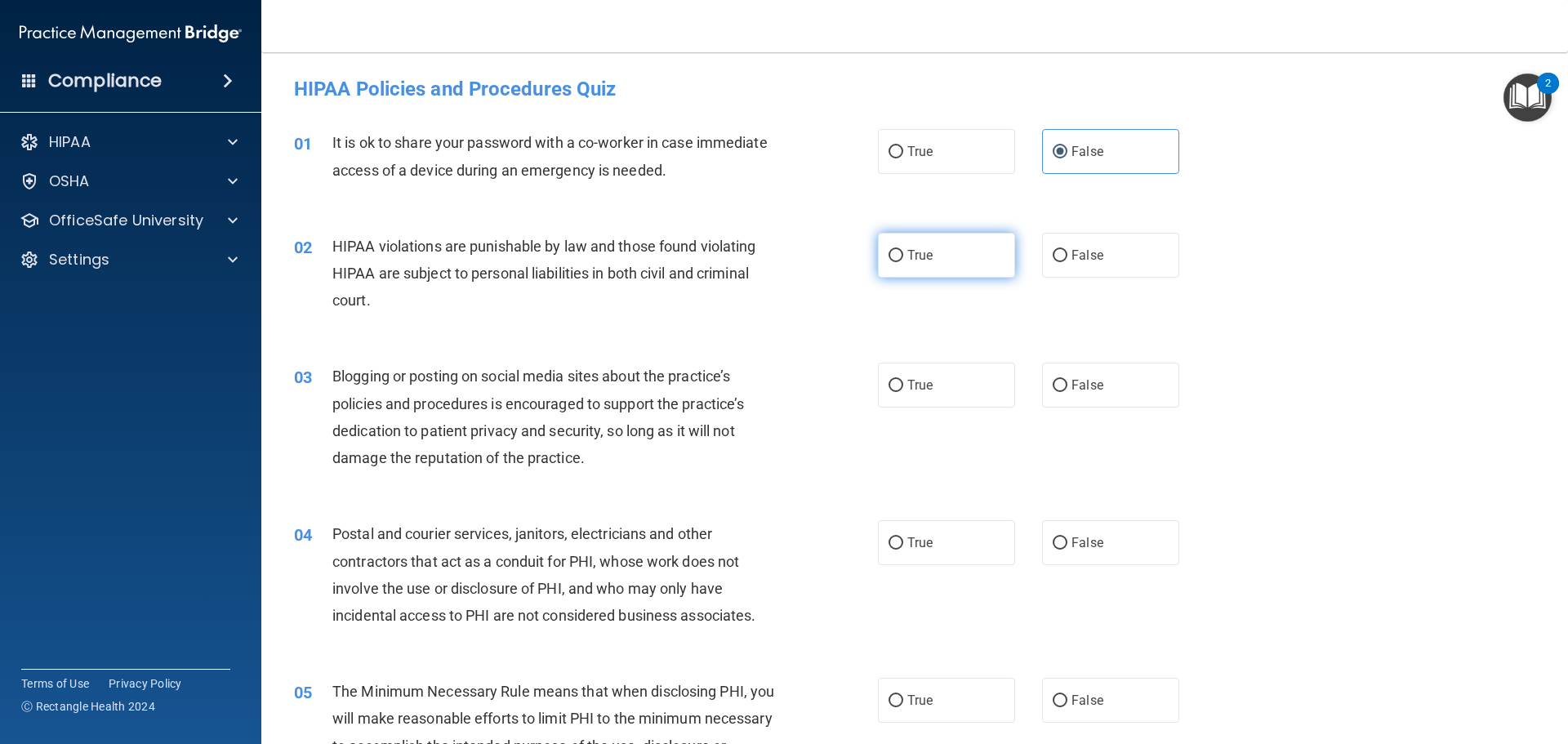
radio input "true"
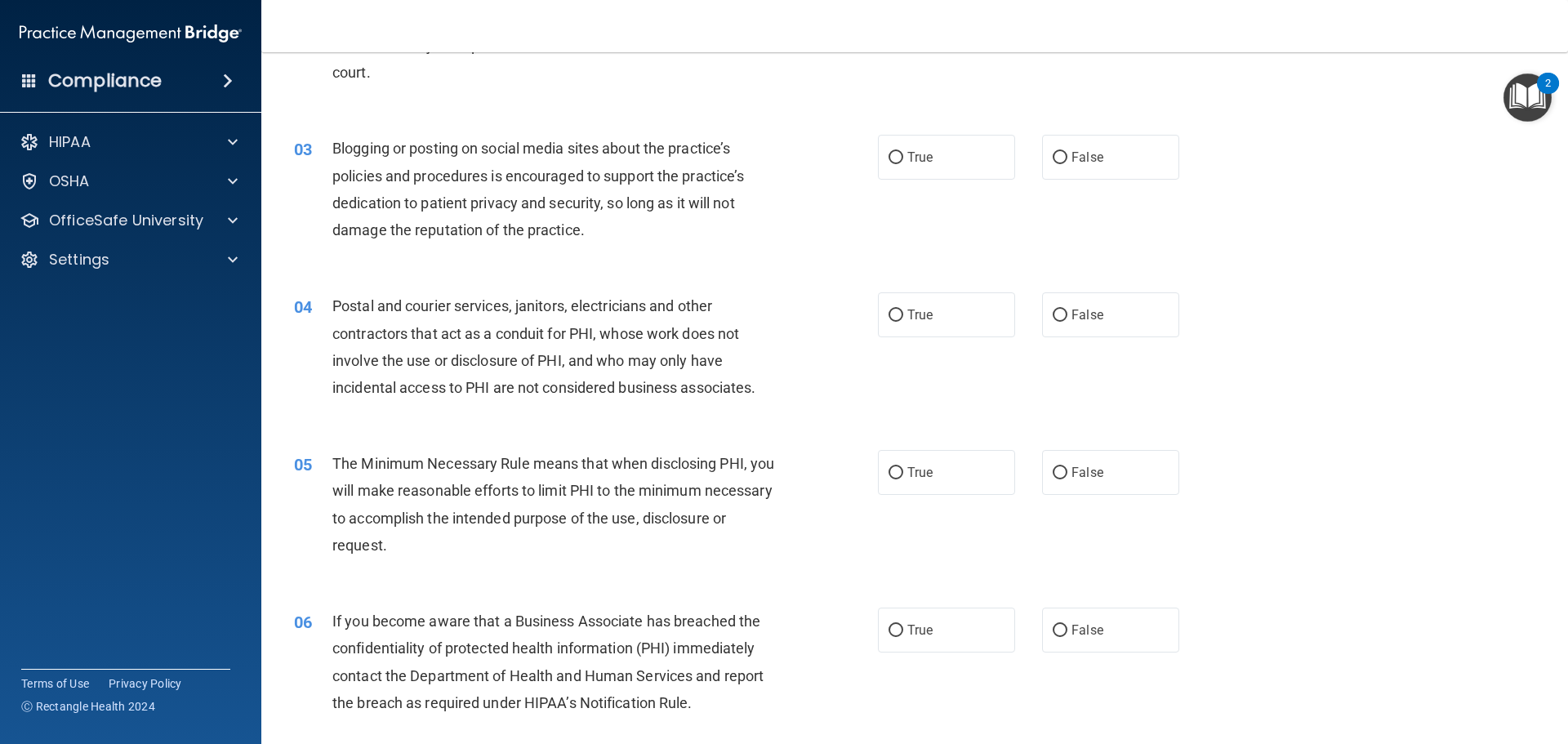
scroll to position [245, 0]
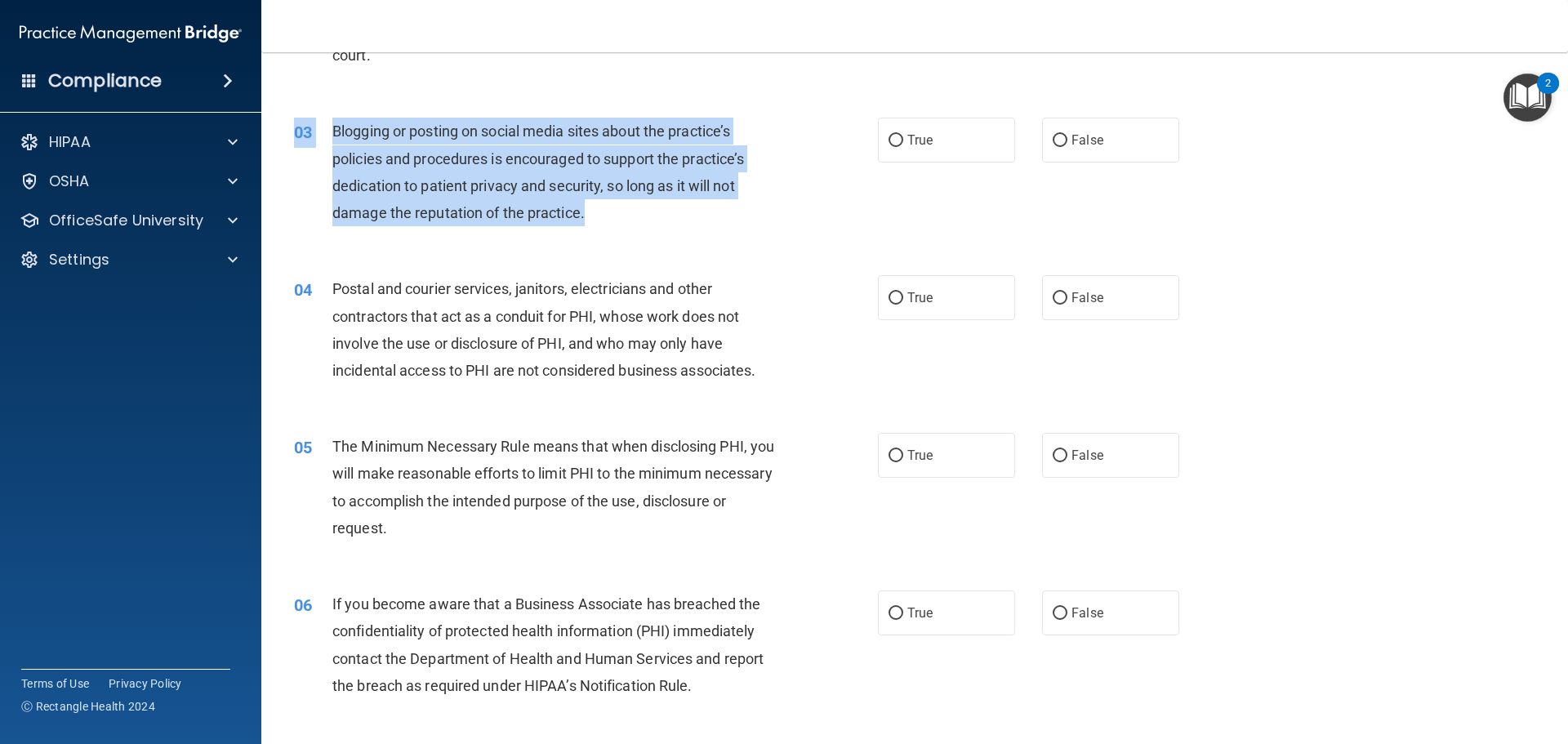
drag, startPoint x: 588, startPoint y: 216, endPoint x: 408, endPoint y: 160, distance: 188.5
click at [310, 132] on div "03 Blogging or posting on social media sites about the practice’s policies and …" at bounding box center [586, 175] width 633 height 117
copy div "Blogging or posting on social media sites about the practice’s policies and pro…"
